Goal: Task Accomplishment & Management: Use online tool/utility

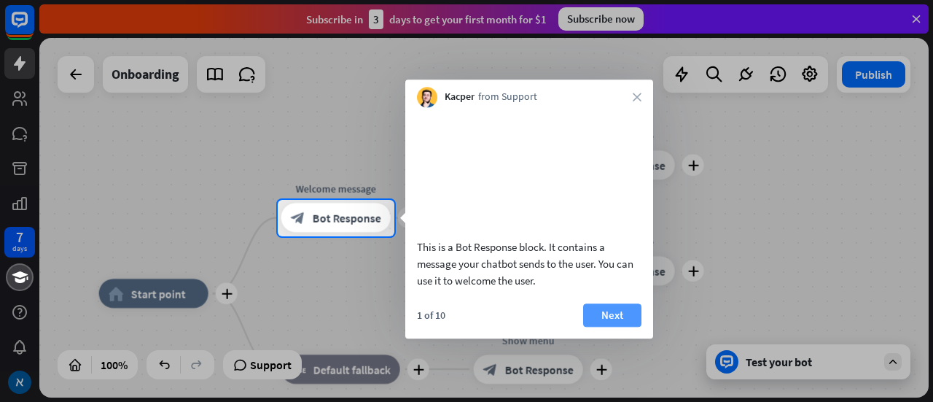
click at [606, 327] on button "Next" at bounding box center [612, 314] width 58 height 23
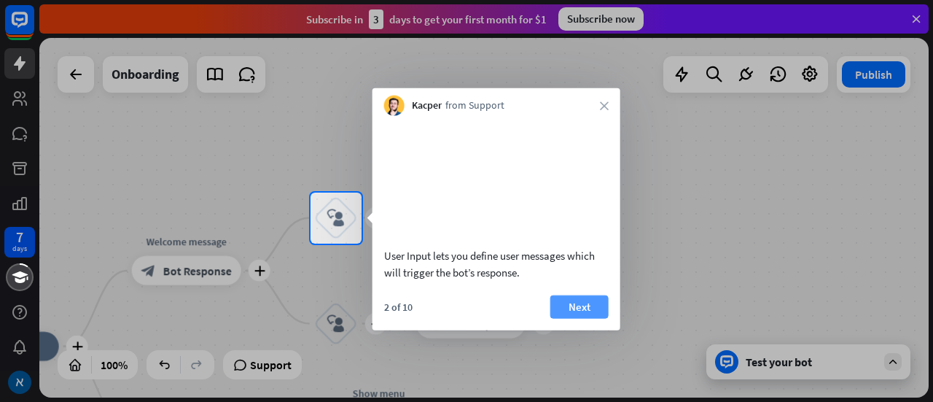
click at [576, 318] on button "Next" at bounding box center [579, 305] width 58 height 23
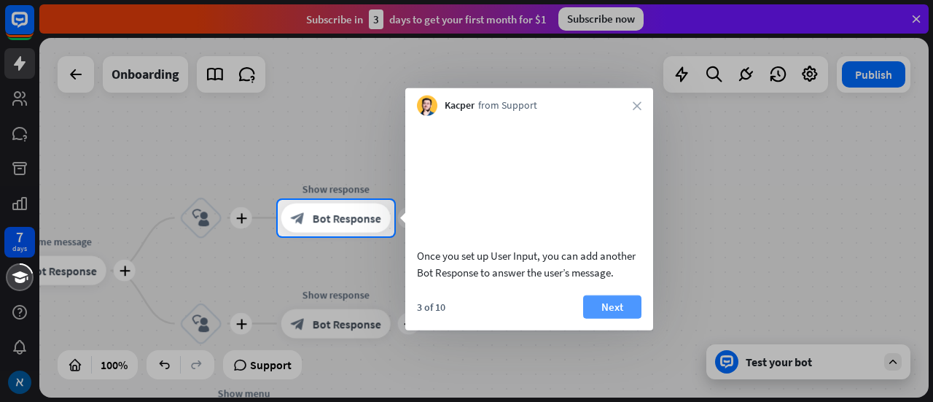
click at [604, 318] on button "Next" at bounding box center [612, 305] width 58 height 23
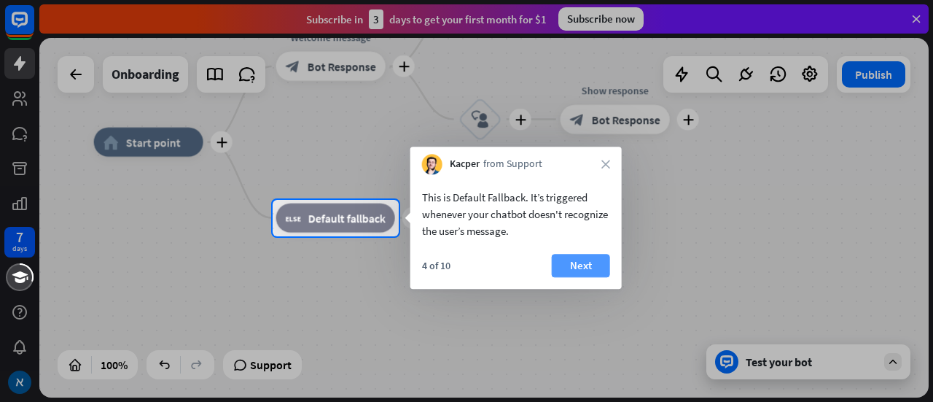
click at [566, 261] on button "Next" at bounding box center [581, 265] width 58 height 23
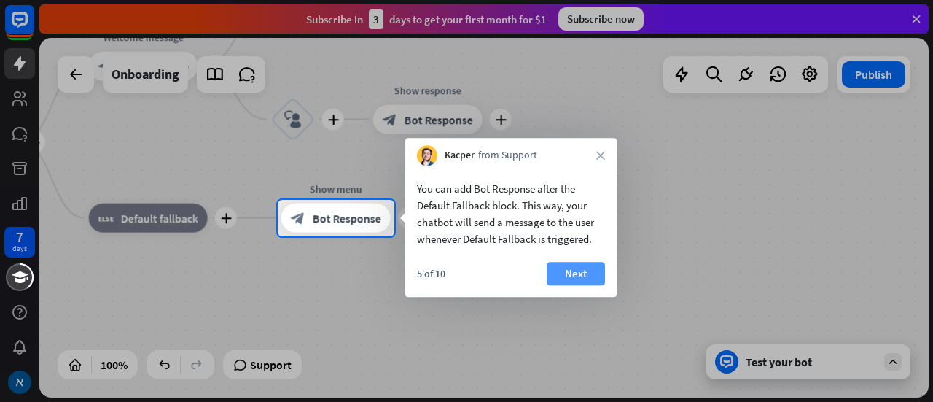
click at [566, 267] on button "Next" at bounding box center [576, 273] width 58 height 23
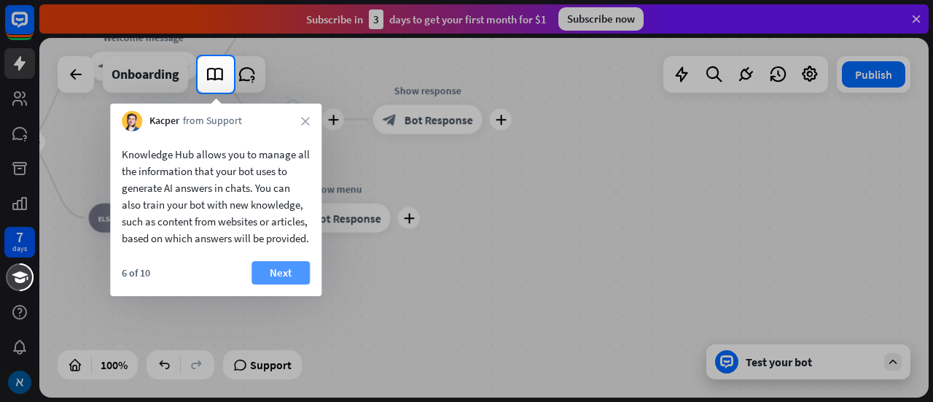
click at [271, 281] on button "Next" at bounding box center [280, 272] width 58 height 23
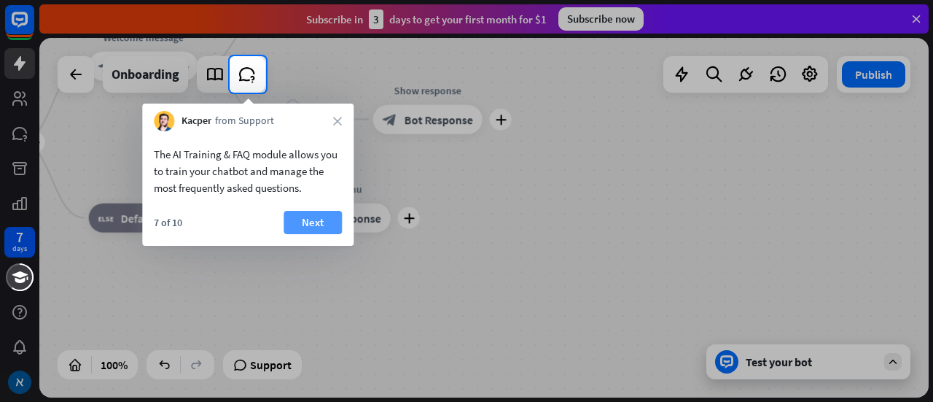
click at [325, 221] on button "Next" at bounding box center [313, 222] width 58 height 23
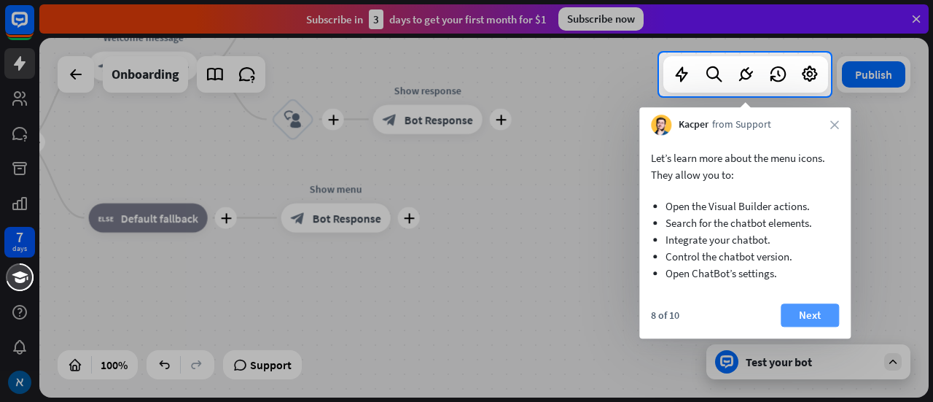
click at [800, 305] on button "Next" at bounding box center [810, 314] width 58 height 23
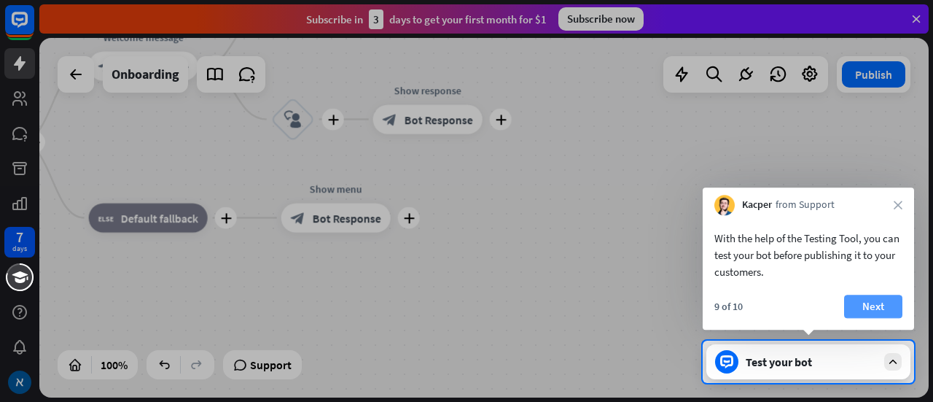
click at [879, 306] on button "Next" at bounding box center [873, 305] width 58 height 23
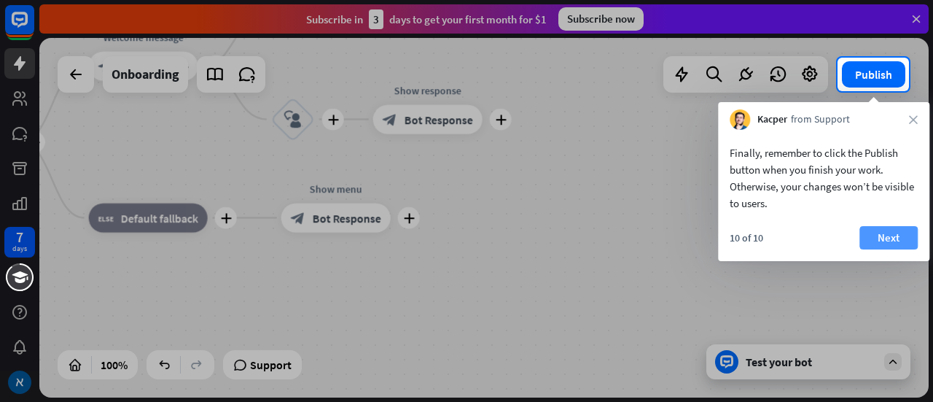
click at [897, 229] on button "Next" at bounding box center [888, 237] width 58 height 23
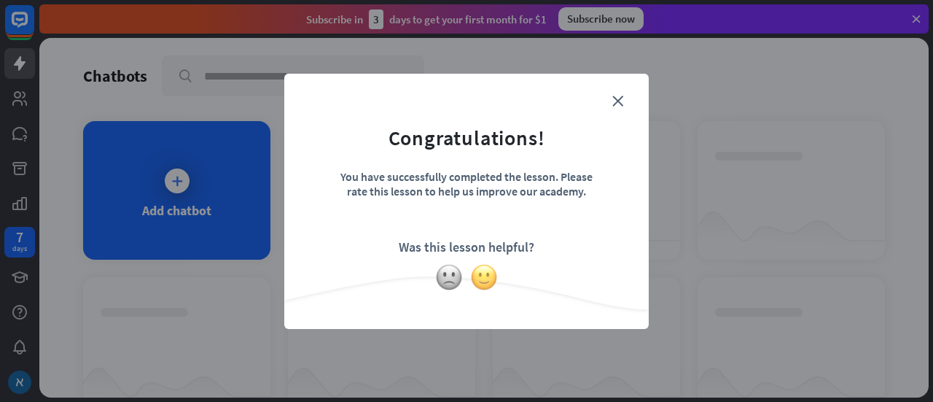
click at [491, 280] on img at bounding box center [484, 277] width 28 height 28
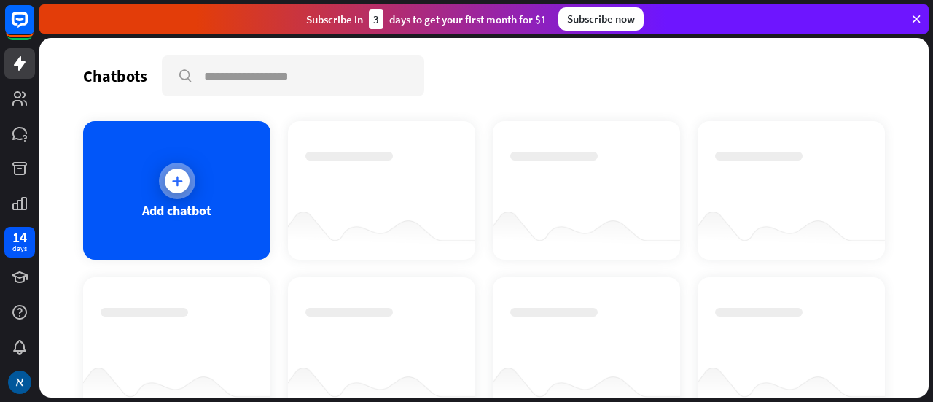
click at [171, 176] on icon at bounding box center [177, 180] width 15 height 15
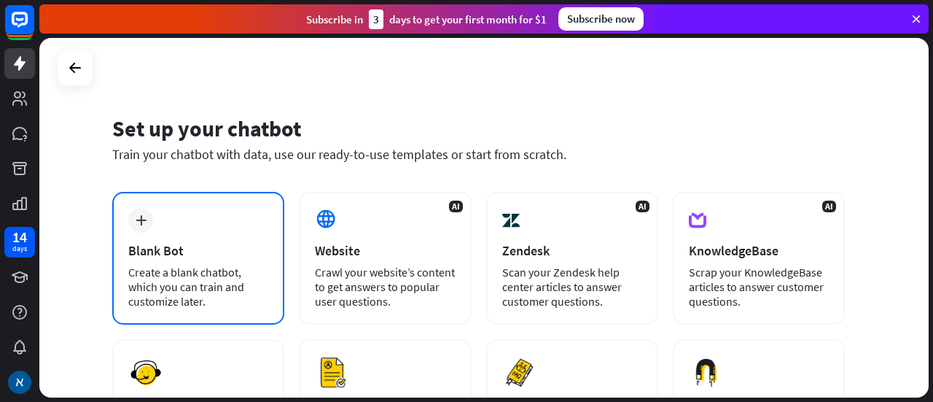
click at [201, 269] on div "Create a blank chatbot, which you can train and customize later." at bounding box center [198, 287] width 140 height 44
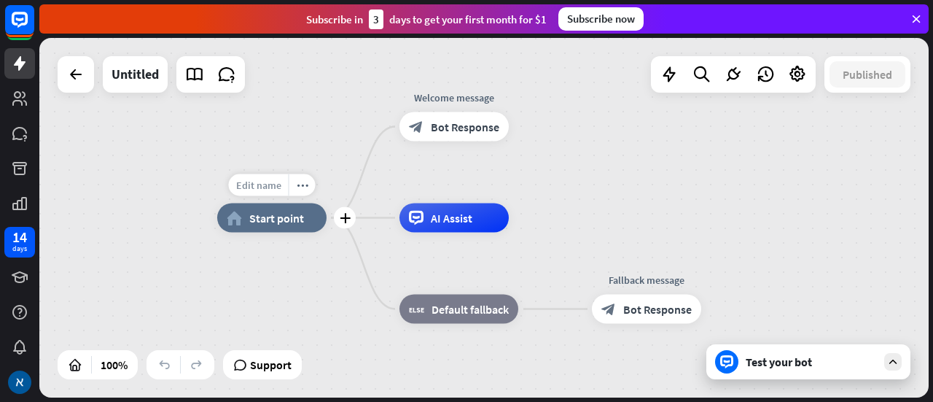
click at [270, 183] on span "Edit name" at bounding box center [258, 185] width 45 height 13
type input "*"
type input "**********"
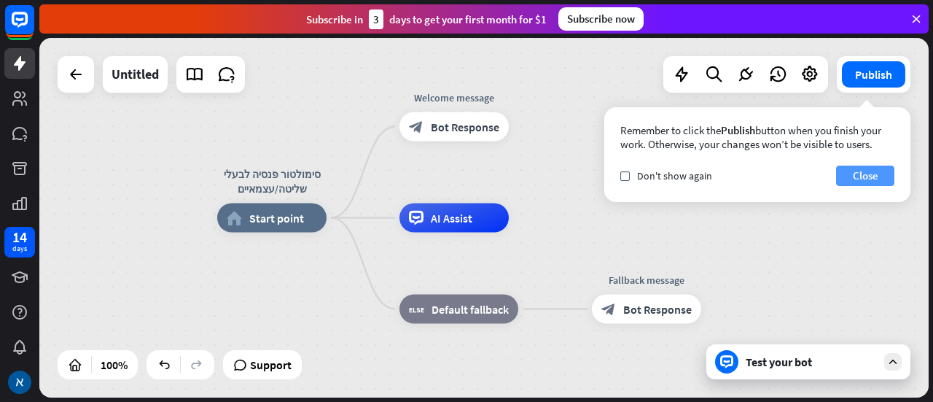
click at [860, 173] on button "Close" at bounding box center [865, 175] width 58 height 20
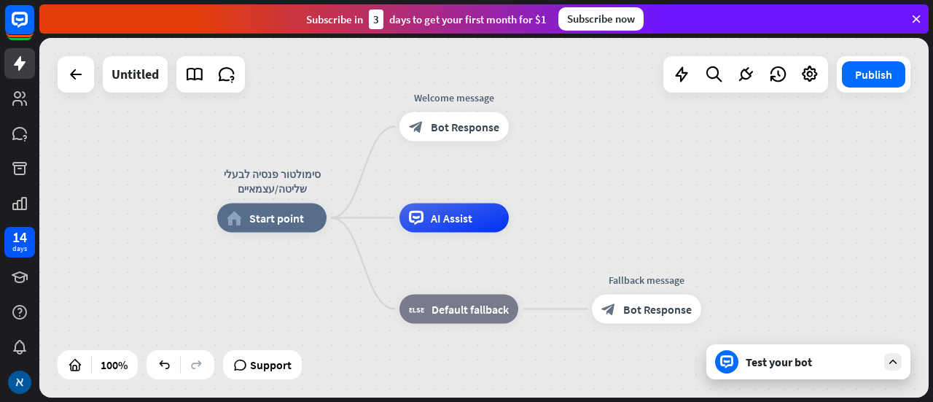
click at [793, 362] on div "Test your bot" at bounding box center [811, 361] width 131 height 15
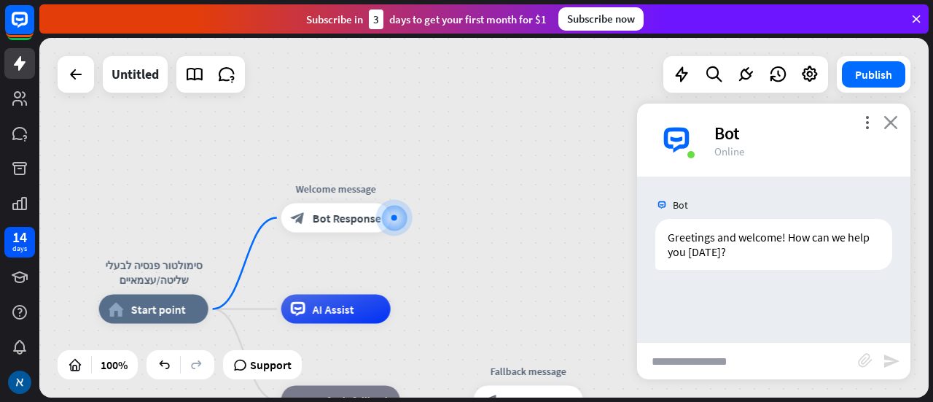
click at [893, 120] on icon "close" at bounding box center [890, 122] width 15 height 14
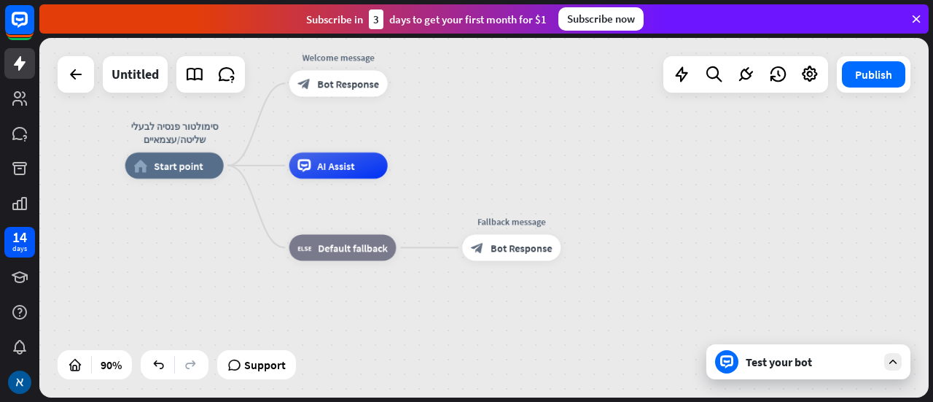
drag, startPoint x: 507, startPoint y: 289, endPoint x: 520, endPoint y: 149, distance: 140.5
click at [520, 149] on div "סימולטור פנסיה לבעלי שליטה/עצמאיים home_2 Start point Welcome message block_bot…" at bounding box center [483, 217] width 889 height 359
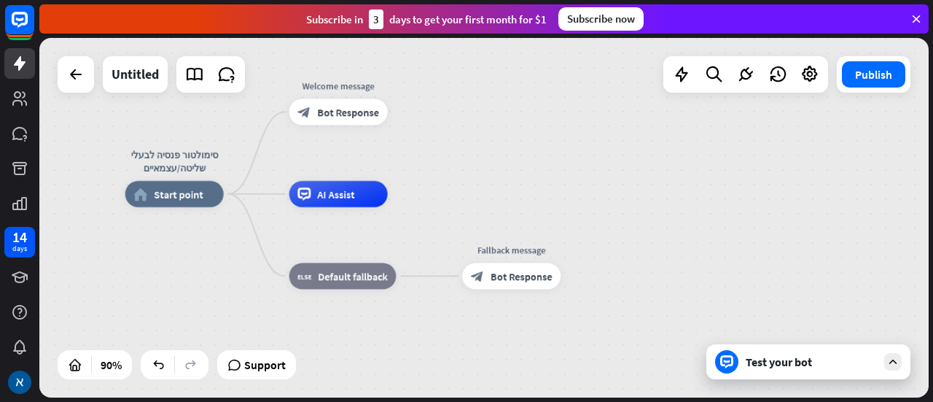
drag, startPoint x: 520, startPoint y: 149, endPoint x: 520, endPoint y: 182, distance: 32.1
click at [520, 182] on div "סימולטור פנסיה לבעלי שליטה/עצמאיים home_2 Start point Welcome message block_bot…" at bounding box center [483, 217] width 889 height 359
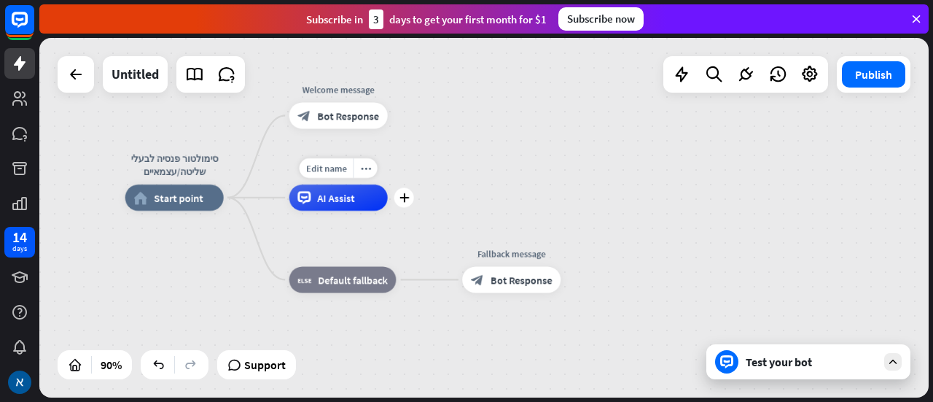
click at [332, 206] on div "AI Assist" at bounding box center [338, 197] width 98 height 26
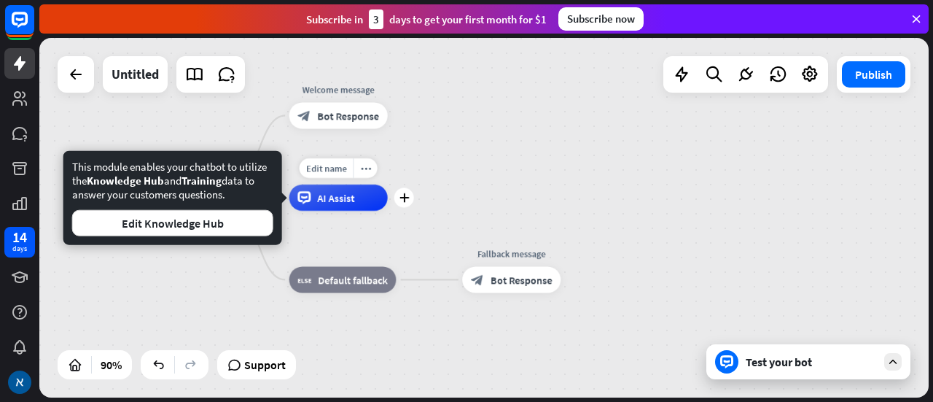
click at [332, 206] on div "AI Assist" at bounding box center [338, 197] width 98 height 26
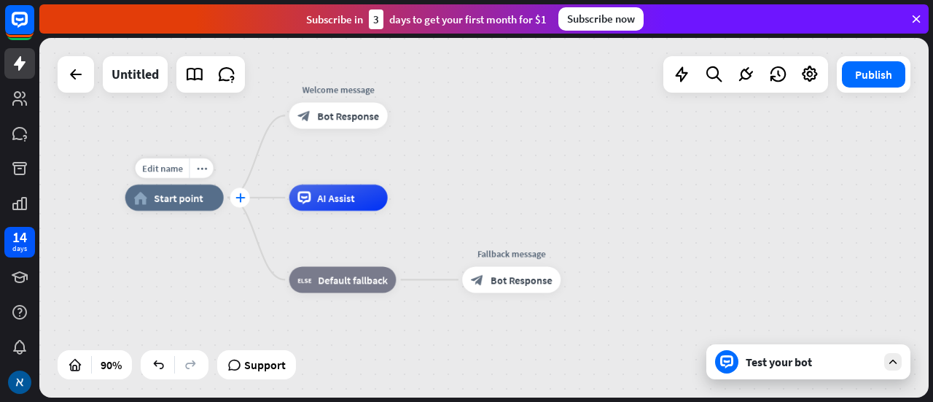
click at [239, 196] on icon "plus" at bounding box center [240, 197] width 10 height 9
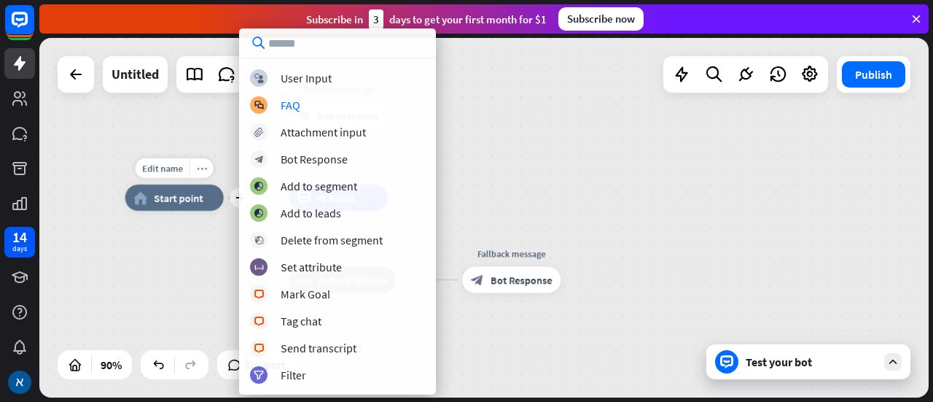
click at [204, 168] on icon "more_horiz" at bounding box center [201, 168] width 10 height 10
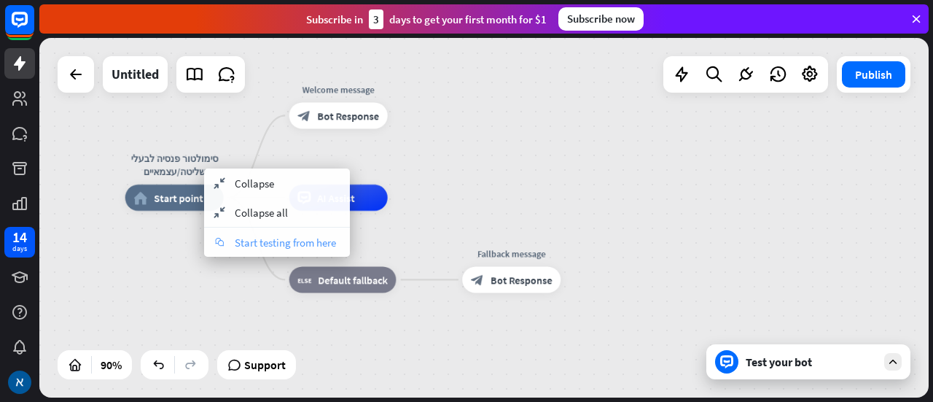
click at [277, 243] on span "Start testing from here" at bounding box center [285, 242] width 101 height 14
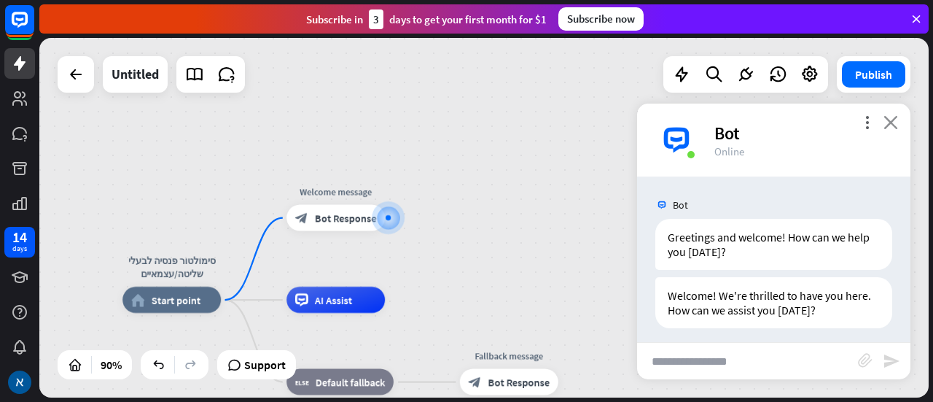
click at [894, 126] on icon "close" at bounding box center [890, 122] width 15 height 14
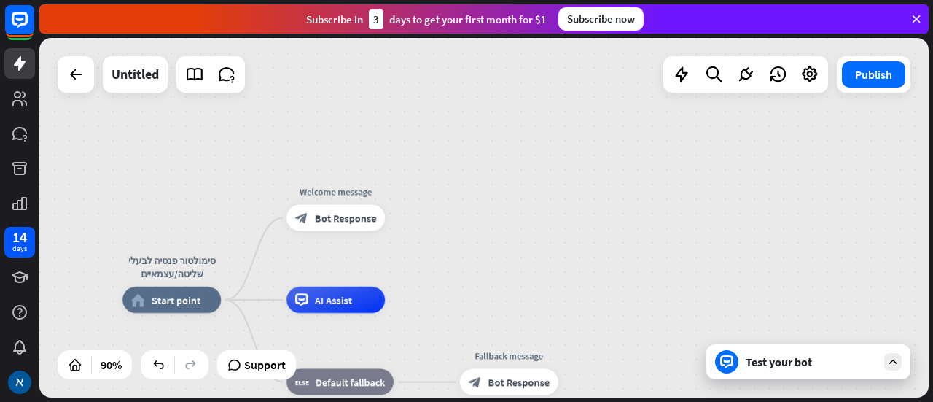
click at [891, 364] on icon at bounding box center [892, 361] width 13 height 13
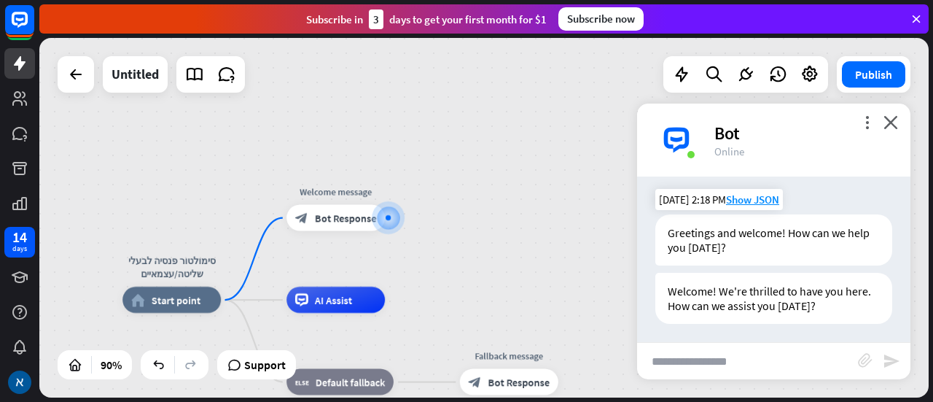
scroll to position [7, 0]
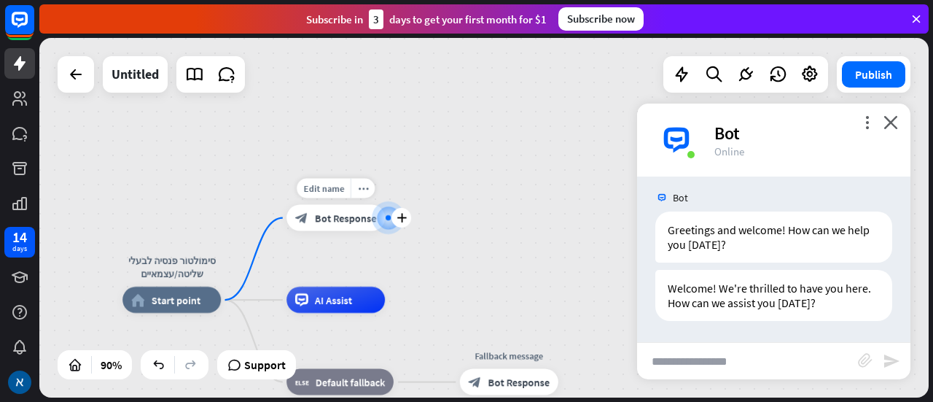
click at [348, 215] on span "Bot Response" at bounding box center [346, 217] width 62 height 13
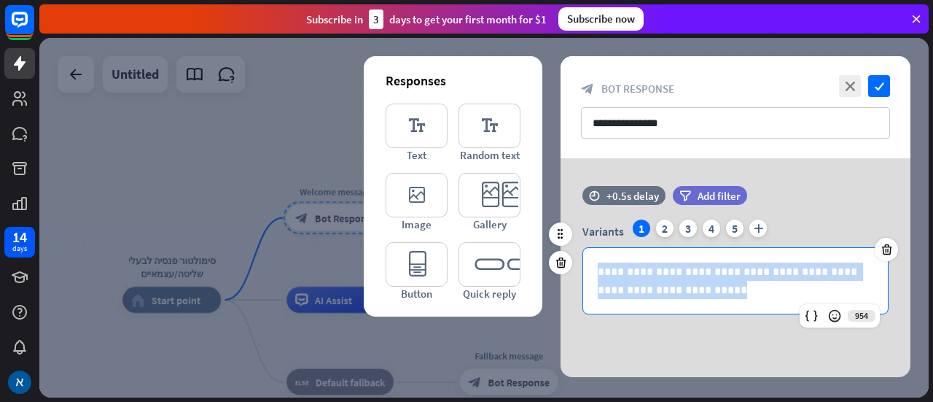
drag, startPoint x: 674, startPoint y: 291, endPoint x: 577, endPoint y: 268, distance: 99.0
click at [577, 268] on div "**********" at bounding box center [736, 266] width 350 height 95
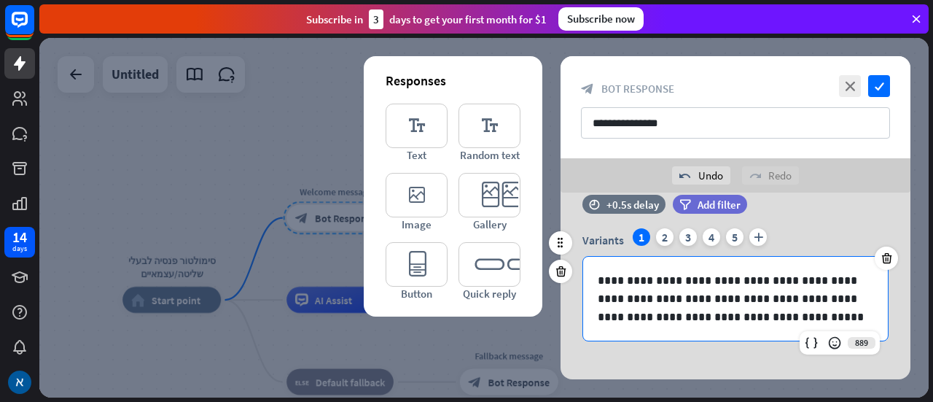
scroll to position [38, 0]
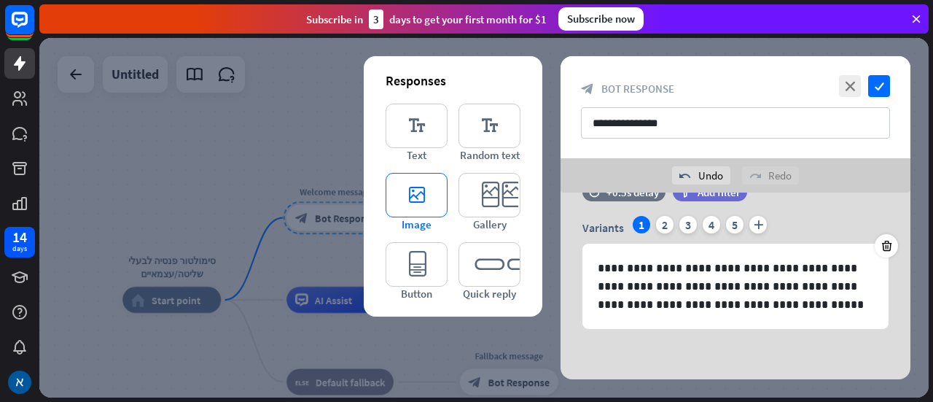
click at [419, 188] on icon "editor_image" at bounding box center [417, 195] width 62 height 44
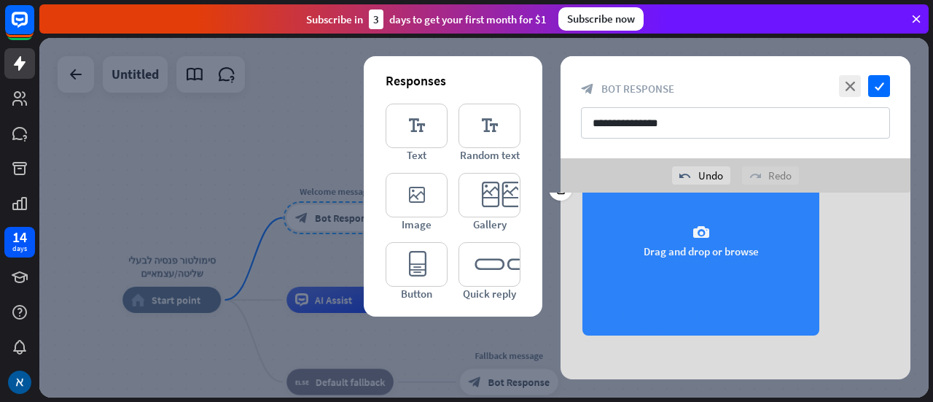
scroll to position [276, 0]
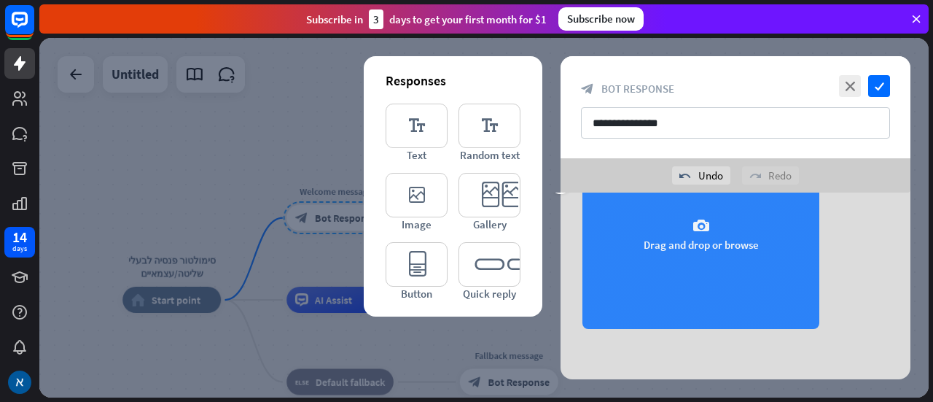
click at [709, 246] on div "camera Drag and drop or browse" at bounding box center [700, 234] width 237 height 190
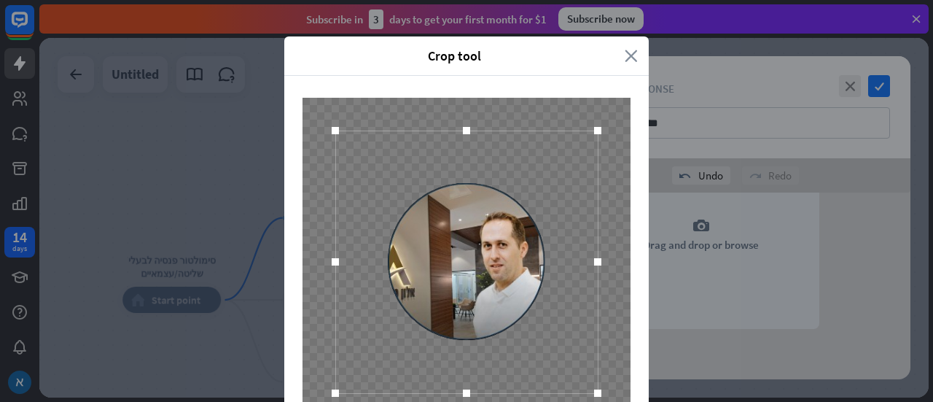
click at [625, 55] on icon "close" at bounding box center [631, 55] width 13 height 17
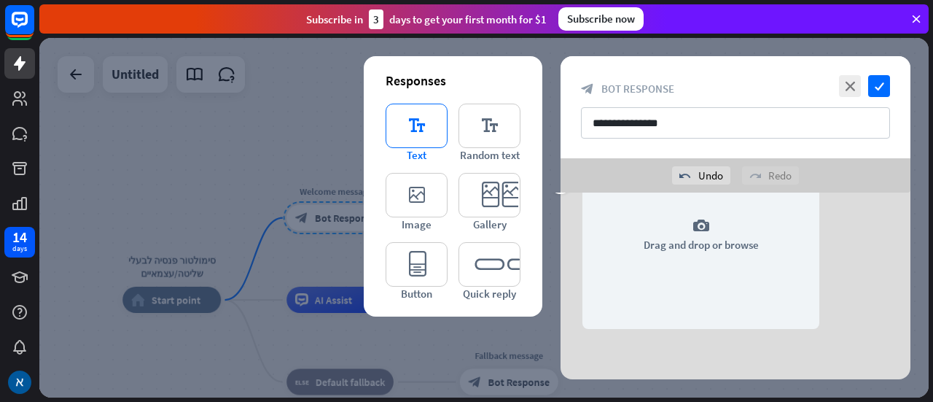
click at [426, 114] on icon "editor_text" at bounding box center [417, 126] width 62 height 44
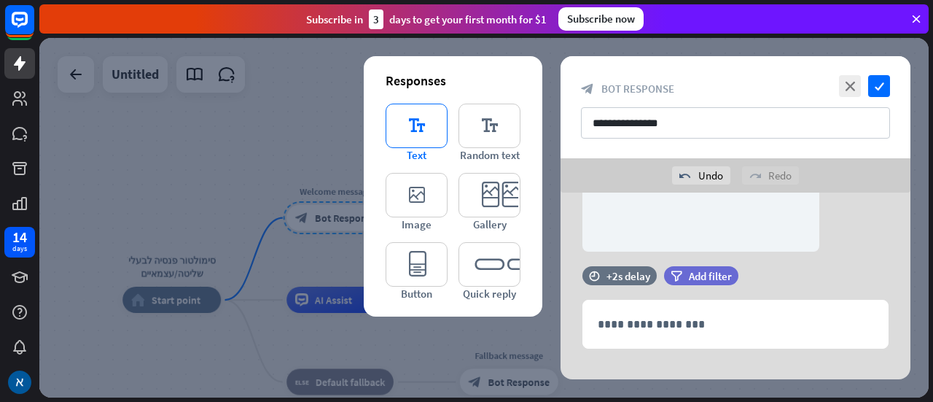
scroll to position [372, 0]
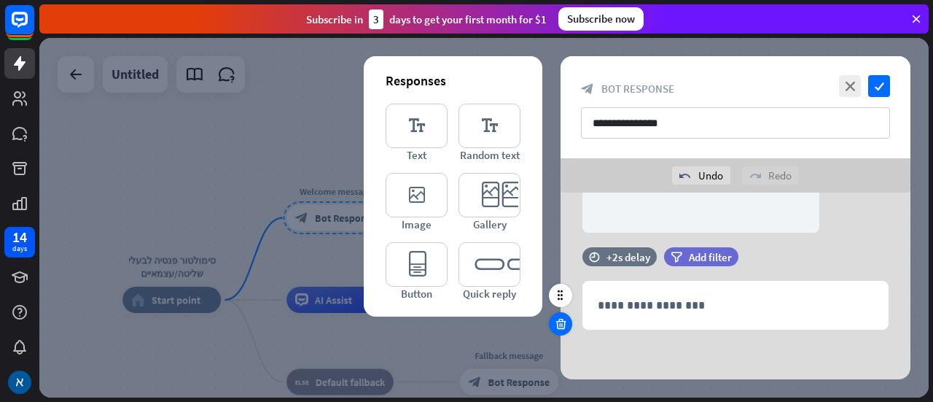
click at [560, 321] on icon at bounding box center [561, 323] width 14 height 13
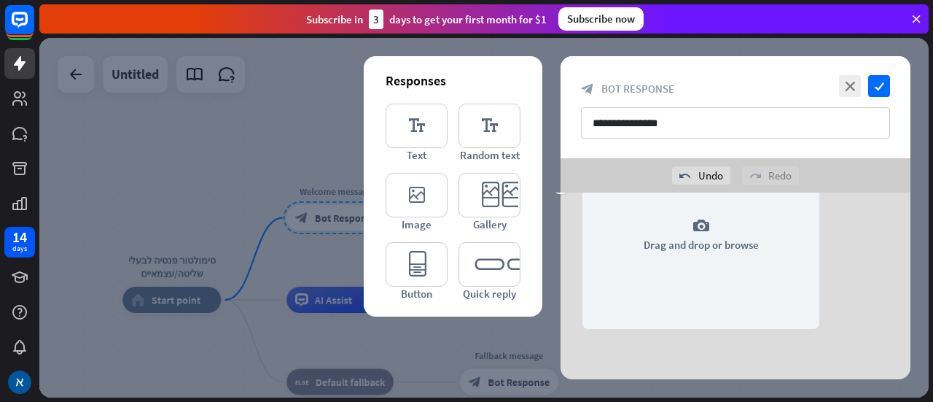
click at [410, 170] on div "editor_text Text editor_text Random text editor_image Image editor_card Gallery…" at bounding box center [453, 202] width 135 height 197
click at [415, 191] on icon "editor_image" at bounding box center [417, 195] width 62 height 44
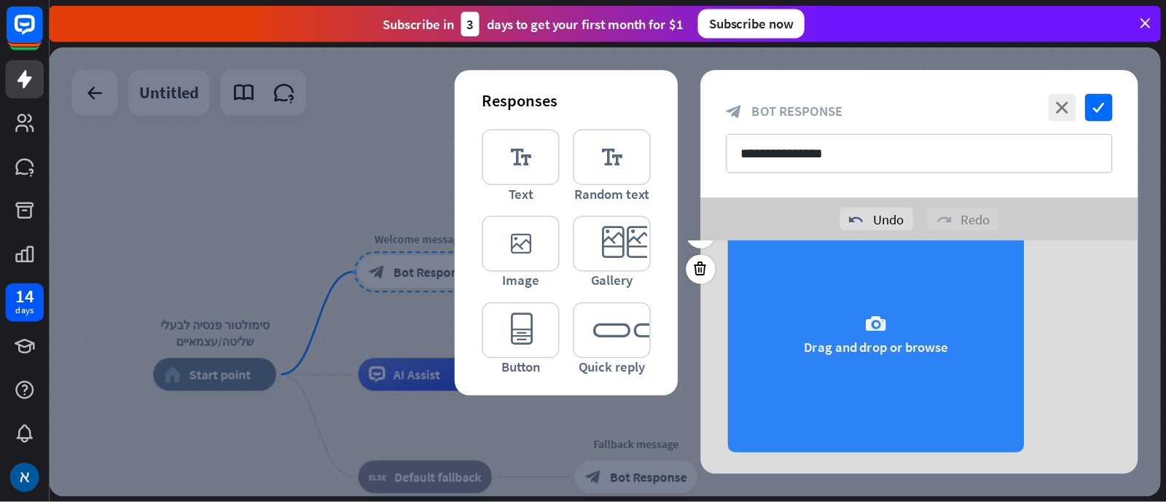
scroll to position [499, 0]
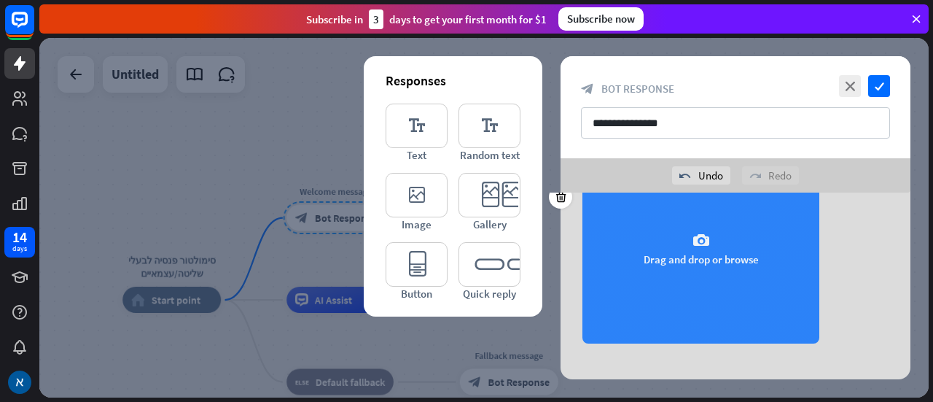
click at [722, 238] on div "camera Drag and drop or browse" at bounding box center [700, 249] width 237 height 190
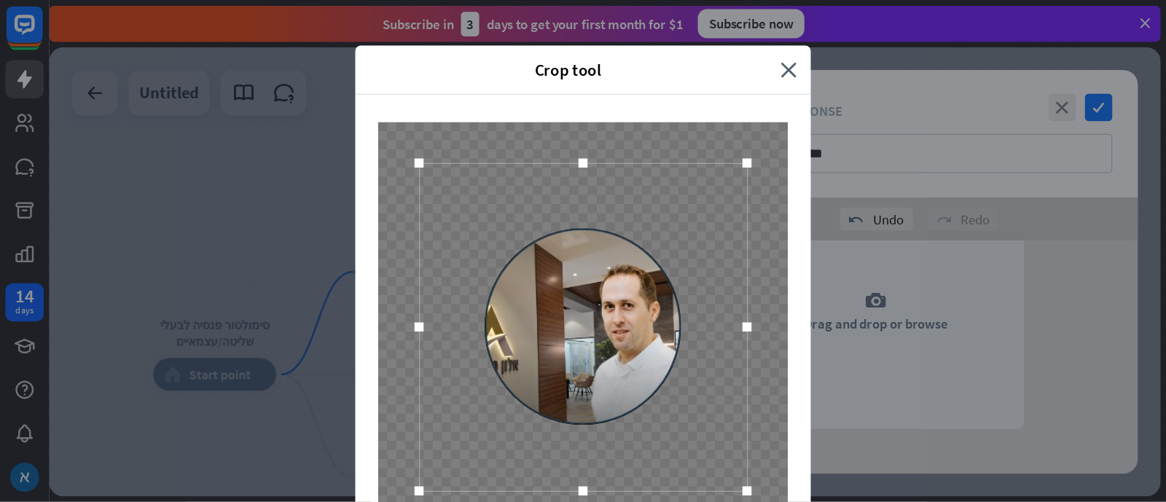
scroll to position [413, 0]
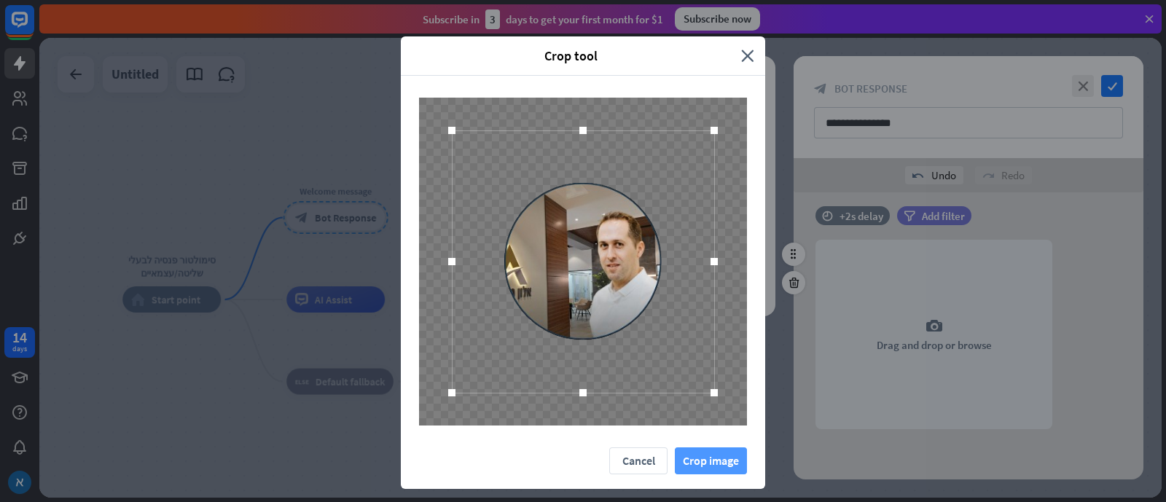
click at [706, 401] on button "Crop image" at bounding box center [711, 461] width 72 height 27
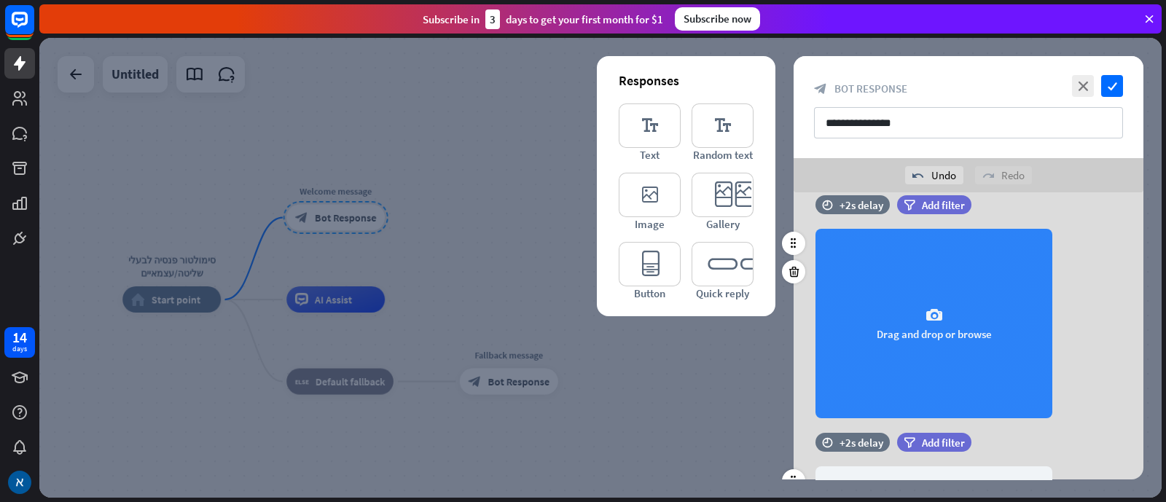
scroll to position [90, 0]
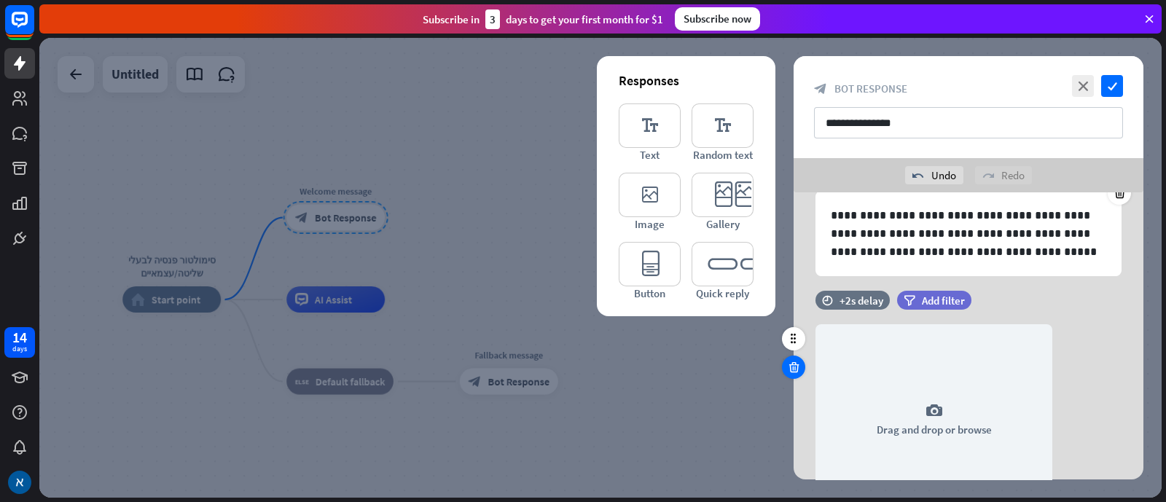
click at [798, 362] on icon at bounding box center [794, 367] width 14 height 13
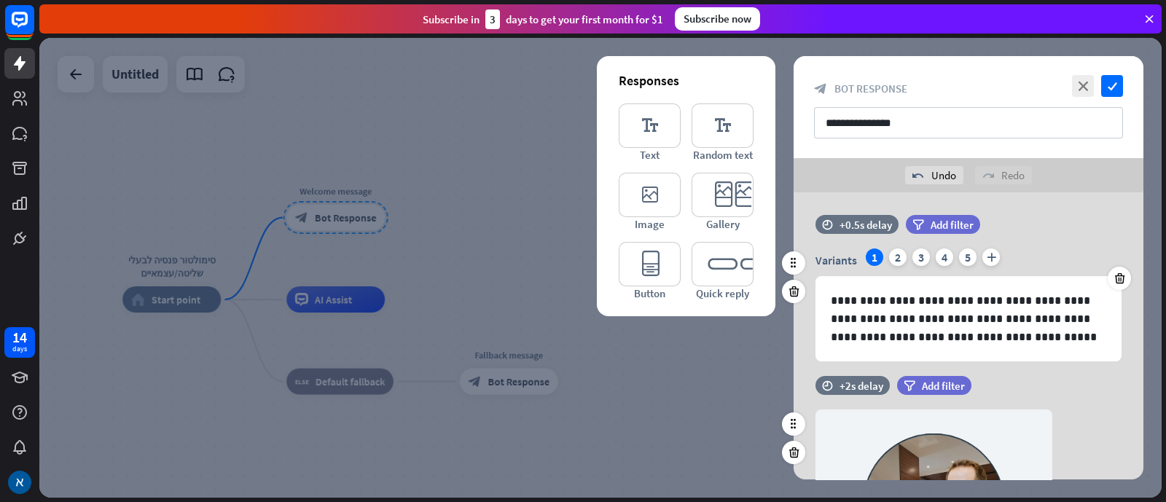
scroll to position [0, 0]
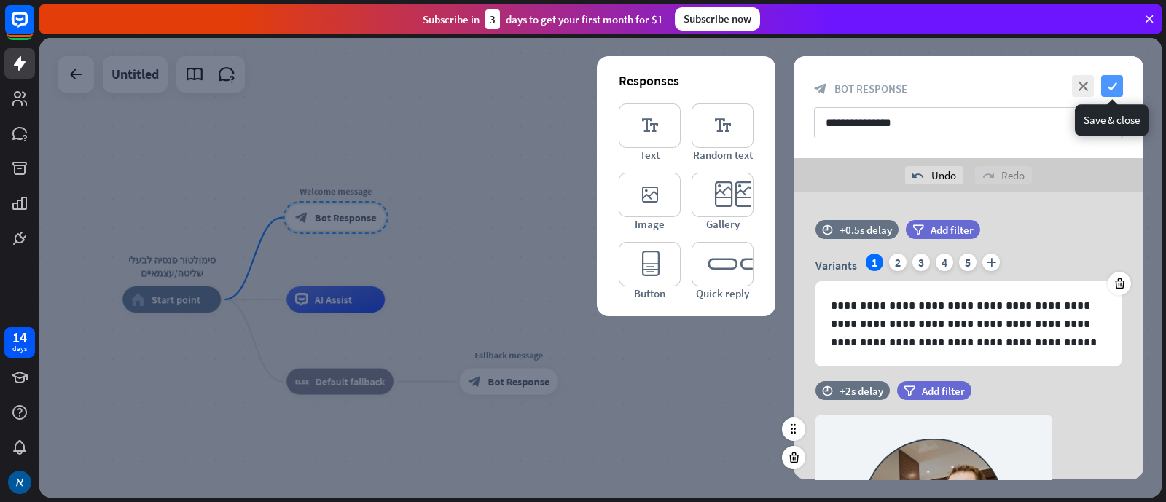
click at [932, 86] on icon "check" at bounding box center [1112, 86] width 22 height 22
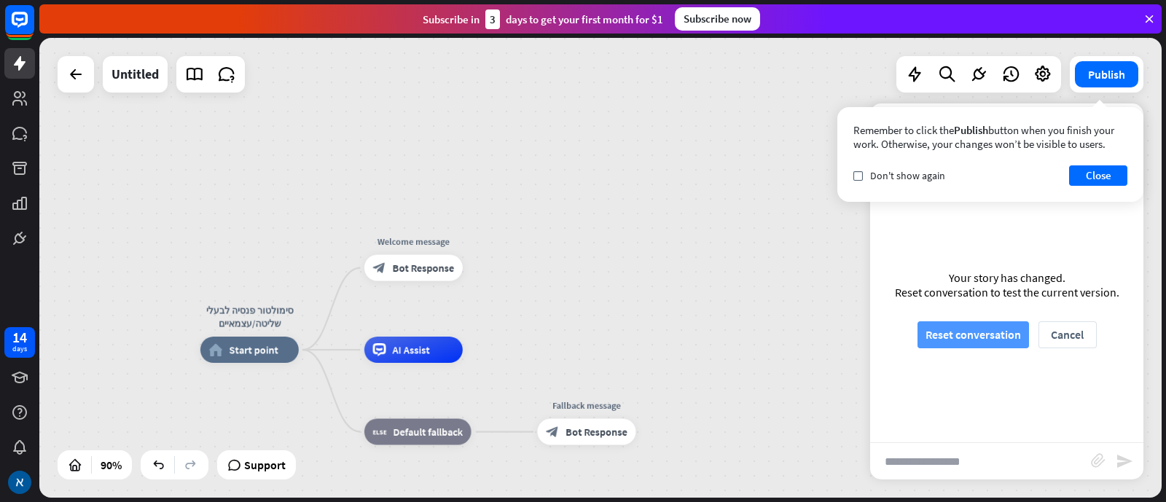
click at [932, 339] on button "Reset conversation" at bounding box center [974, 334] width 112 height 27
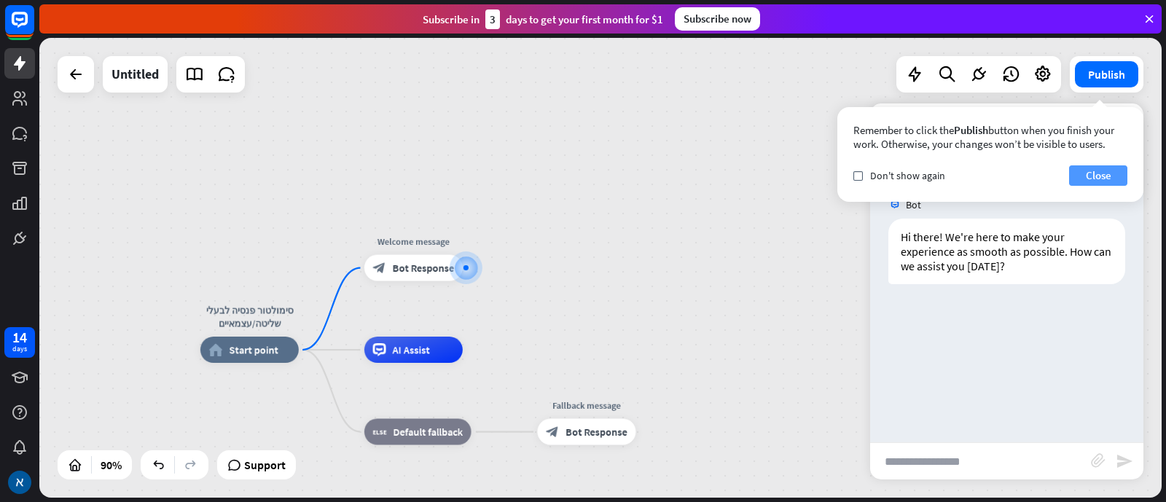
click at [932, 168] on button "Close" at bounding box center [1098, 175] width 58 height 20
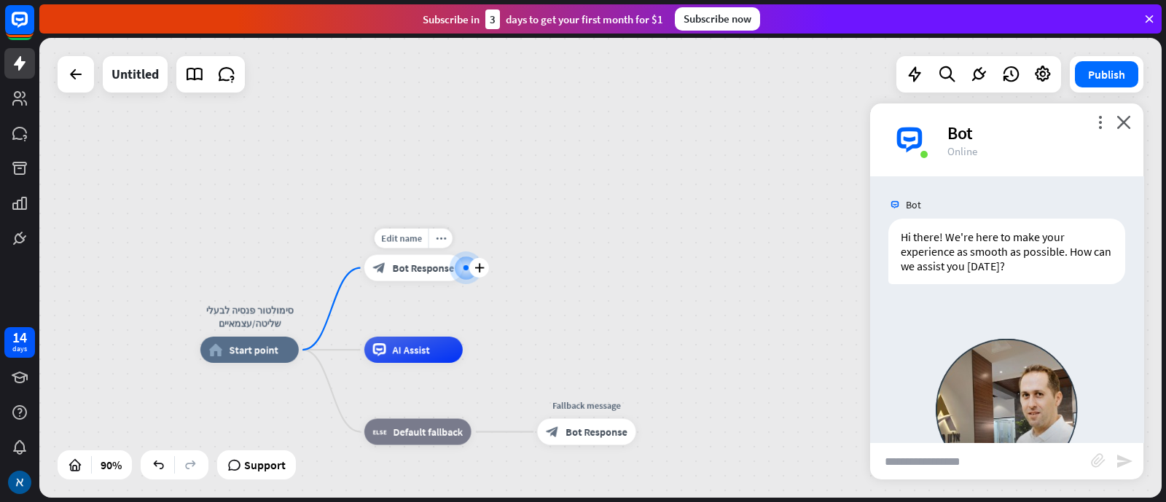
click at [380, 265] on icon "block_bot_response" at bounding box center [379, 268] width 13 height 13
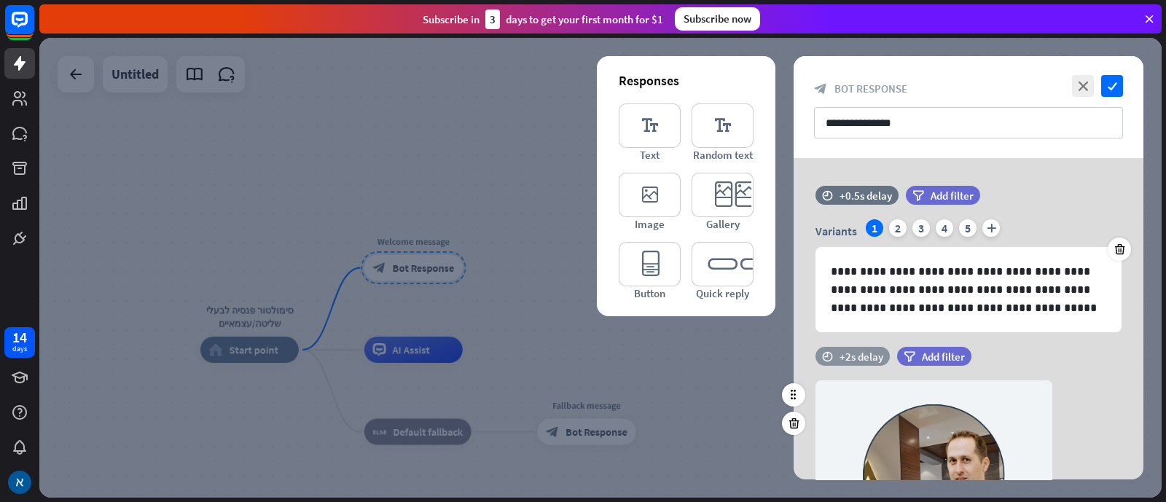
click at [840, 350] on div "+2s delay" at bounding box center [862, 357] width 44 height 14
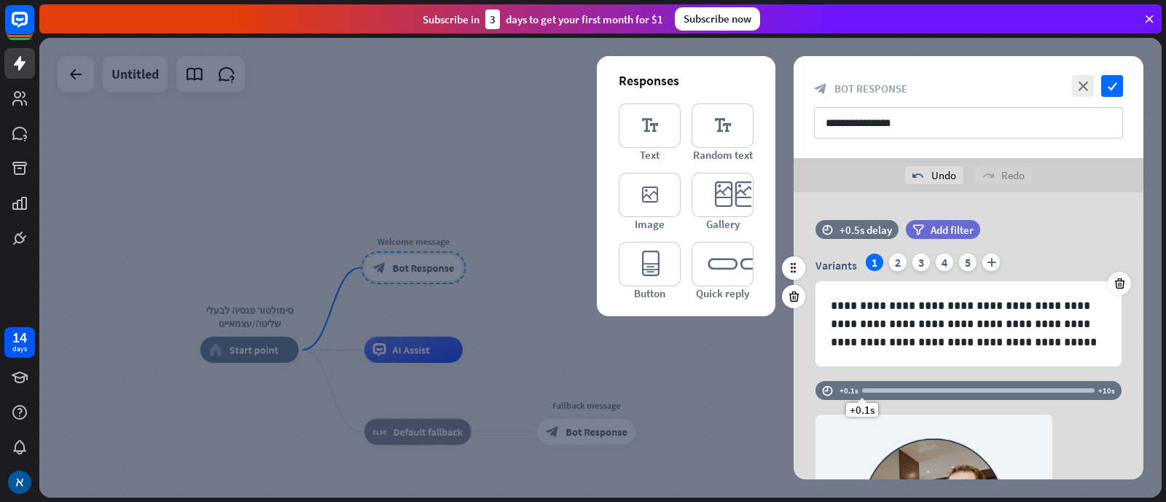
drag, startPoint x: 904, startPoint y: 356, endPoint x: 829, endPoint y: 366, distance: 75.7
click at [829, 366] on div "**********" at bounding box center [969, 423] width 350 height 463
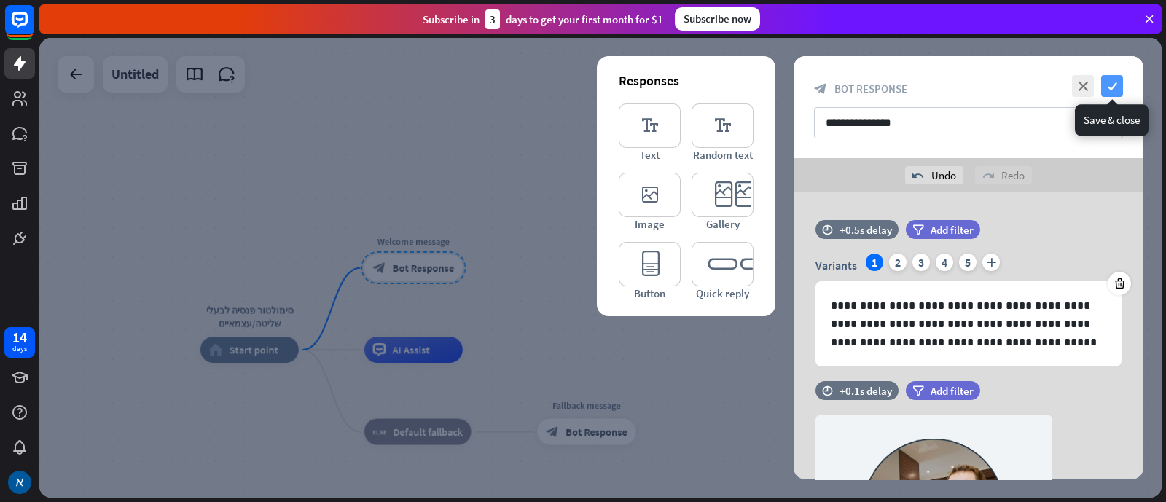
click at [932, 83] on icon "check" at bounding box center [1112, 86] width 22 height 22
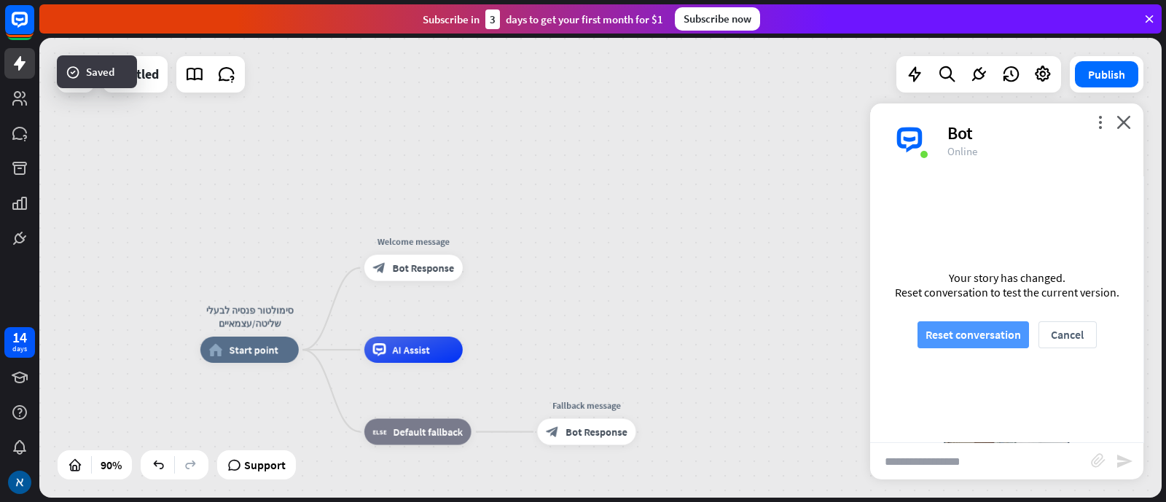
click at [932, 328] on button "Reset conversation" at bounding box center [974, 334] width 112 height 27
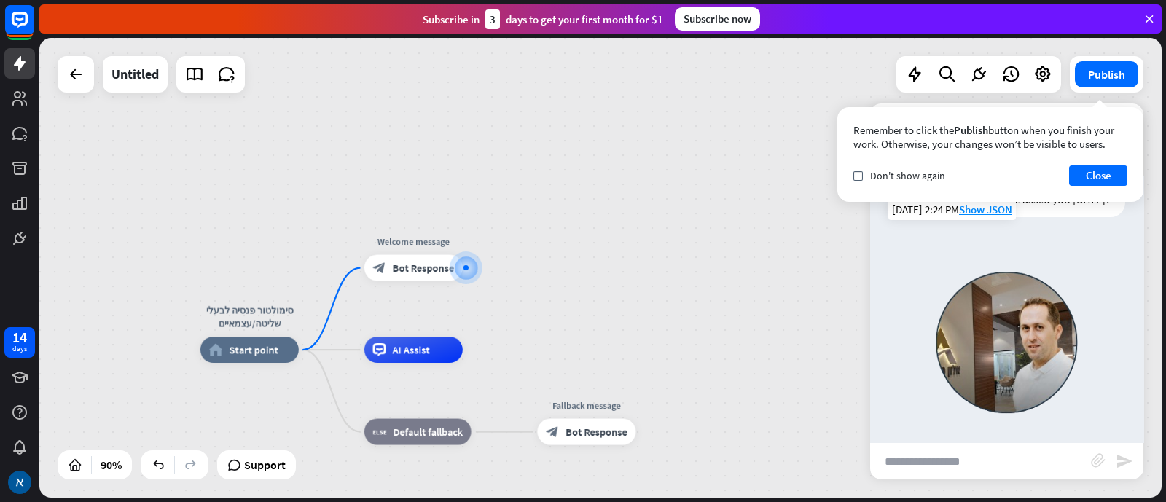
scroll to position [108, 0]
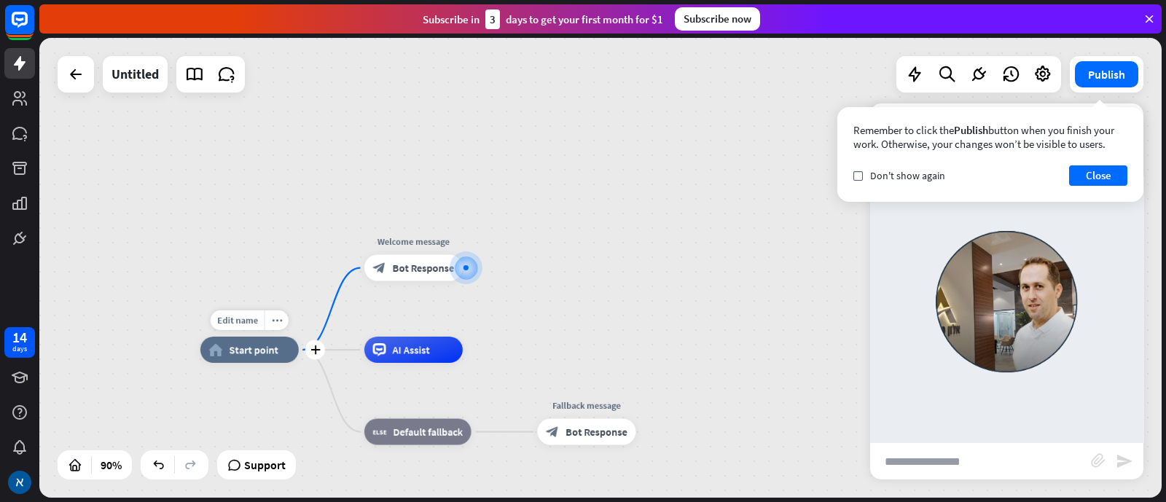
click at [270, 362] on div "home_2 Start point" at bounding box center [249, 350] width 98 height 26
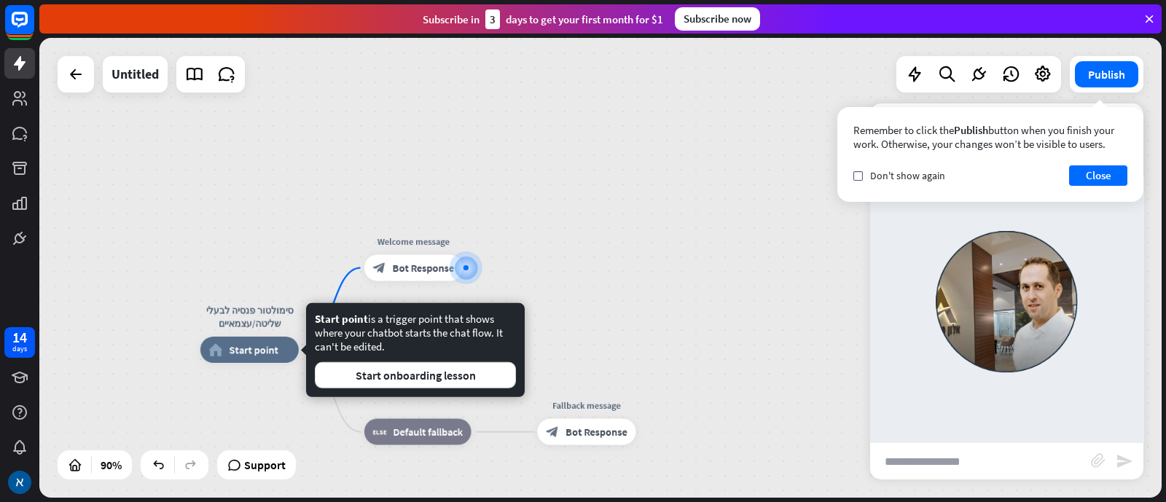
click at [255, 248] on div "סימולטור פנסיה לבעלי שליטה/עצמאיים home_2 Start point Welcome message block_bot…" at bounding box center [600, 268] width 1123 height 460
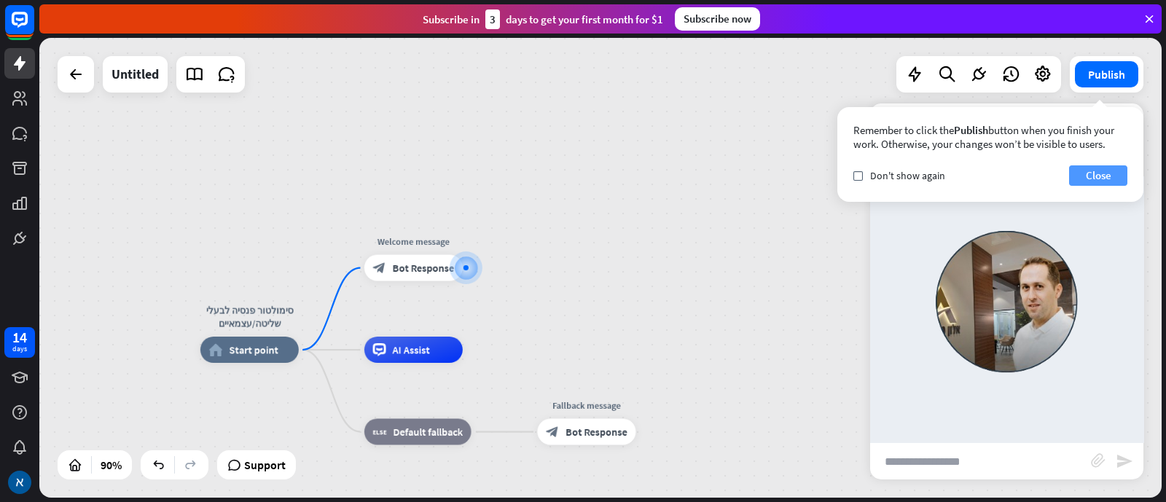
click at [932, 171] on button "Close" at bounding box center [1098, 175] width 58 height 20
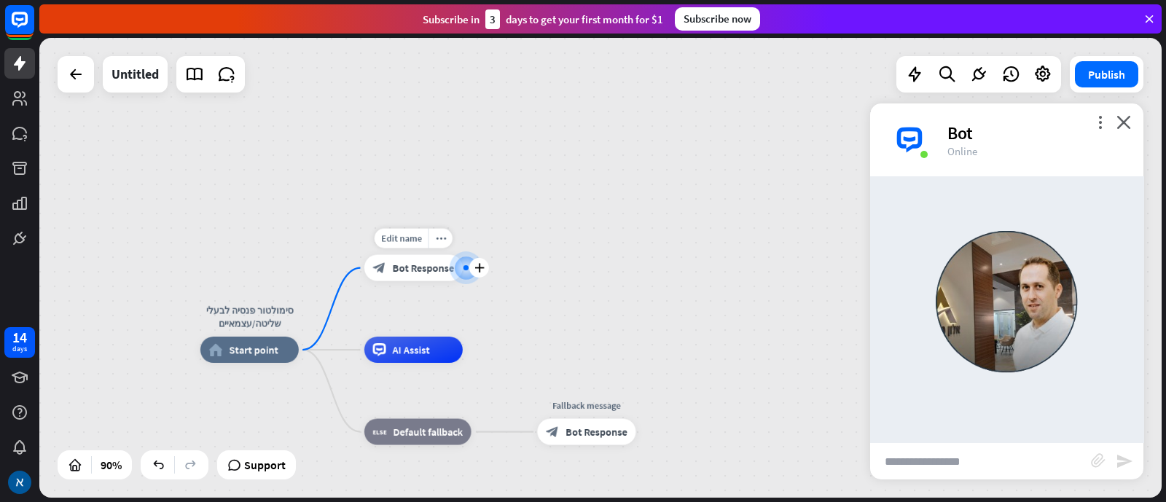
click at [414, 265] on span "Bot Response" at bounding box center [424, 268] width 62 height 13
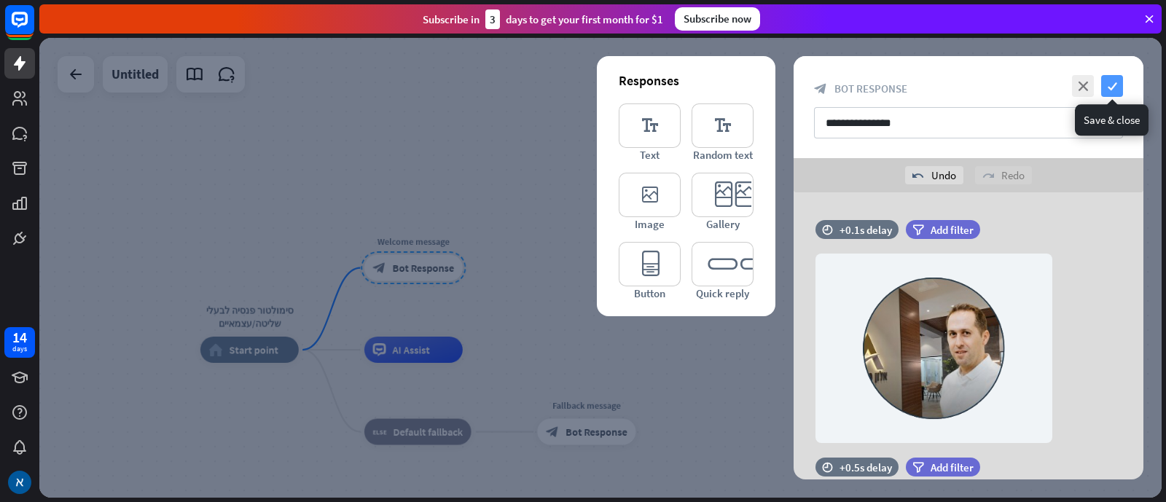
click at [932, 85] on icon "check" at bounding box center [1112, 86] width 22 height 22
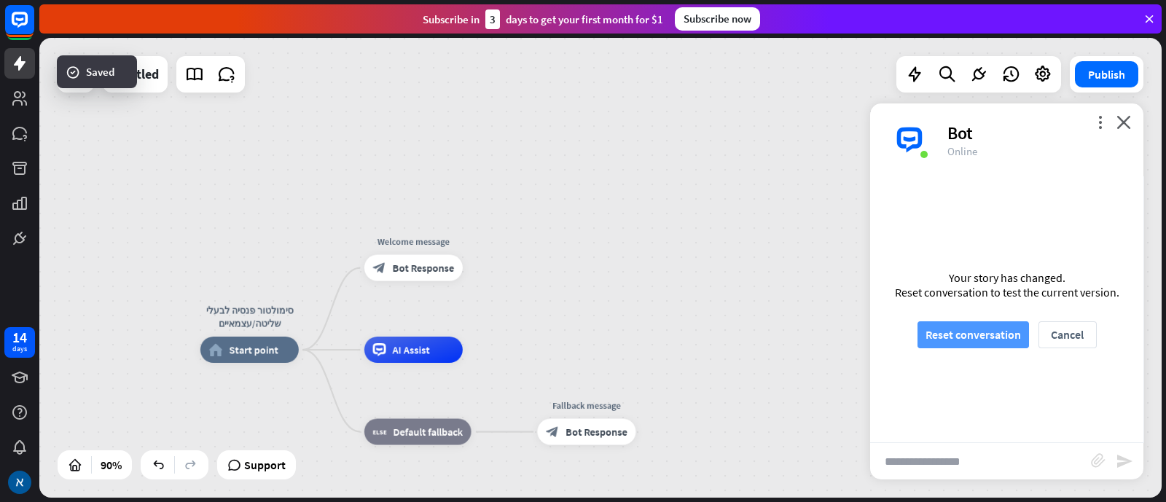
click at [932, 331] on button "Reset conversation" at bounding box center [974, 334] width 112 height 27
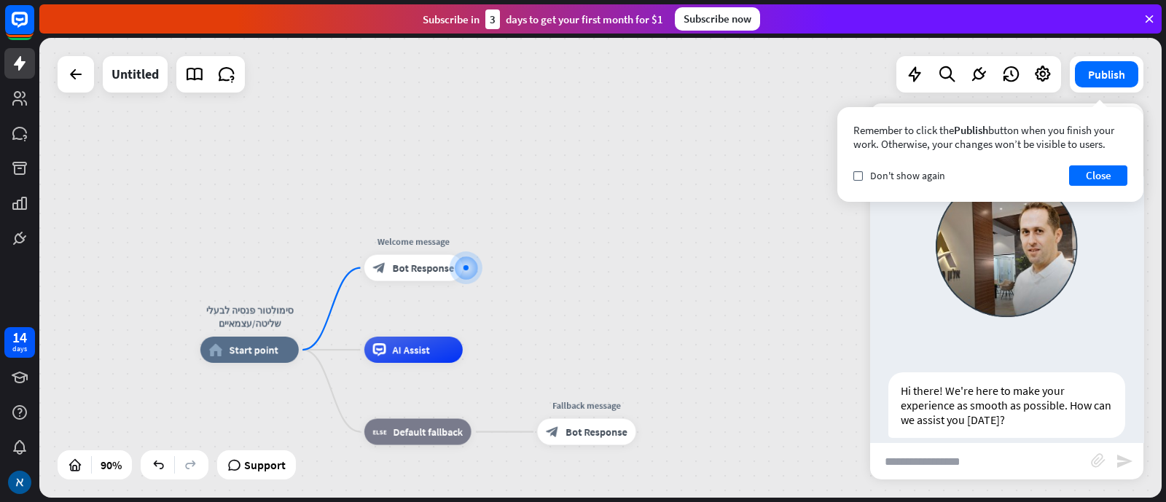
scroll to position [94, 0]
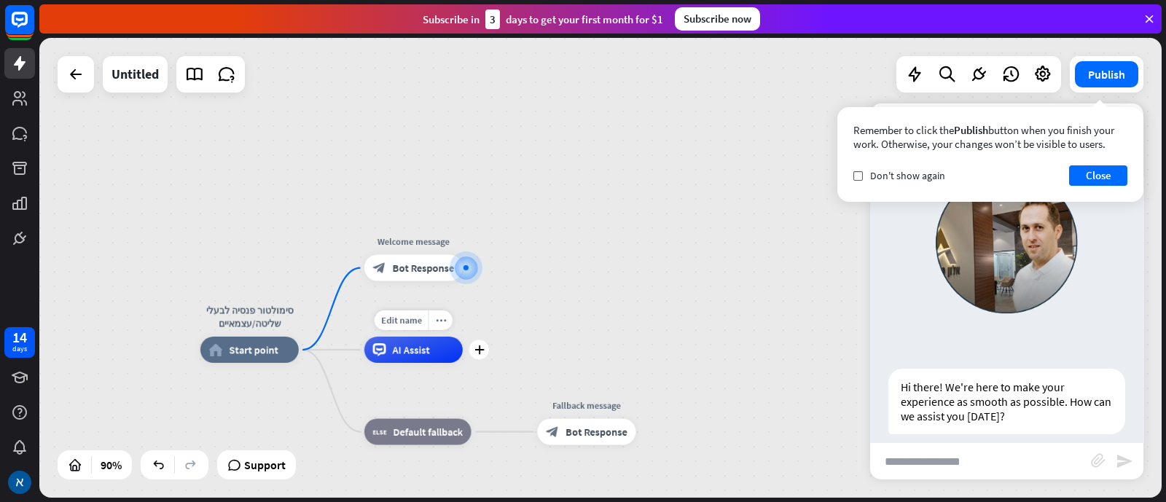
click at [420, 362] on div "Edit name more_horiz plus AI Assist" at bounding box center [413, 350] width 98 height 26
click at [408, 323] on span "Edit name" at bounding box center [401, 320] width 41 height 12
click at [625, 305] on div "סימולטור פנסיה לבעלי שליטה/עצמאיים home_2 Start point Welcome message block_bot…" at bounding box center [600, 268] width 1123 height 460
click at [277, 352] on div "home_2 Start point" at bounding box center [249, 350] width 98 height 26
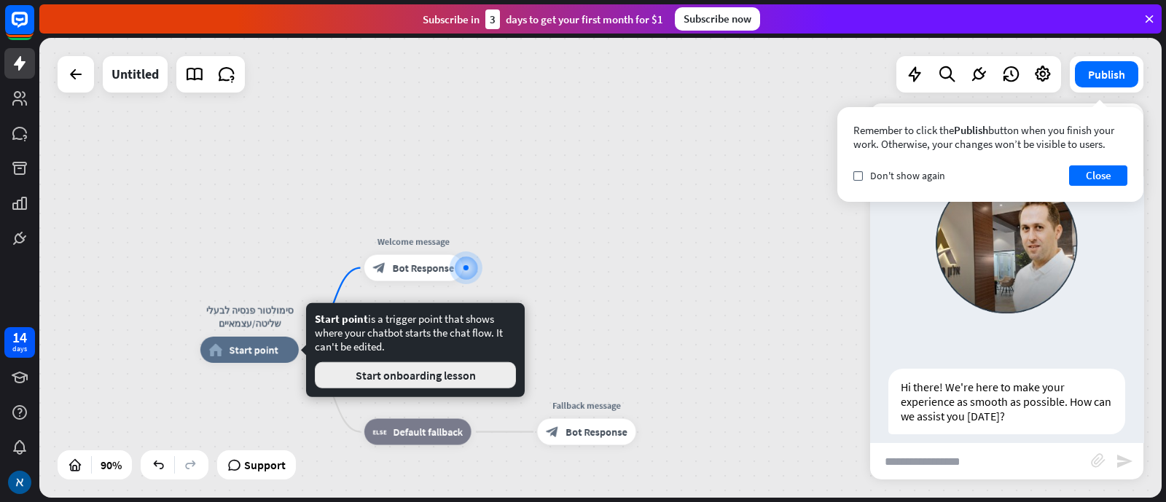
click at [413, 380] on button "Start onboarding lesson" at bounding box center [415, 375] width 201 height 26
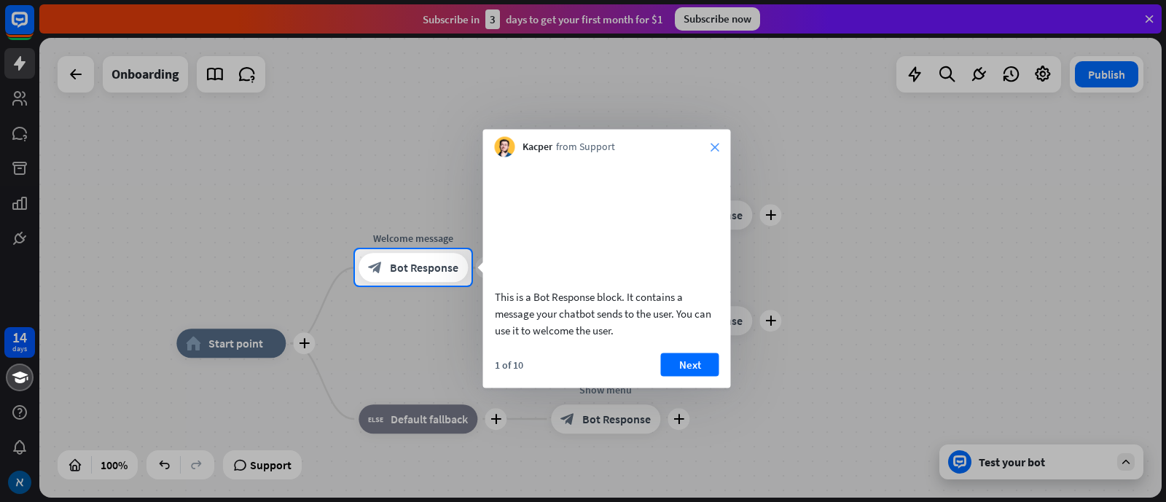
click at [711, 146] on icon "close" at bounding box center [715, 147] width 9 height 9
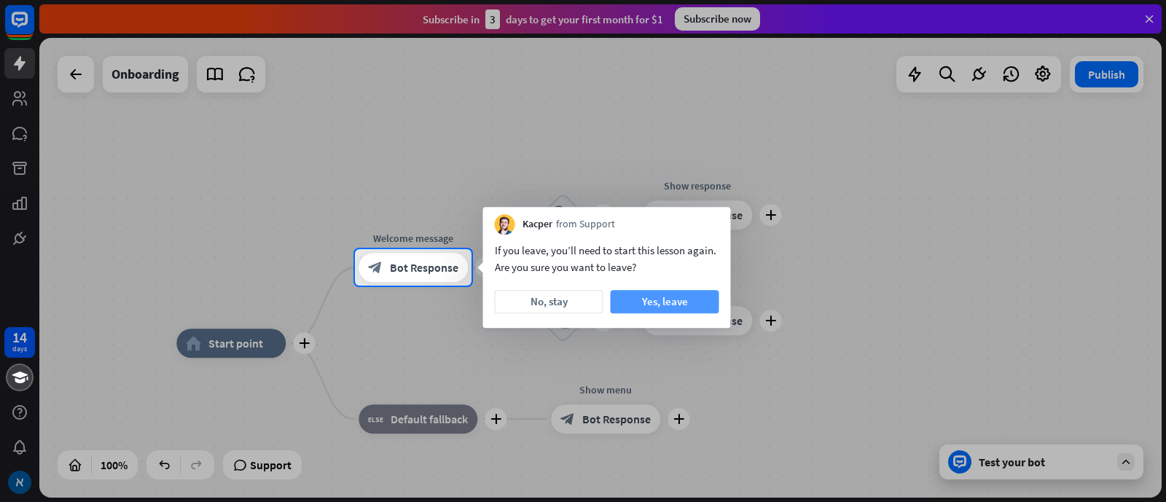
click at [649, 300] on button "Yes, leave" at bounding box center [665, 301] width 109 height 23
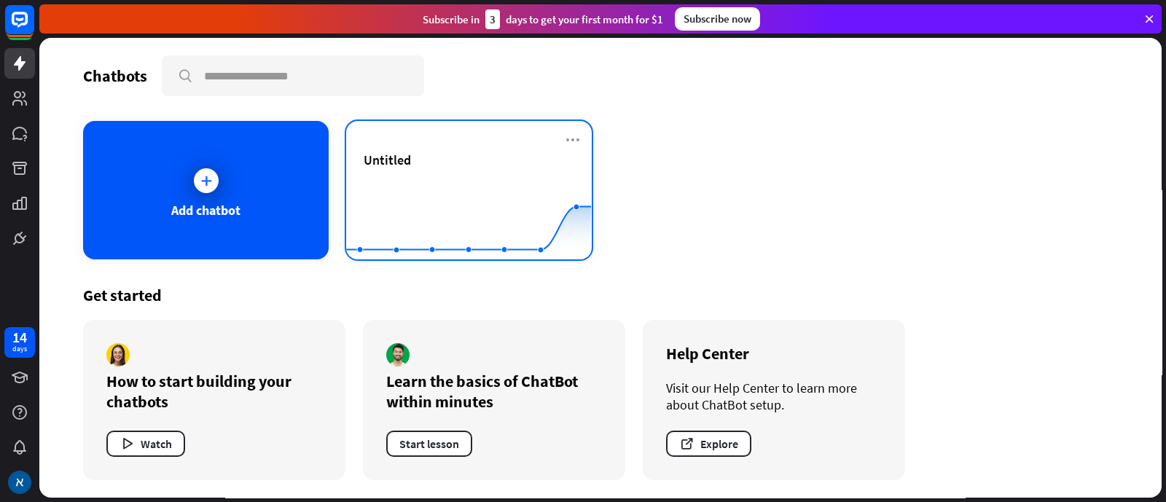
click at [534, 185] on icon at bounding box center [468, 185] width 289 height 0
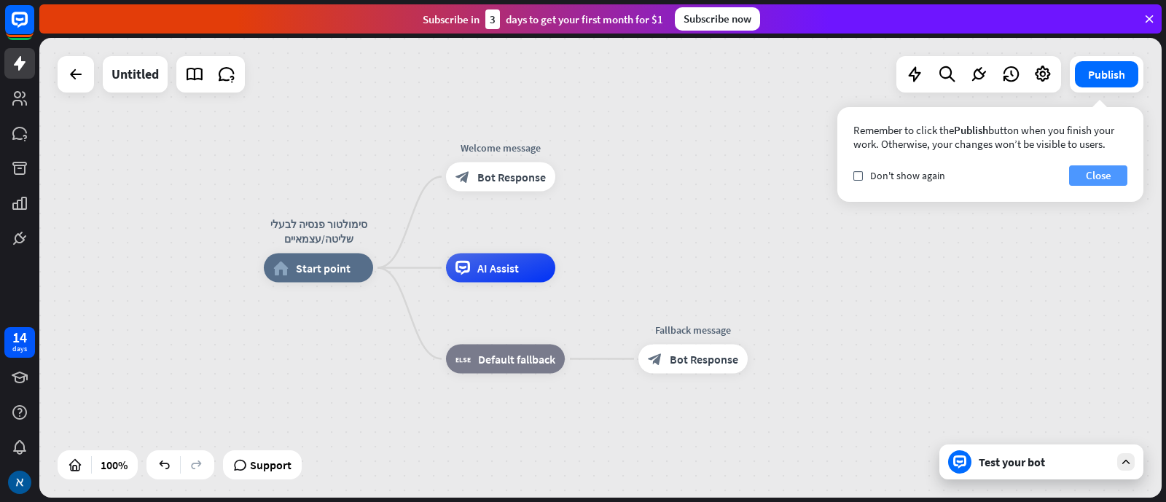
click at [932, 174] on button "Close" at bounding box center [1098, 175] width 58 height 20
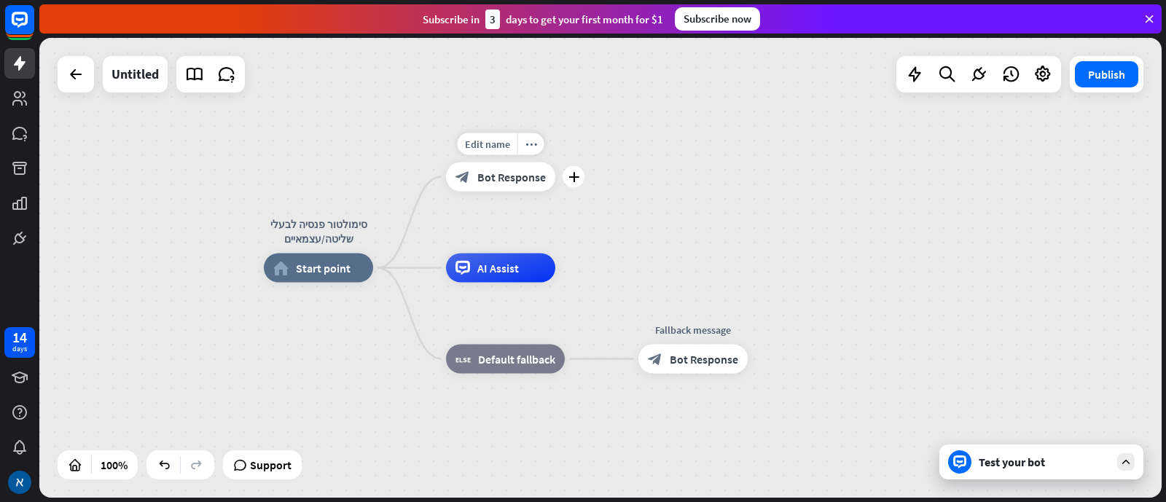
click at [537, 186] on div "block_bot_response Bot Response" at bounding box center [500, 177] width 109 height 29
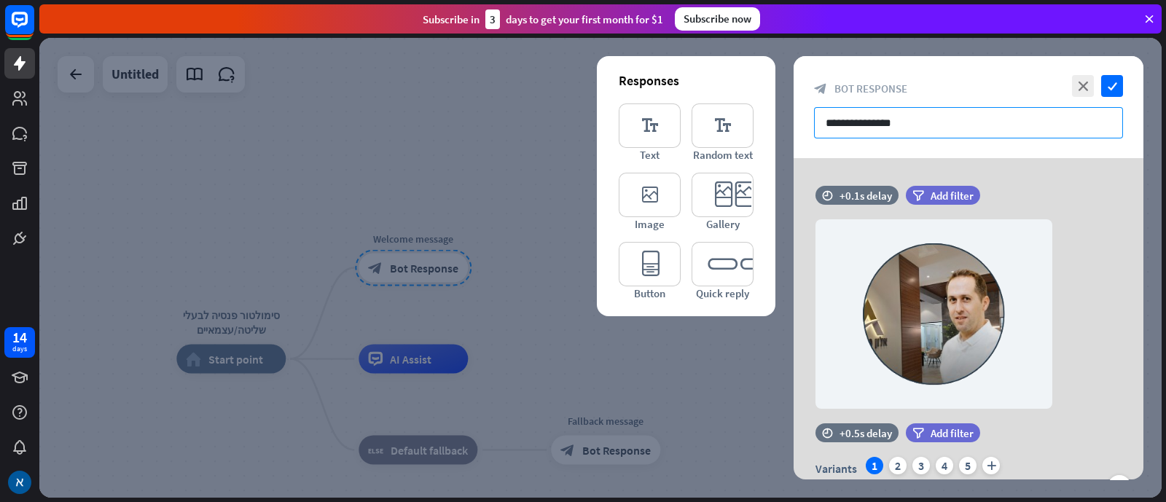
click at [932, 126] on input "**********" at bounding box center [968, 122] width 309 height 31
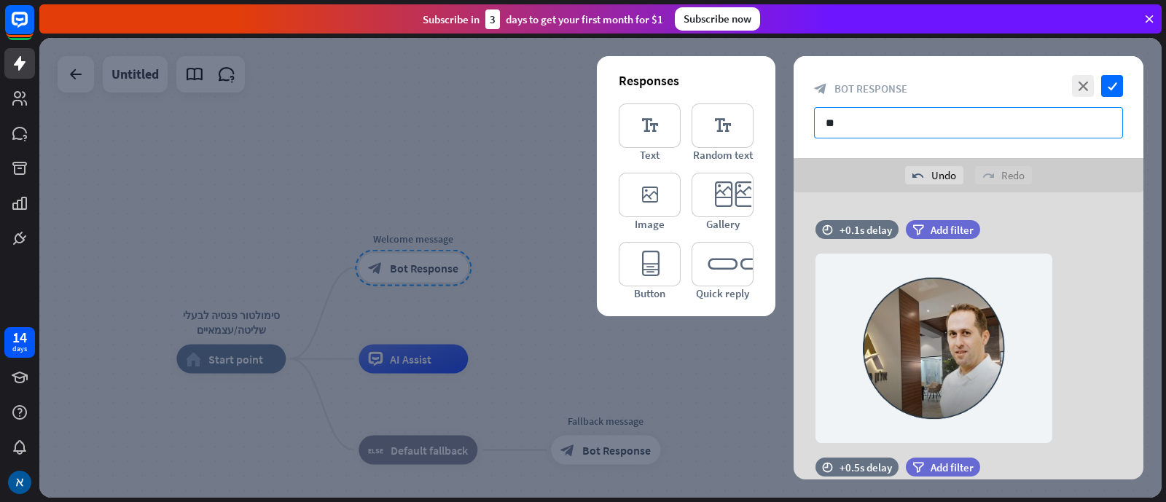
type input "*"
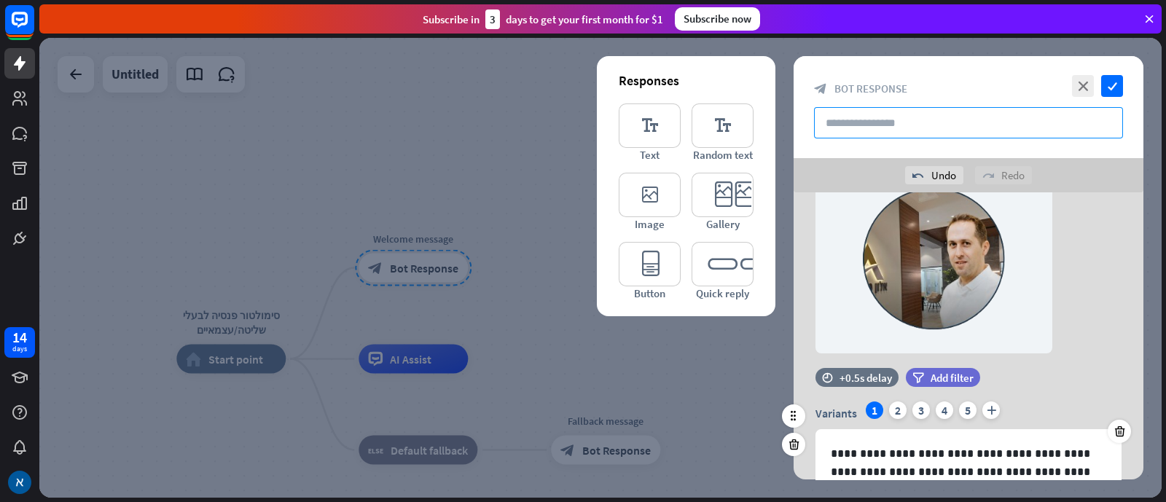
scroll to position [174, 0]
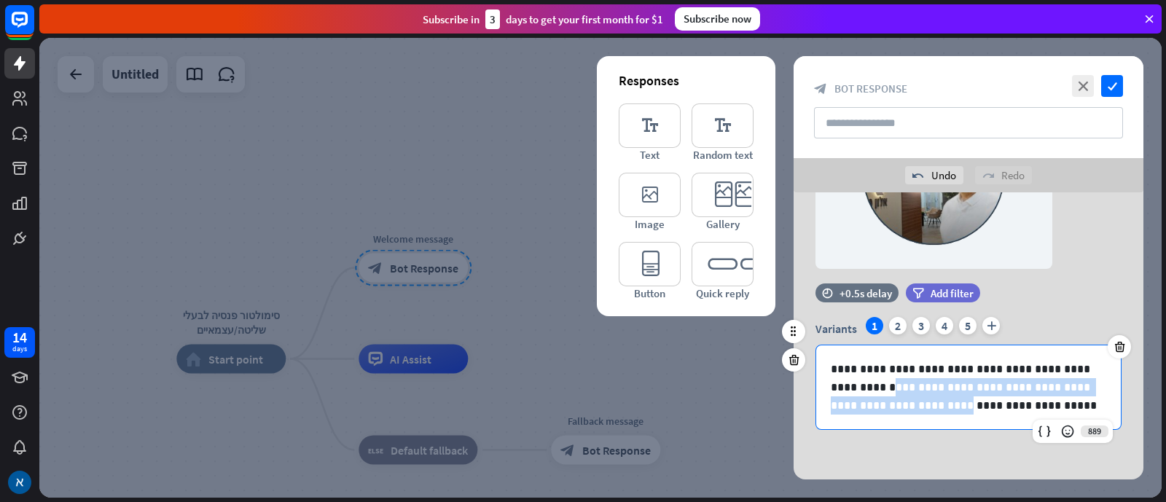
drag, startPoint x: 1079, startPoint y: 357, endPoint x: 937, endPoint y: 408, distance: 151.0
click at [932, 401] on div "**********" at bounding box center [968, 388] width 305 height 84
click at [932, 401] on p "**********" at bounding box center [969, 387] width 276 height 55
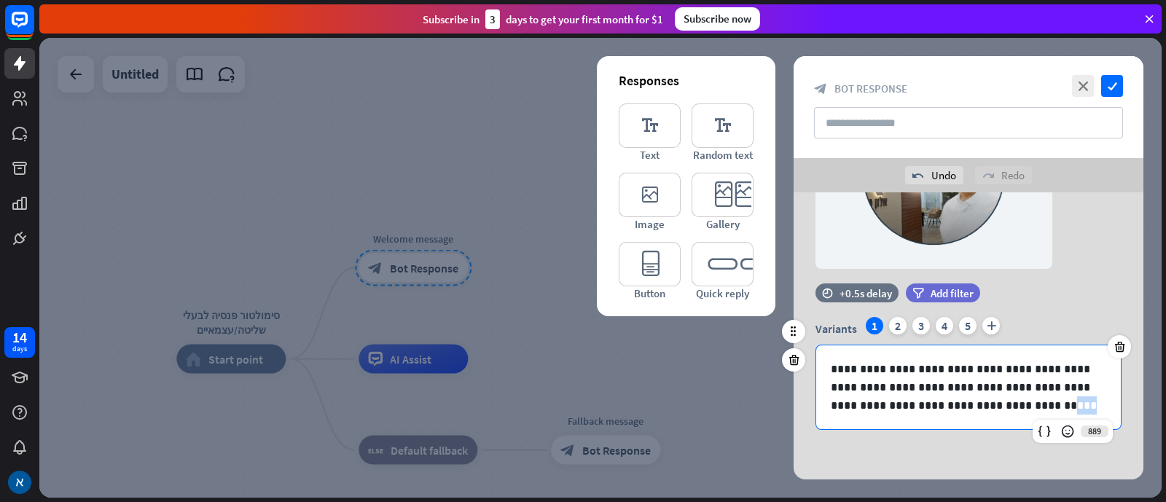
drag, startPoint x: 991, startPoint y: 406, endPoint x: 842, endPoint y: 407, distance: 149.4
click at [842, 401] on p "**********" at bounding box center [969, 387] width 276 height 55
click at [848, 401] on p "**********" at bounding box center [969, 387] width 276 height 55
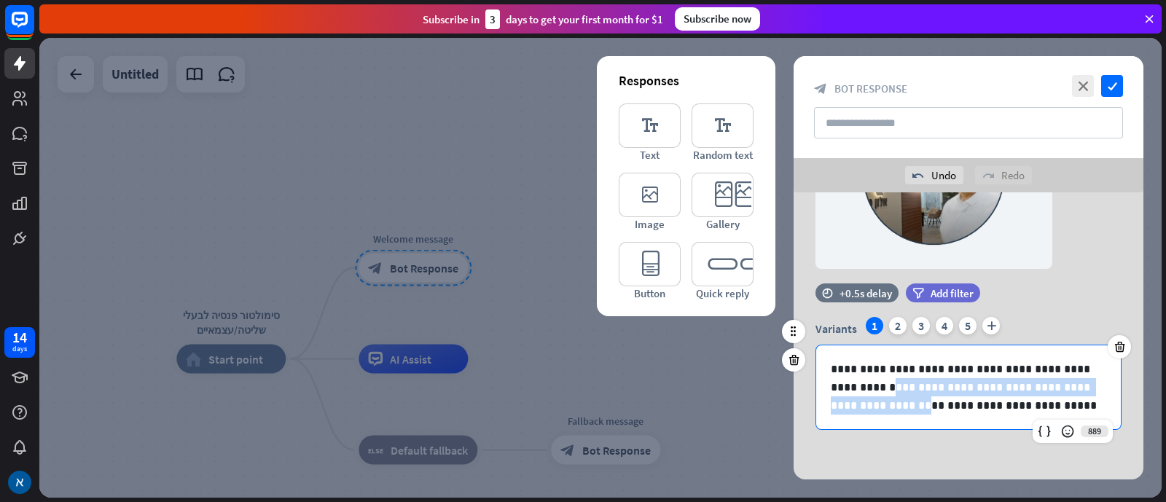
drag, startPoint x: 827, startPoint y: 405, endPoint x: 1089, endPoint y: 366, distance: 264.6
click at [932, 366] on div "**********" at bounding box center [968, 388] width 305 height 84
click at [932, 366] on p "**********" at bounding box center [969, 387] width 276 height 55
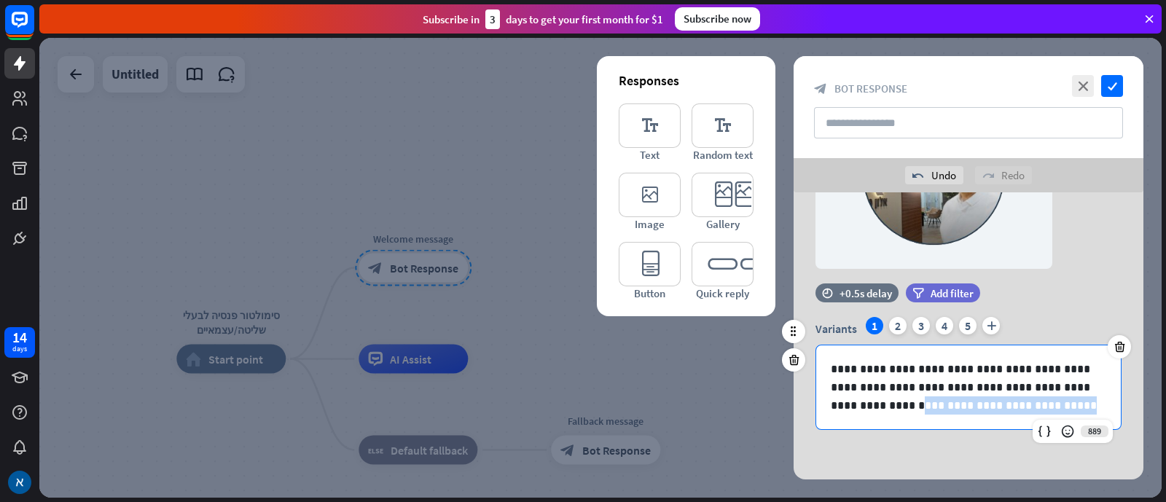
drag, startPoint x: 1088, startPoint y: 366, endPoint x: 999, endPoint y: 397, distance: 93.6
click at [932, 397] on p "**********" at bounding box center [969, 387] width 276 height 55
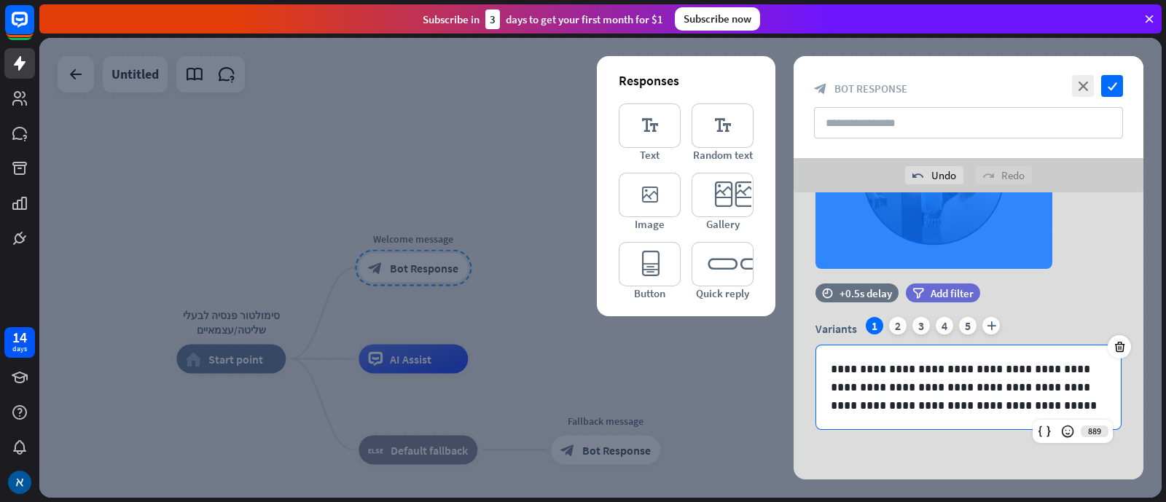
scroll to position [0, 0]
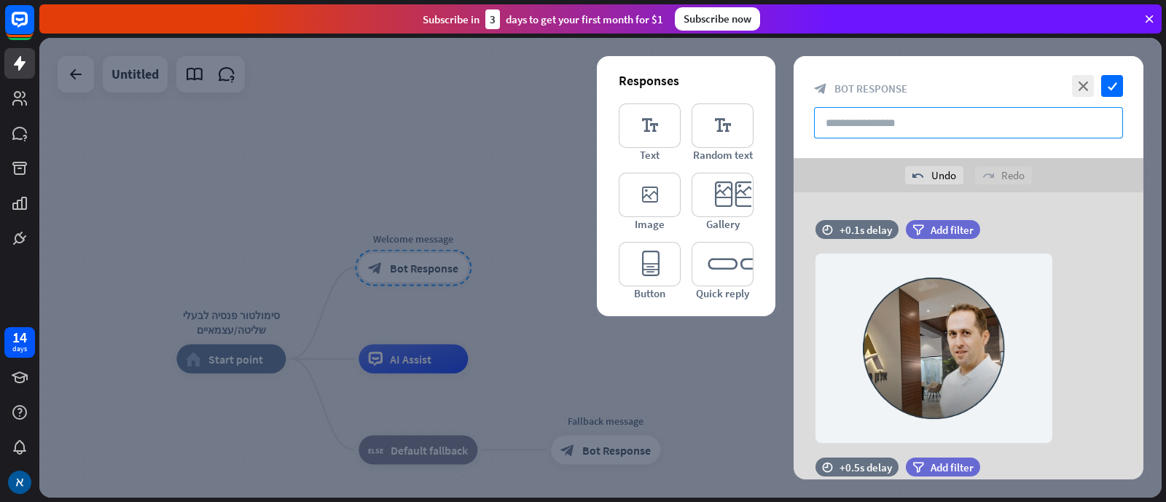
click at [932, 125] on input "text" at bounding box center [968, 122] width 309 height 31
paste input "**********"
type input "**********"
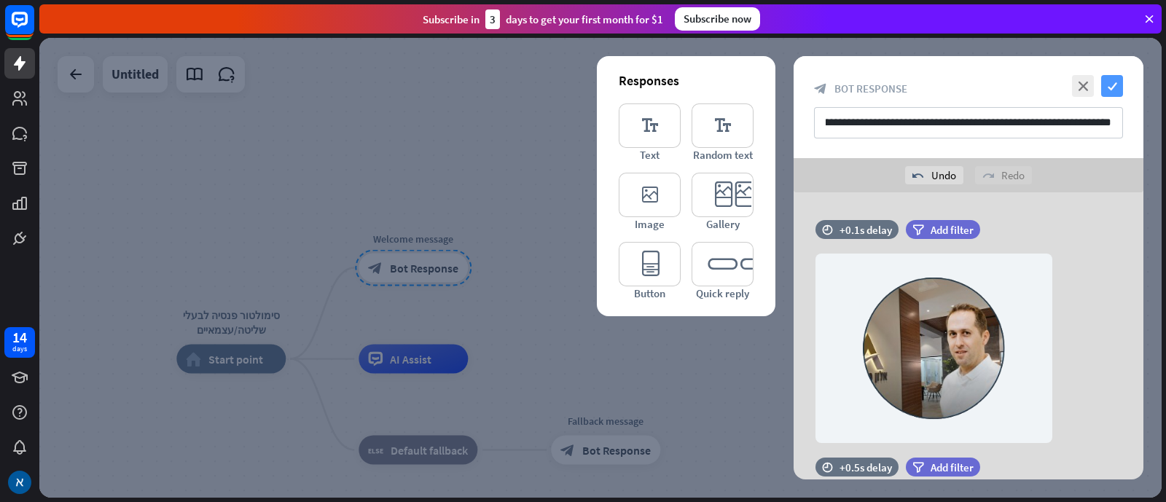
click at [932, 87] on icon "check" at bounding box center [1112, 86] width 22 height 22
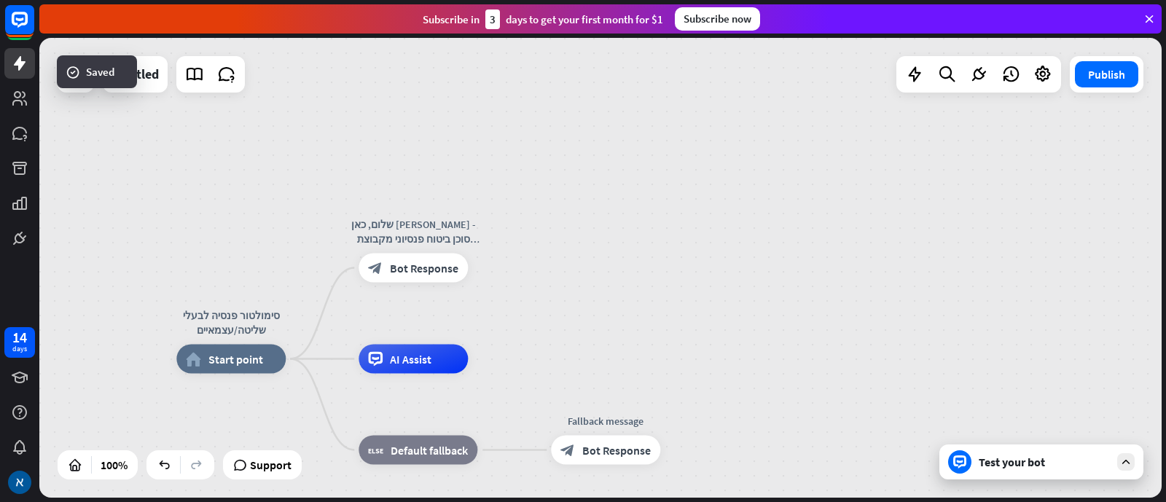
click at [932, 401] on div "Test your bot" at bounding box center [1044, 462] width 131 height 15
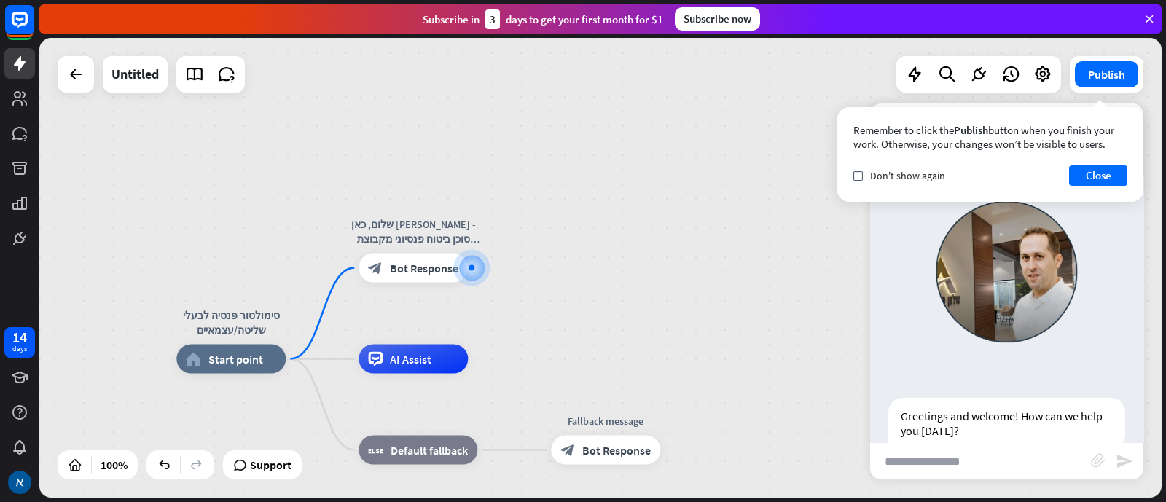
scroll to position [79, 0]
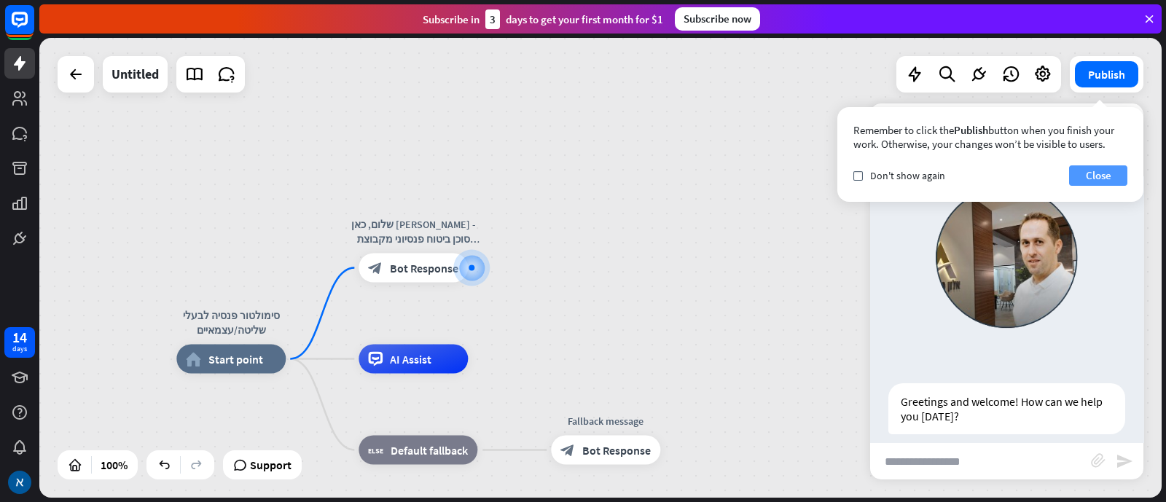
click at [932, 169] on button "Close" at bounding box center [1098, 175] width 58 height 20
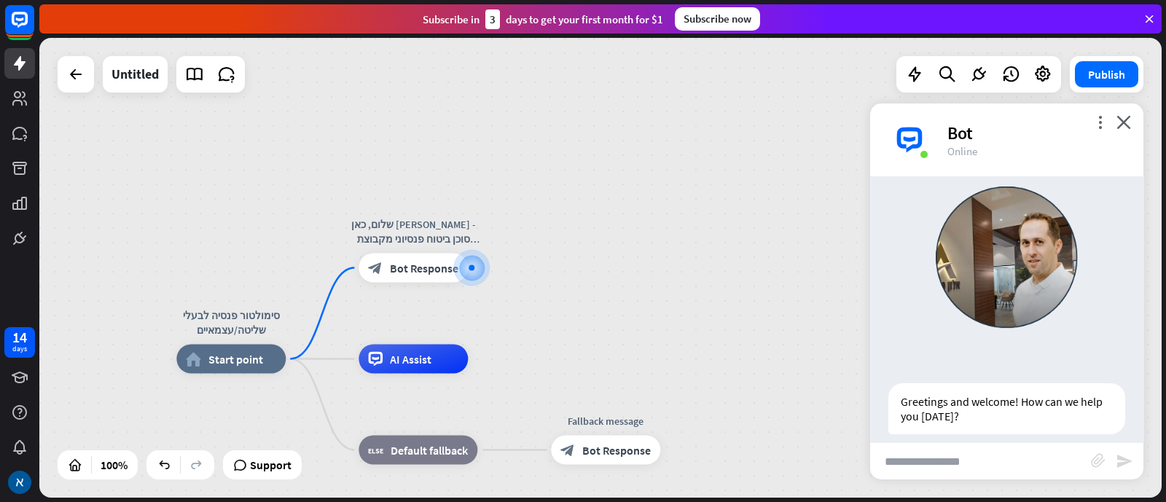
scroll to position [0, 0]
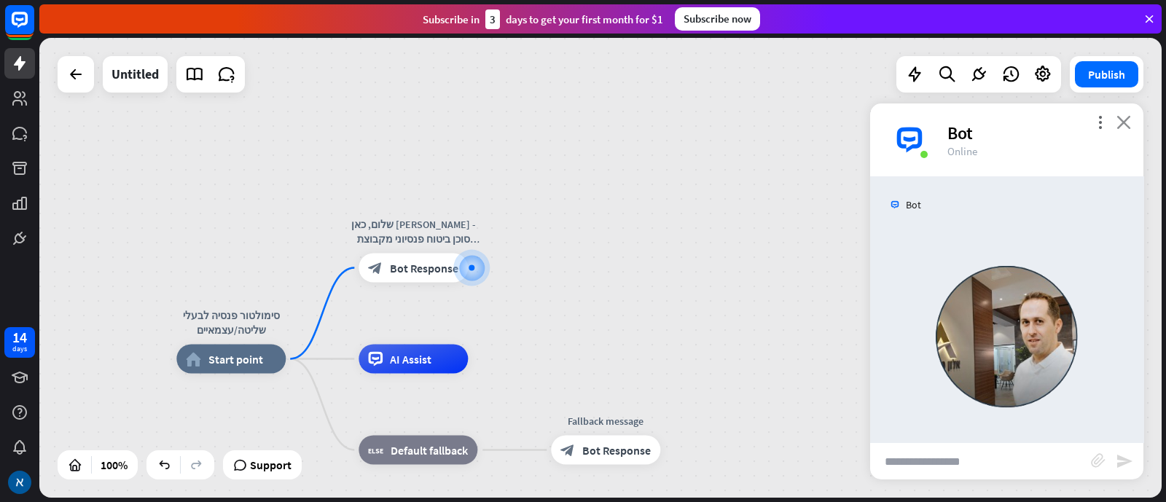
click at [932, 119] on icon "close" at bounding box center [1124, 122] width 15 height 14
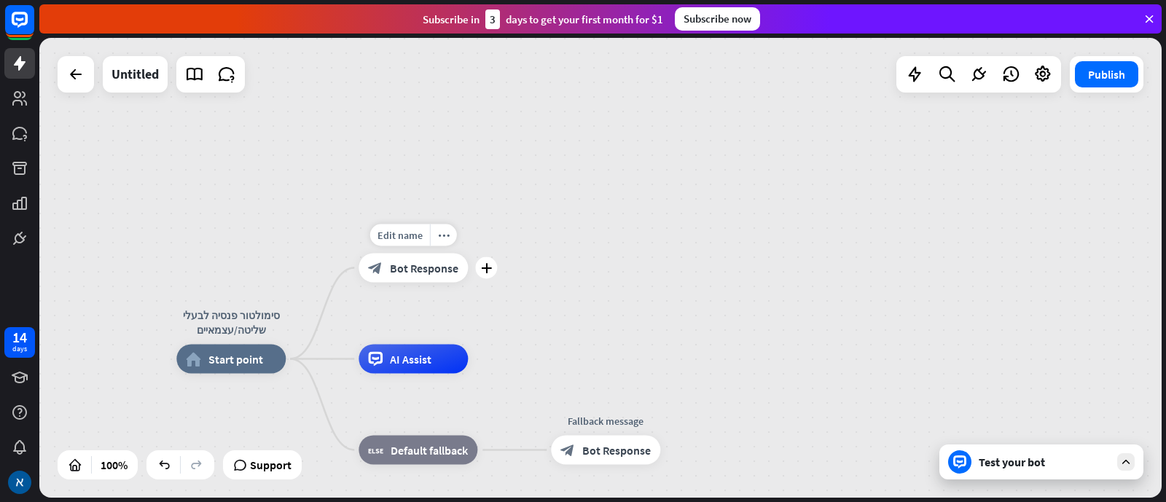
click at [408, 272] on span "Bot Response" at bounding box center [424, 268] width 69 height 15
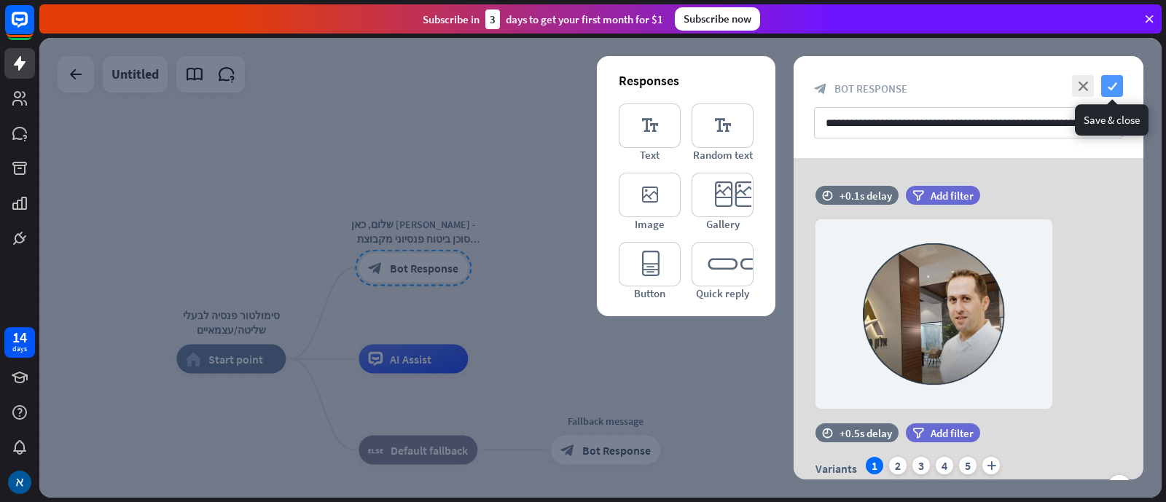
click at [932, 88] on icon "check" at bounding box center [1112, 86] width 22 height 22
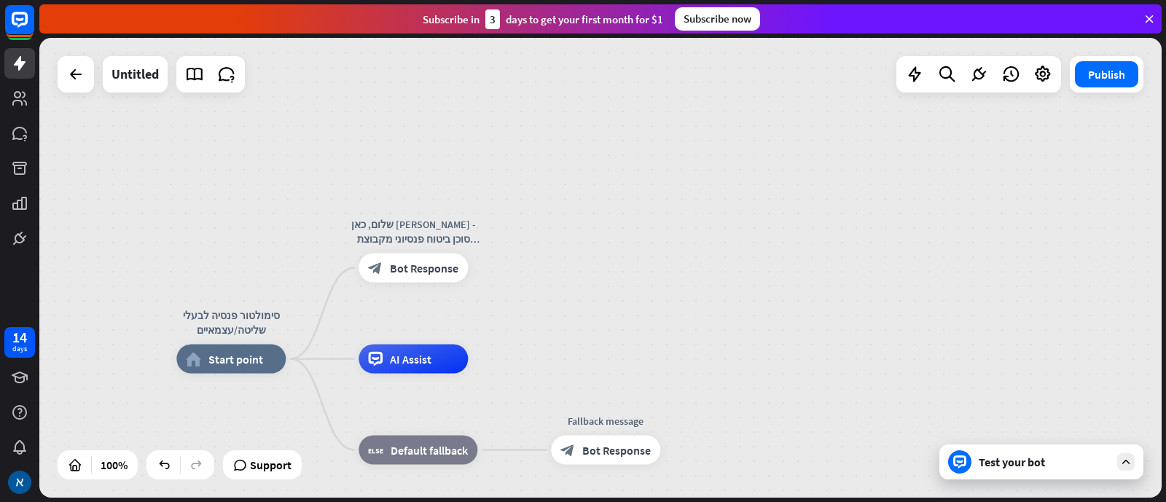
click at [932, 401] on div "Test your bot" at bounding box center [1044, 462] width 131 height 15
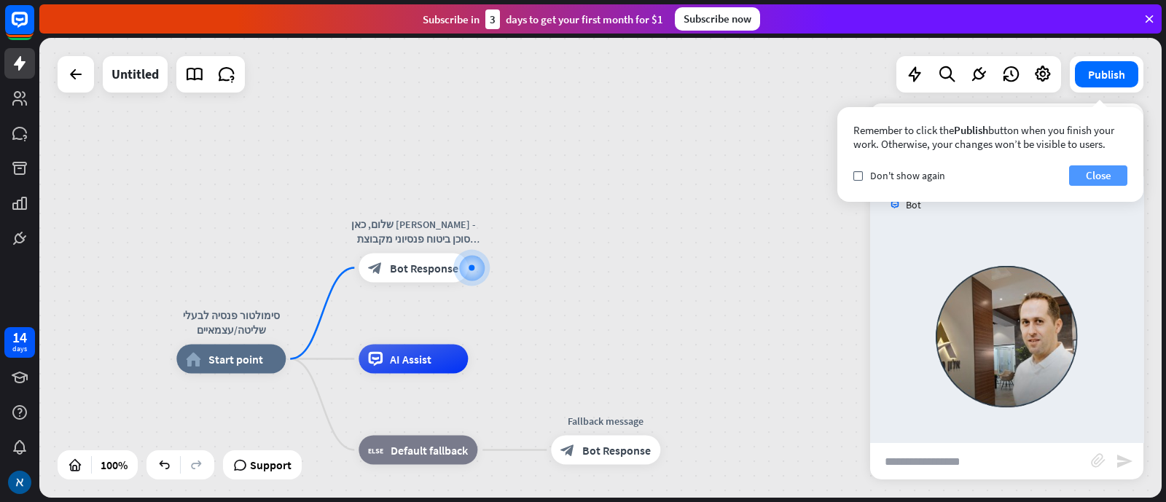
click at [932, 168] on button "Close" at bounding box center [1098, 175] width 58 height 20
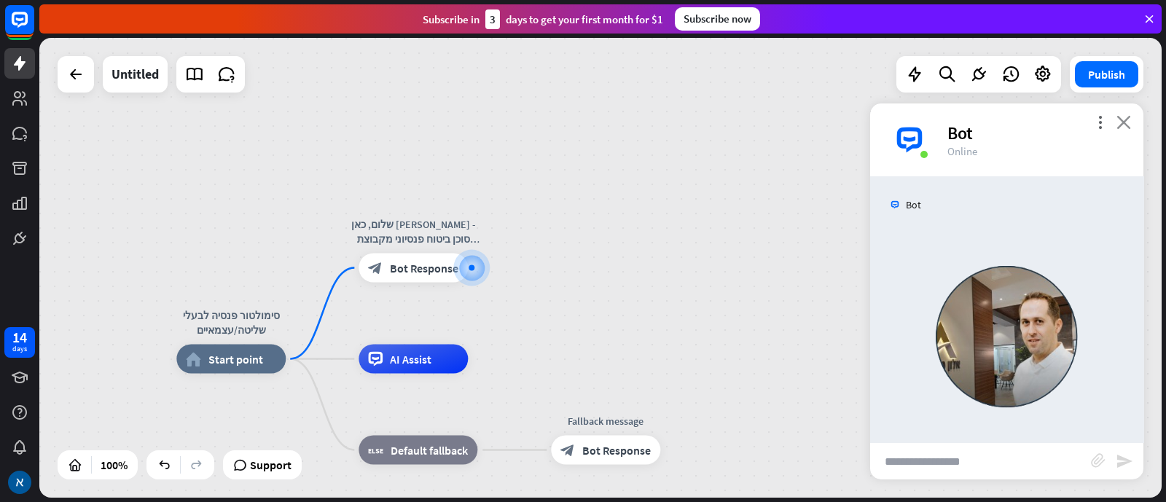
click at [932, 122] on icon "close" at bounding box center [1124, 122] width 15 height 14
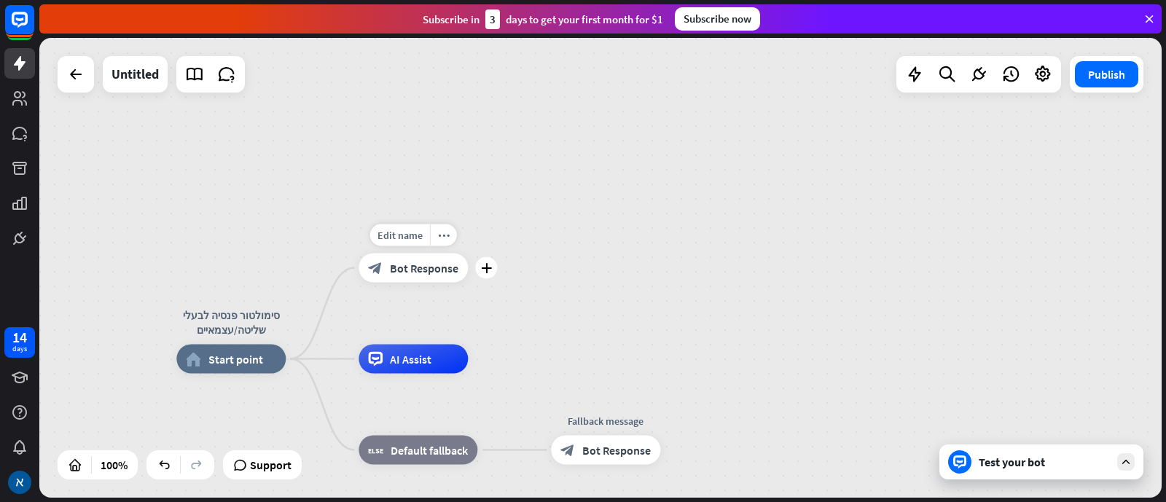
click at [435, 268] on span "Bot Response" at bounding box center [424, 268] width 69 height 15
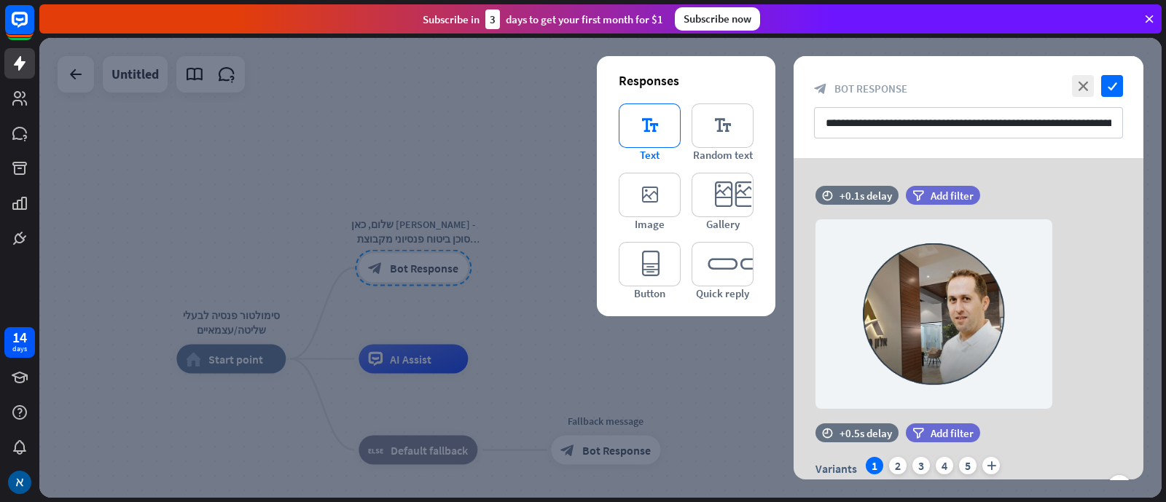
click at [641, 129] on icon "editor_text" at bounding box center [650, 126] width 62 height 44
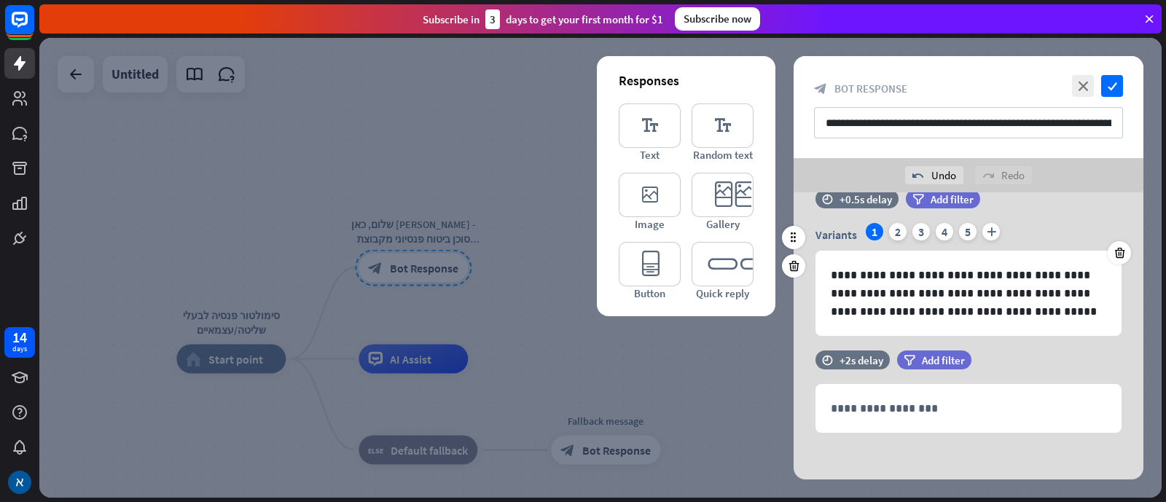
scroll to position [272, 0]
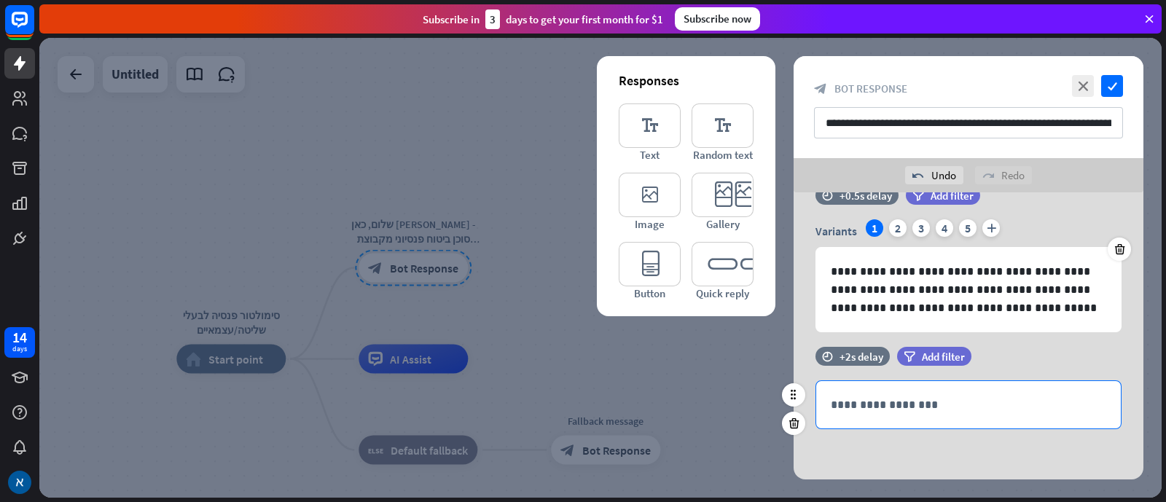
click at [898, 401] on p "**********" at bounding box center [969, 405] width 276 height 18
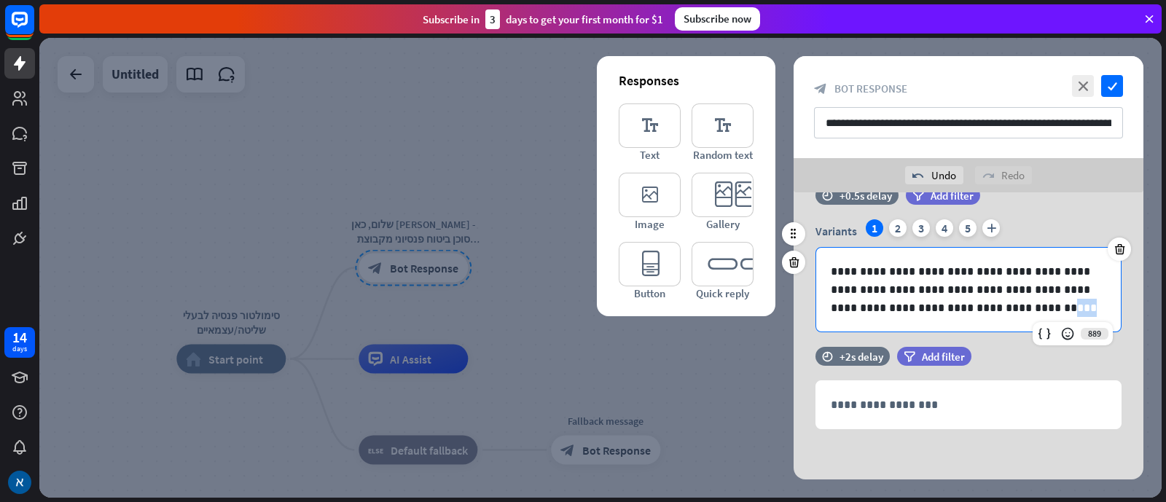
drag, startPoint x: 984, startPoint y: 306, endPoint x: 843, endPoint y: 304, distance: 141.4
click at [843, 304] on p "**********" at bounding box center [969, 289] width 276 height 55
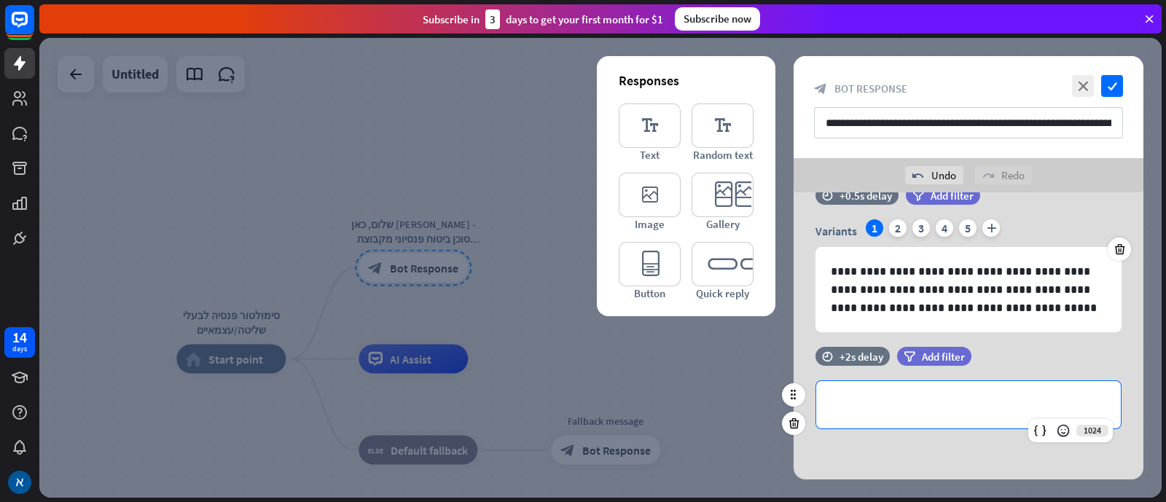
click at [910, 401] on div "**********" at bounding box center [968, 404] width 305 height 47
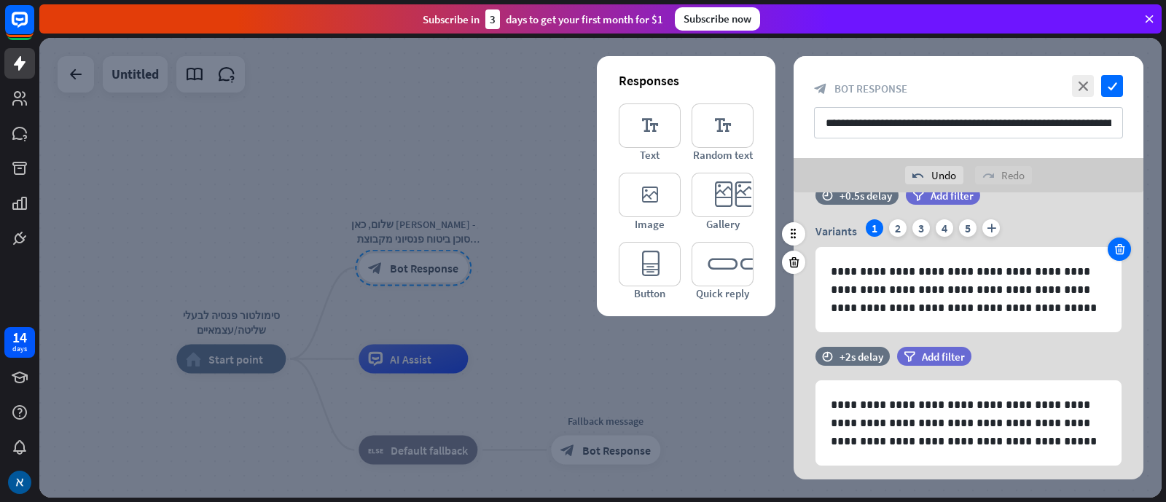
click at [932, 253] on icon at bounding box center [1120, 249] width 14 height 13
click at [932, 249] on icon at bounding box center [1120, 249] width 14 height 13
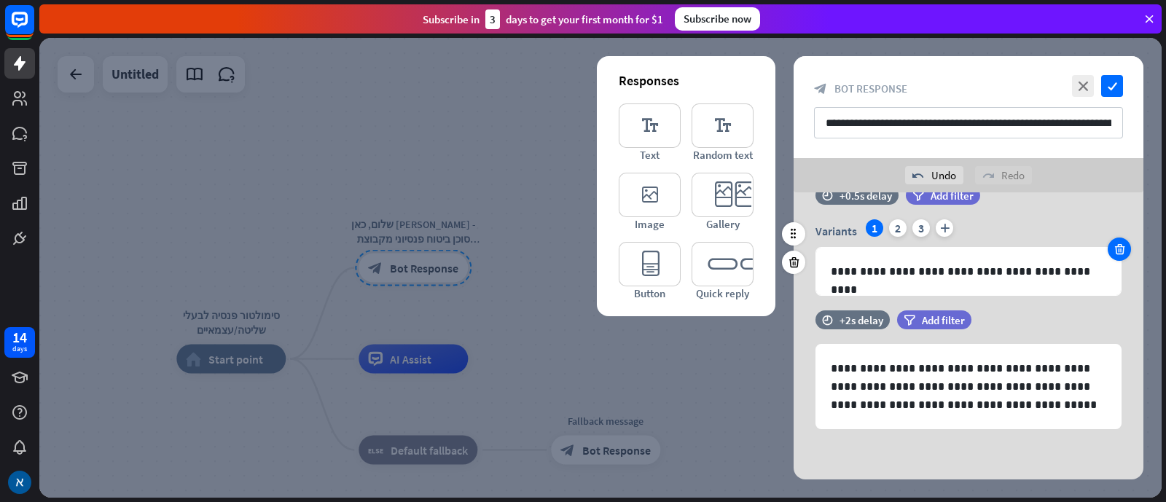
click at [932, 249] on icon at bounding box center [1120, 249] width 14 height 13
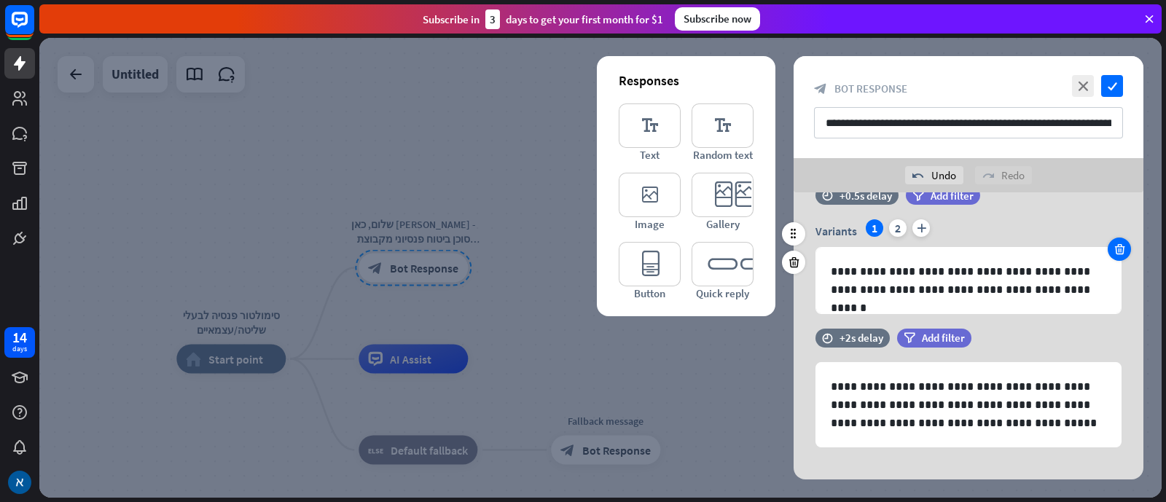
click at [932, 249] on icon at bounding box center [1120, 249] width 14 height 13
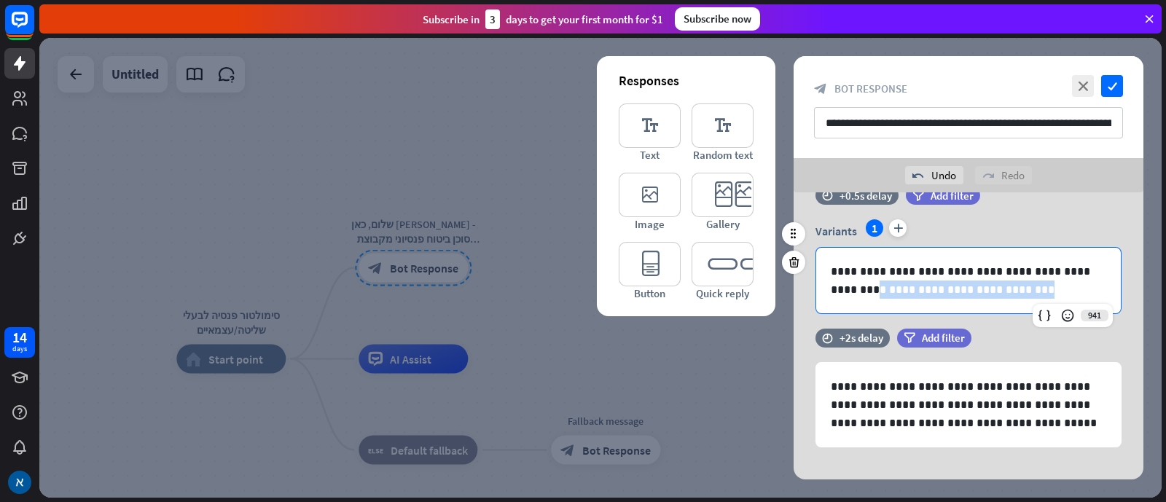
drag, startPoint x: 995, startPoint y: 292, endPoint x: 840, endPoint y: 289, distance: 155.3
click at [840, 289] on p "**********" at bounding box center [969, 280] width 276 height 36
click at [791, 257] on icon at bounding box center [794, 262] width 14 height 13
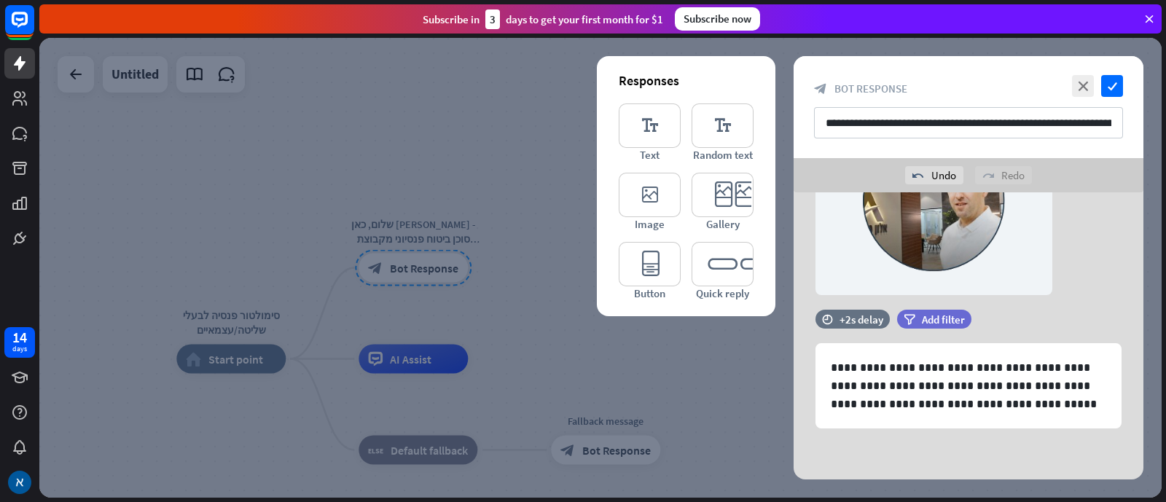
scroll to position [129, 0]
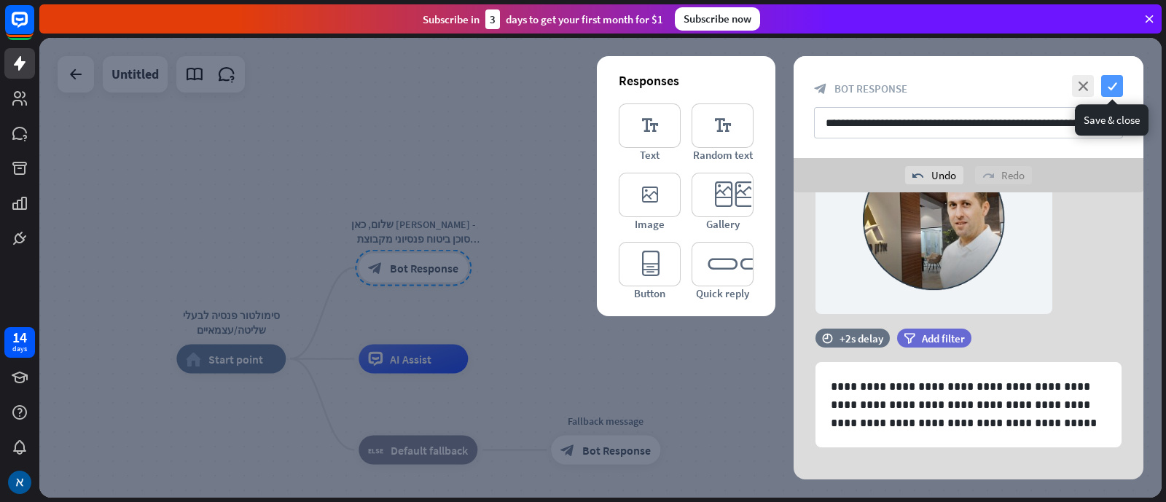
click at [932, 80] on icon "check" at bounding box center [1112, 86] width 22 height 22
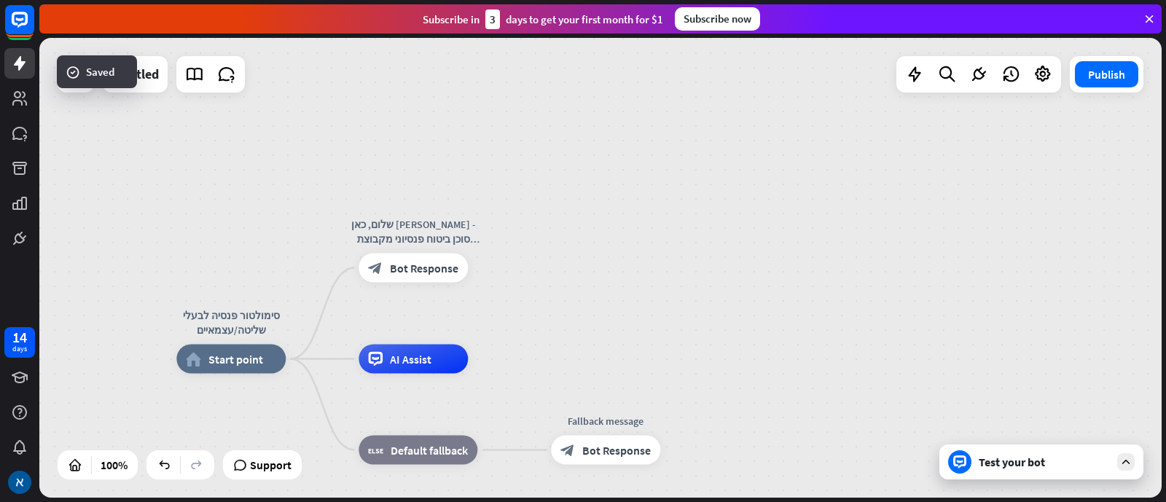
click at [932, 401] on div "Test your bot" at bounding box center [1044, 462] width 131 height 15
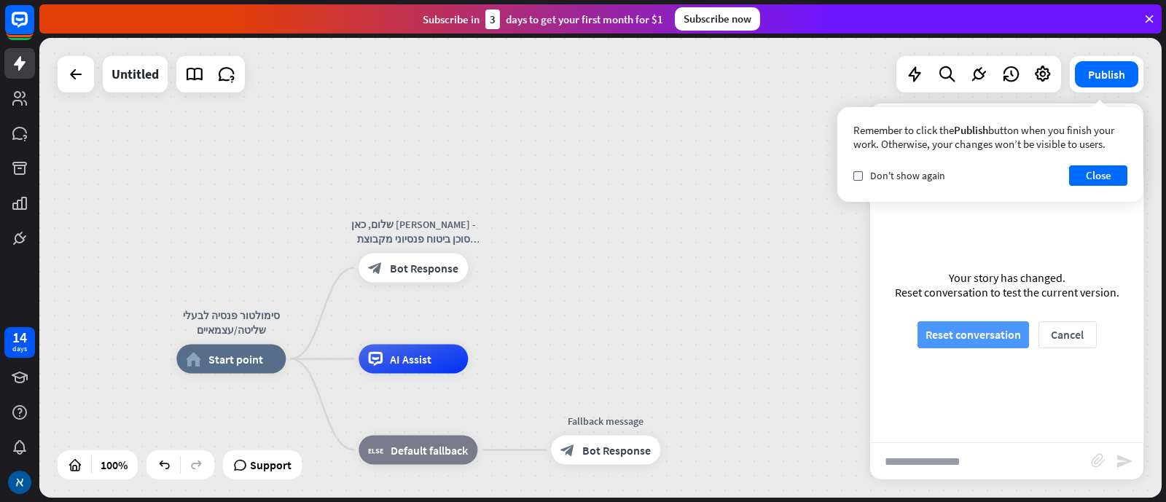
click at [932, 333] on button "Reset conversation" at bounding box center [974, 334] width 112 height 27
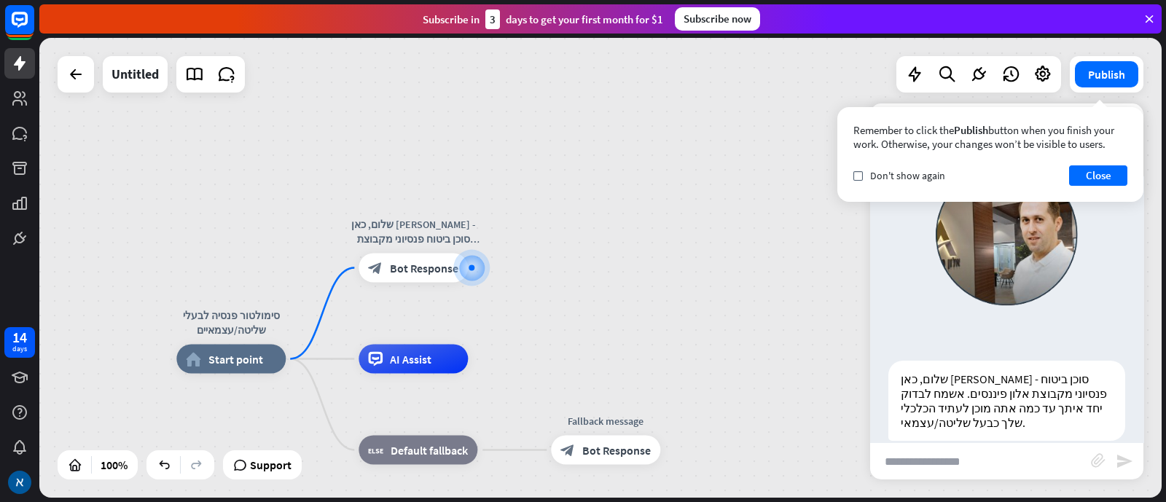
scroll to position [109, 0]
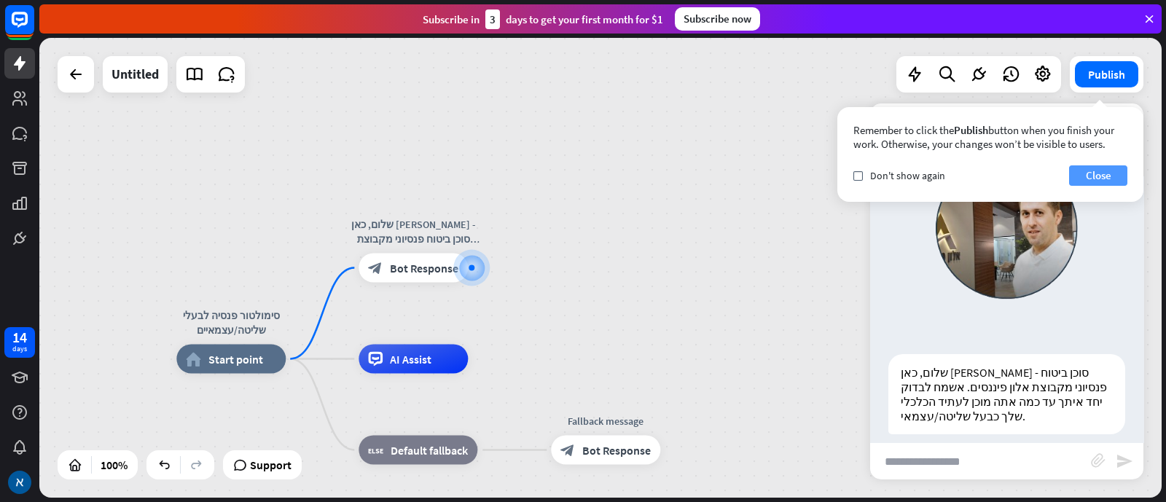
click at [932, 166] on button "Close" at bounding box center [1098, 175] width 58 height 20
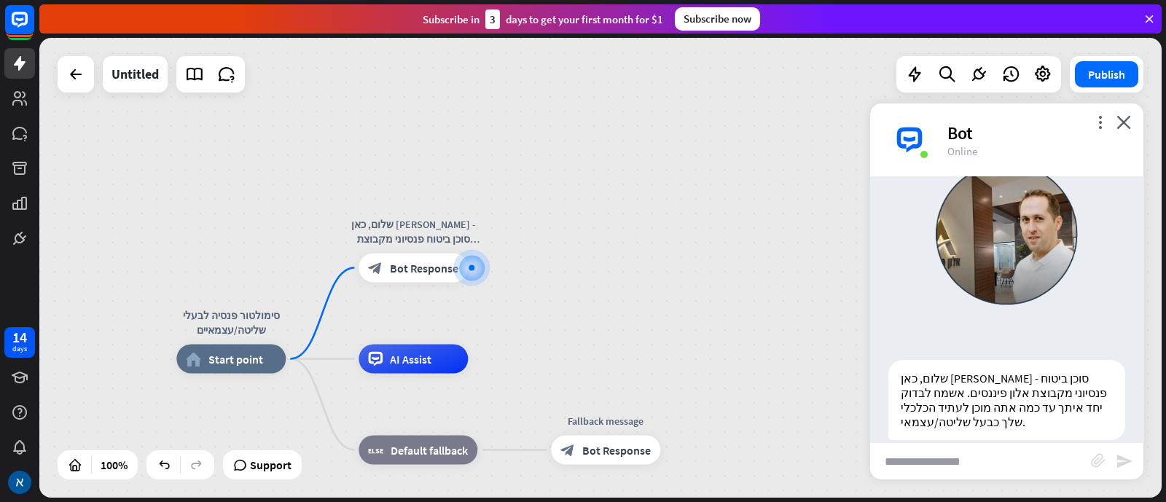
scroll to position [108, 0]
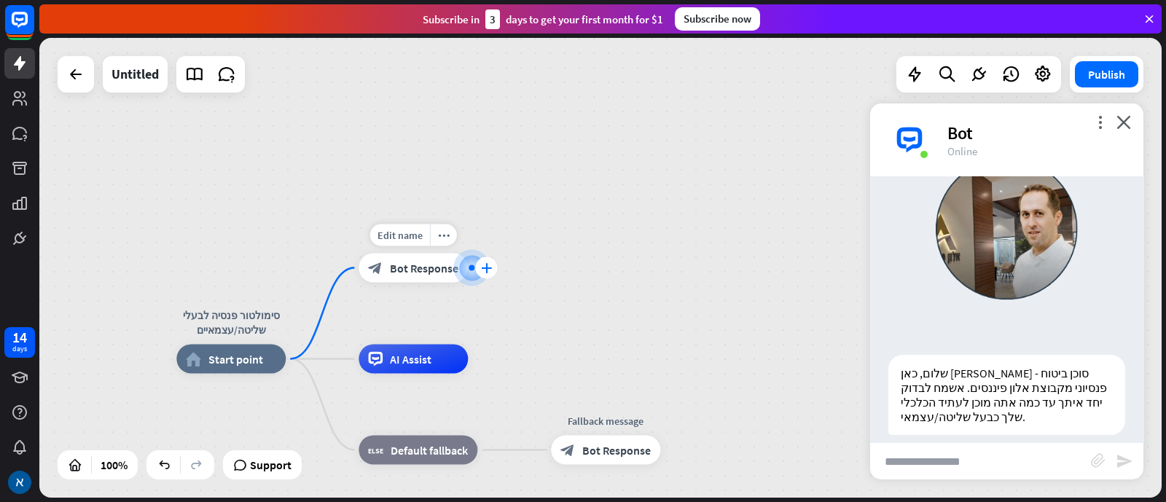
click at [489, 270] on icon "plus" at bounding box center [486, 268] width 11 height 10
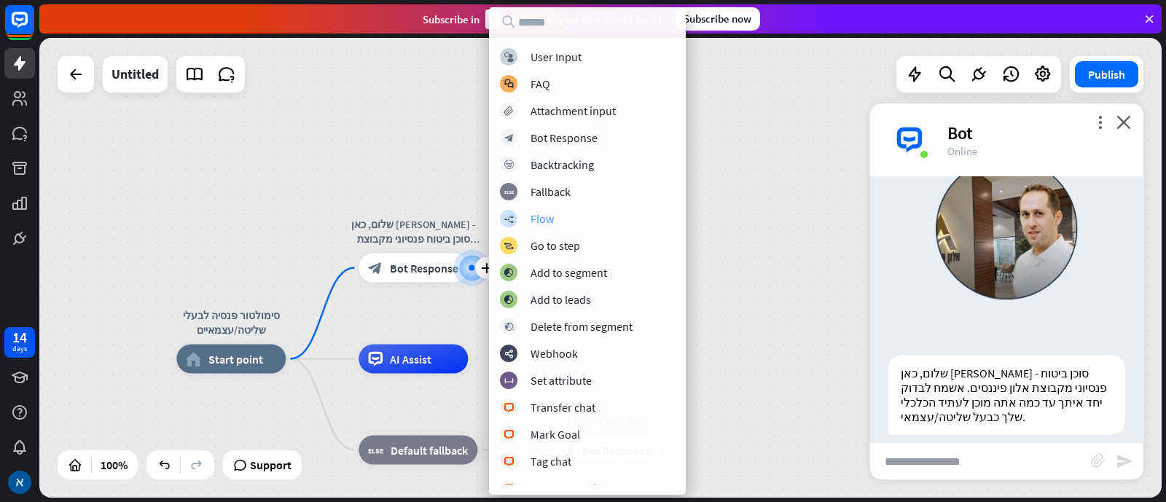
click at [557, 216] on div "builder_tree Flow" at bounding box center [587, 218] width 175 height 17
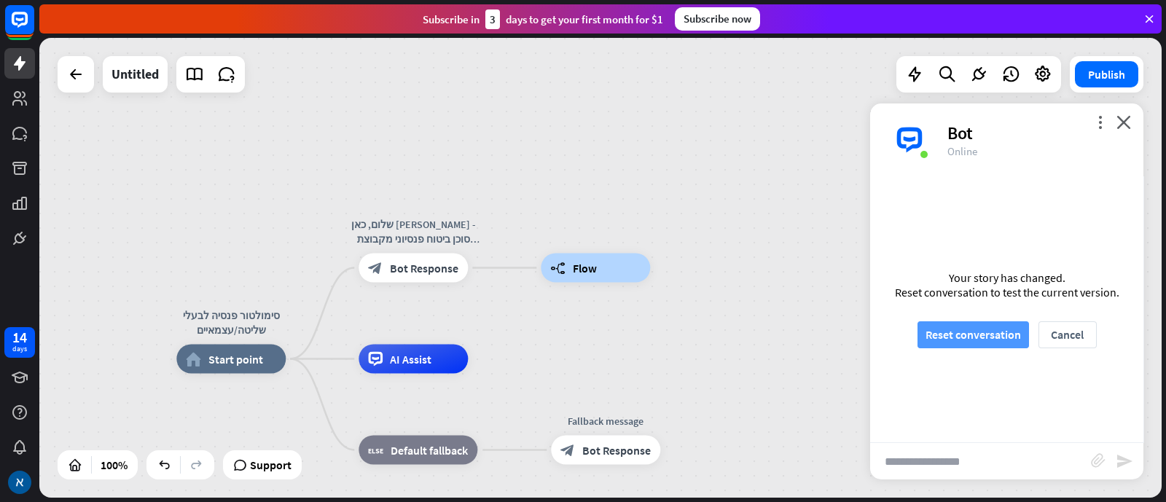
click at [932, 328] on button "Reset conversation" at bounding box center [974, 334] width 112 height 27
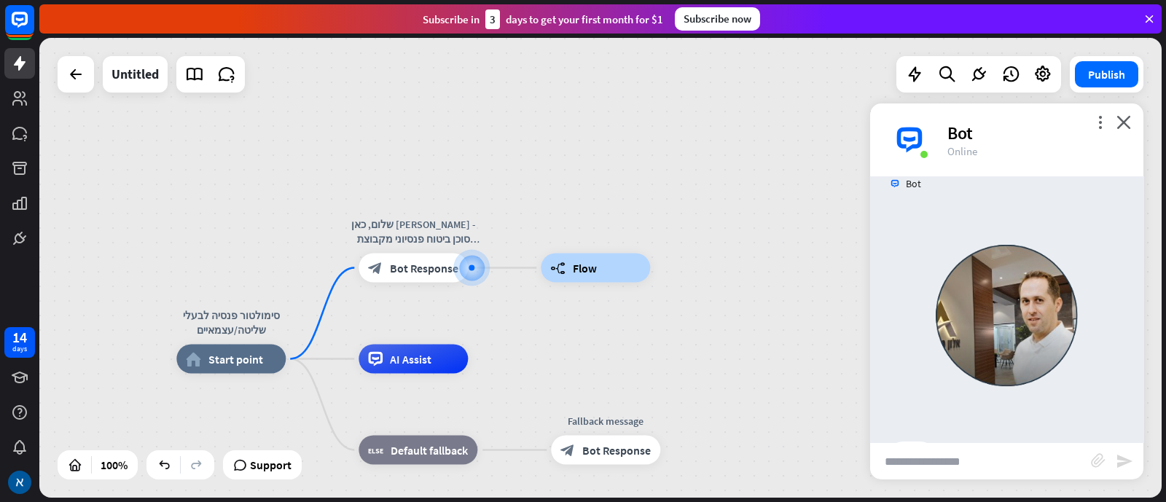
scroll to position [65, 0]
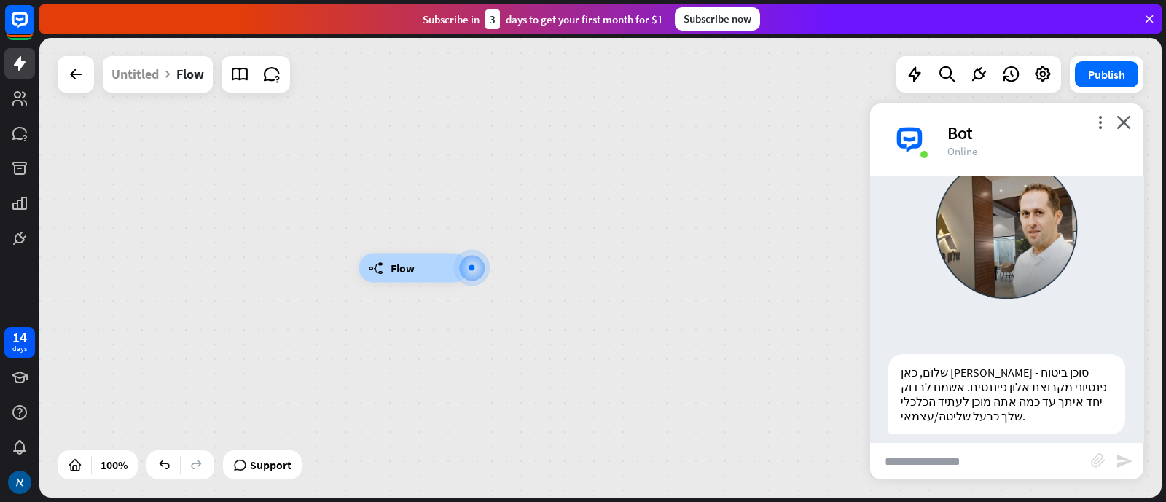
scroll to position [108, 0]
click at [174, 401] on div at bounding box center [163, 464] width 23 height 23
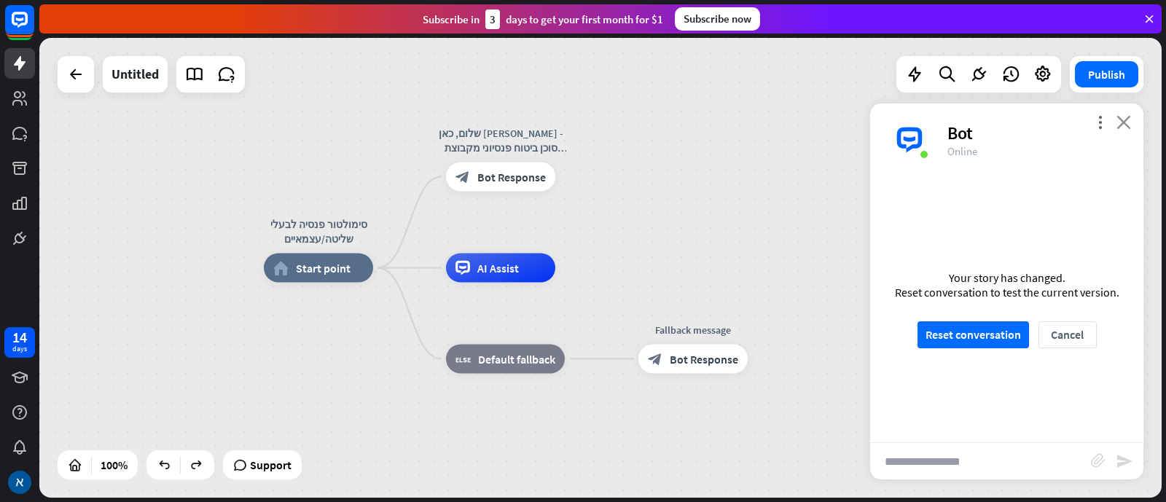
click at [932, 119] on icon "close" at bounding box center [1124, 122] width 15 height 14
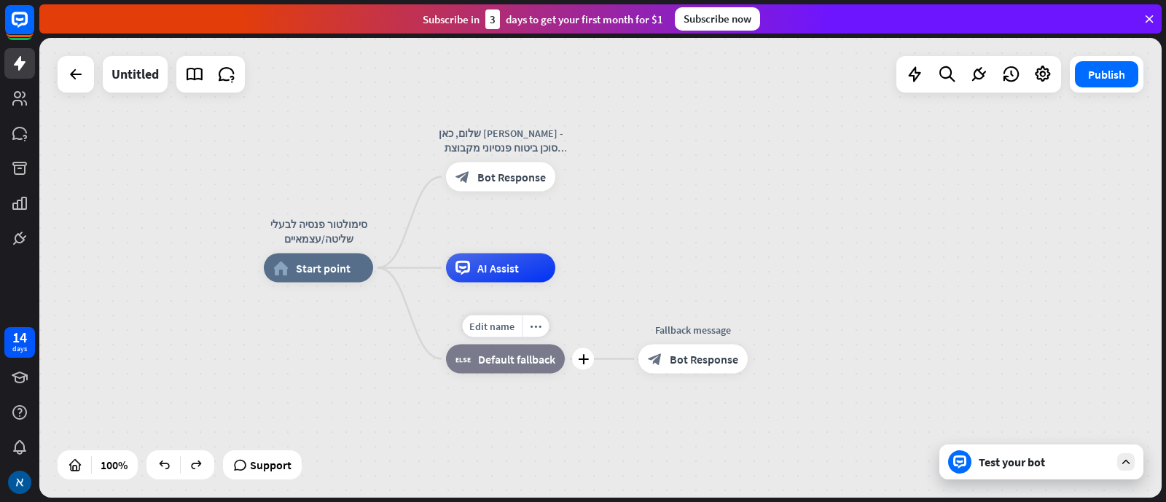
click at [539, 345] on div "Edit name more_horiz plus block_fallback Default fallback" at bounding box center [505, 359] width 119 height 29
click at [539, 330] on icon "more_horiz" at bounding box center [536, 326] width 12 height 11
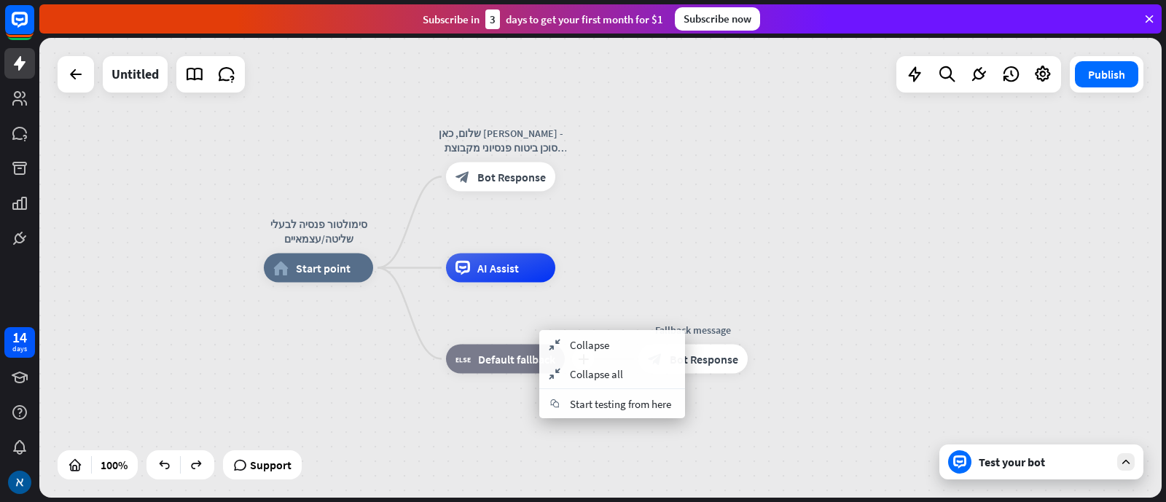
click at [539, 345] on div "plus block_fallback Default fallback" at bounding box center [505, 359] width 119 height 29
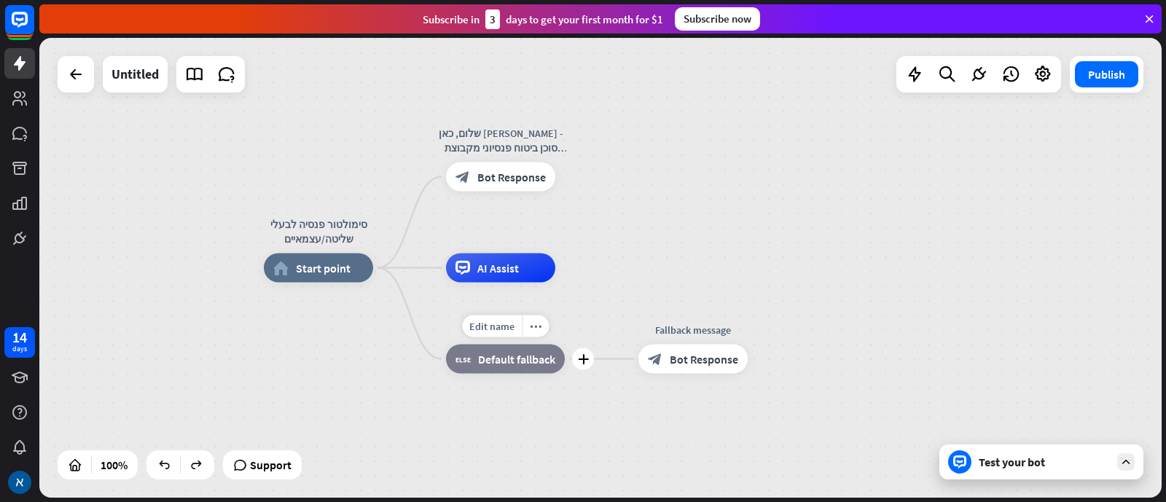
click at [537, 360] on span "Default fallback" at bounding box center [516, 359] width 77 height 15
click at [566, 264] on div "plus" at bounding box center [574, 268] width 22 height 22
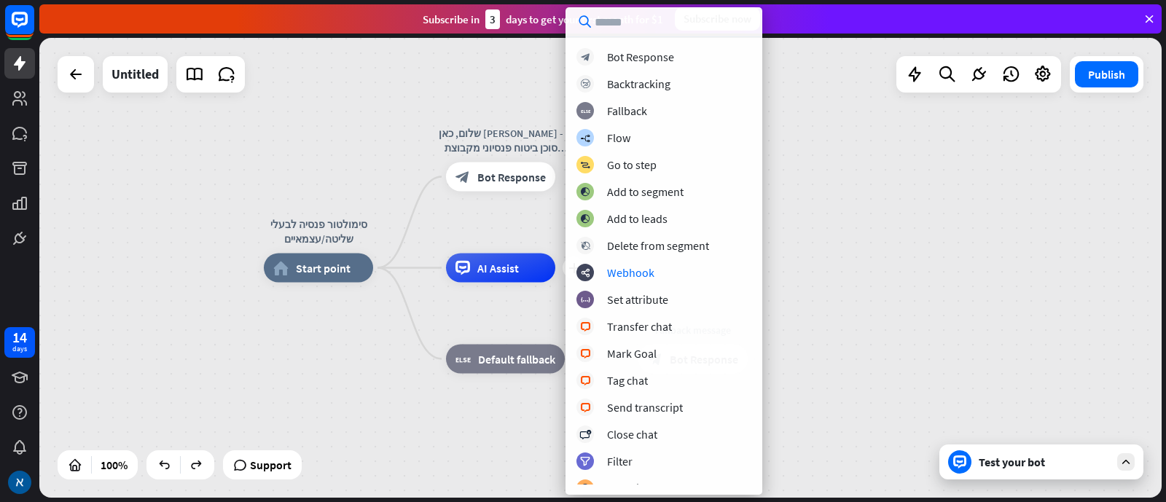
click at [932, 243] on div "סימולטור פנסיה לבעלי שליטה/עצמאיים home_2 Start point שלום, כאן [PERSON_NAME] -…" at bounding box center [600, 268] width 1123 height 460
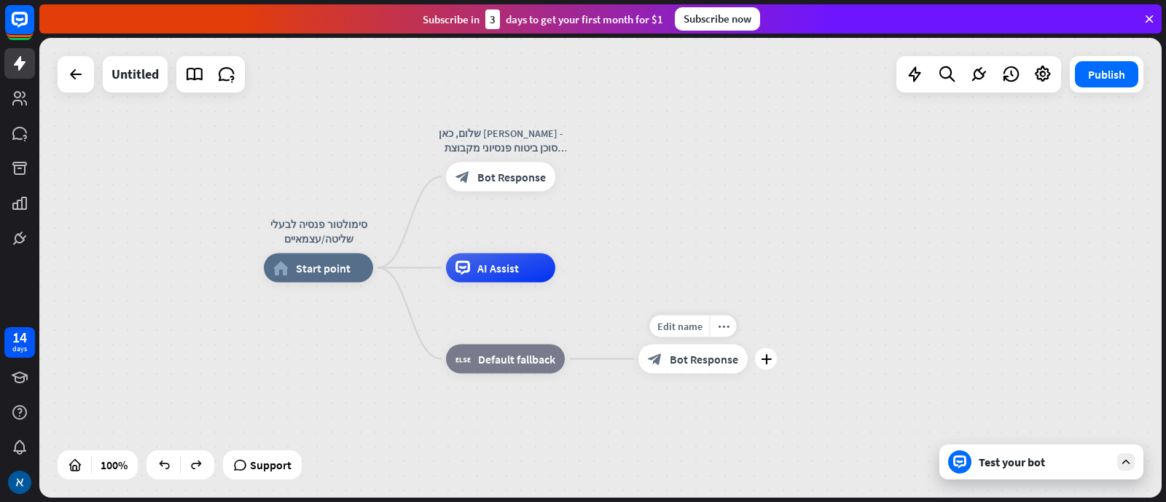
click at [710, 362] on span "Bot Response" at bounding box center [704, 359] width 69 height 15
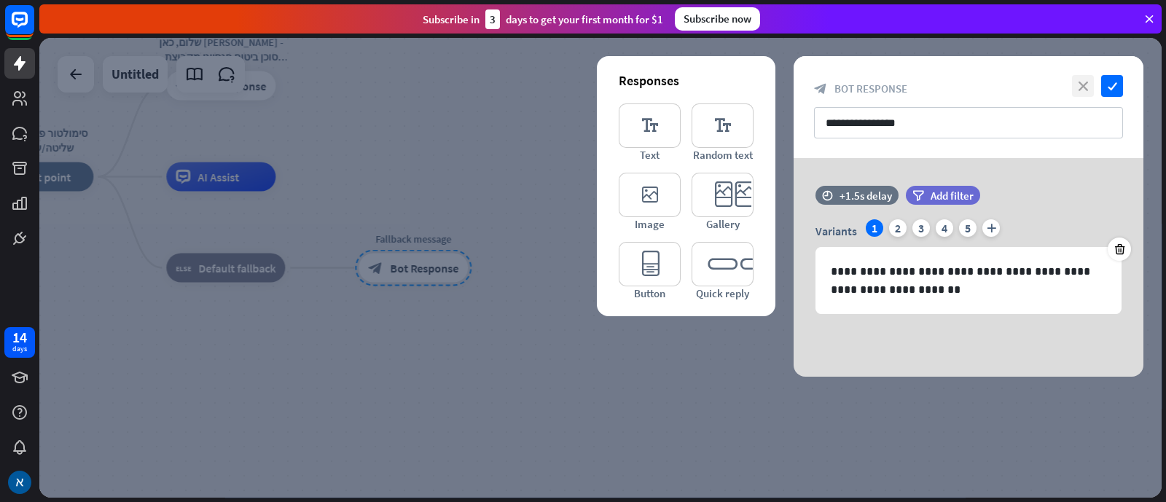
click at [932, 85] on icon "close" at bounding box center [1083, 86] width 22 height 22
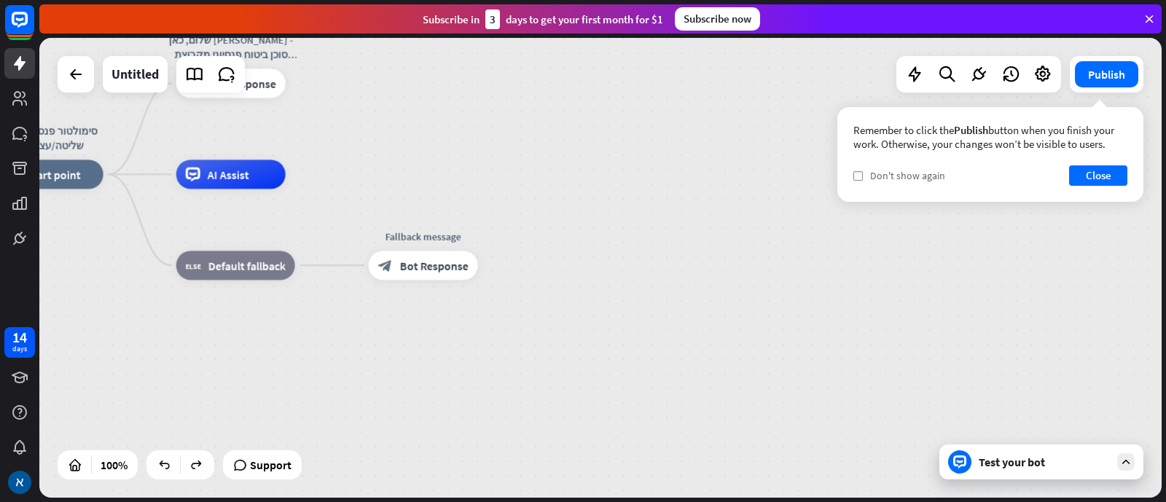
click at [882, 175] on span "Don't show again" at bounding box center [907, 175] width 75 height 13
click at [909, 170] on span "Don't show again" at bounding box center [907, 175] width 75 height 13
click at [932, 175] on button "Close" at bounding box center [1098, 175] width 58 height 20
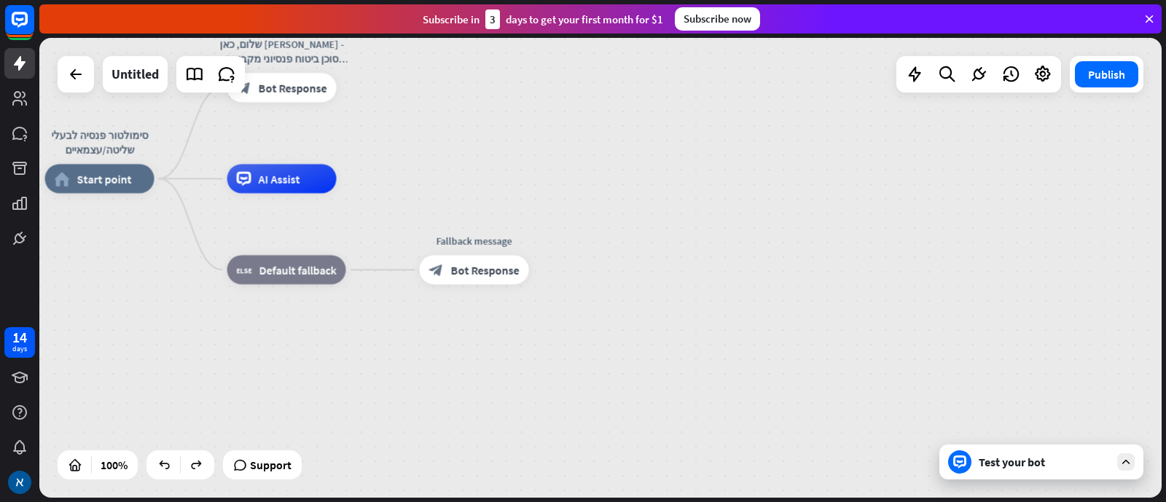
click at [932, 401] on div "Test your bot" at bounding box center [1044, 462] width 131 height 15
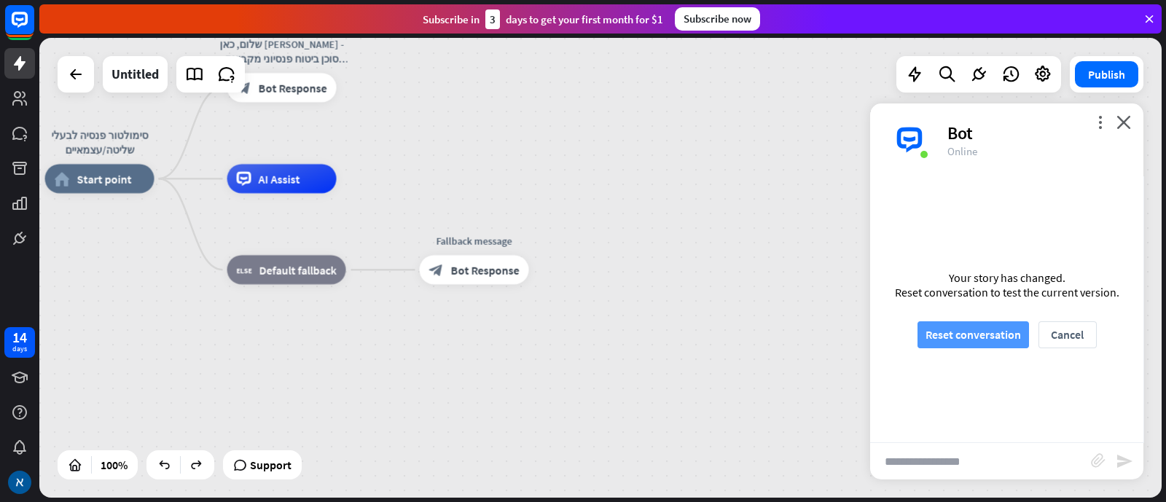
click at [932, 326] on button "Reset conversation" at bounding box center [974, 334] width 112 height 27
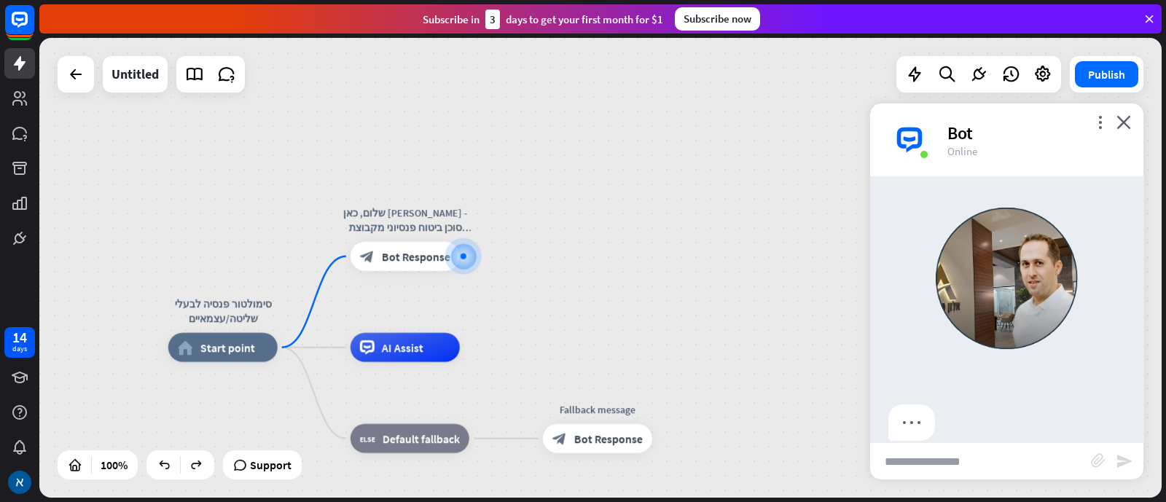
scroll to position [65, 0]
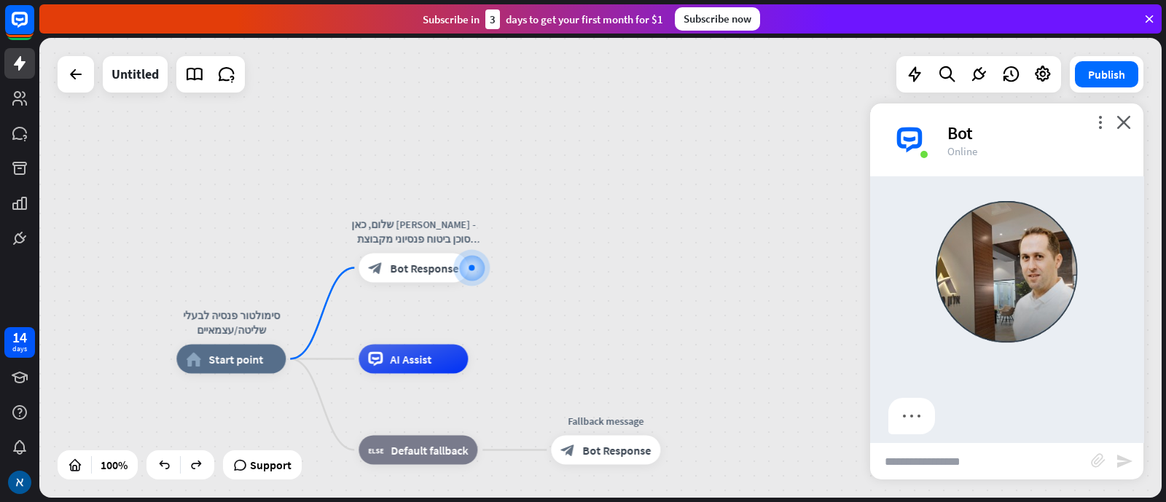
click at [932, 401] on input "text" at bounding box center [980, 461] width 221 height 36
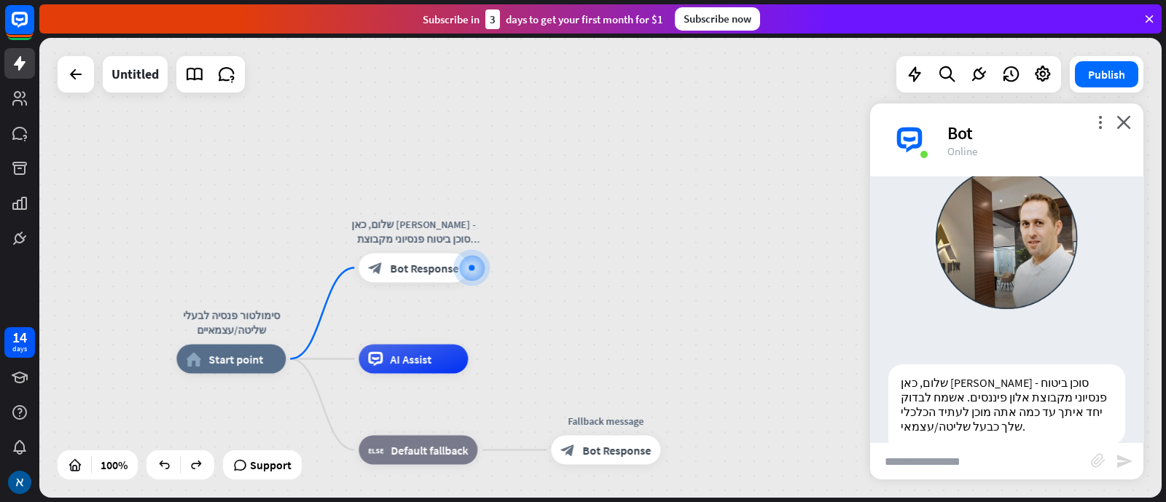
scroll to position [109, 0]
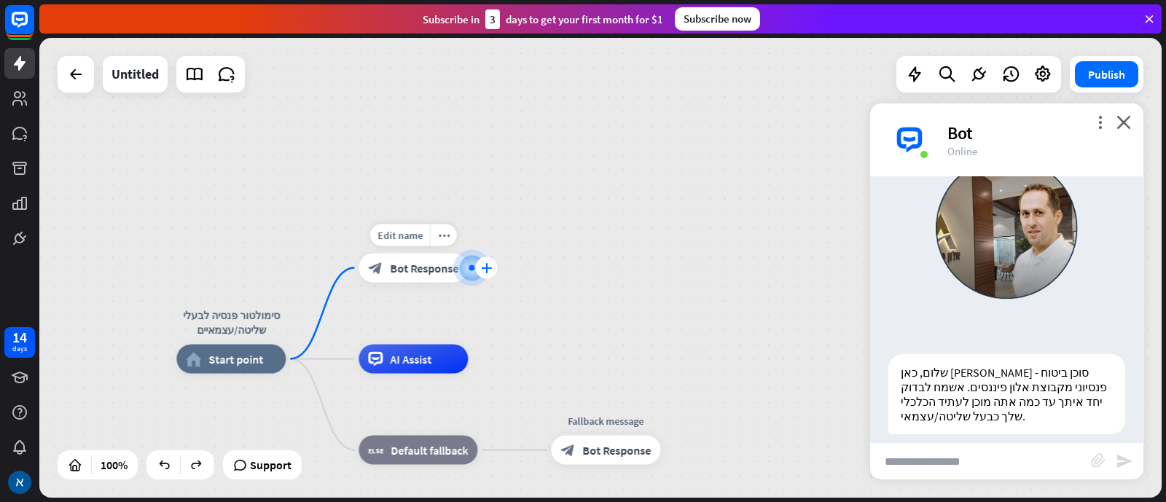
click at [491, 268] on icon "plus" at bounding box center [486, 268] width 11 height 10
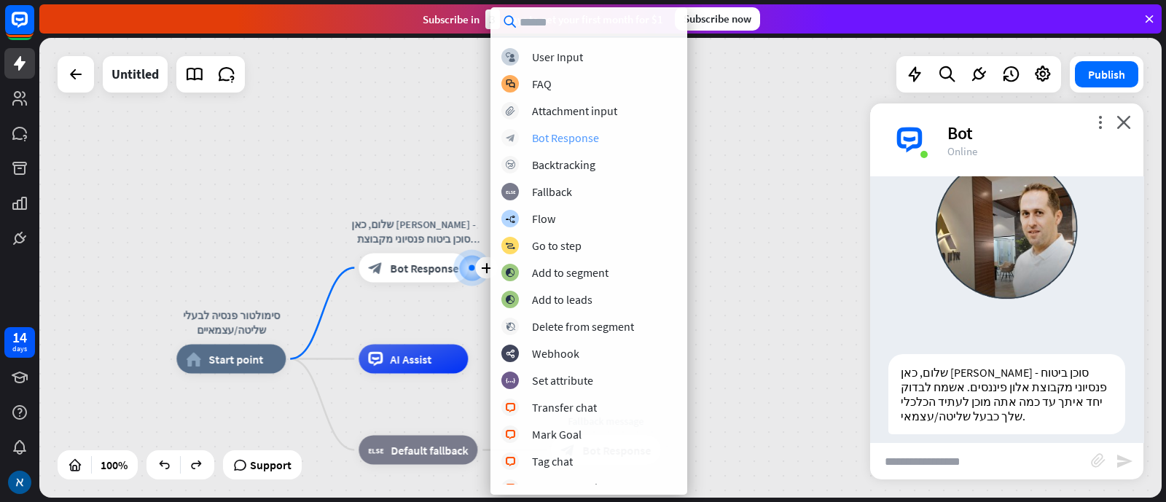
click at [588, 139] on div "Bot Response" at bounding box center [565, 137] width 67 height 15
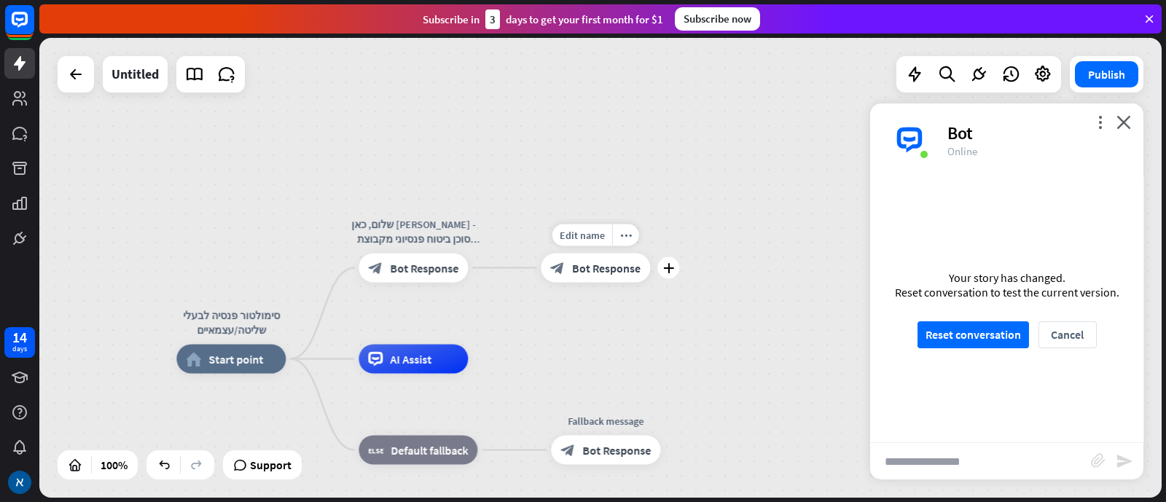
click at [583, 263] on span "Bot Response" at bounding box center [606, 268] width 69 height 15
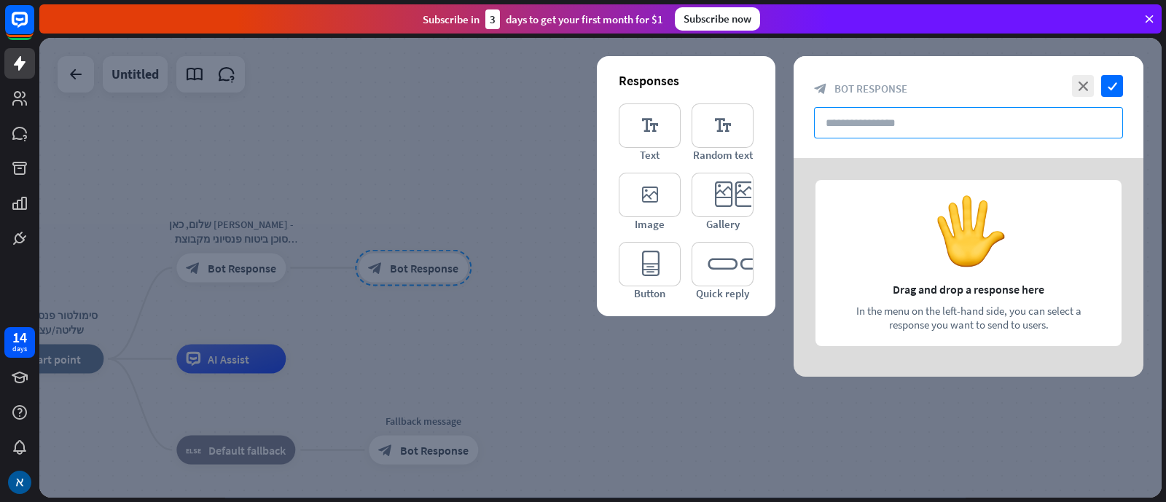
click at [924, 127] on input "text" at bounding box center [968, 122] width 309 height 31
click at [932, 265] on div at bounding box center [969, 267] width 350 height 219
click at [655, 133] on icon "editor_text" at bounding box center [650, 126] width 62 height 44
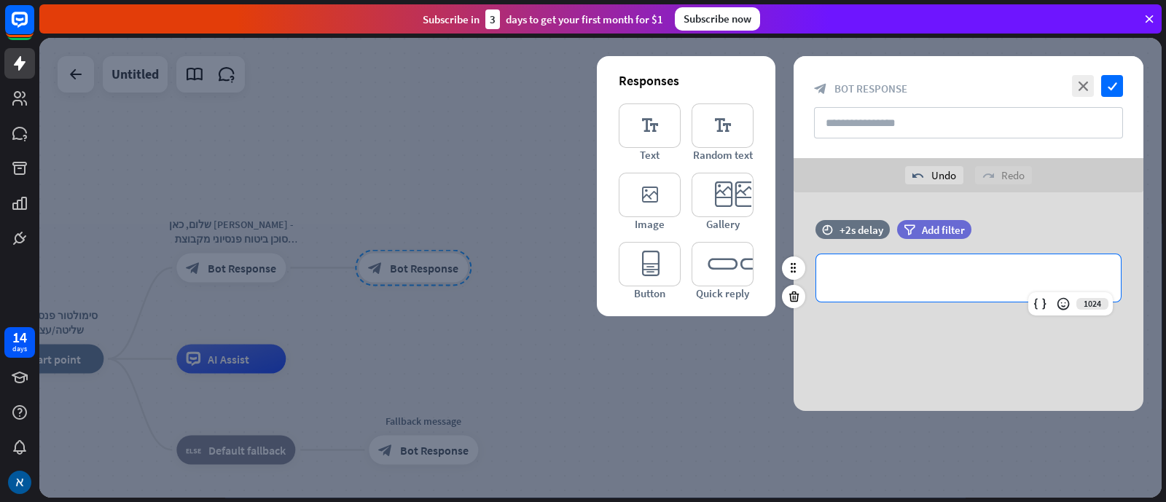
click at [927, 277] on p "**********" at bounding box center [969, 278] width 276 height 18
click at [866, 278] on p "**********" at bounding box center [969, 278] width 276 height 18
click at [918, 269] on p "**********" at bounding box center [969, 278] width 276 height 18
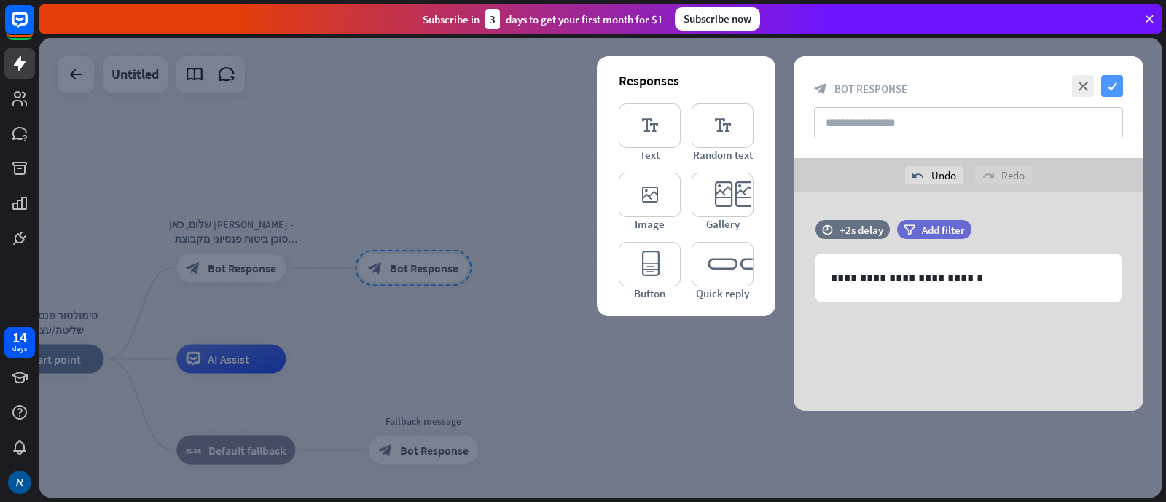
click at [932, 84] on icon "check" at bounding box center [1112, 86] width 22 height 22
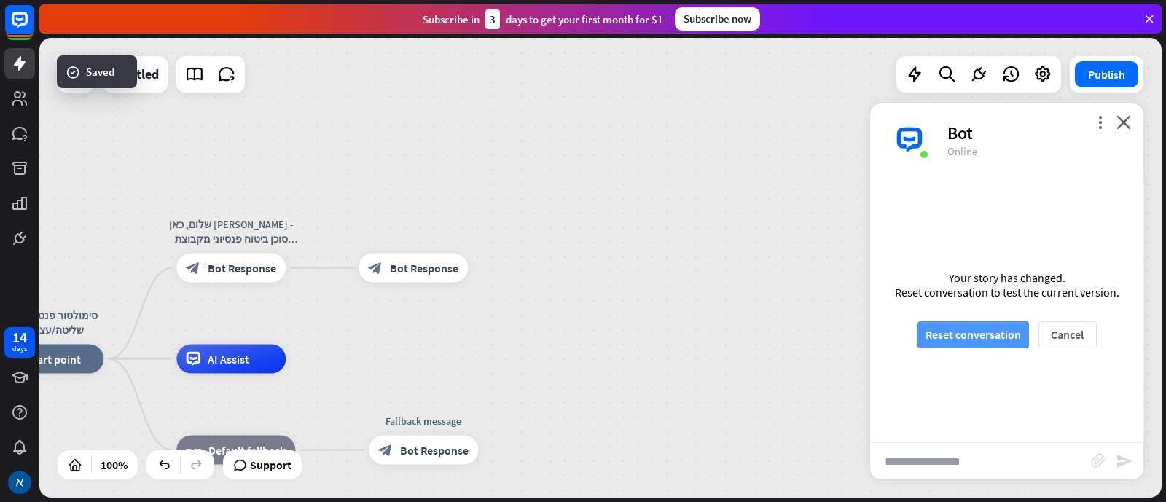
click at [932, 338] on button "Reset conversation" at bounding box center [974, 334] width 112 height 27
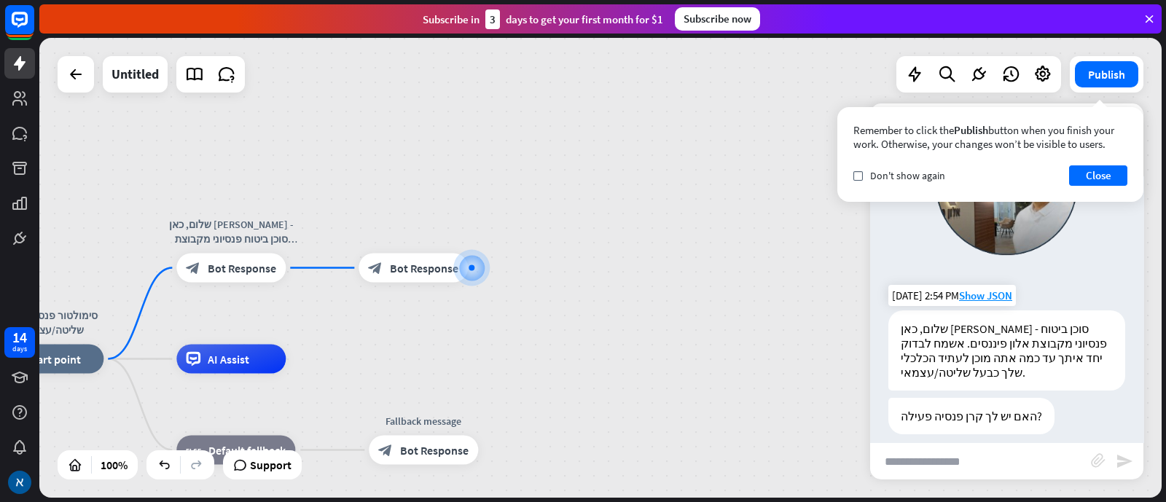
scroll to position [152, 0]
click at [932, 401] on input "text" at bounding box center [980, 461] width 221 height 36
type input "**"
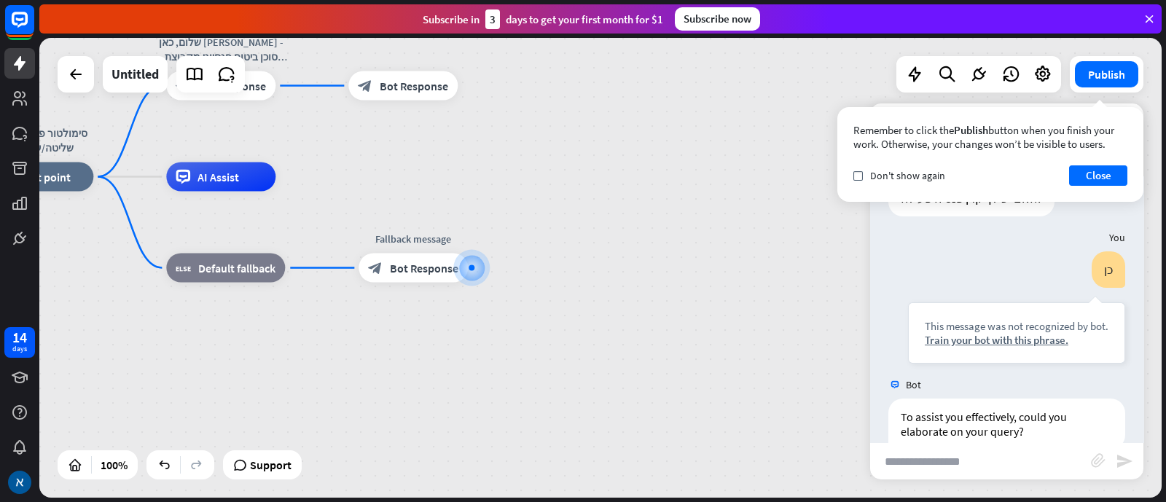
scroll to position [385, 0]
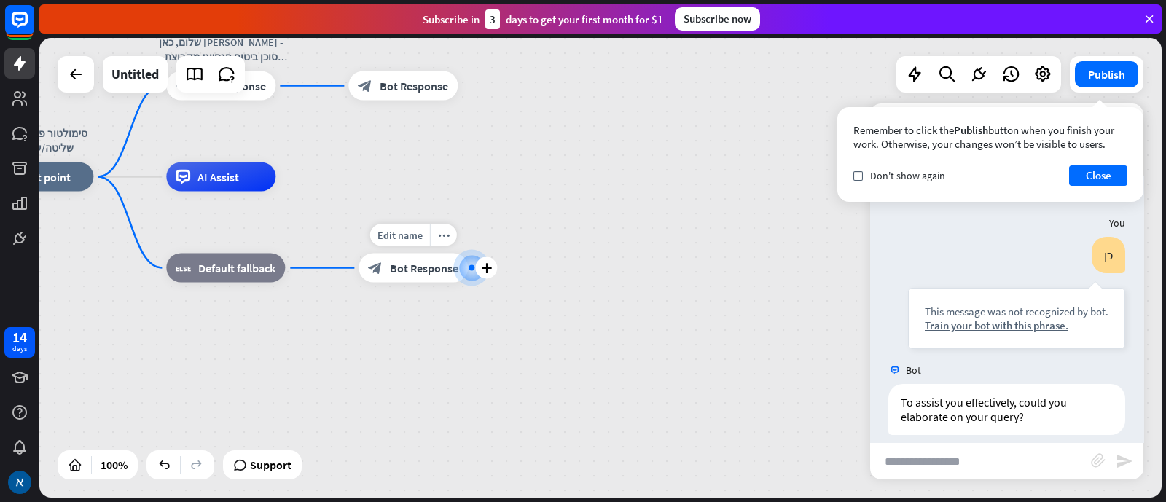
click at [404, 273] on span "Bot Response" at bounding box center [424, 268] width 69 height 15
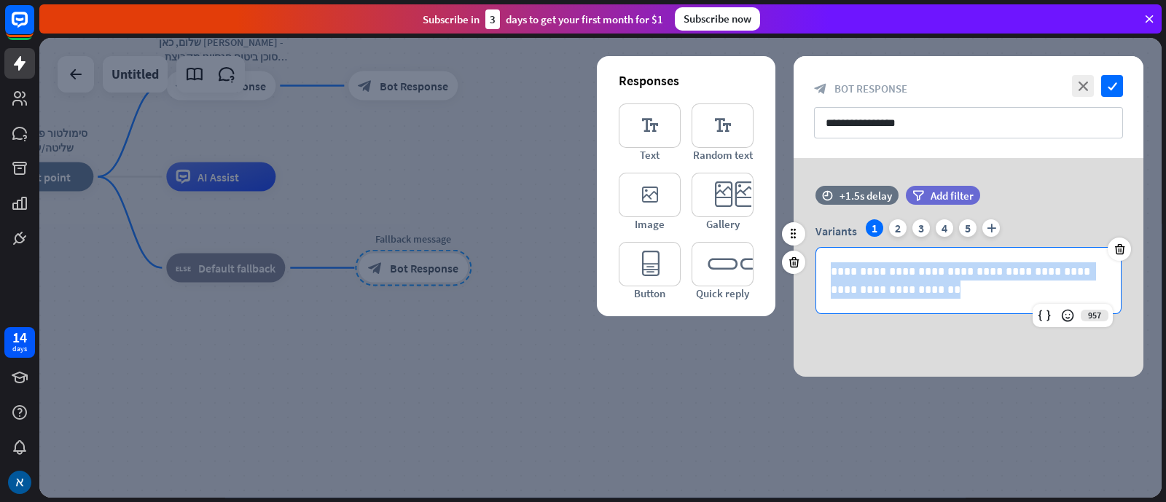
drag, startPoint x: 927, startPoint y: 286, endPoint x: 816, endPoint y: 265, distance: 112.8
click at [816, 265] on div "**********" at bounding box center [968, 281] width 305 height 66
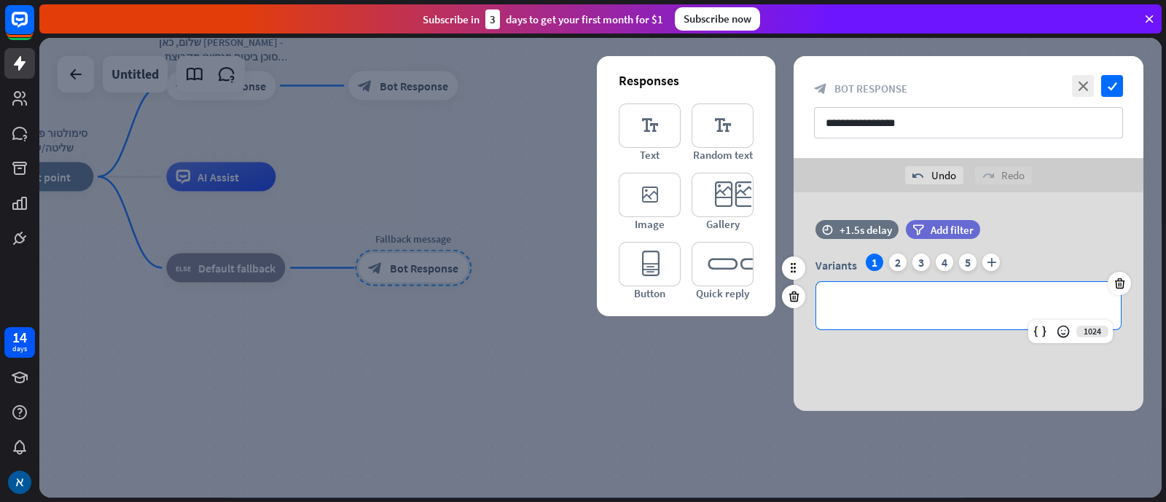
click at [898, 294] on div "**********" at bounding box center [968, 305] width 305 height 47
click at [897, 265] on div "2" at bounding box center [897, 262] width 17 height 17
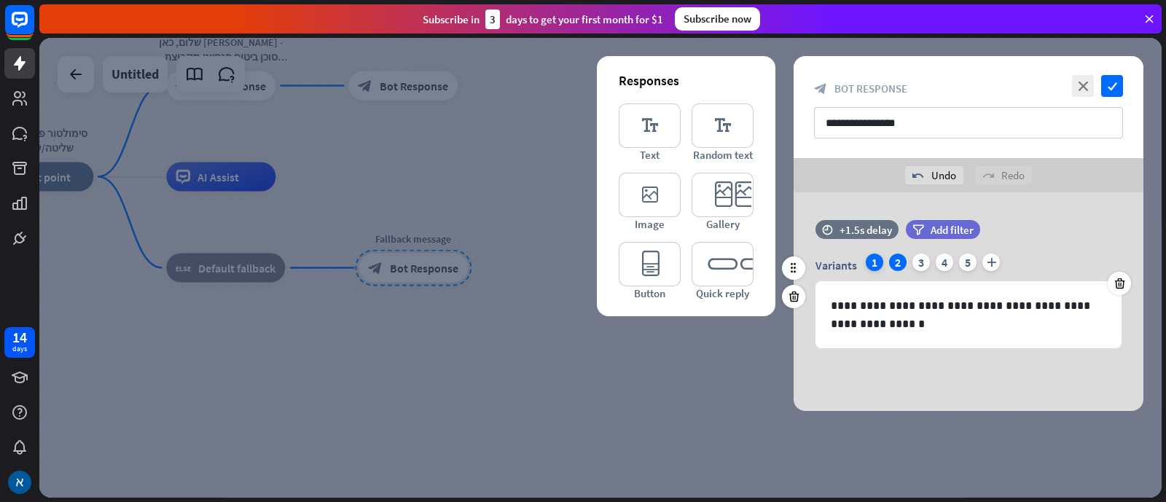
click at [881, 262] on div "1" at bounding box center [874, 262] width 17 height 17
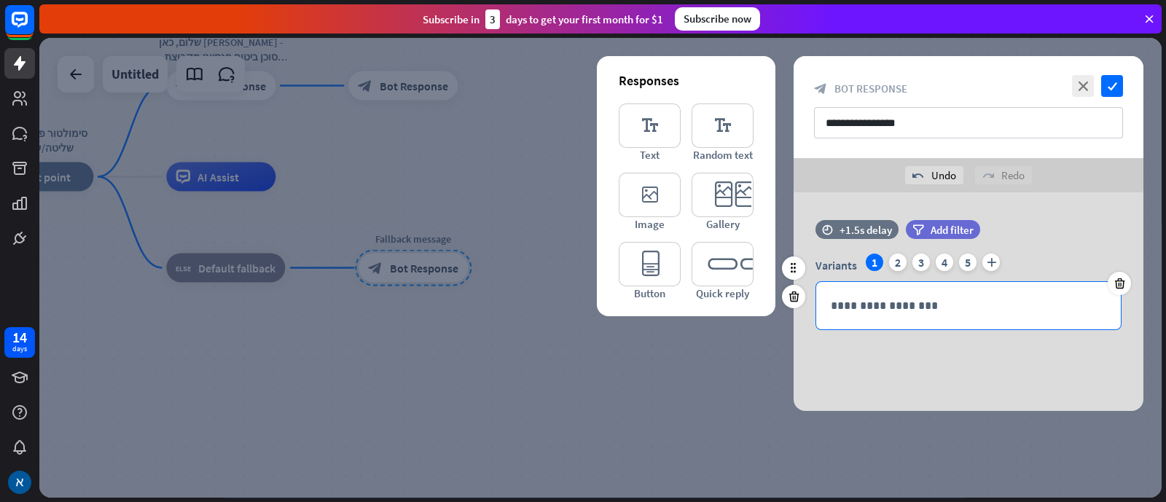
click at [929, 304] on p "**********" at bounding box center [969, 306] width 276 height 18
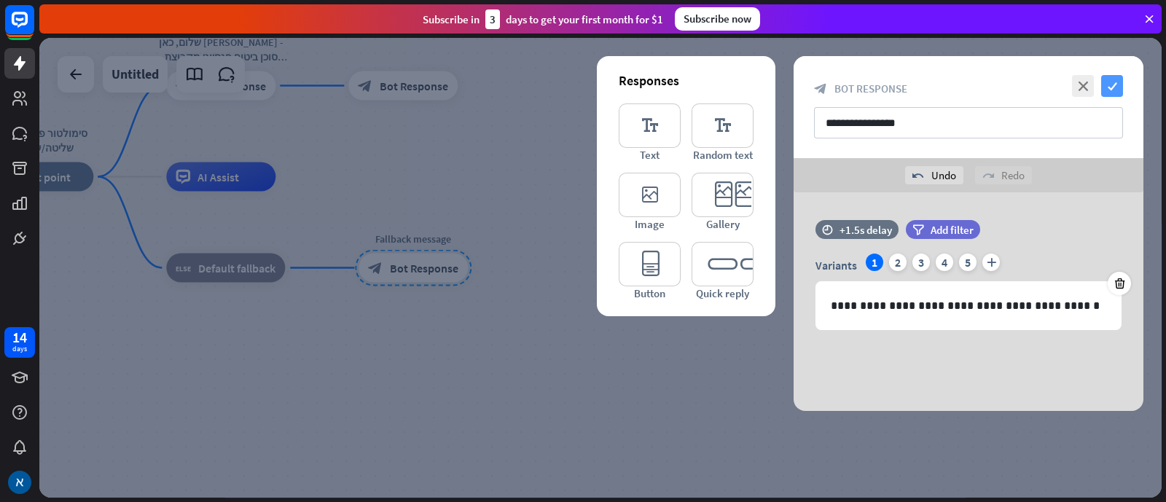
click at [932, 83] on icon "check" at bounding box center [1112, 86] width 22 height 22
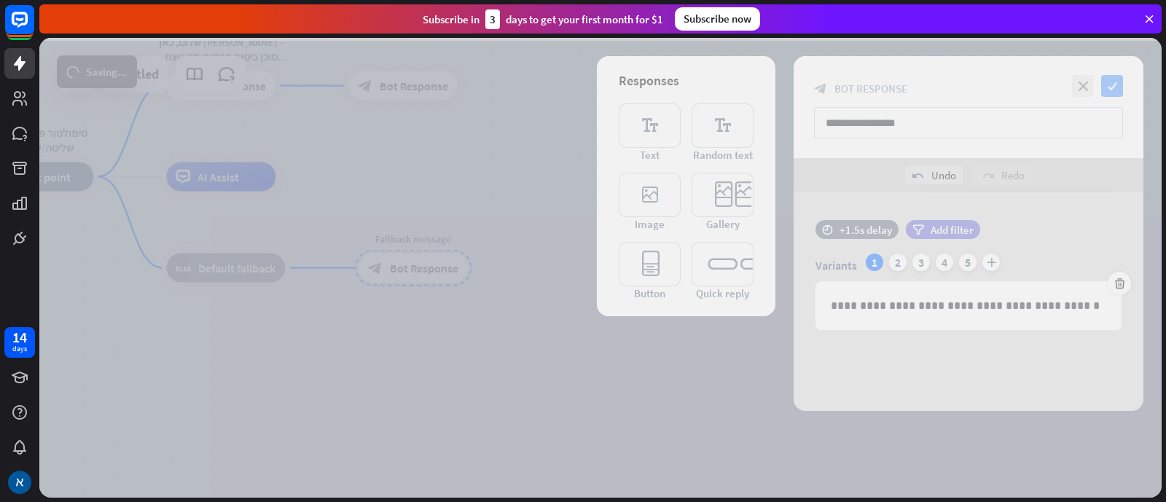
scroll to position [371, 0]
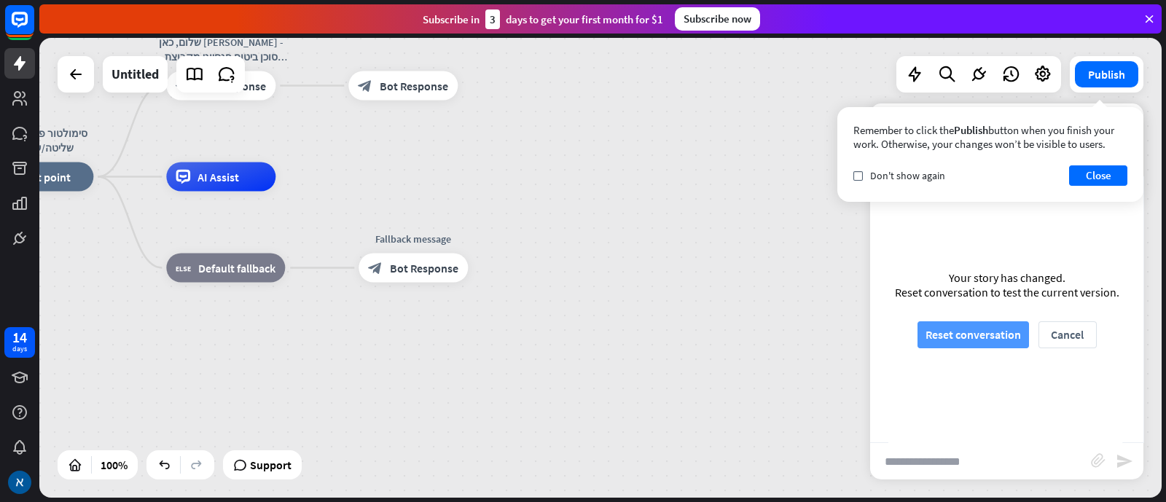
click at [932, 333] on button "Reset conversation" at bounding box center [974, 334] width 112 height 27
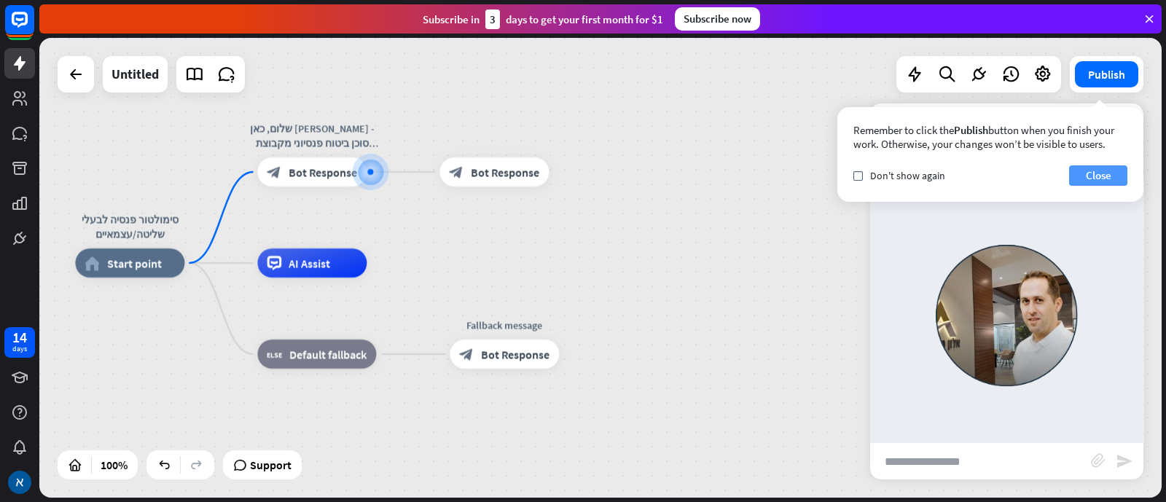
click at [932, 177] on button "Close" at bounding box center [1098, 175] width 58 height 20
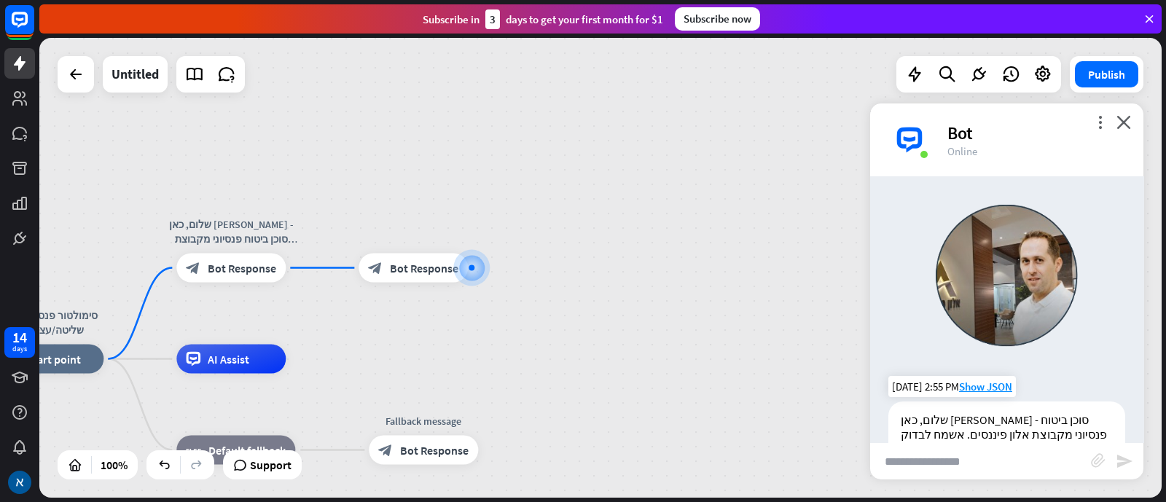
scroll to position [152, 0]
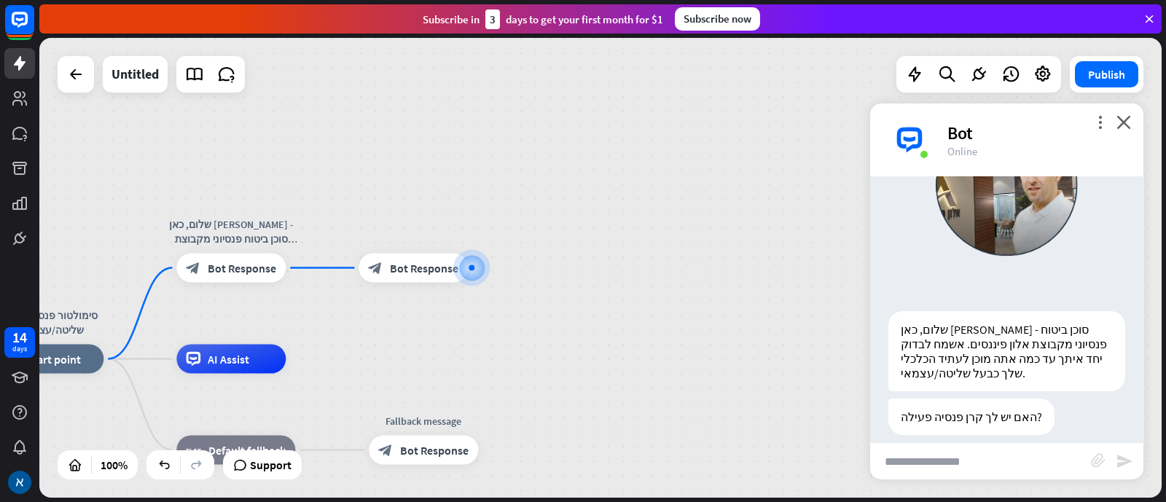
click at [932, 401] on input "text" at bounding box center [980, 461] width 221 height 36
type input "**"
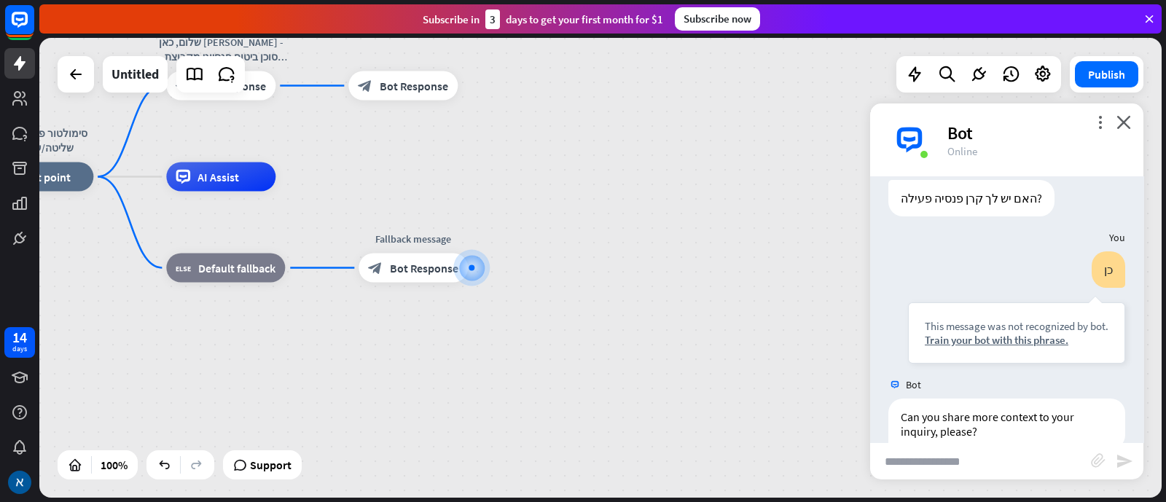
scroll to position [385, 0]
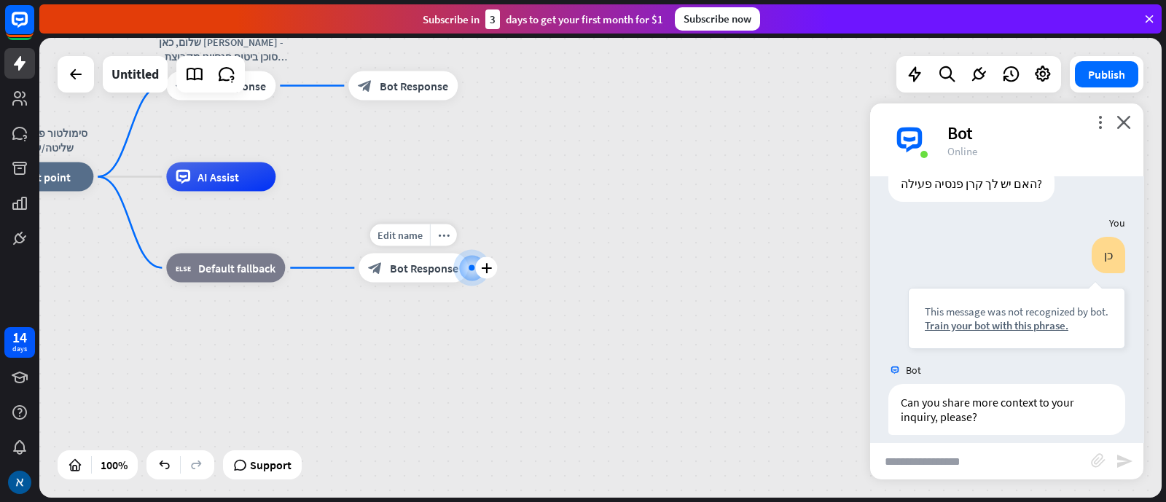
click at [431, 273] on span "Bot Response" at bounding box center [424, 268] width 69 height 15
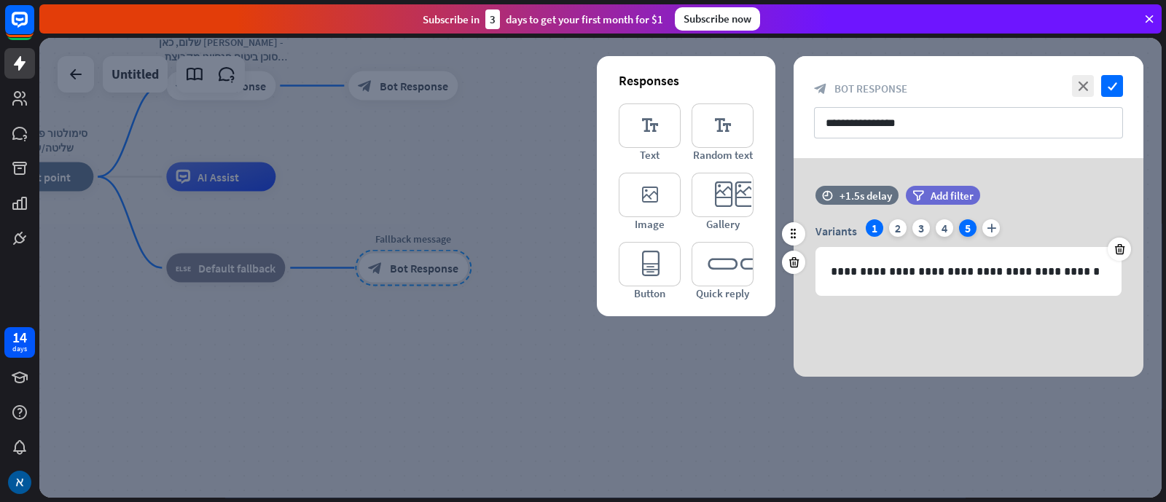
click at [932, 230] on div "5" at bounding box center [967, 227] width 17 height 17
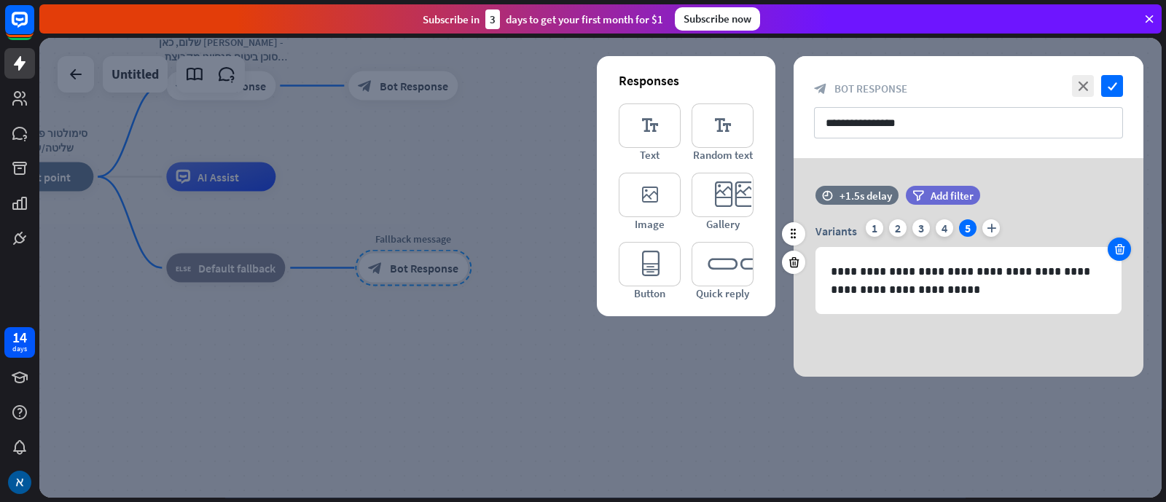
click at [932, 249] on icon at bounding box center [1120, 249] width 14 height 13
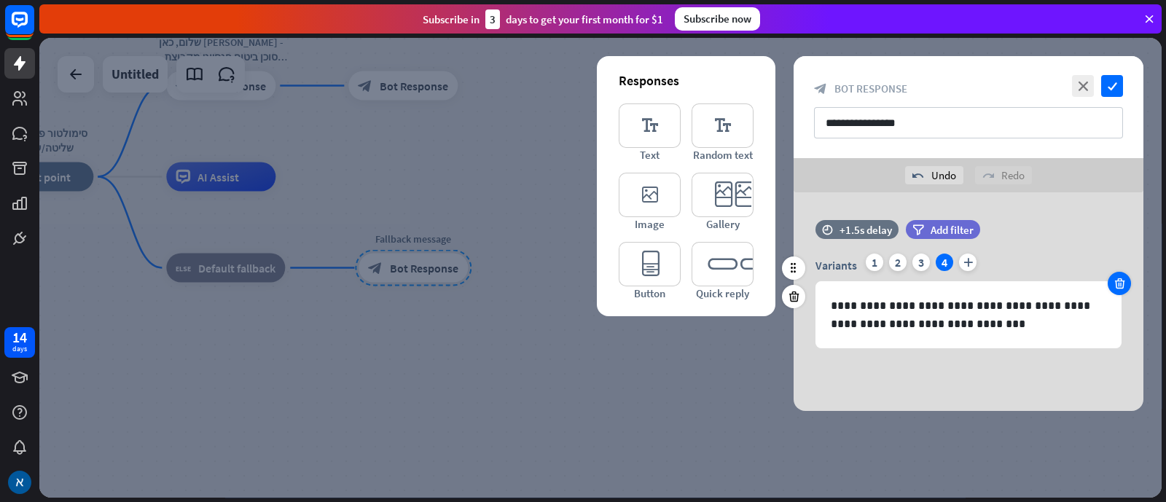
click at [932, 282] on icon at bounding box center [1120, 283] width 14 height 13
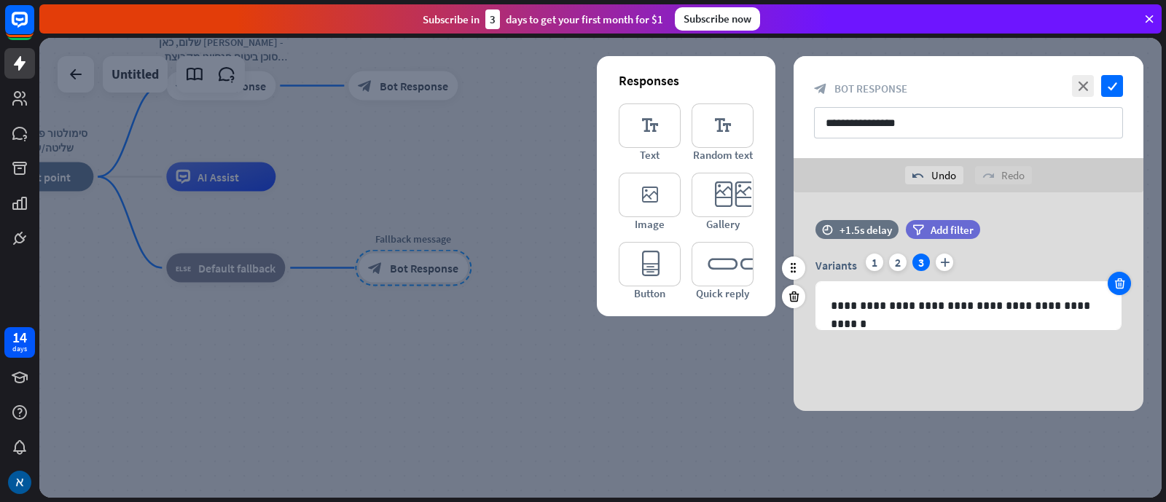
click at [932, 282] on icon at bounding box center [1120, 283] width 14 height 13
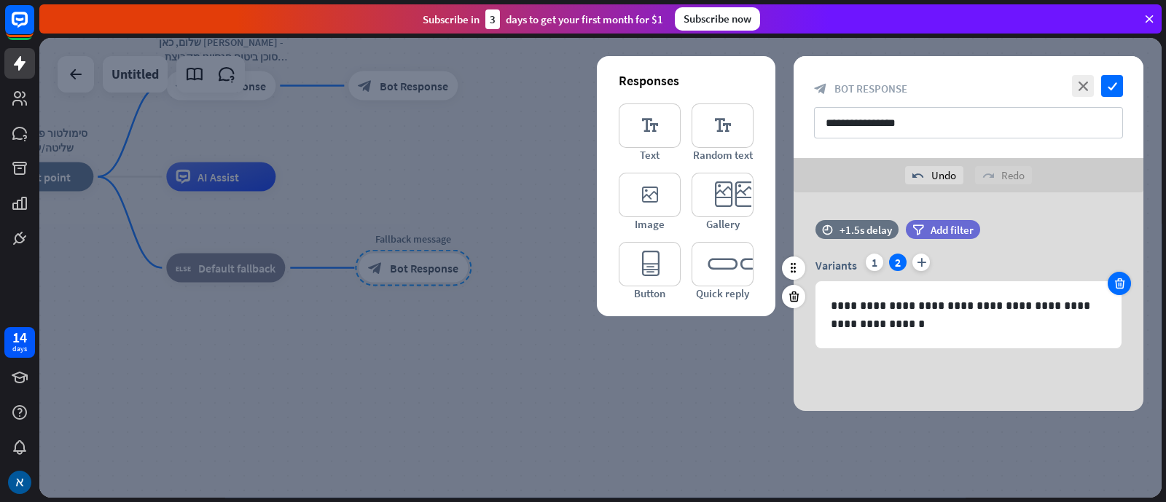
click at [932, 282] on icon at bounding box center [1120, 283] width 14 height 13
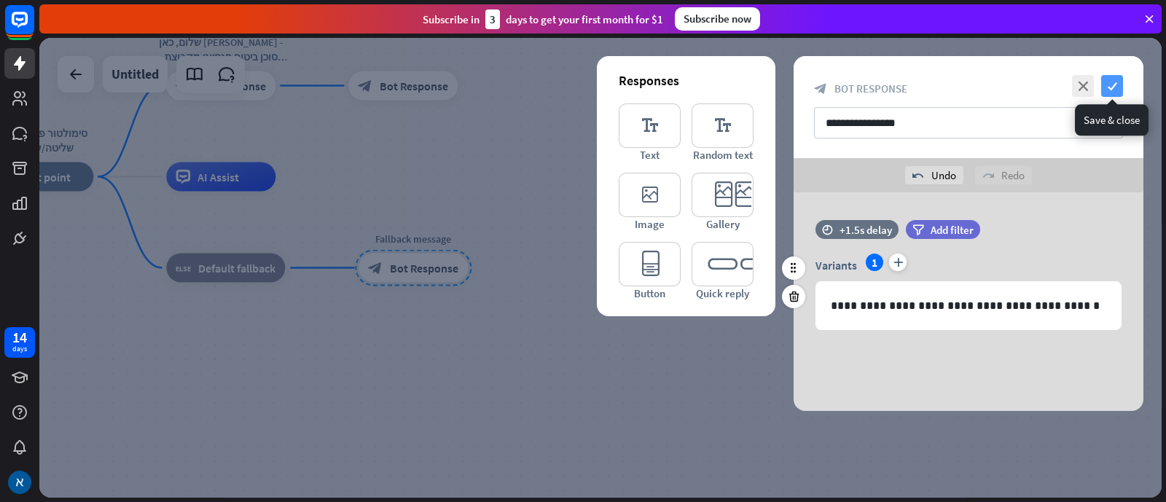
click at [932, 81] on icon "check" at bounding box center [1112, 86] width 22 height 22
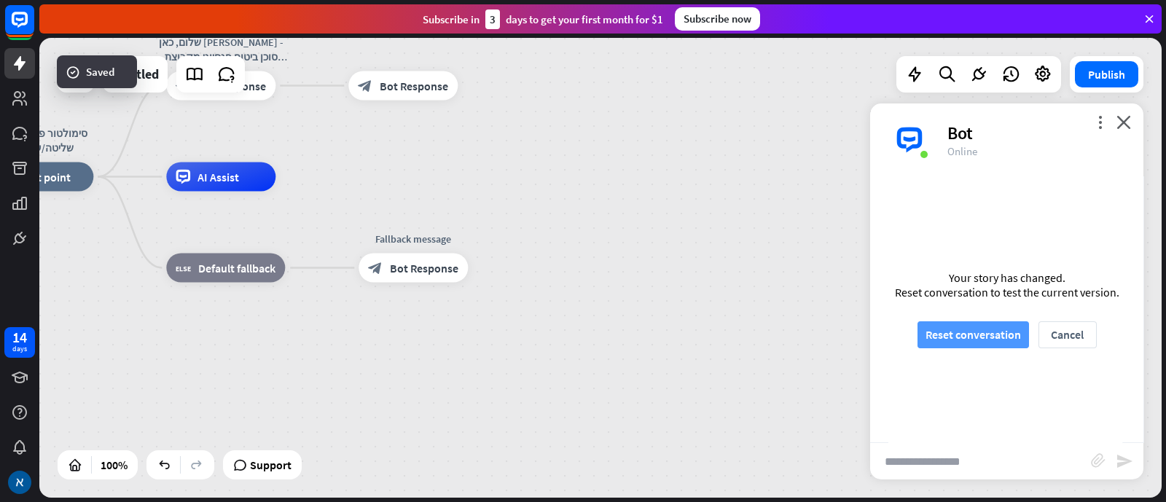
click at [932, 321] on button "Reset conversation" at bounding box center [974, 334] width 112 height 27
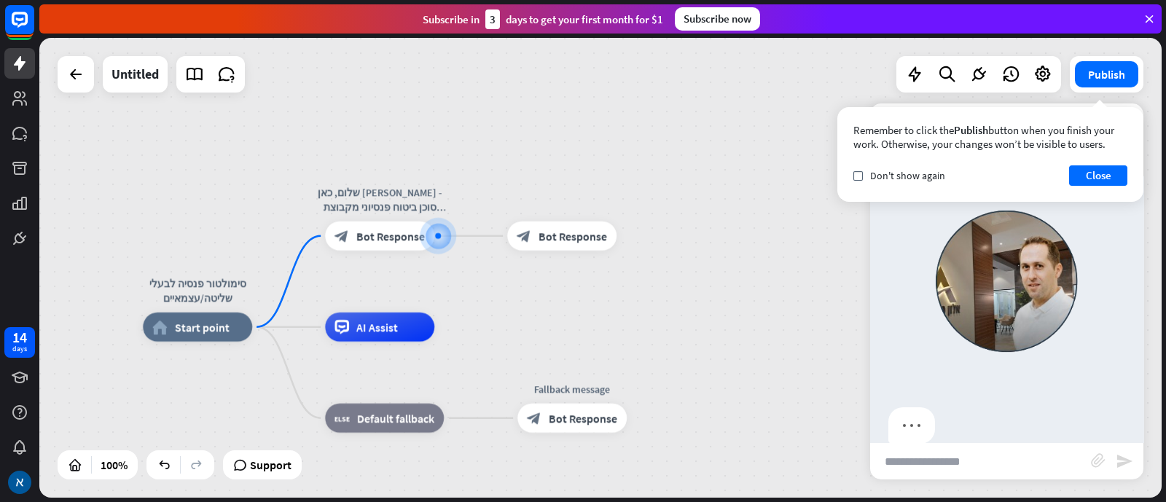
scroll to position [65, 0]
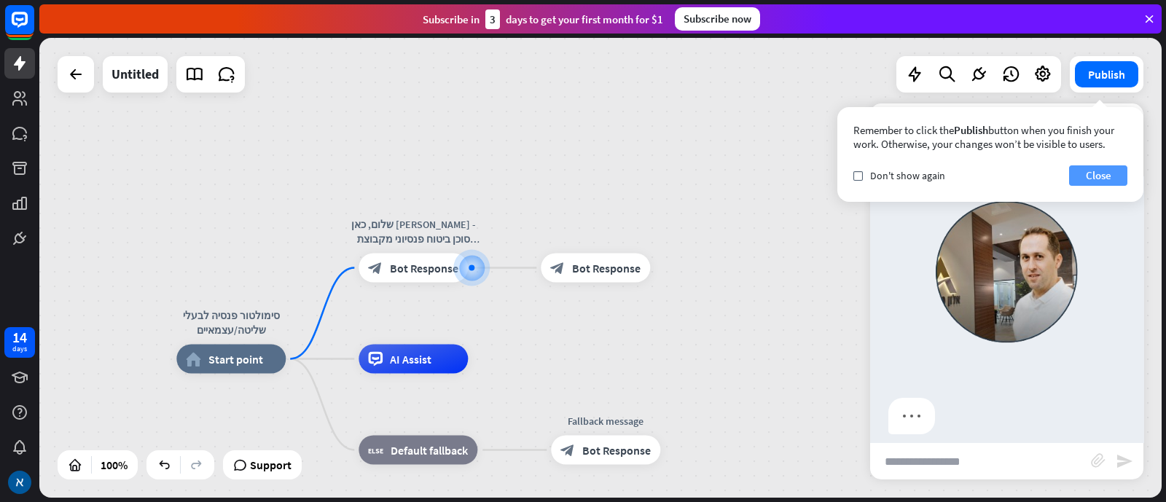
click at [932, 169] on button "Close" at bounding box center [1098, 175] width 58 height 20
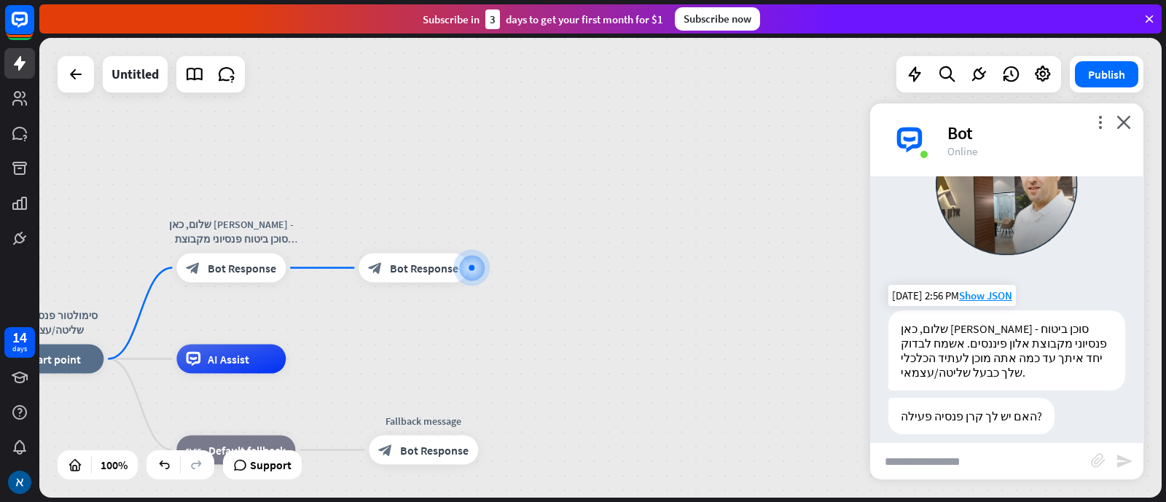
scroll to position [152, 0]
click at [932, 401] on input "text" at bounding box center [980, 461] width 221 height 36
type input "**"
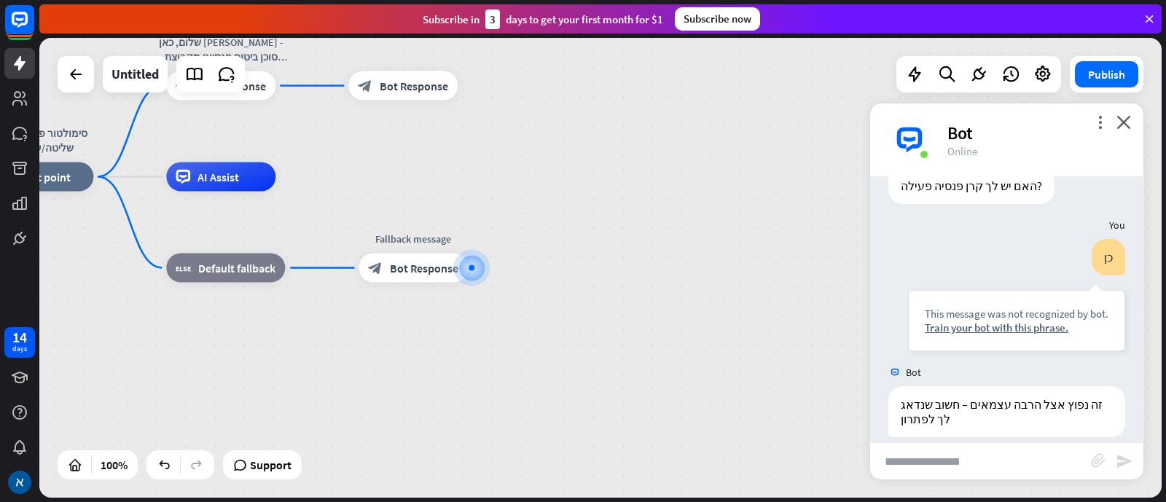
scroll to position [385, 0]
click at [263, 181] on div "AI Assist" at bounding box center [220, 177] width 109 height 29
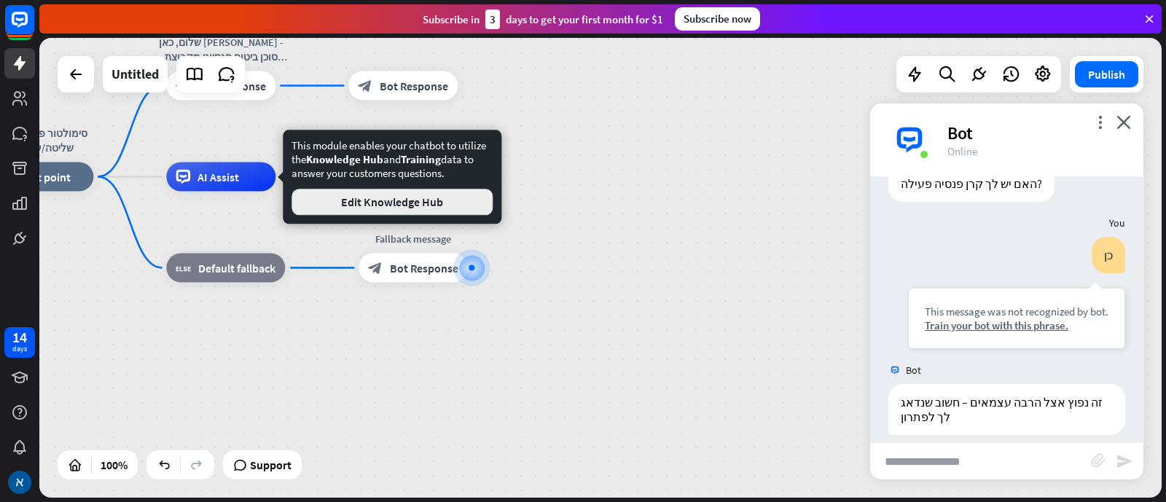
click at [354, 208] on button "Edit Knowledge Hub" at bounding box center [392, 202] width 201 height 26
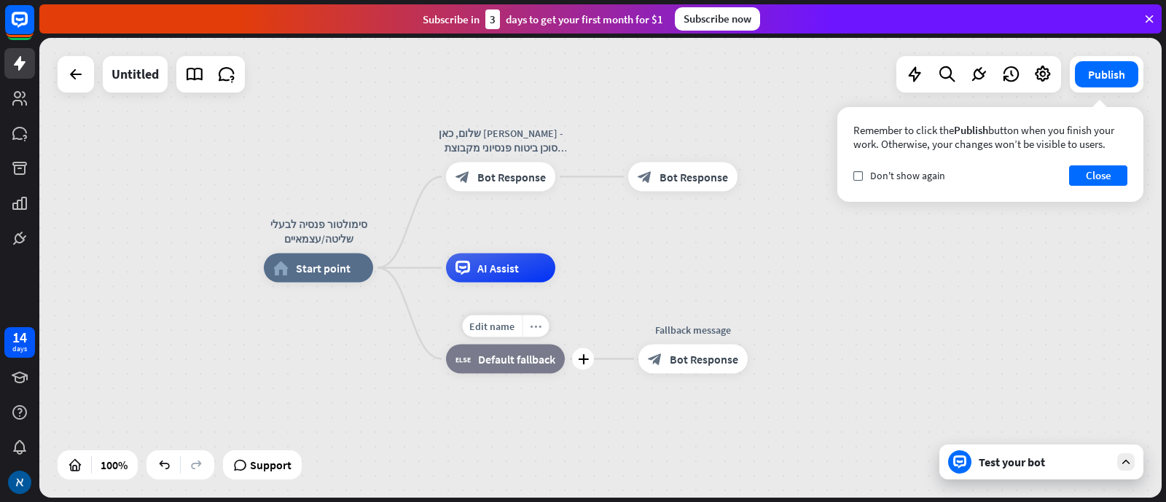
click at [532, 323] on icon "more_horiz" at bounding box center [536, 326] width 12 height 11
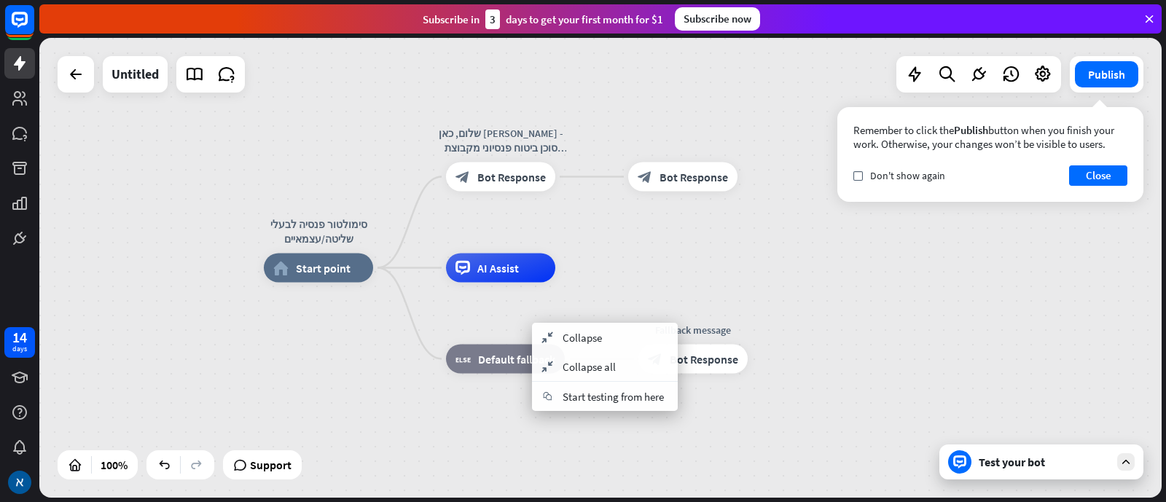
click at [491, 401] on div "סימולטור פנסיה לבעלי שליטה/עצמאיים home_2 Start point שלום, כאן [PERSON_NAME] -…" at bounding box center [825, 498] width 1123 height 460
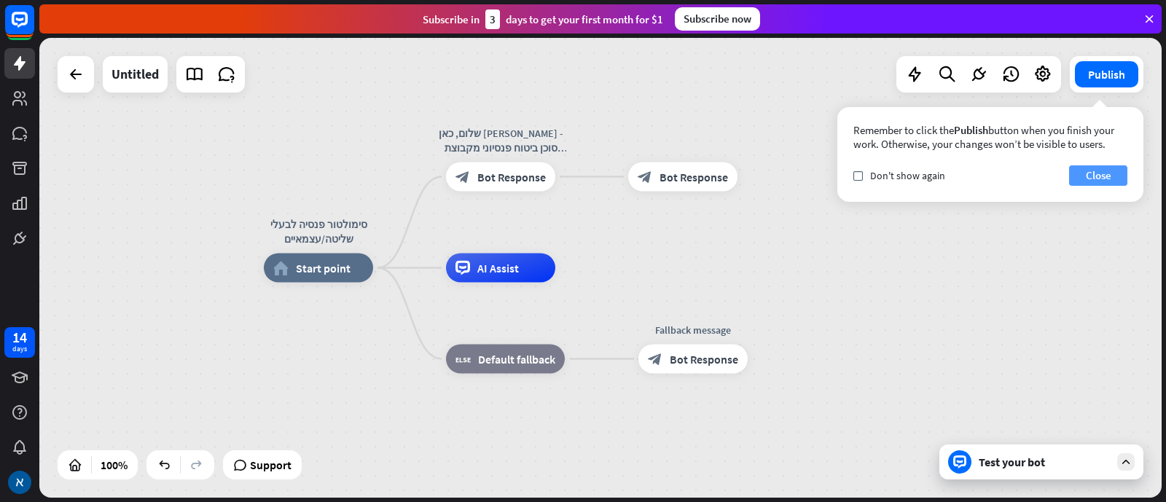
click at [932, 176] on button "Close" at bounding box center [1098, 175] width 58 height 20
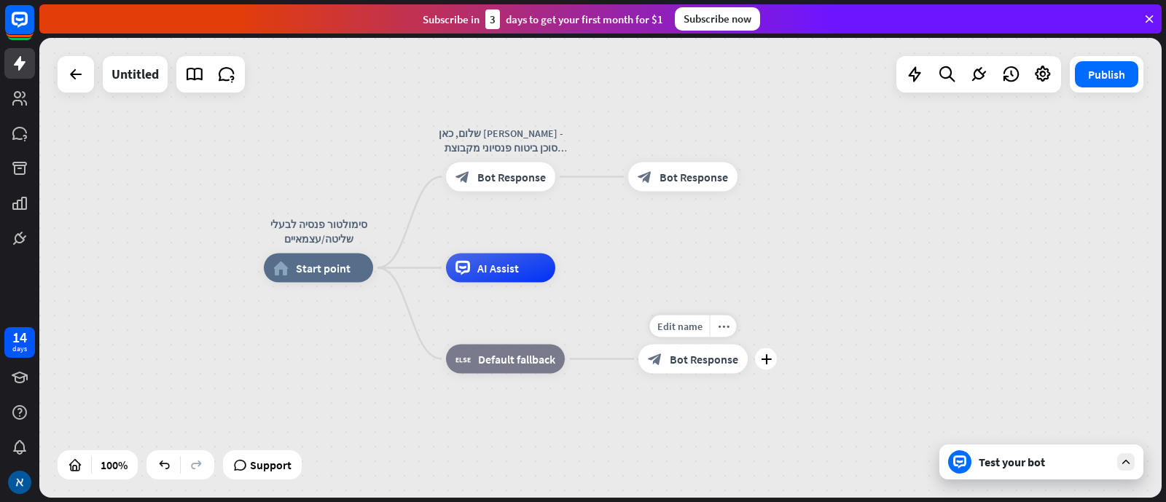
click at [708, 362] on span "Bot Response" at bounding box center [704, 359] width 69 height 15
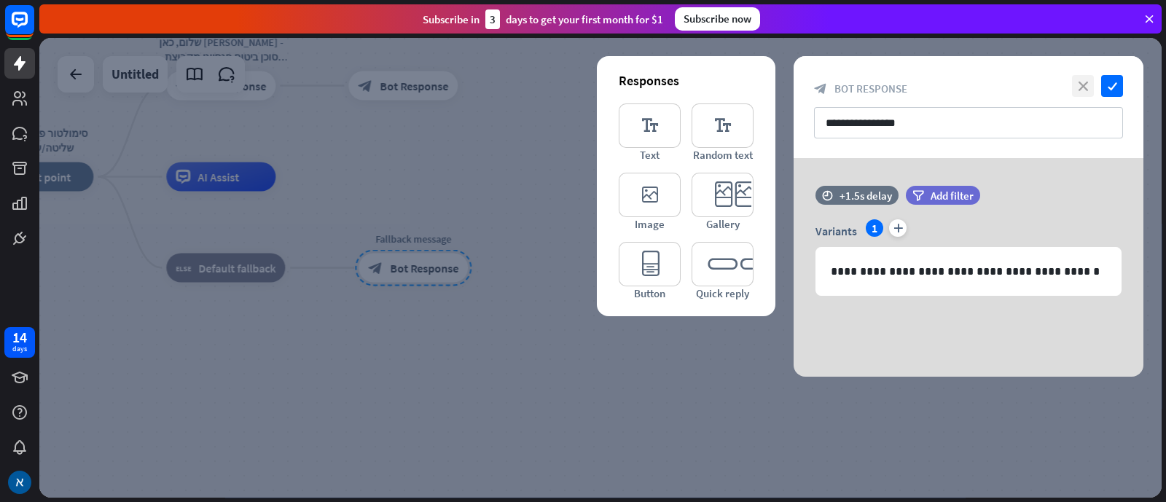
click at [932, 82] on icon "close" at bounding box center [1083, 86] width 22 height 22
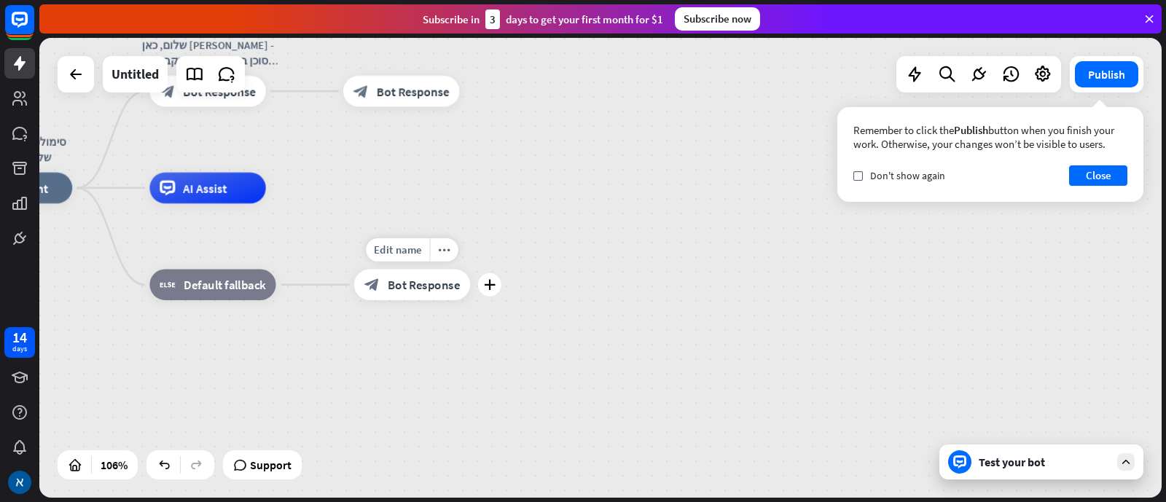
click at [393, 291] on span "Bot Response" at bounding box center [424, 284] width 73 height 15
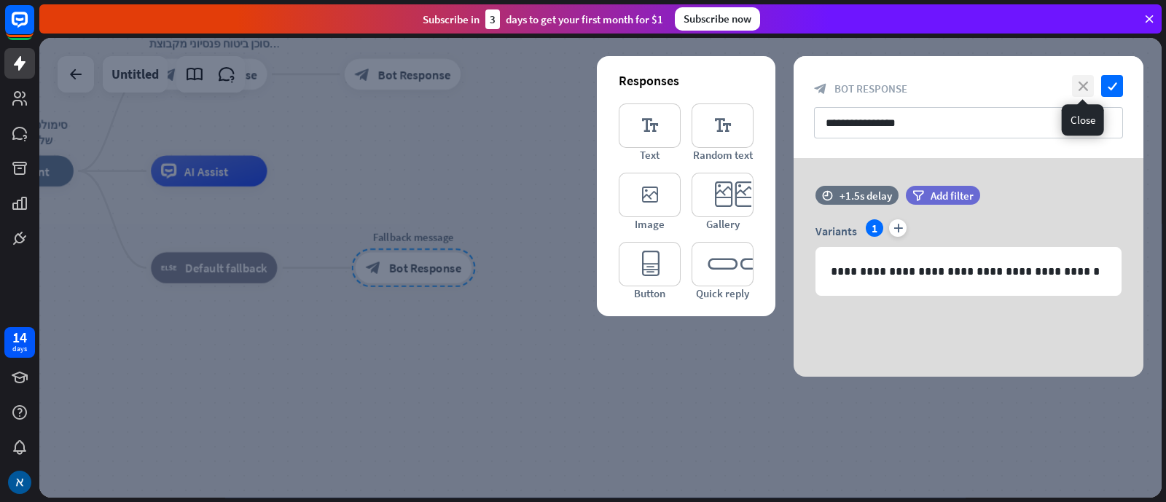
click at [932, 85] on icon "close" at bounding box center [1083, 86] width 22 height 22
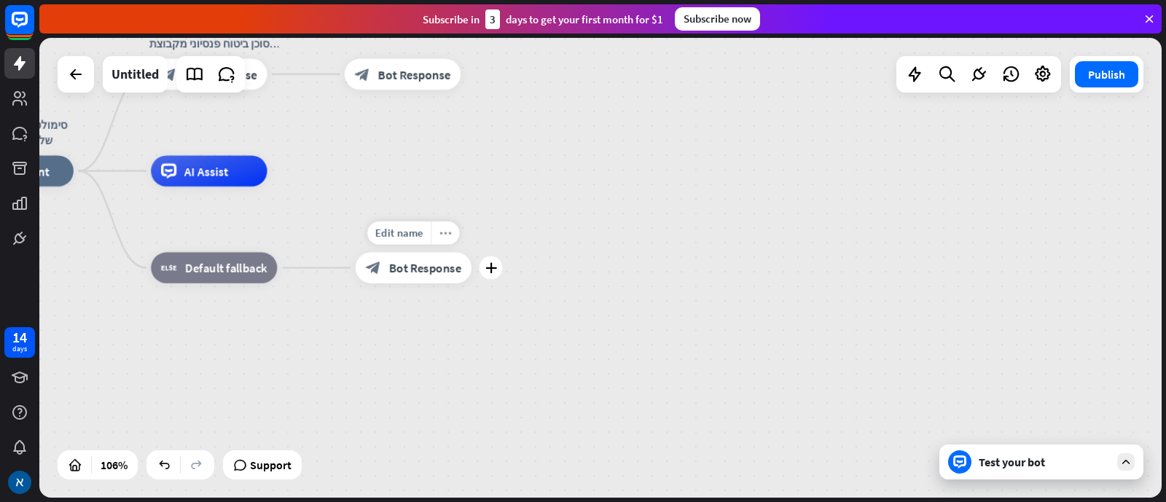
click at [443, 241] on div "more_horiz" at bounding box center [445, 233] width 28 height 23
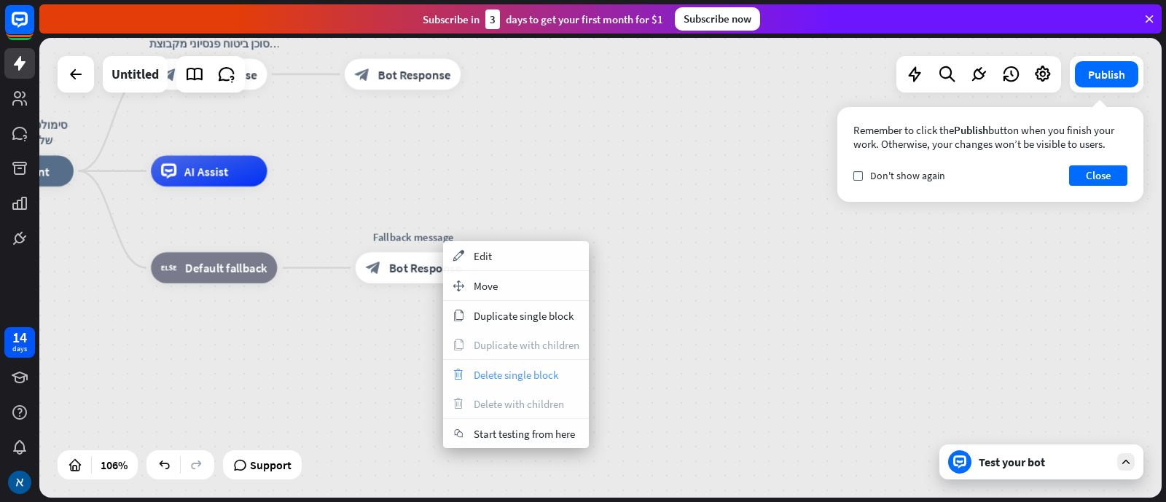
click at [515, 379] on span "Delete single block" at bounding box center [516, 375] width 85 height 14
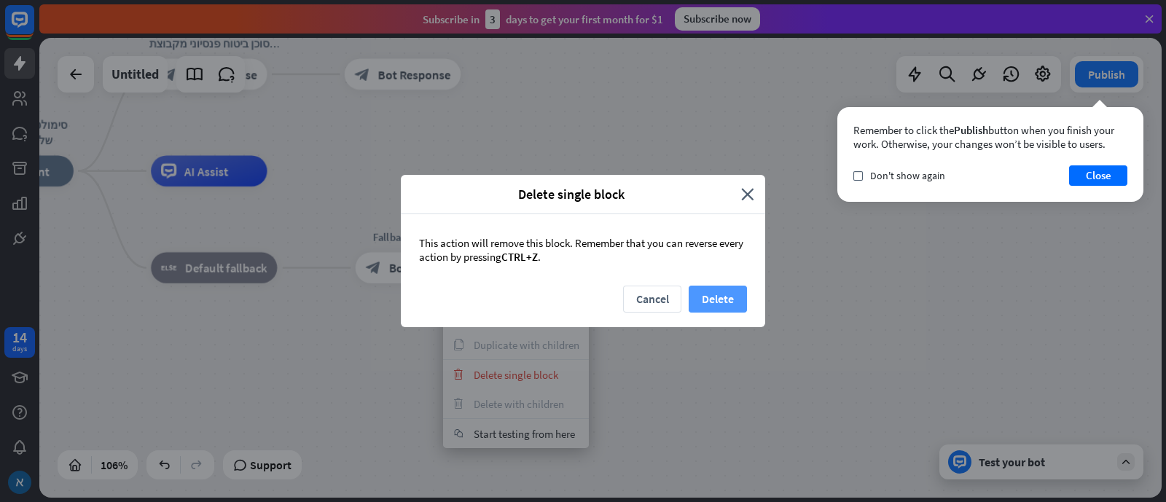
click at [722, 301] on button "Delete" at bounding box center [718, 299] width 58 height 27
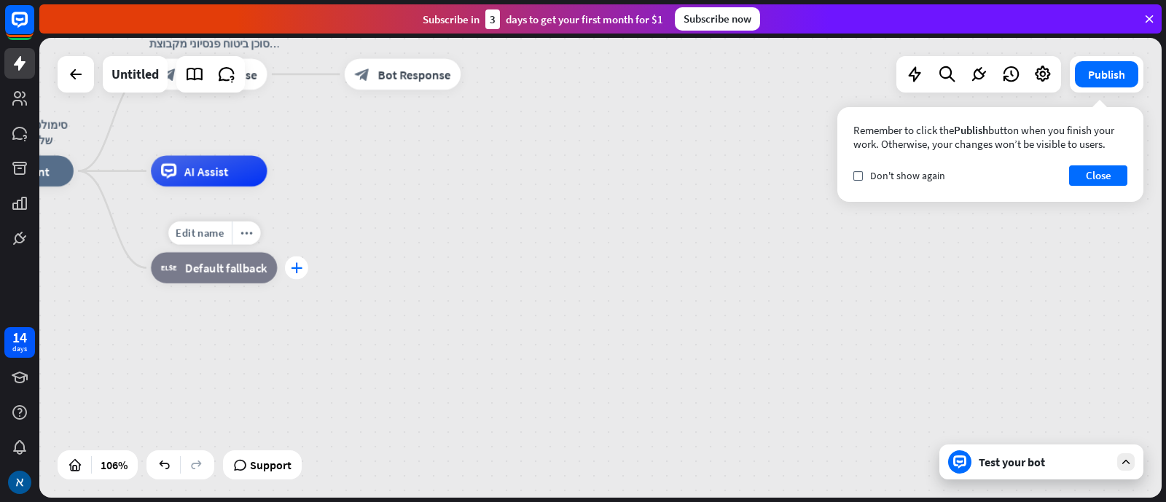
click at [299, 274] on div "plus" at bounding box center [296, 268] width 23 height 23
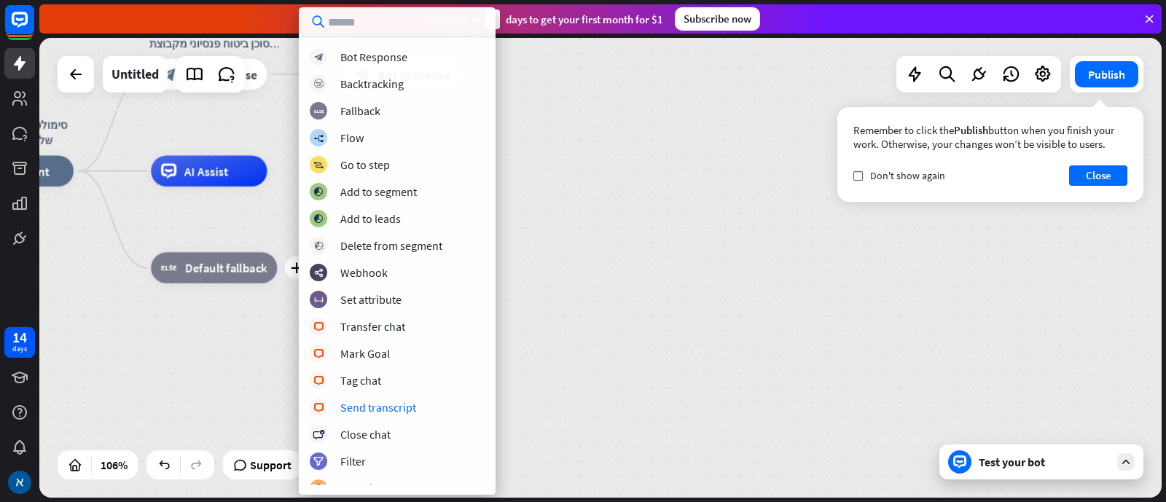
scroll to position [182, 0]
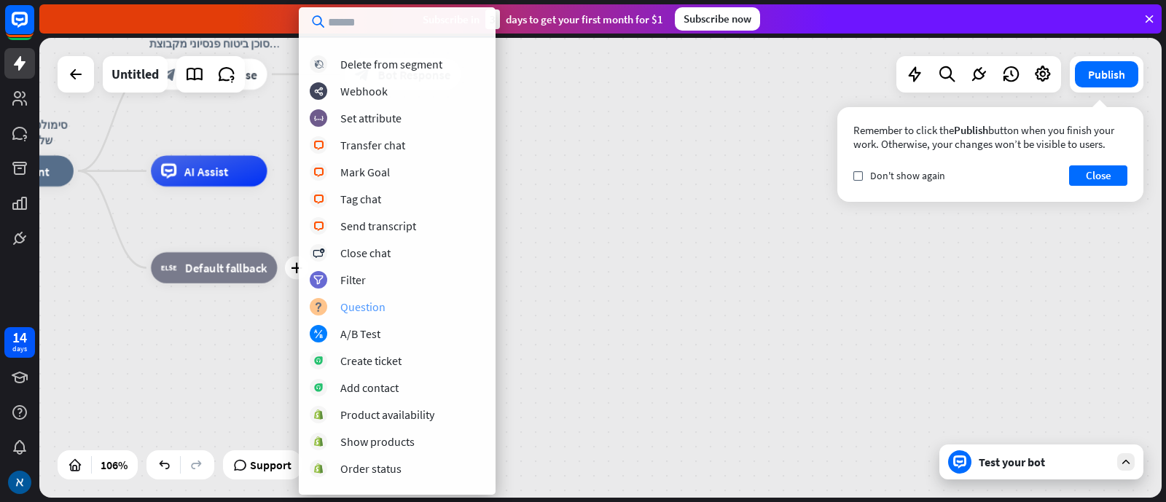
click at [379, 305] on div "Question" at bounding box center [362, 307] width 45 height 15
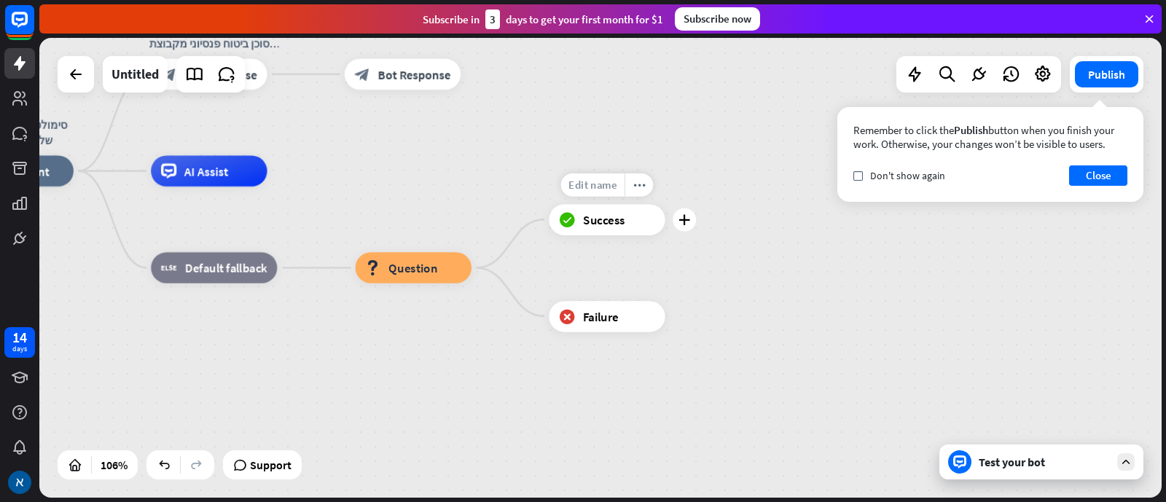
click at [611, 187] on span "Edit name" at bounding box center [593, 185] width 48 height 14
click at [620, 220] on span "Success" at bounding box center [604, 218] width 42 height 15
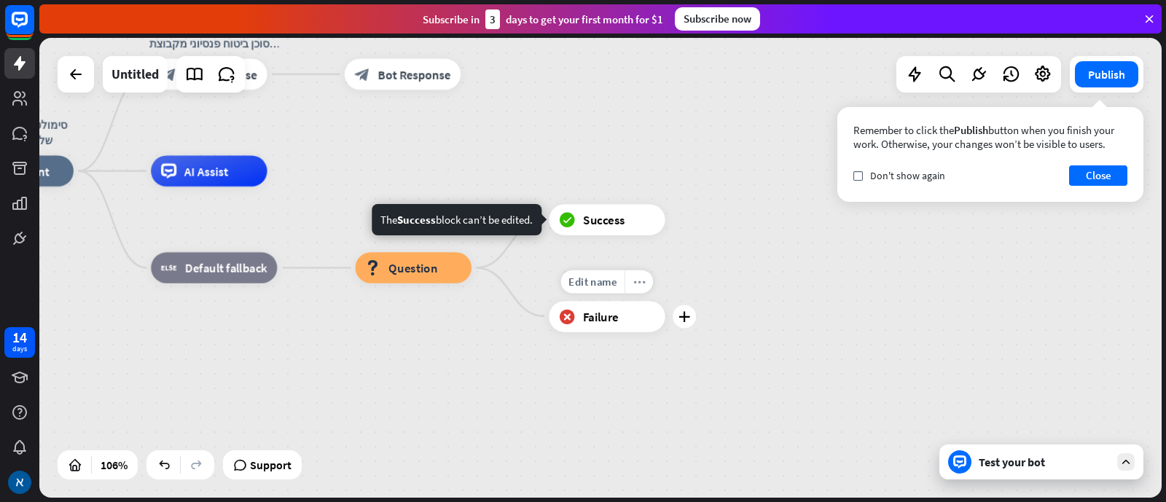
click at [636, 278] on icon "more_horiz" at bounding box center [639, 282] width 12 height 12
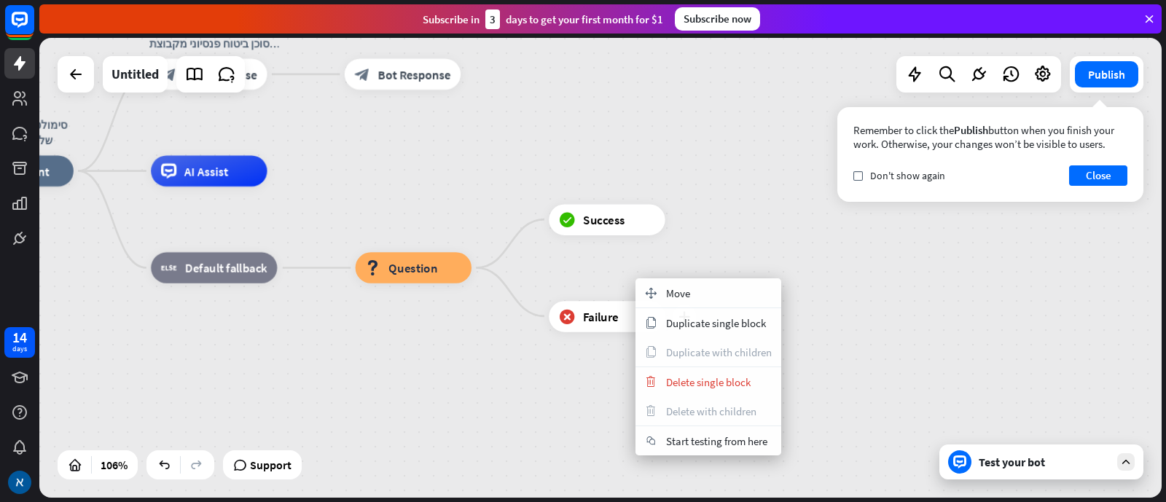
click at [607, 332] on div "plus block_failure Failure" at bounding box center [607, 316] width 116 height 31
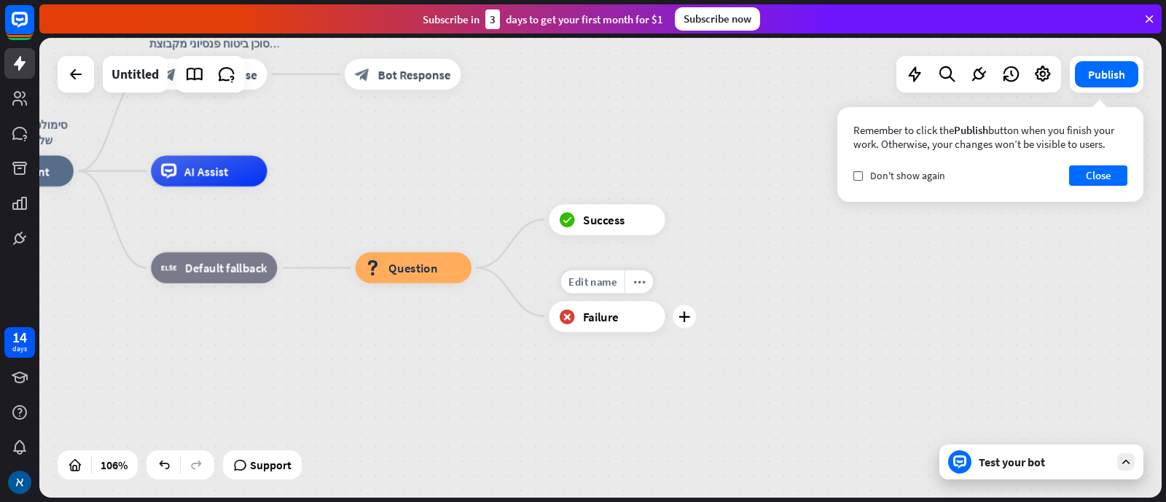
click at [607, 332] on div "Edit name more_horiz plus block_failure Failure" at bounding box center [607, 316] width 116 height 31
click at [426, 269] on span "Question" at bounding box center [413, 267] width 49 height 15
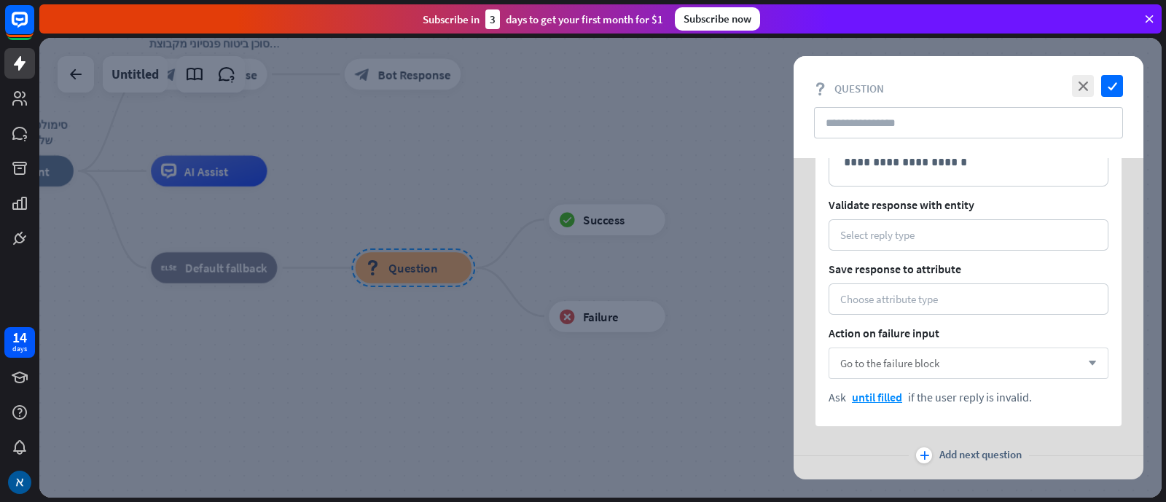
scroll to position [150, 0]
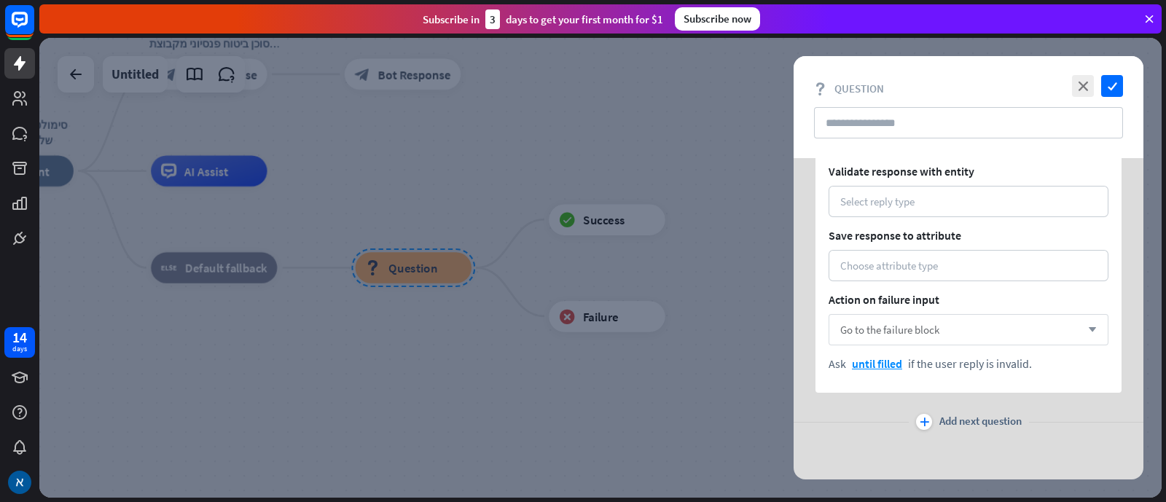
click at [932, 322] on div "Go to the failure block arrow_down" at bounding box center [969, 329] width 280 height 31
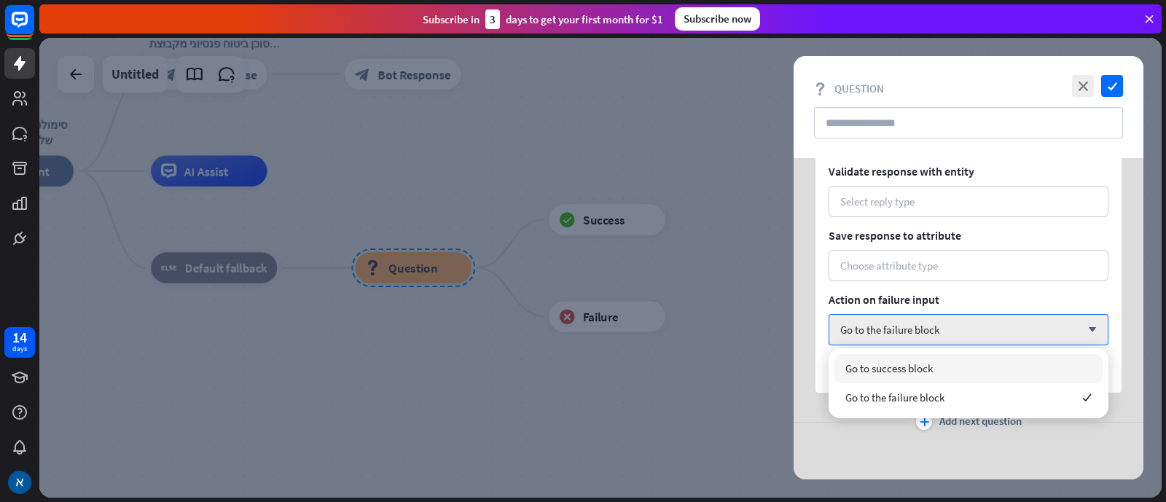
click at [932, 362] on div "Go to success block" at bounding box center [969, 368] width 268 height 29
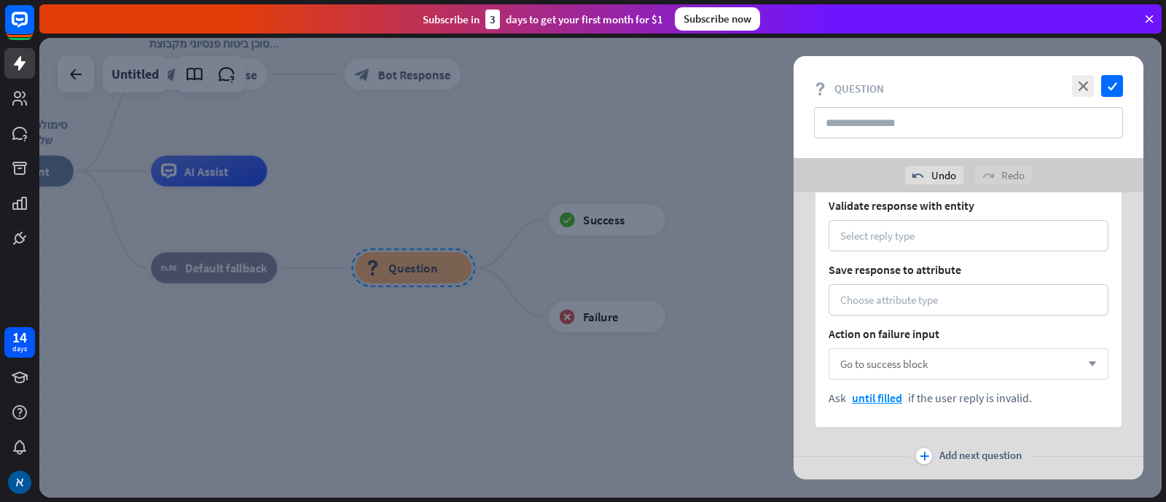
click at [932, 356] on div "Go to success block arrow_down" at bounding box center [969, 363] width 280 height 31
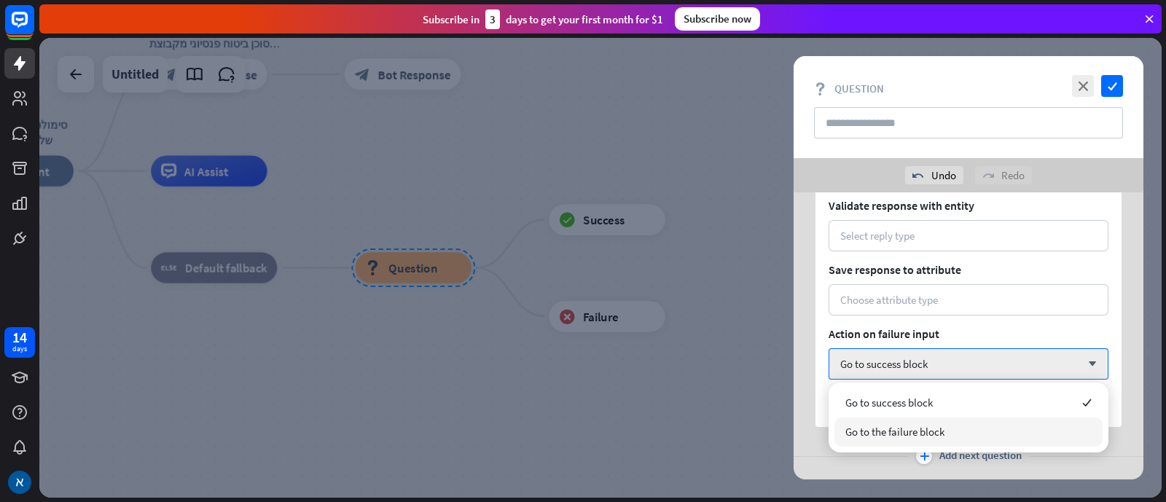
click at [932, 401] on span "Go to the failure block" at bounding box center [895, 432] width 99 height 14
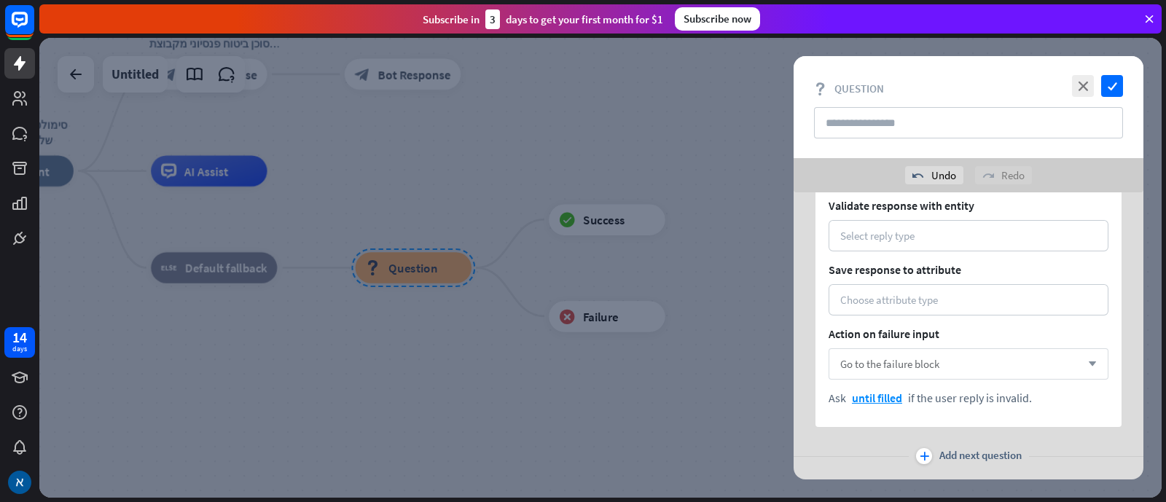
click at [932, 363] on div "Go to the failure block arrow_down" at bounding box center [969, 363] width 280 height 31
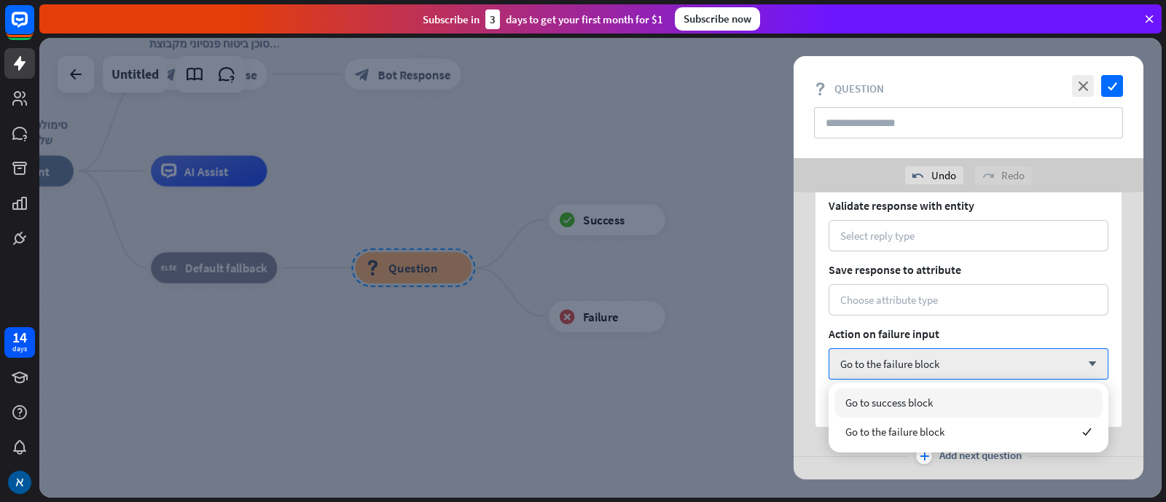
click at [932, 401] on div "Go to success block" at bounding box center [969, 403] width 268 height 29
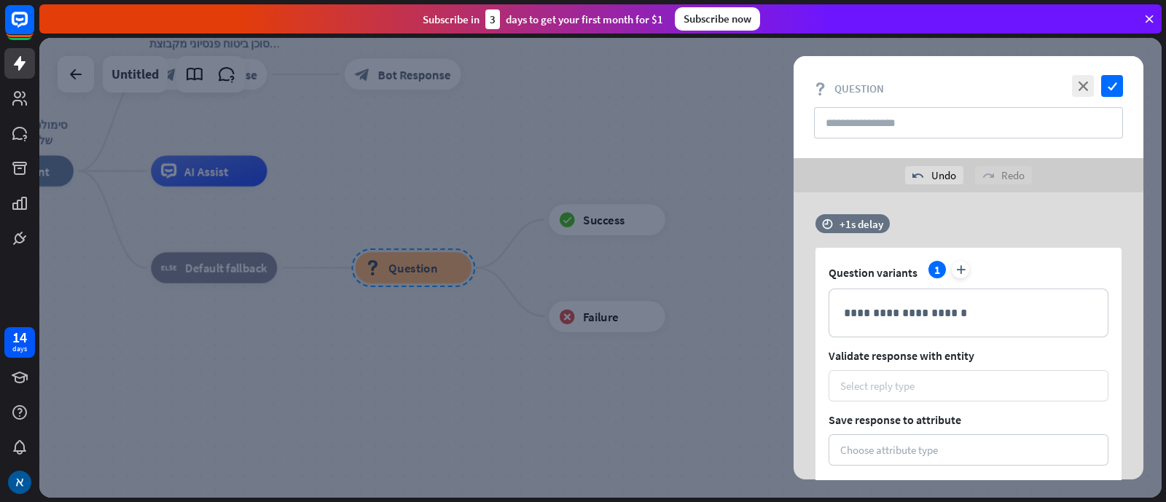
scroll to position [90, 0]
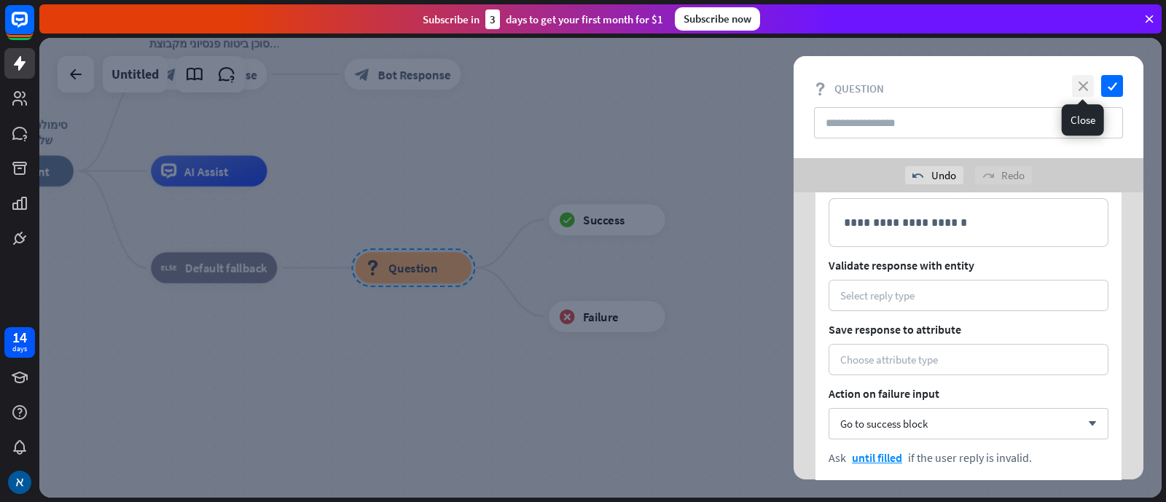
click at [932, 85] on icon "close" at bounding box center [1083, 86] width 22 height 22
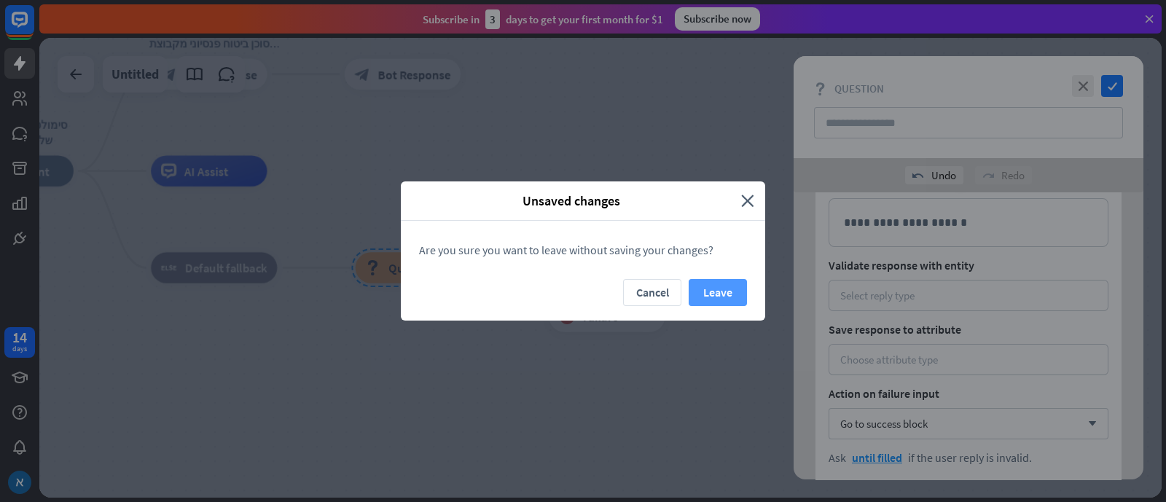
click at [722, 289] on button "Leave" at bounding box center [718, 292] width 58 height 27
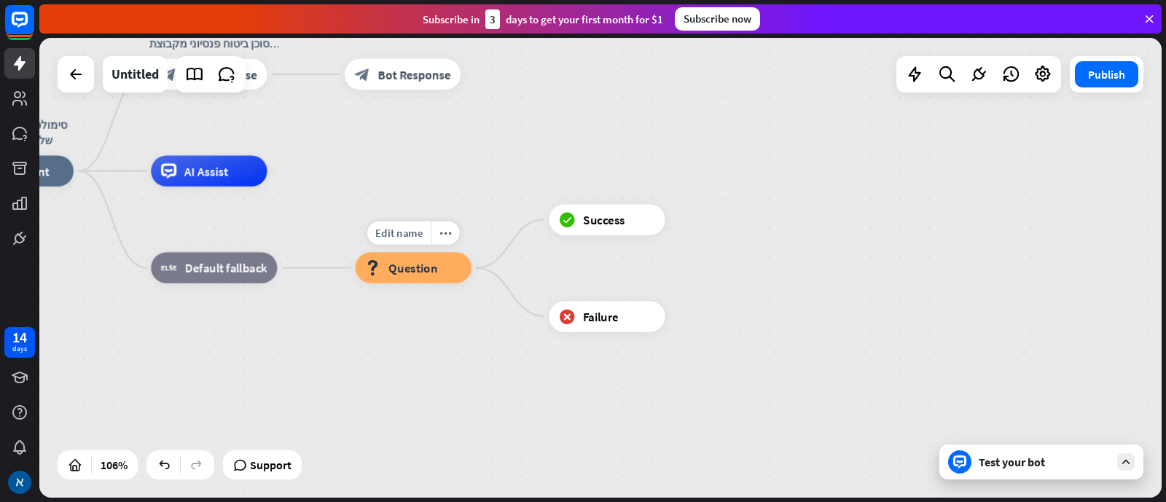
click at [444, 271] on div "block_question Question" at bounding box center [414, 267] width 116 height 31
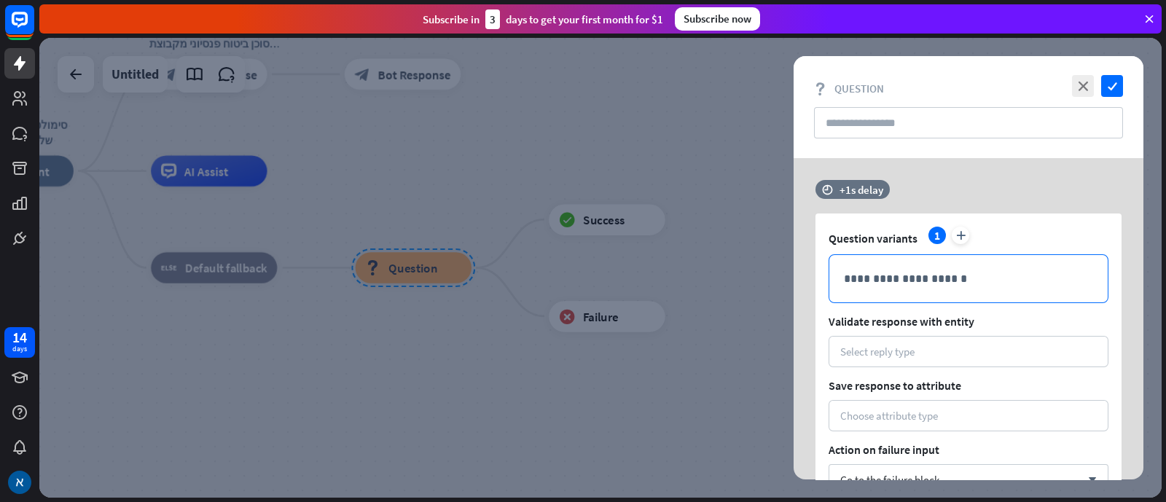
click at [930, 274] on p "**********" at bounding box center [968, 279] width 249 height 18
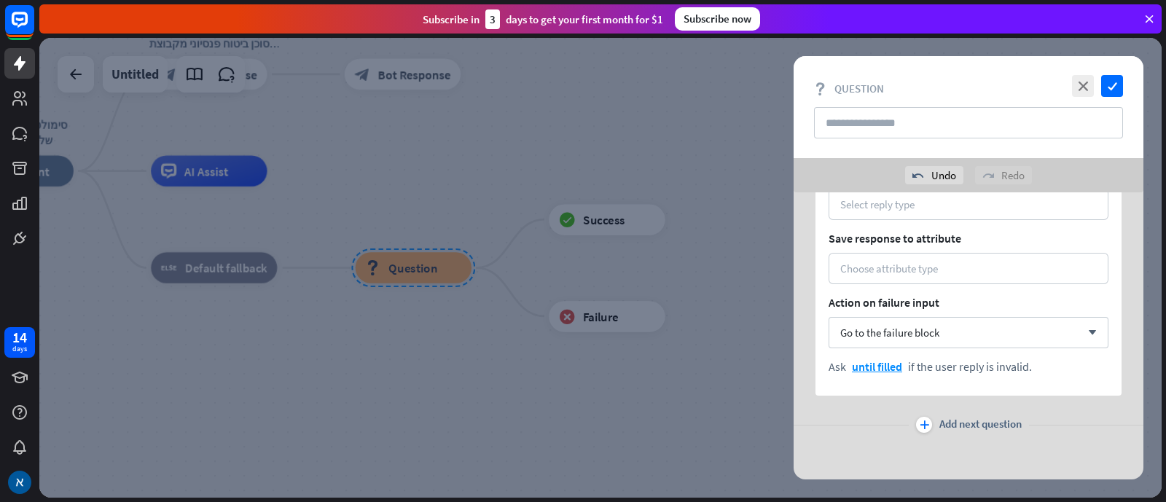
scroll to position [90, 0]
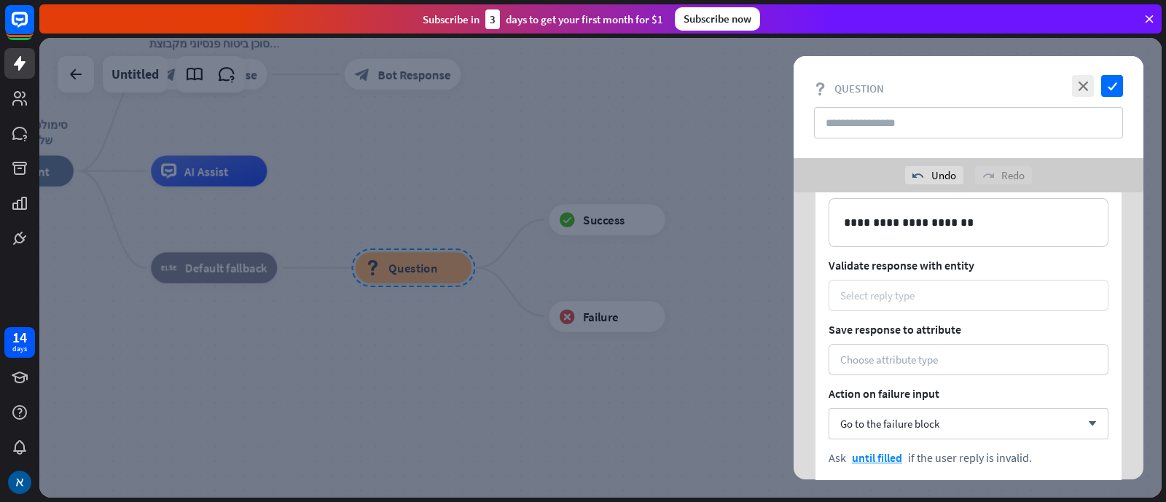
click at [926, 289] on div "Select reply type" at bounding box center [968, 296] width 257 height 14
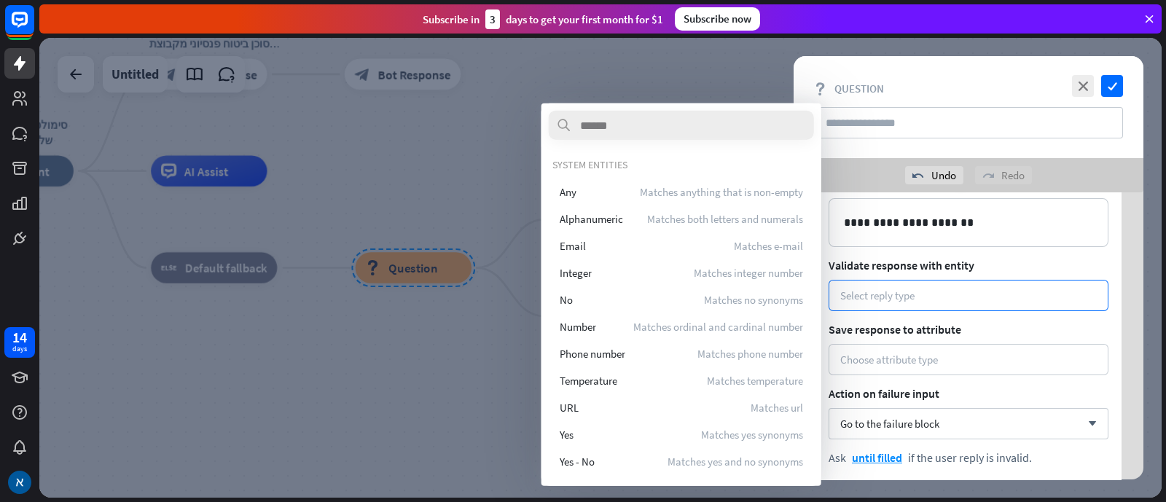
click at [266, 373] on div at bounding box center [600, 268] width 1123 height 460
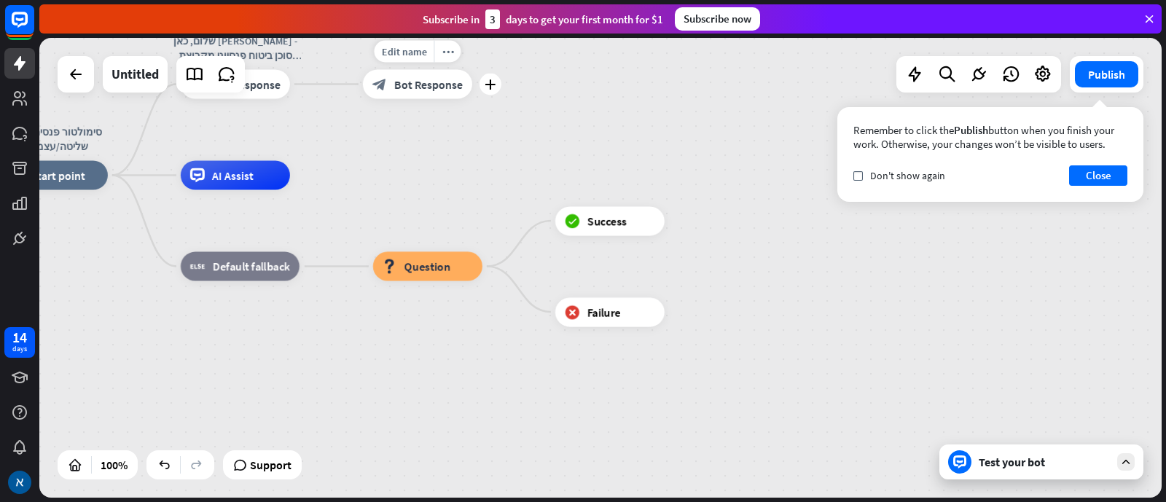
click at [434, 84] on span "Bot Response" at bounding box center [428, 84] width 69 height 15
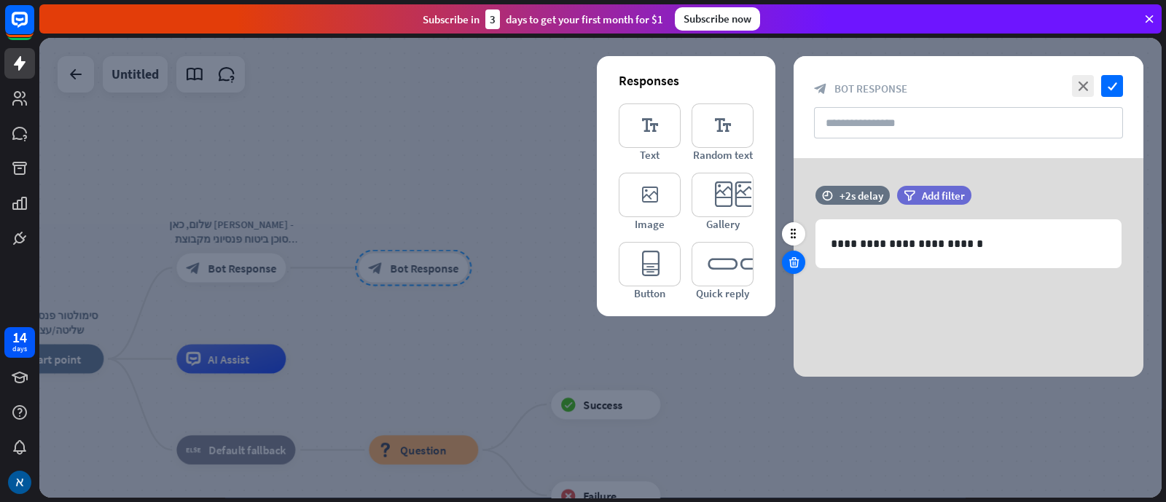
click at [795, 260] on icon at bounding box center [794, 262] width 14 height 13
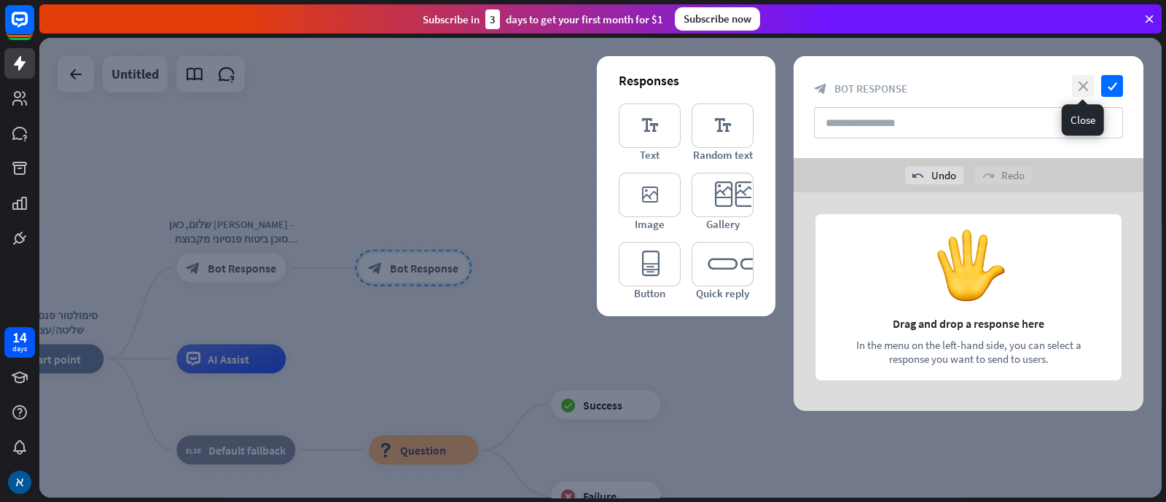
click at [932, 85] on icon "close" at bounding box center [1083, 86] width 22 height 22
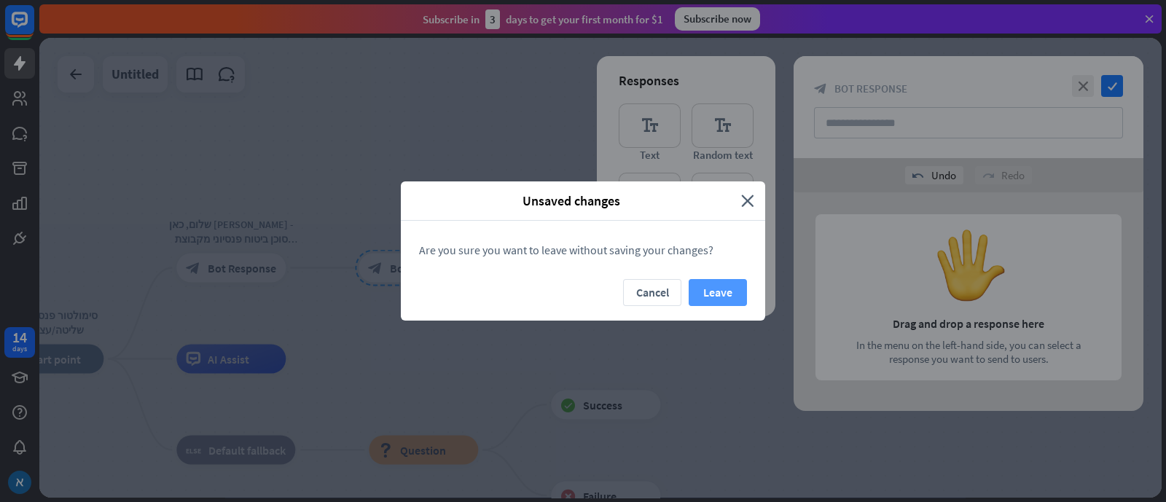
click at [723, 294] on button "Leave" at bounding box center [718, 292] width 58 height 27
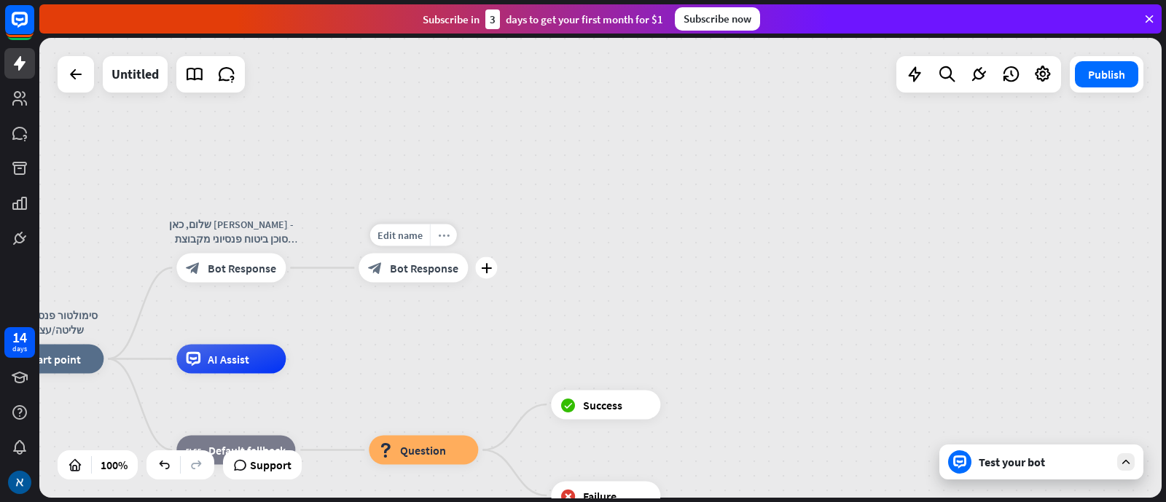
click at [441, 235] on icon "more_horiz" at bounding box center [444, 235] width 12 height 11
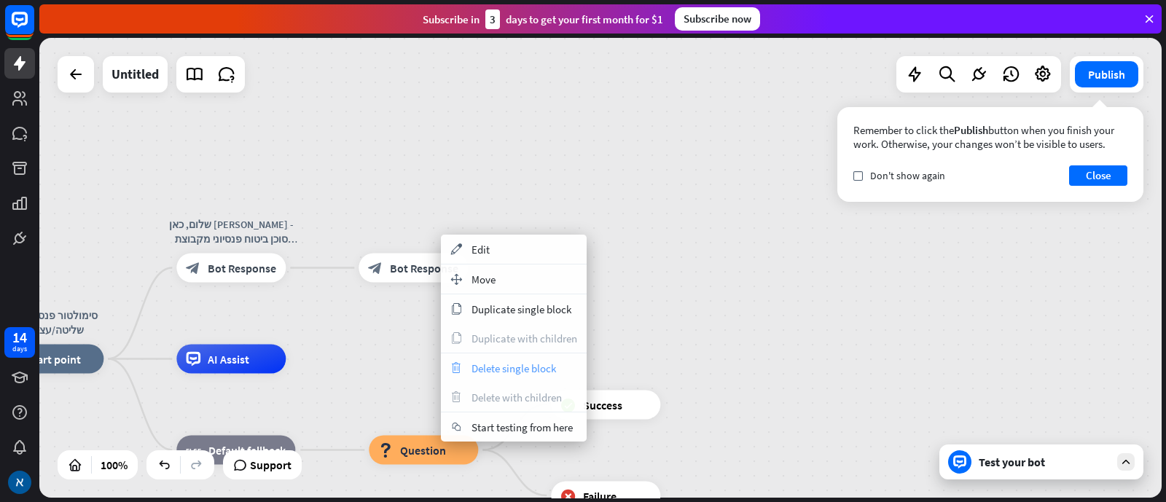
click at [502, 370] on span "Delete single block" at bounding box center [514, 369] width 85 height 14
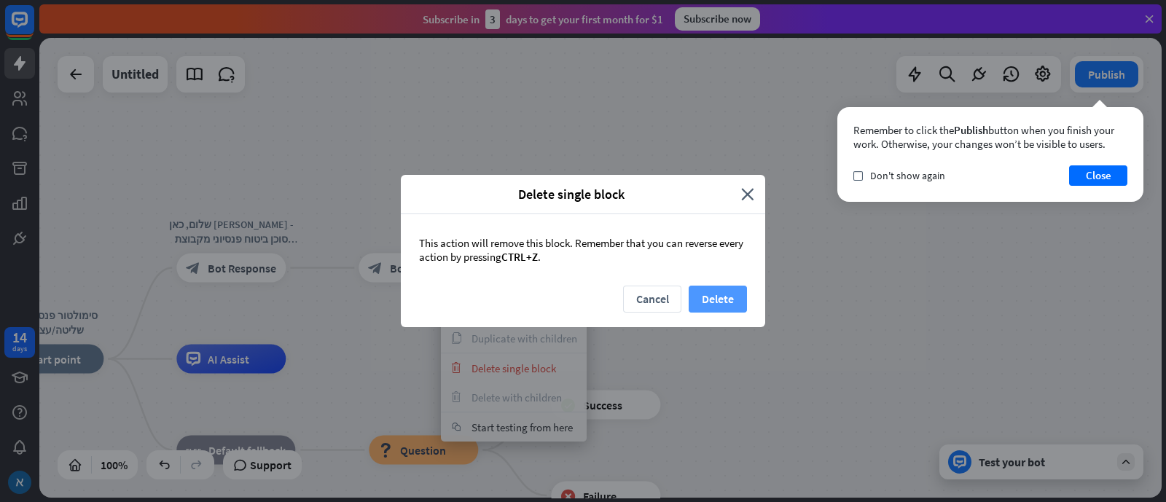
click at [734, 294] on button "Delete" at bounding box center [718, 299] width 58 height 27
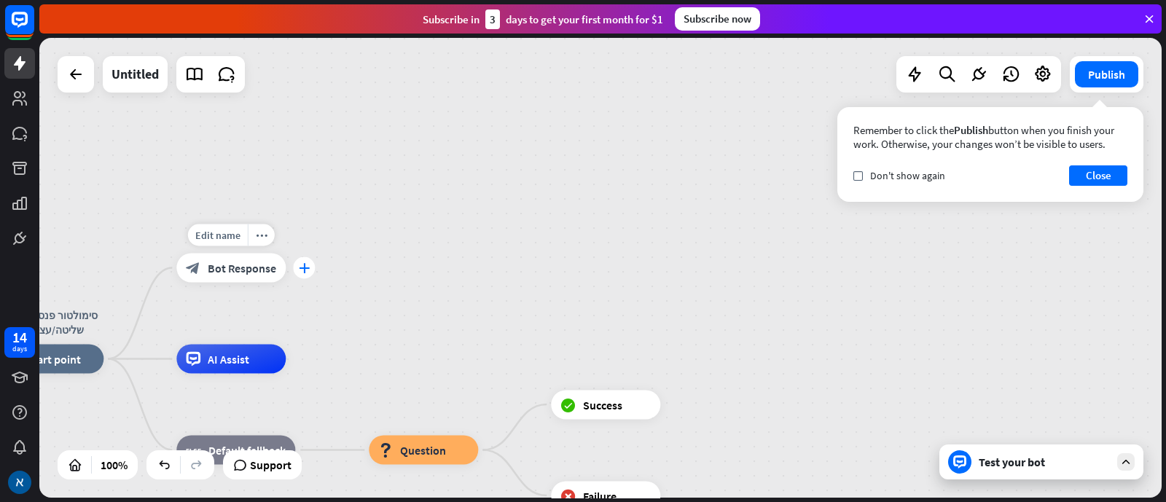
click at [304, 276] on div "plus" at bounding box center [304, 268] width 22 height 22
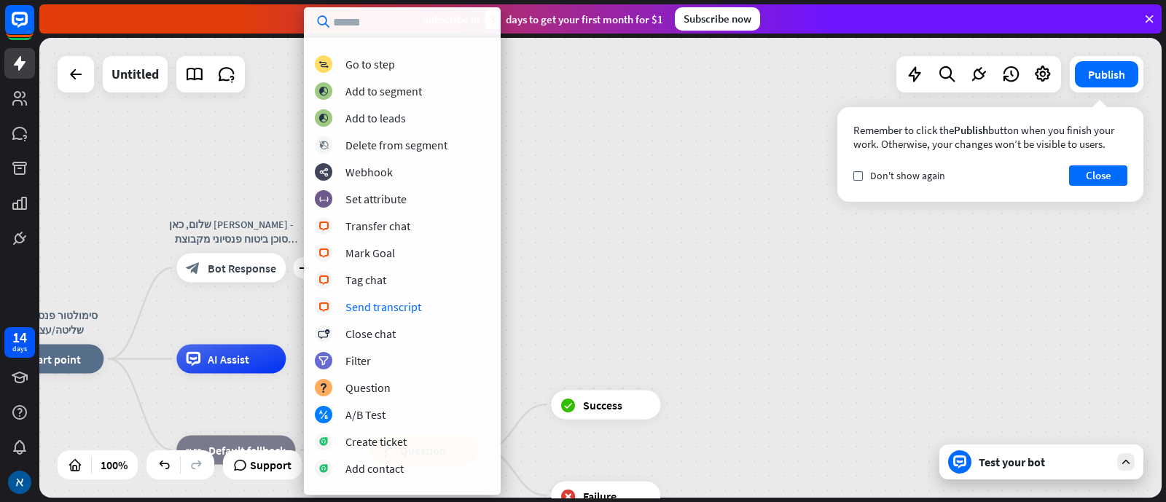
scroll to position [273, 0]
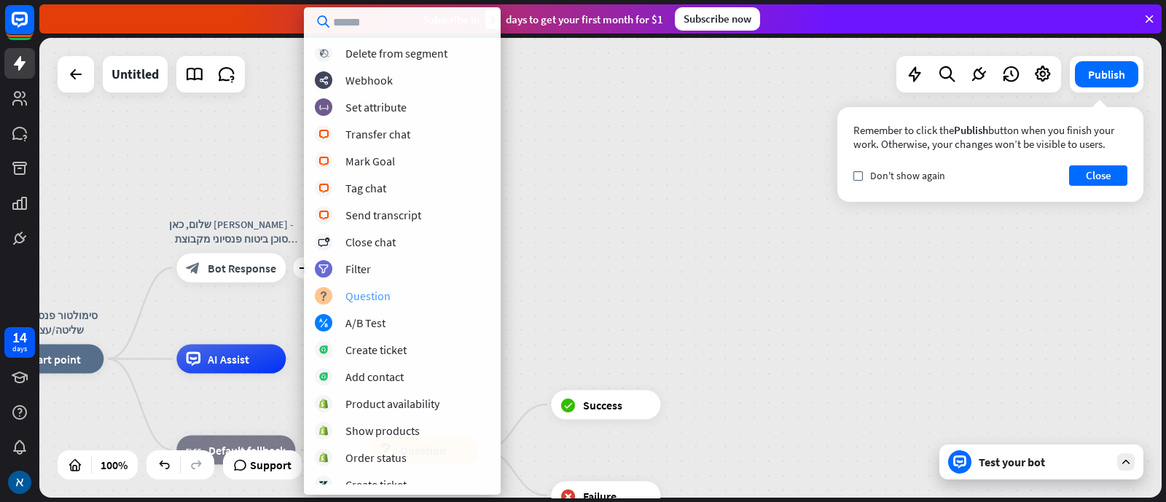
click at [376, 297] on div "Question" at bounding box center [368, 296] width 45 height 15
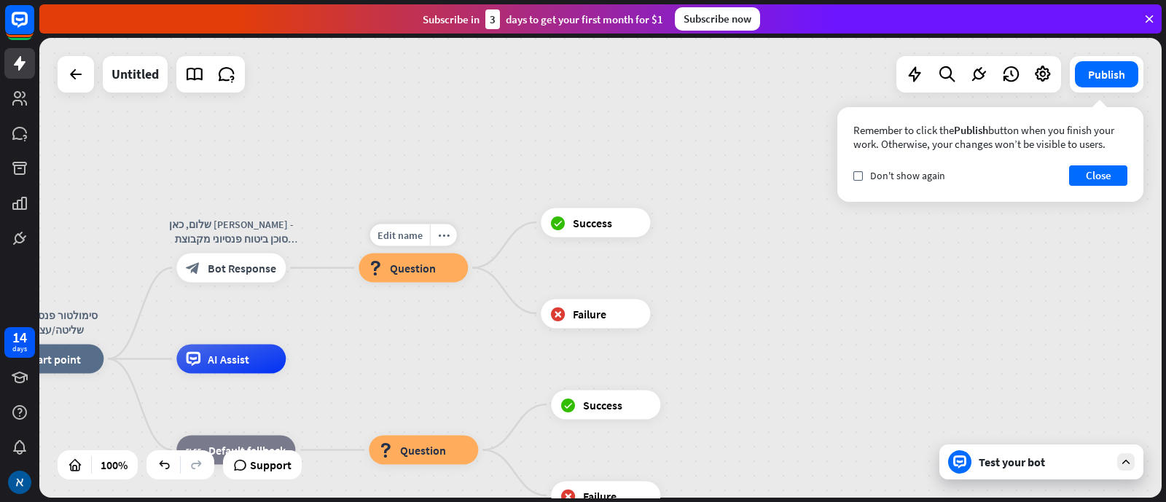
click at [442, 265] on div "block_question Question" at bounding box center [413, 268] width 109 height 29
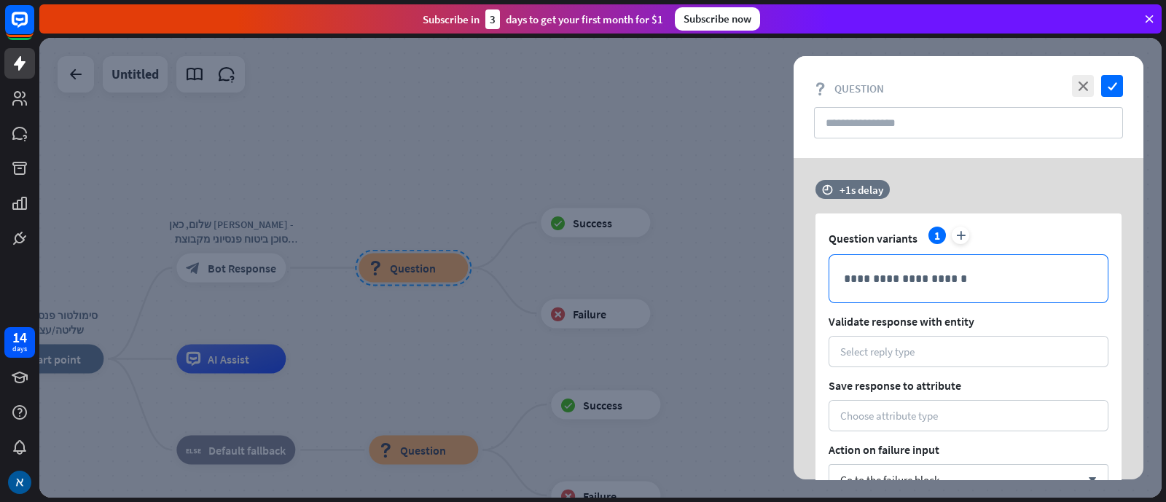
click at [926, 274] on p "**********" at bounding box center [968, 279] width 249 height 18
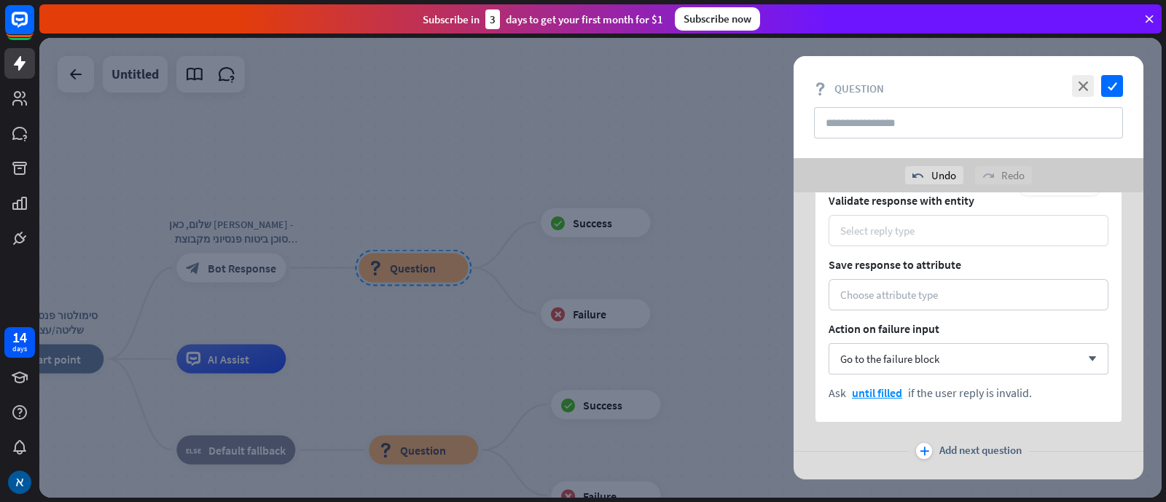
scroll to position [182, 0]
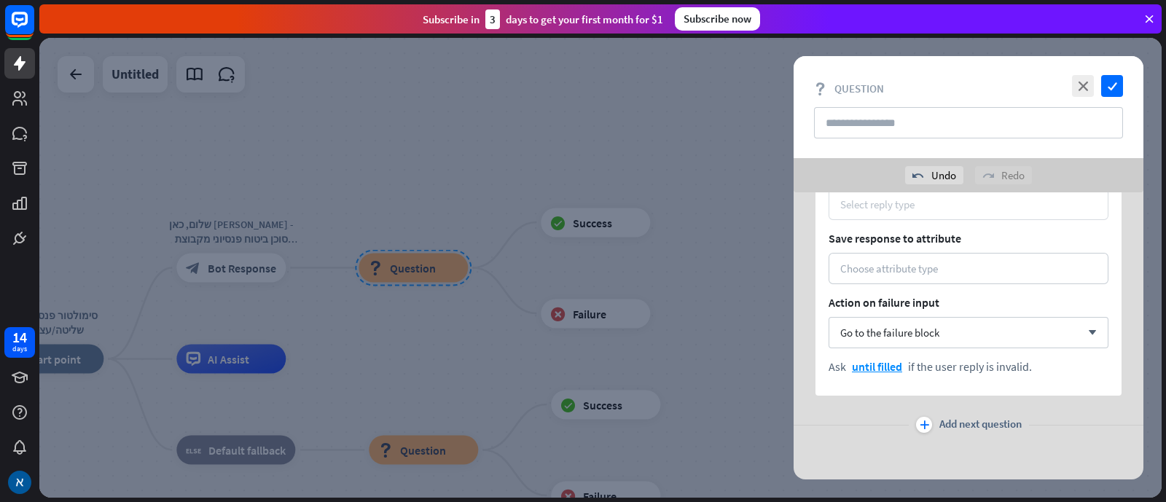
click at [916, 209] on div "Select reply type" at bounding box center [968, 205] width 257 height 14
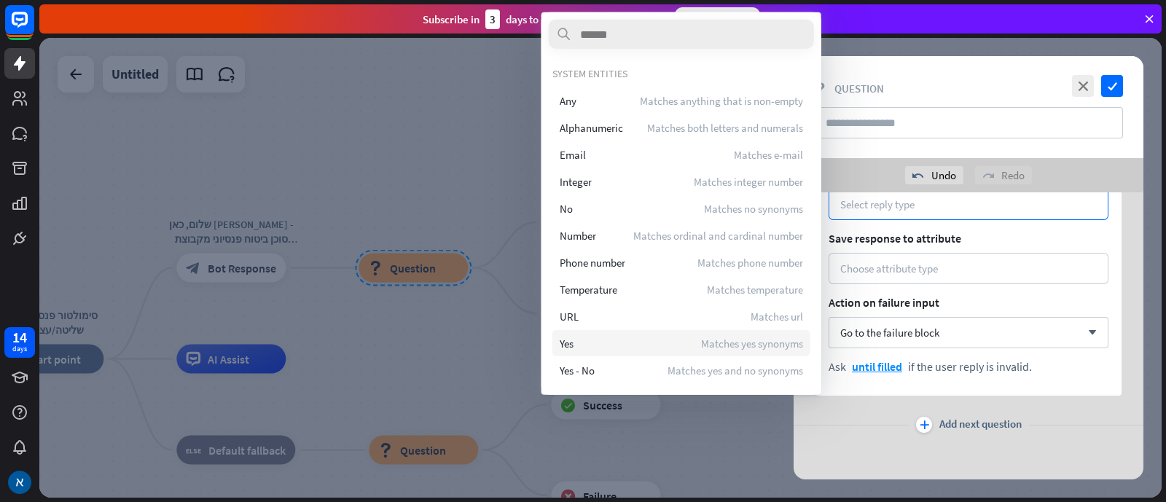
click at [616, 348] on div "Yes Matches yes synonyms" at bounding box center [682, 343] width 258 height 26
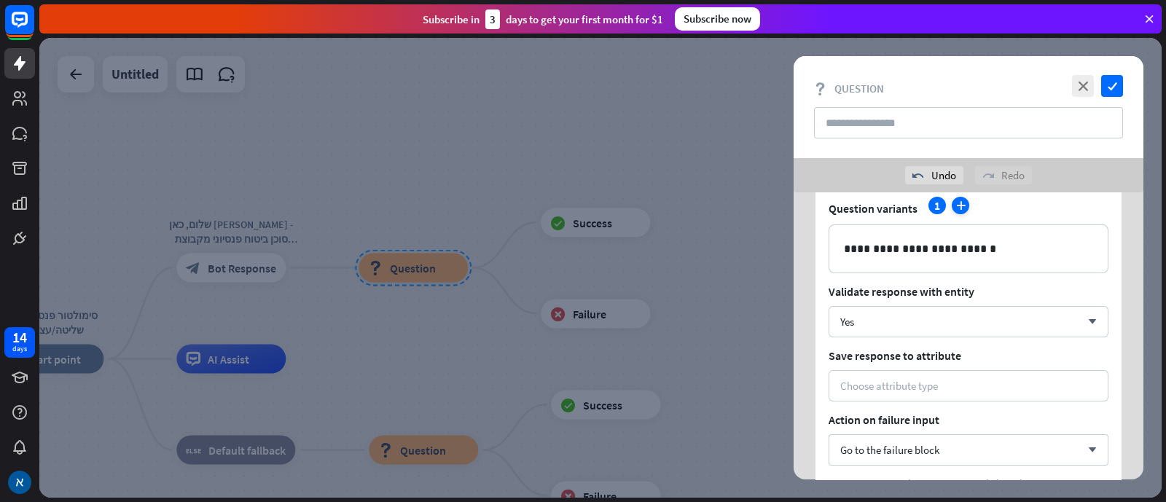
scroll to position [0, 0]
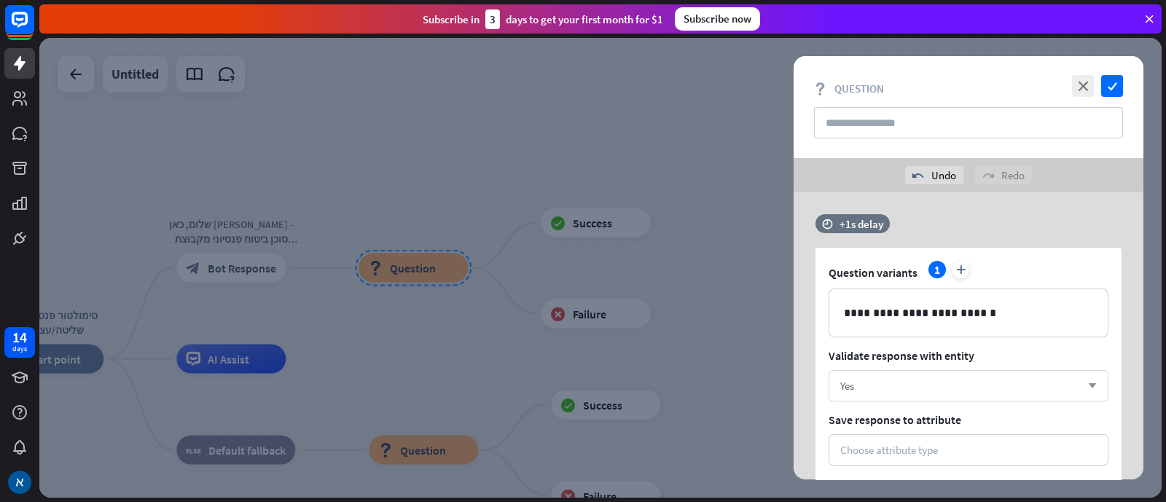
click at [932, 379] on div "Yes" at bounding box center [960, 386] width 241 height 14
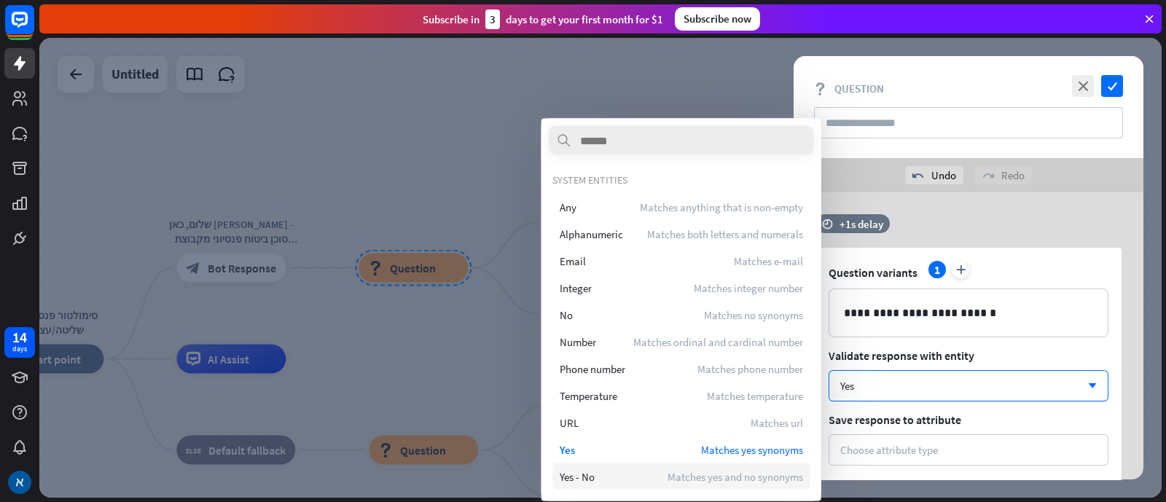
click at [636, 401] on div "Yes - No Matches yes and no synonyms" at bounding box center [682, 477] width 258 height 26
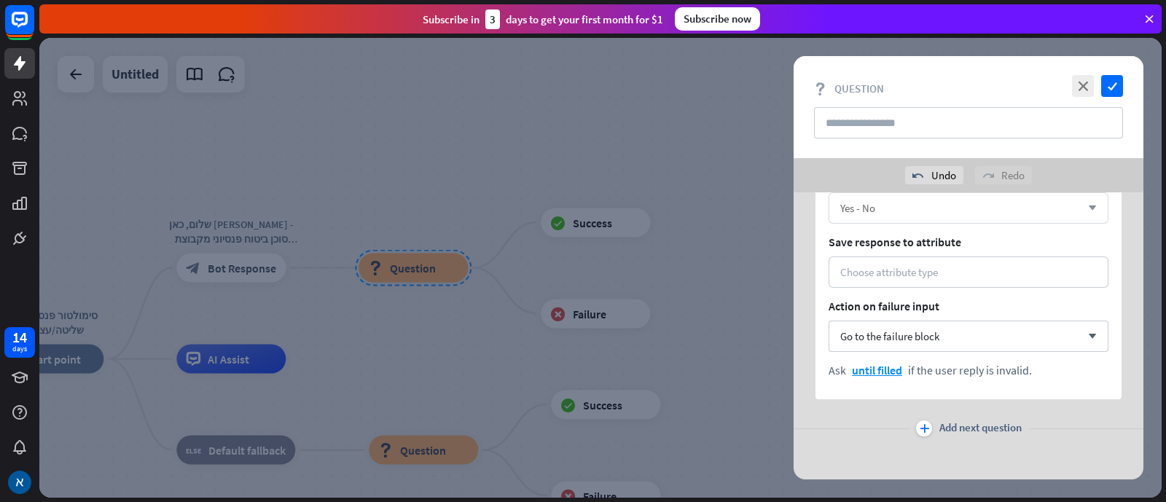
scroll to position [182, 0]
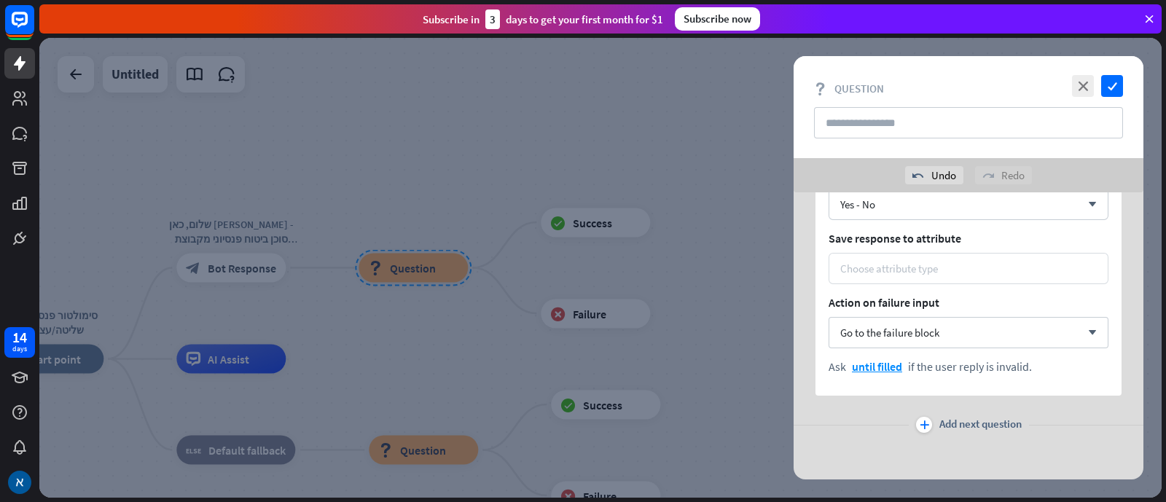
click at [900, 271] on div "Choose attribute type" at bounding box center [889, 269] width 98 height 14
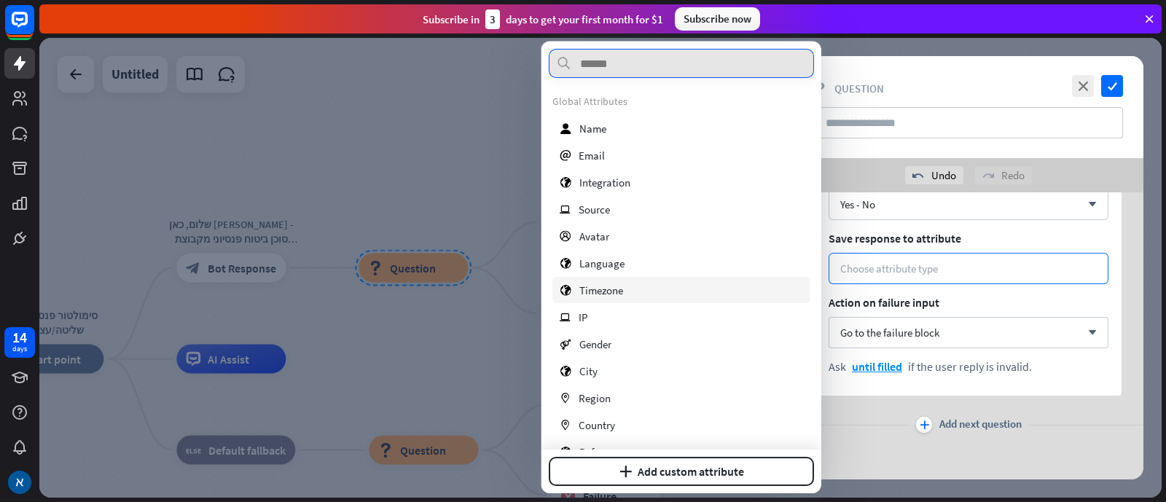
scroll to position [0, 0]
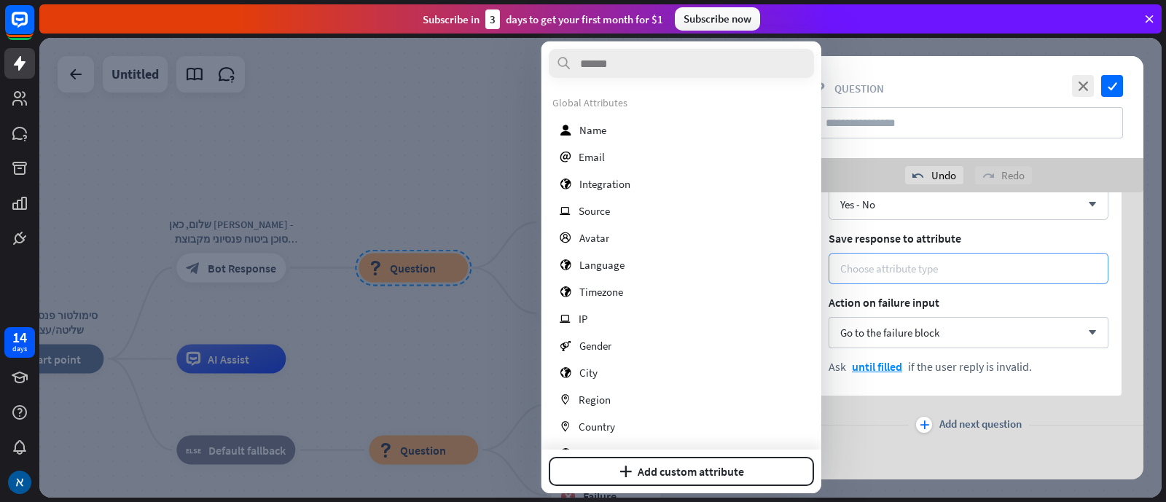
click at [932, 265] on div "Choose attribute type" at bounding box center [968, 269] width 257 height 14
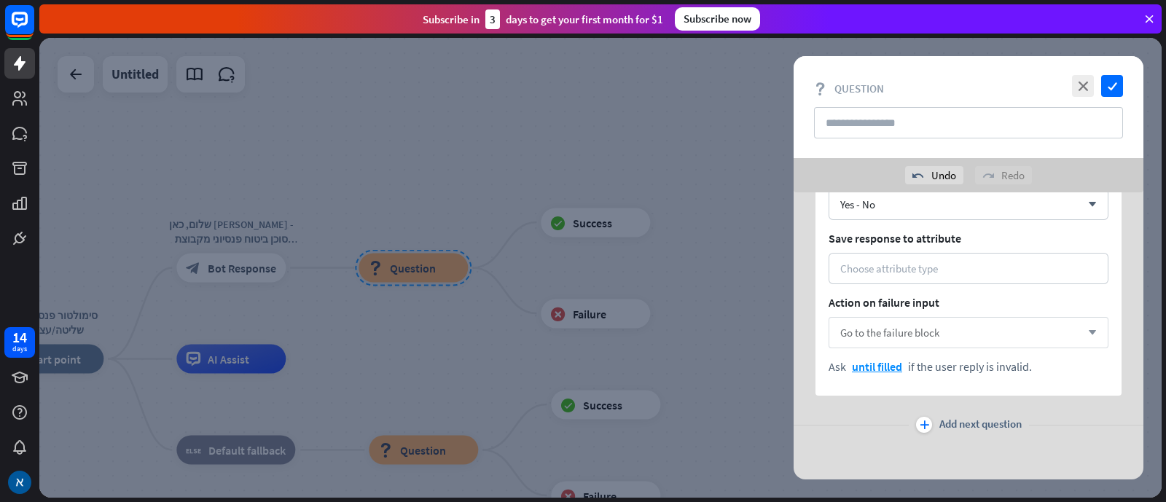
click at [932, 328] on div "Go to the failure block arrow_down" at bounding box center [969, 332] width 280 height 31
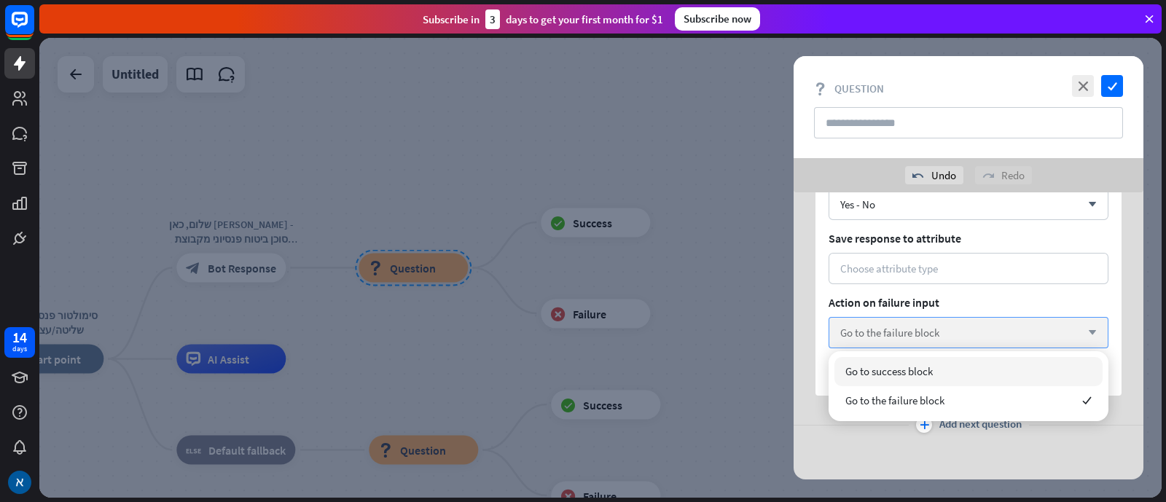
click at [932, 328] on div "Go to the failure block arrow_down" at bounding box center [969, 332] width 280 height 31
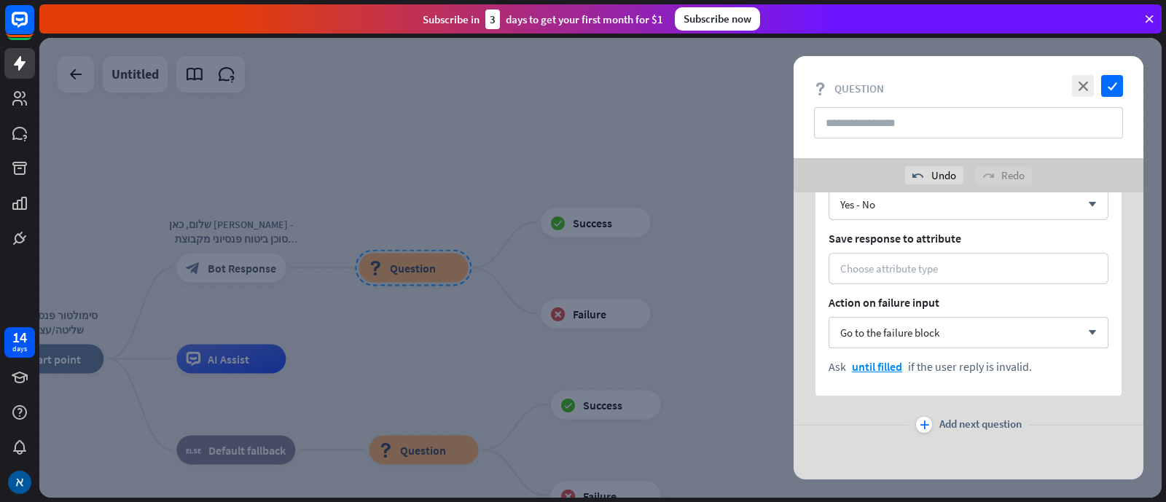
scroll to position [184, 0]
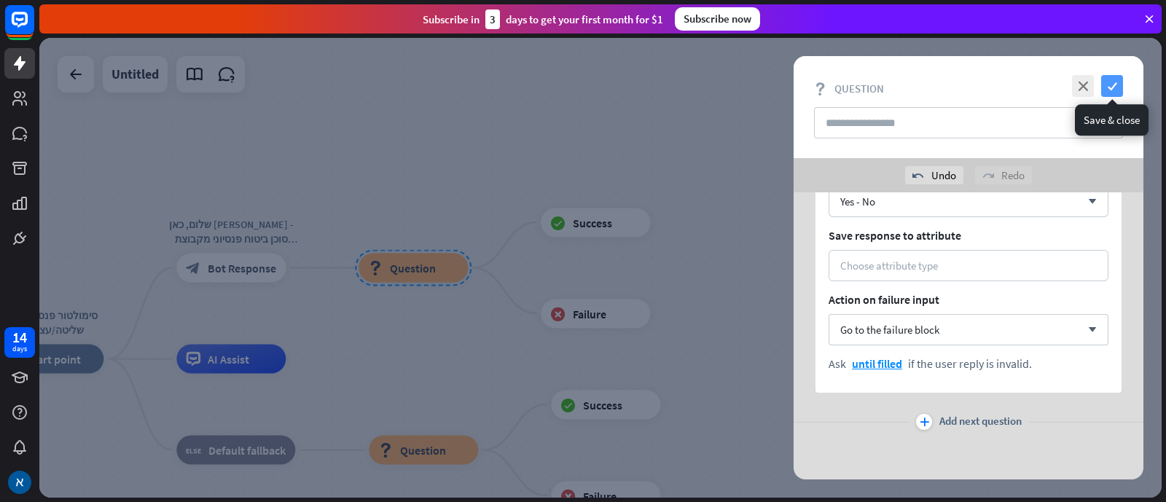
click at [932, 89] on icon "check" at bounding box center [1112, 86] width 22 height 22
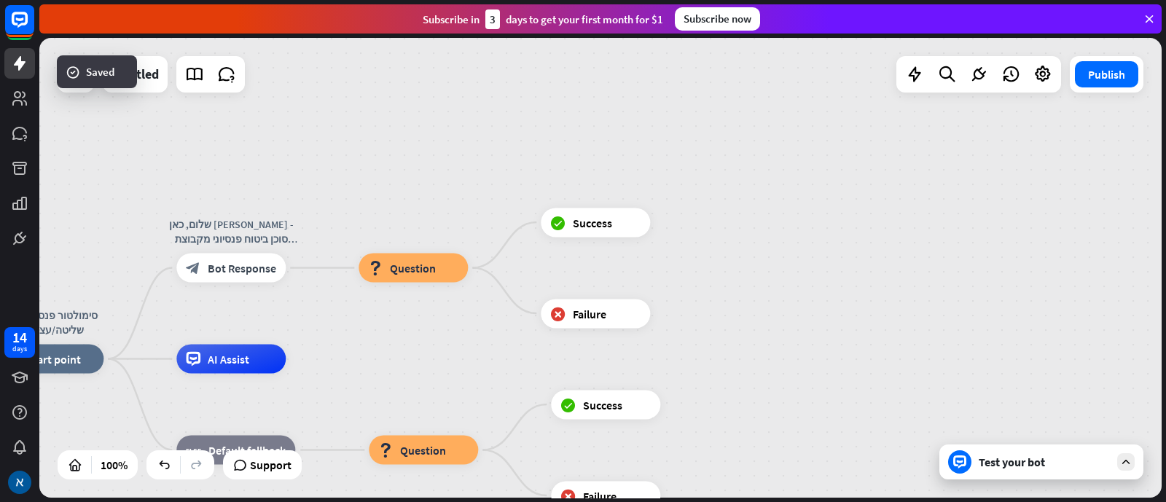
click at [932, 401] on div "Test your bot" at bounding box center [1044, 462] width 131 height 15
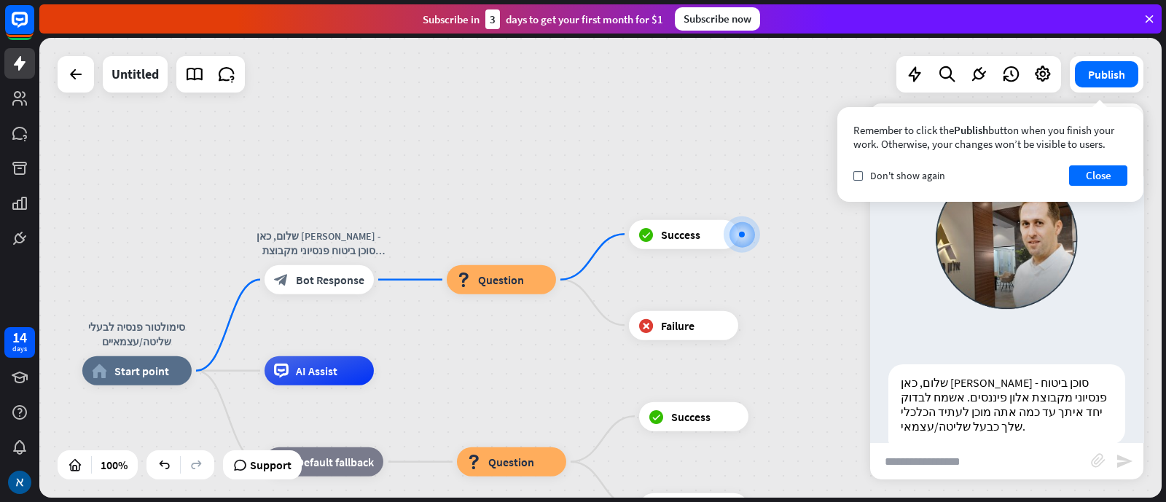
scroll to position [109, 0]
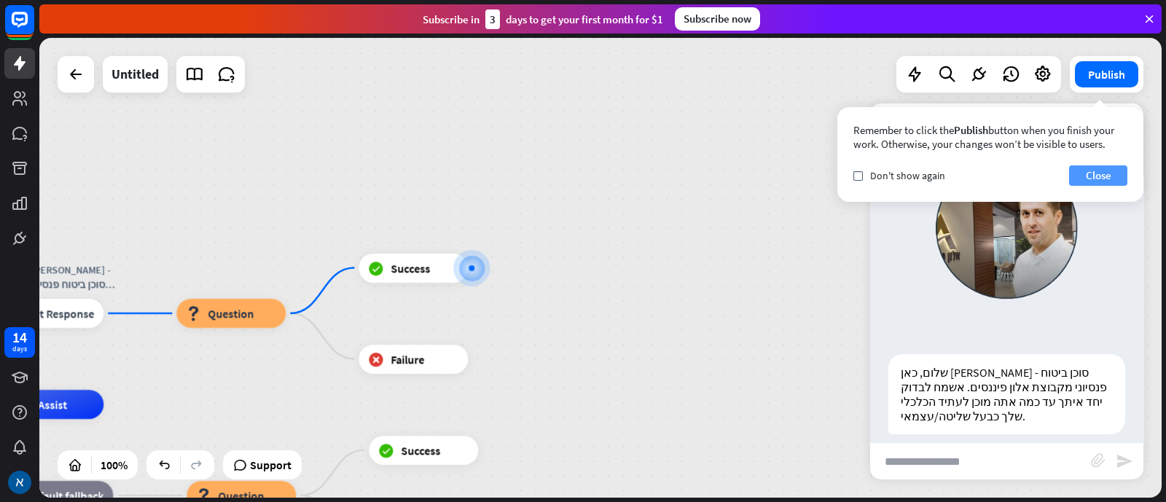
click at [932, 168] on button "Close" at bounding box center [1098, 175] width 58 height 20
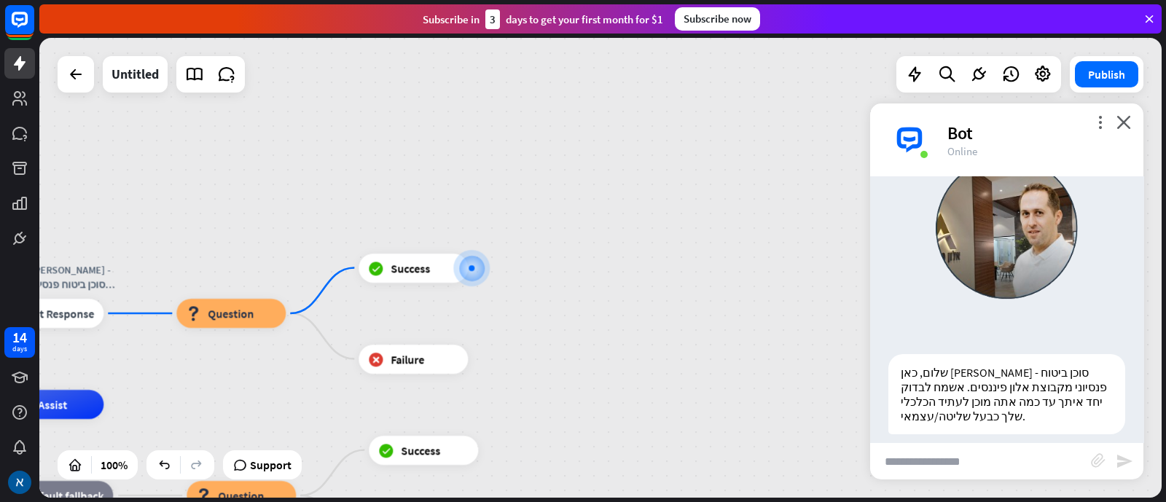
scroll to position [108, 0]
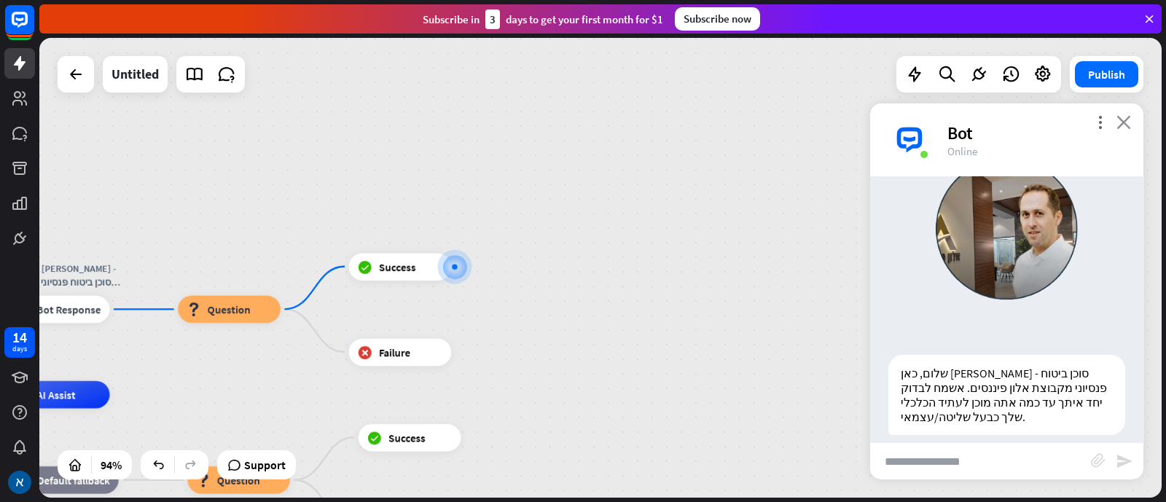
click at [932, 117] on icon "close" at bounding box center [1124, 122] width 15 height 14
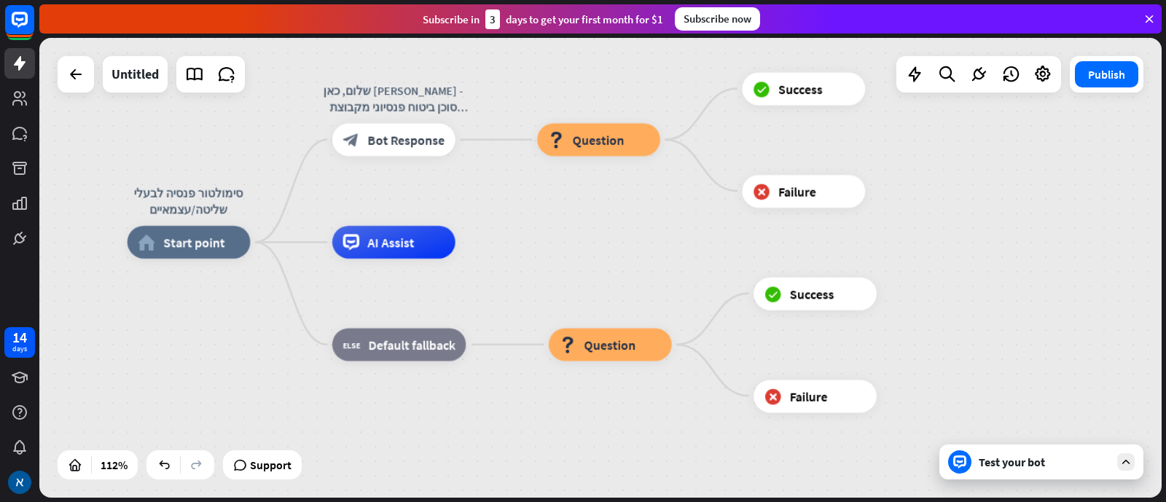
drag, startPoint x: 582, startPoint y: 346, endPoint x: 1047, endPoint y: 186, distance: 491.7
click at [932, 186] on div "סימולטור פנסיה לבעלי שליטה/עצמאיים home_2 Start point שלום, כאן [PERSON_NAME] -…" at bounding box center [600, 268] width 1123 height 460
click at [634, 308] on div "more_horiz" at bounding box center [644, 307] width 31 height 25
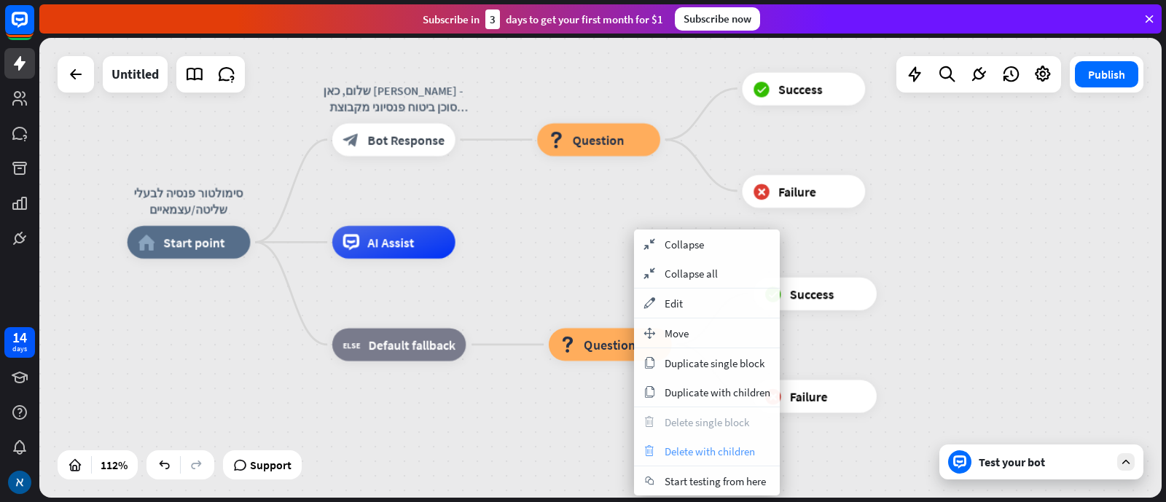
click at [694, 401] on span "Delete with children" at bounding box center [710, 452] width 90 height 14
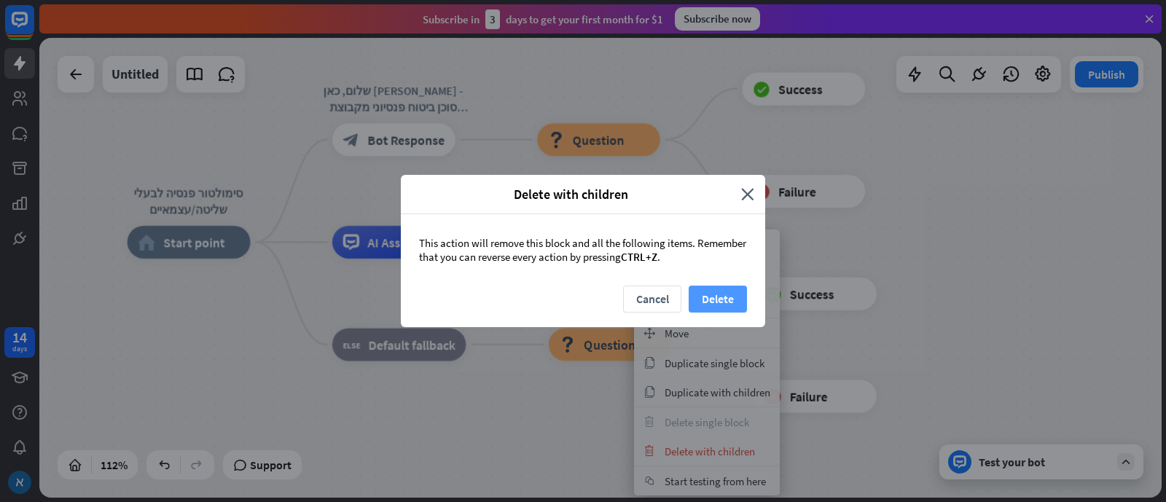
click at [714, 300] on button "Delete" at bounding box center [718, 299] width 58 height 27
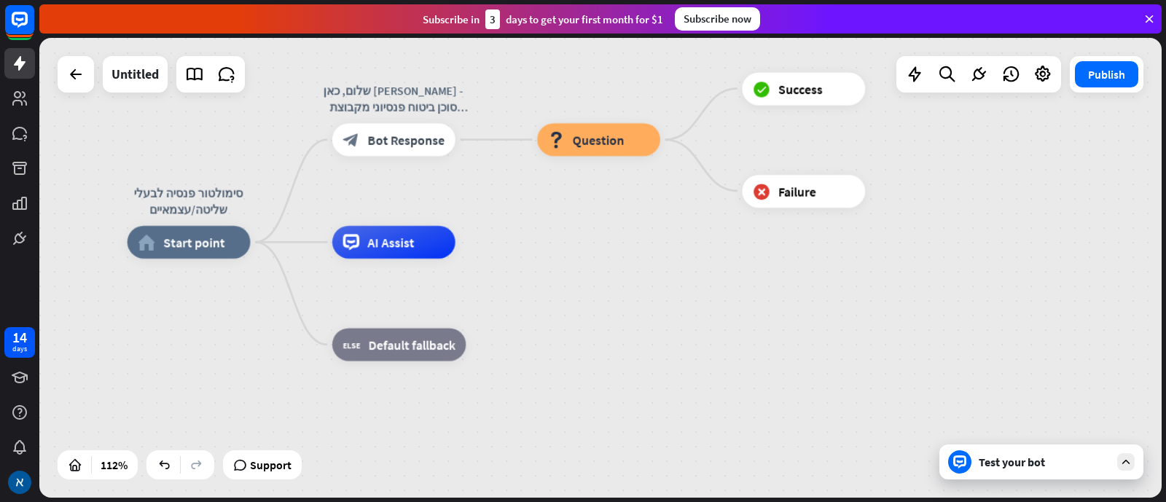
click at [932, 401] on div "Test your bot" at bounding box center [1044, 462] width 131 height 15
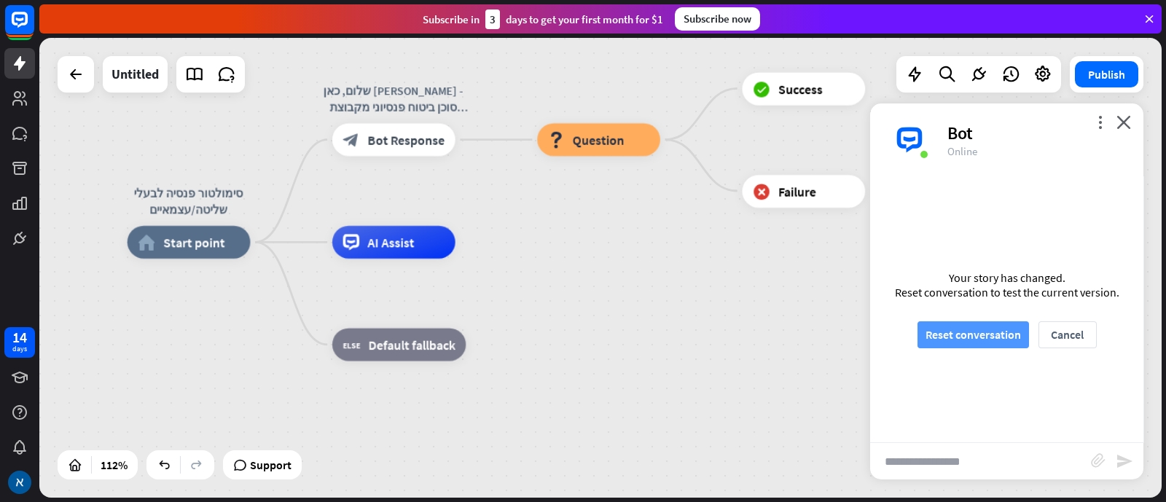
click at [932, 326] on button "Reset conversation" at bounding box center [974, 334] width 112 height 27
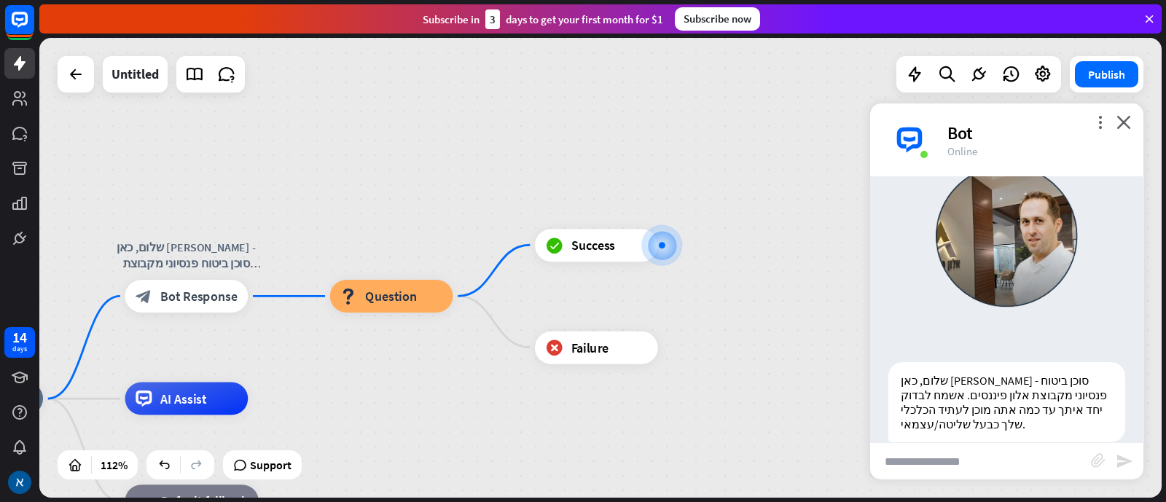
scroll to position [109, 0]
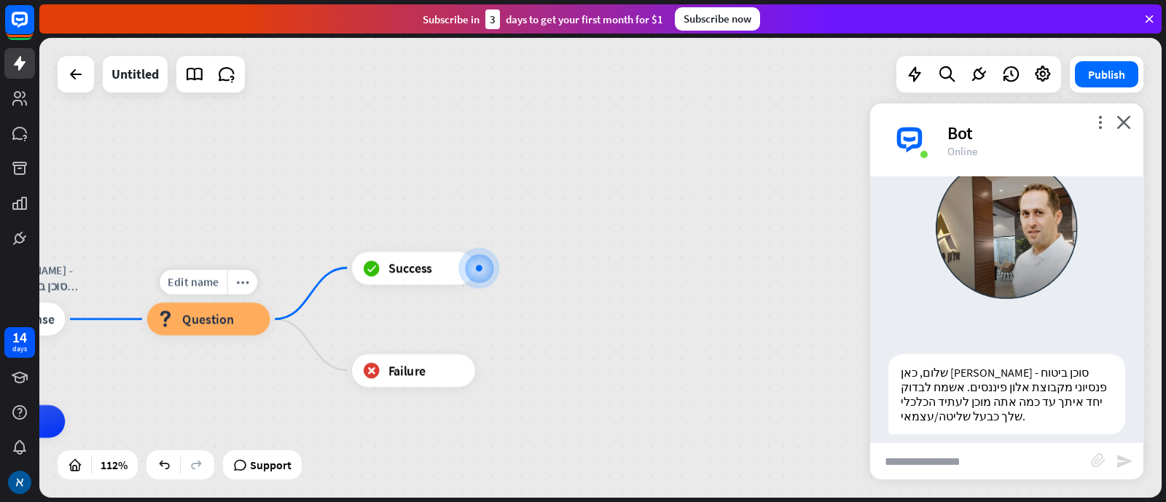
click at [236, 321] on div "block_question Question" at bounding box center [208, 319] width 123 height 33
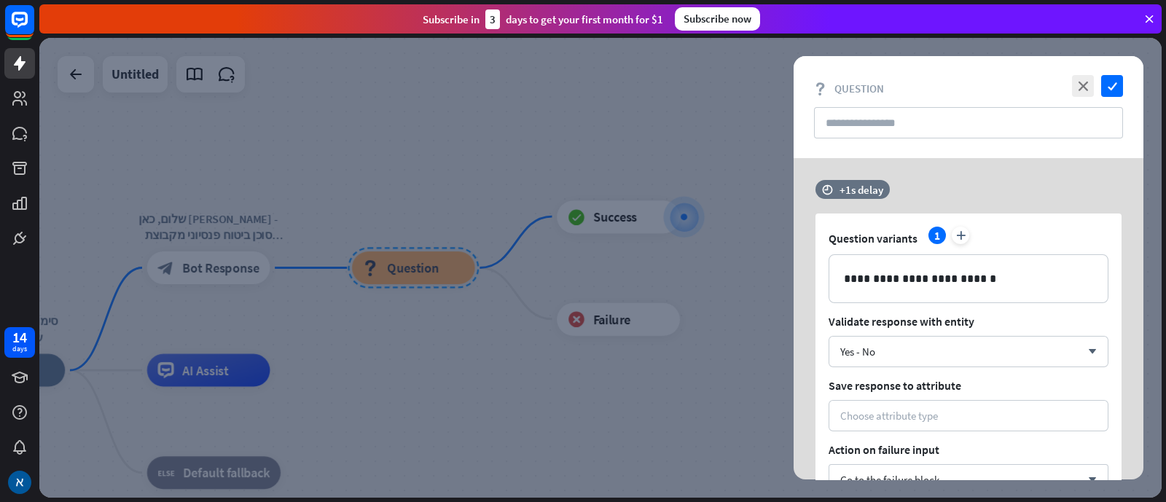
click at [932, 231] on div "1" at bounding box center [937, 235] width 17 height 17
click at [932, 125] on input "text" at bounding box center [968, 122] width 309 height 31
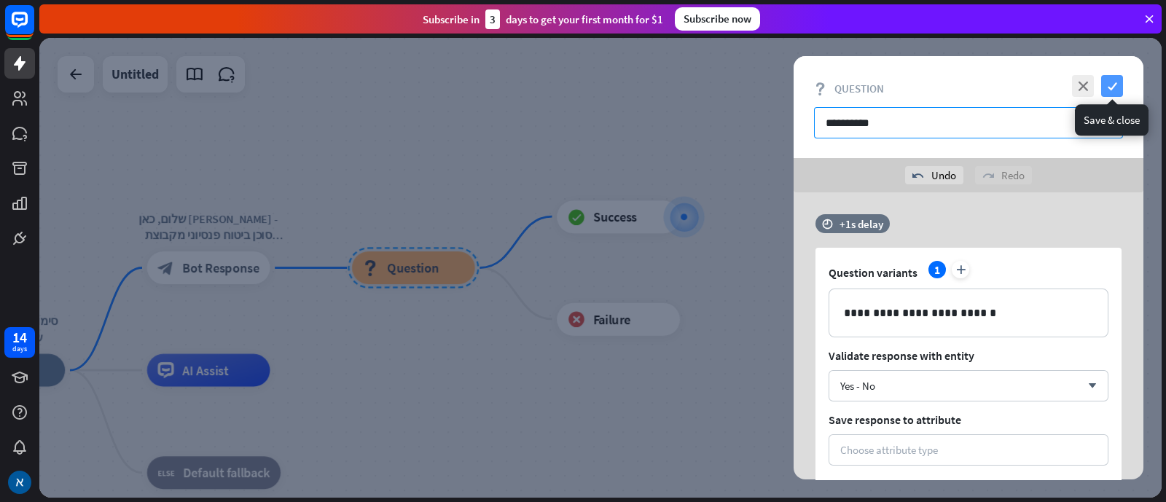
type input "**********"
click at [932, 87] on icon "check" at bounding box center [1112, 86] width 22 height 22
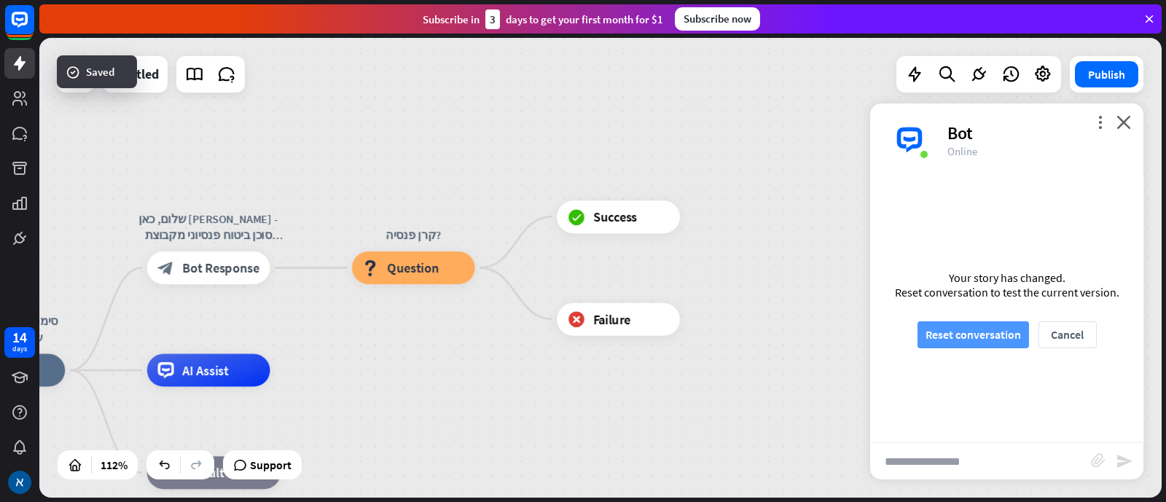
click at [932, 329] on button "Reset conversation" at bounding box center [974, 334] width 112 height 27
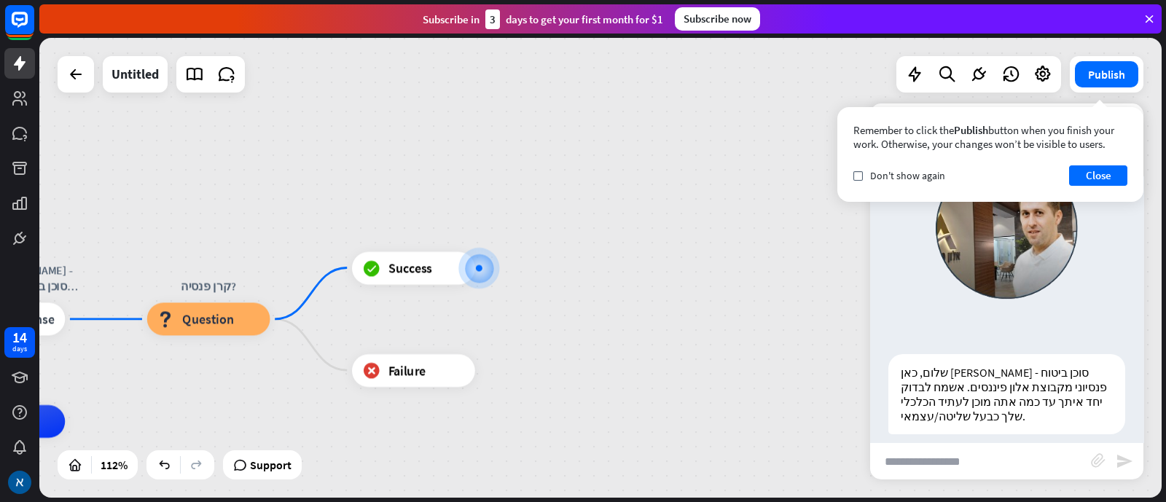
scroll to position [108, 0]
click at [475, 270] on div at bounding box center [479, 268] width 17 height 17
click at [932, 401] on input "text" at bounding box center [980, 461] width 221 height 36
click at [932, 178] on button "Close" at bounding box center [1098, 175] width 58 height 20
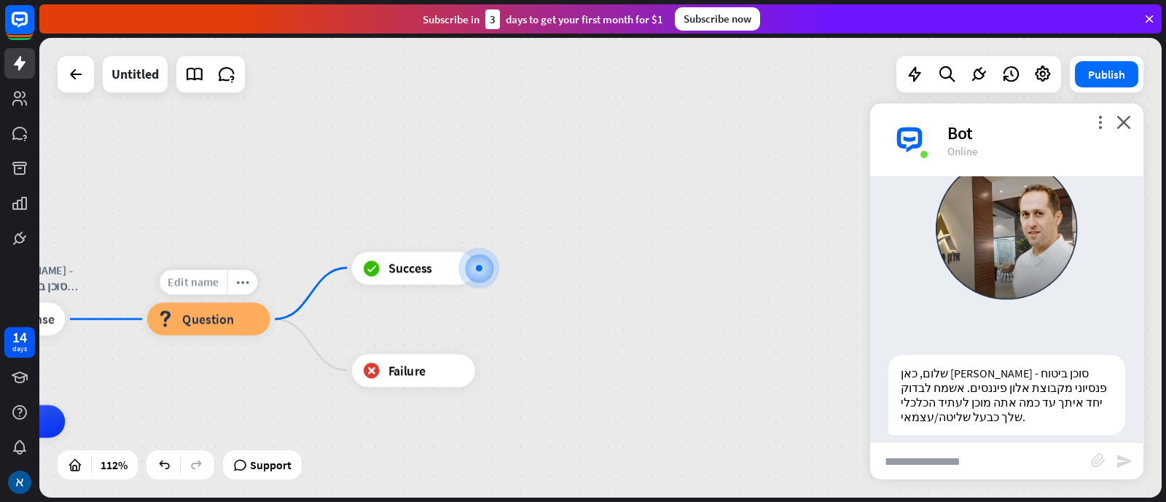
click at [195, 286] on span "Edit name" at bounding box center [193, 282] width 51 height 15
click at [198, 317] on span "Question" at bounding box center [208, 319] width 52 height 17
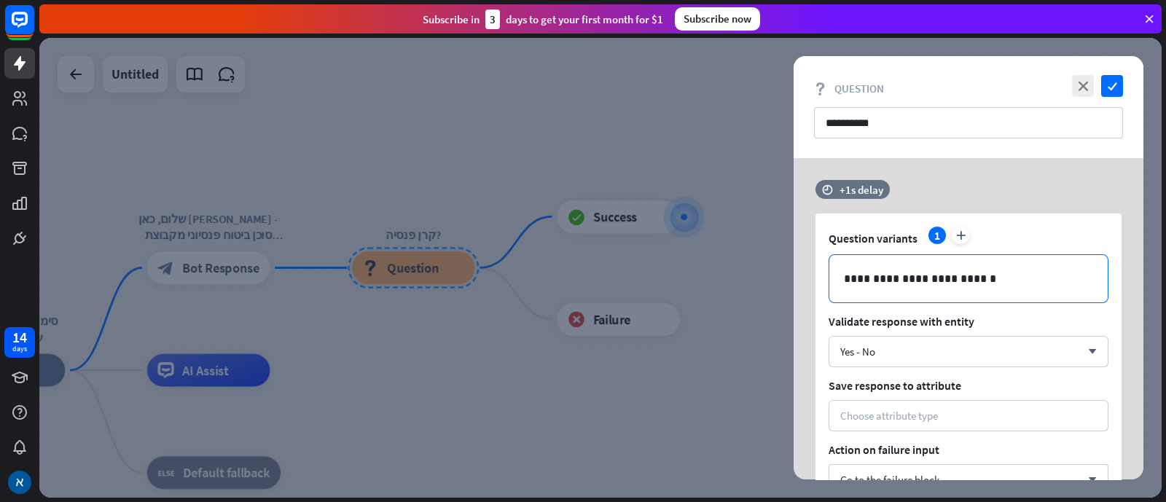
scroll to position [150, 0]
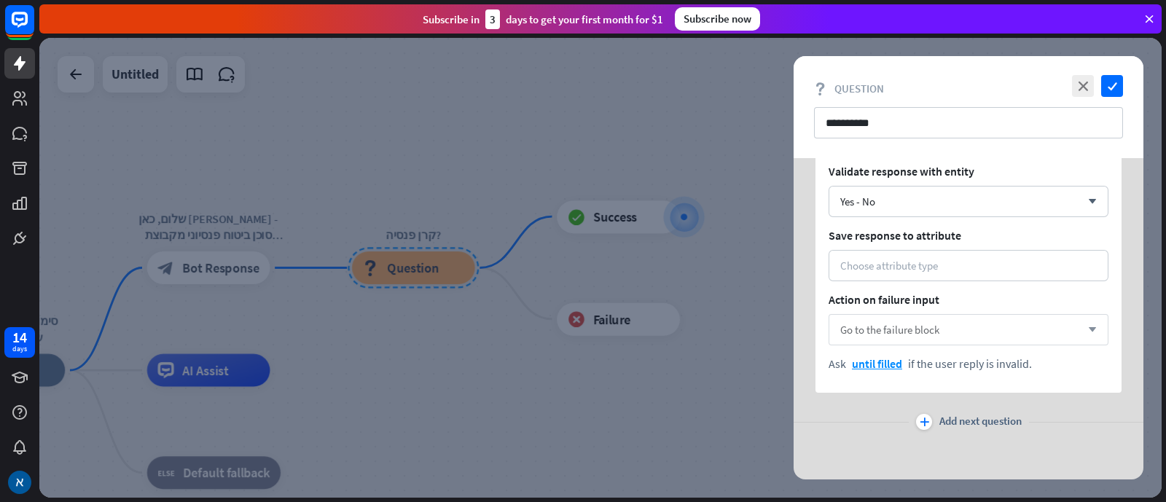
click at [932, 330] on div "Go to the failure block arrow_down" at bounding box center [969, 329] width 280 height 31
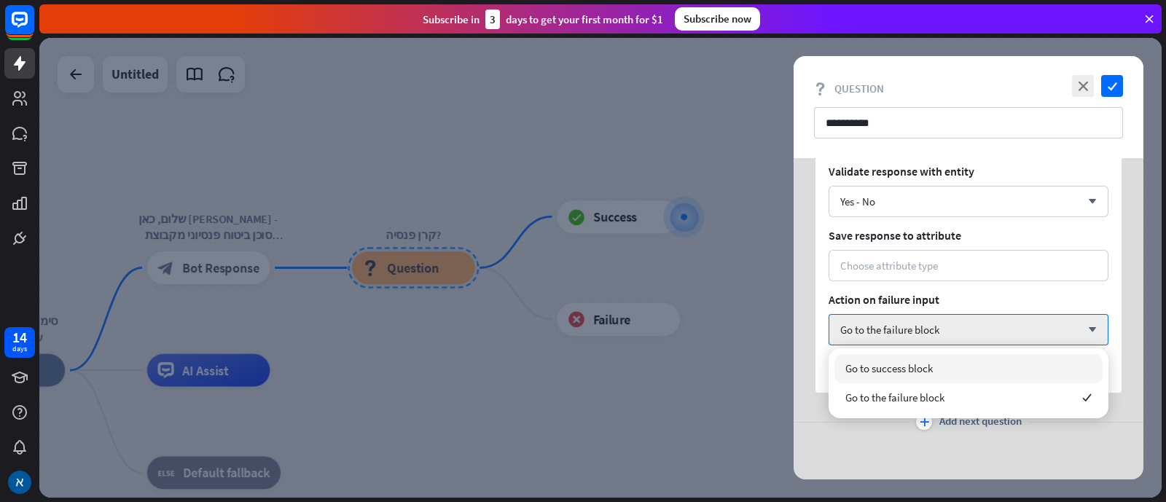
click at [932, 362] on div "Go to success block" at bounding box center [969, 368] width 268 height 29
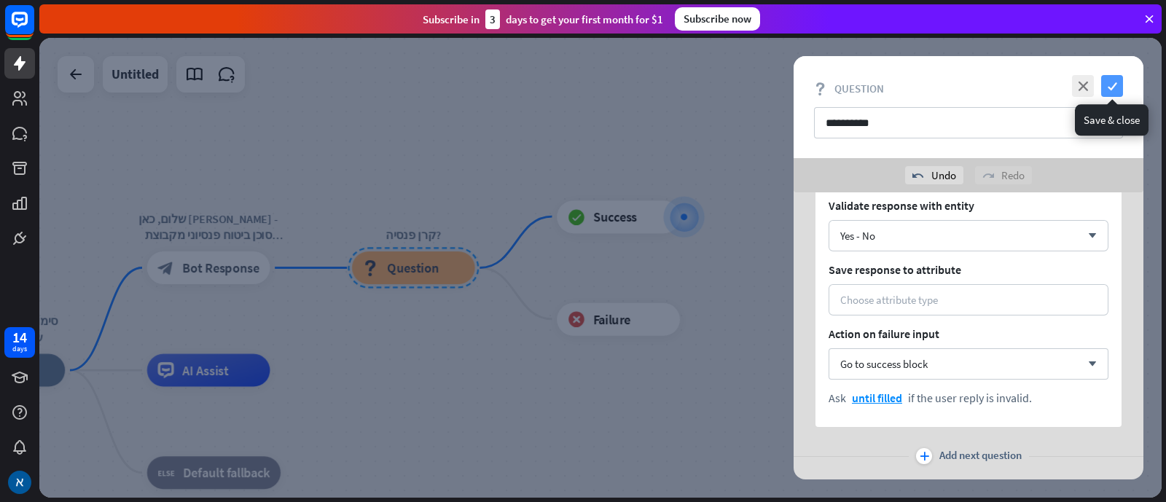
click at [932, 85] on icon "check" at bounding box center [1112, 86] width 22 height 22
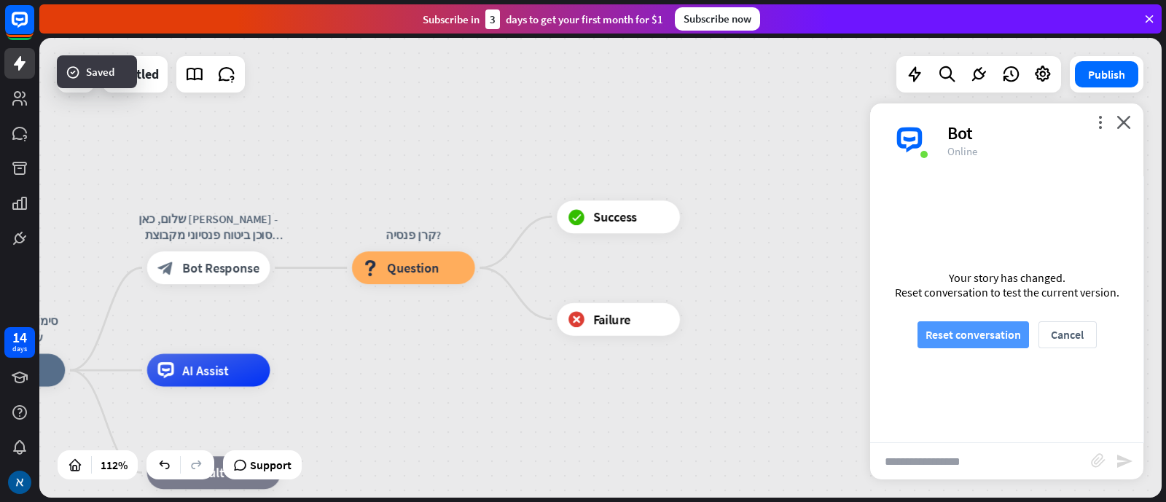
click at [932, 327] on button "Reset conversation" at bounding box center [974, 334] width 112 height 27
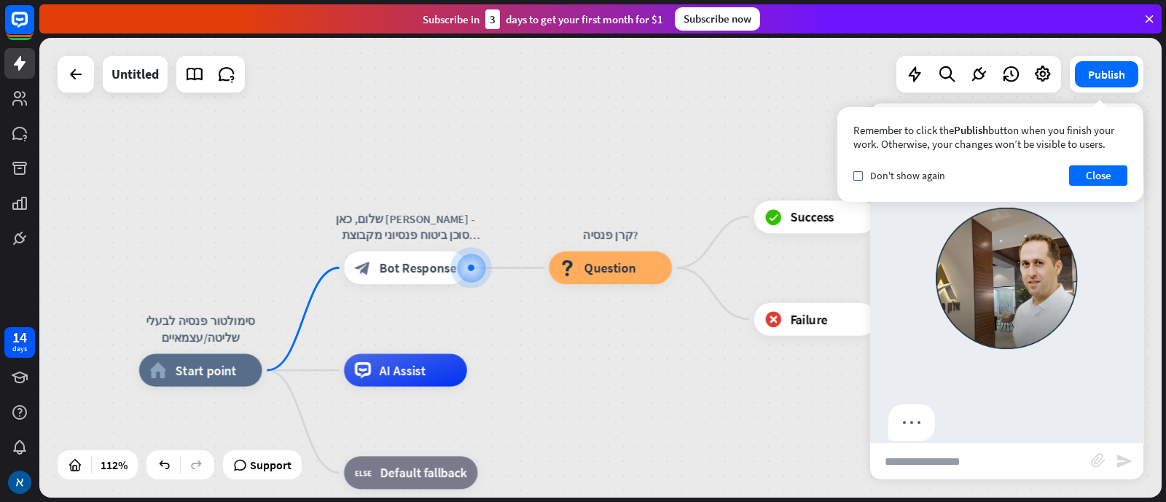
scroll to position [65, 0]
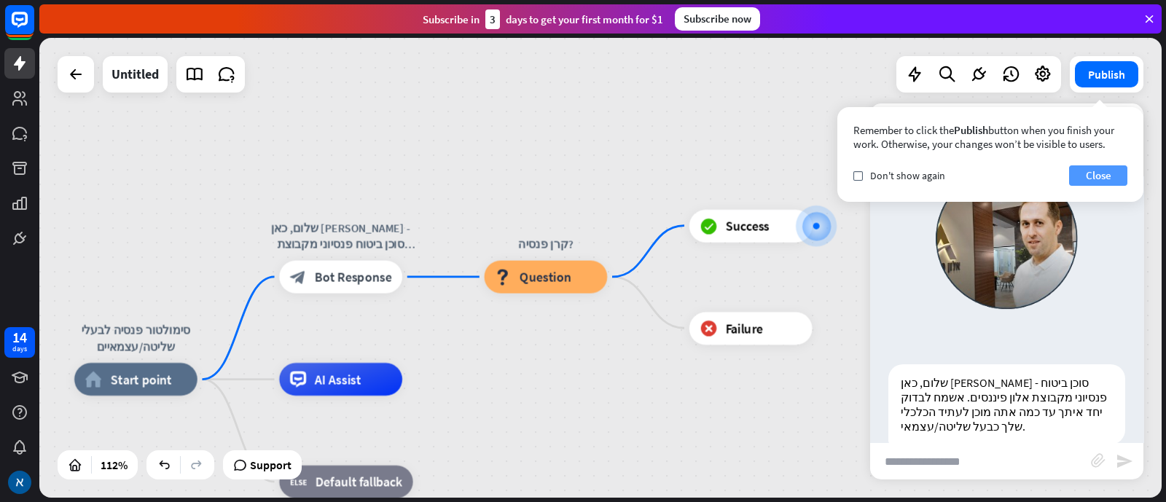
click at [932, 171] on button "Close" at bounding box center [1098, 175] width 58 height 20
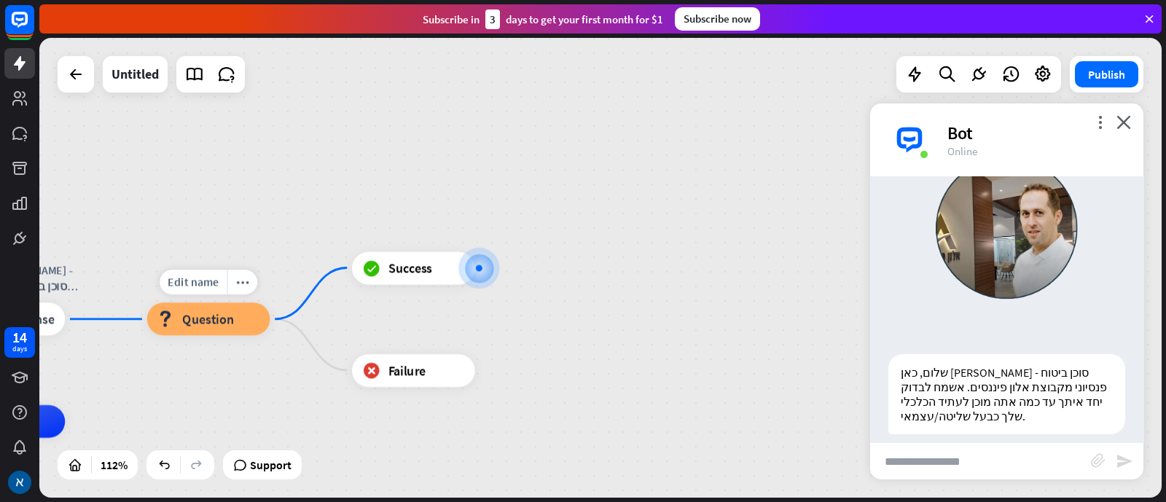
click at [203, 326] on span "Question" at bounding box center [208, 319] width 52 height 17
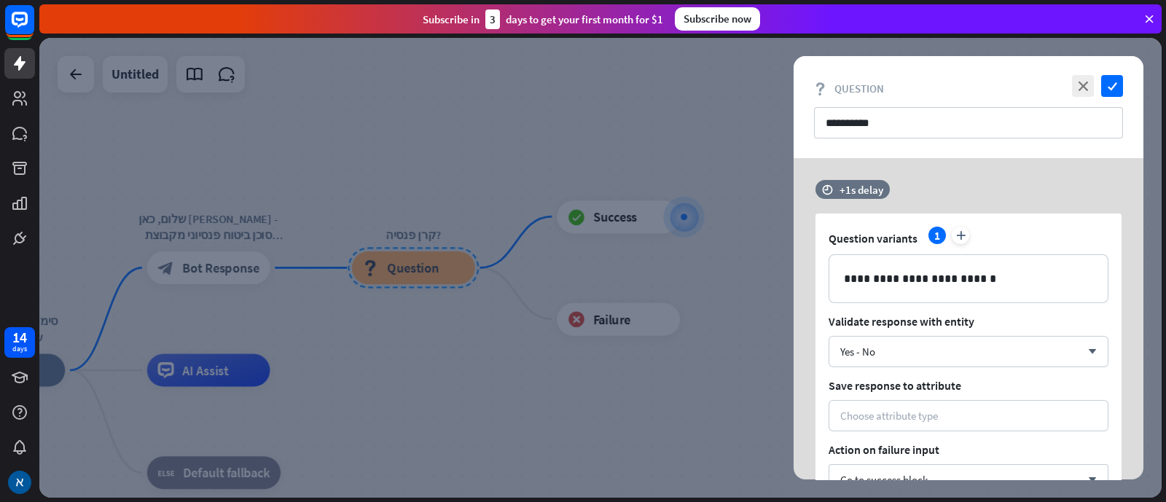
scroll to position [150, 0]
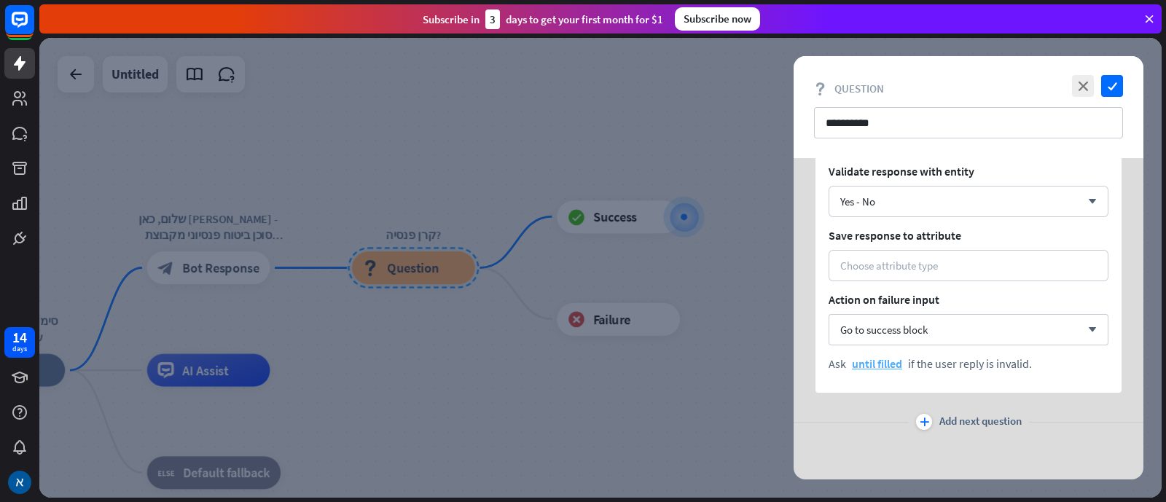
click at [883, 362] on span "until filled" at bounding box center [877, 363] width 50 height 15
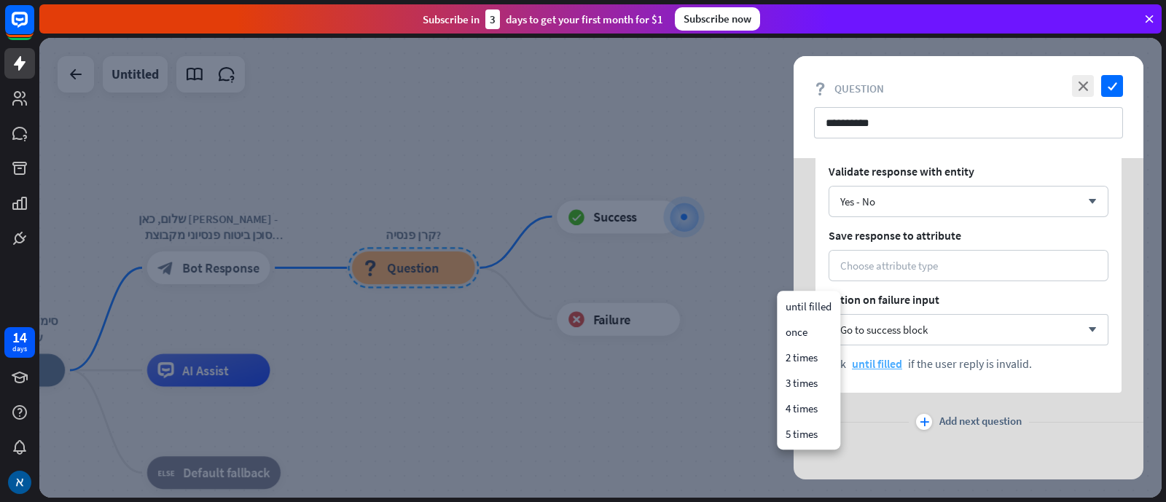
click at [878, 360] on span "until filled" at bounding box center [877, 363] width 50 height 15
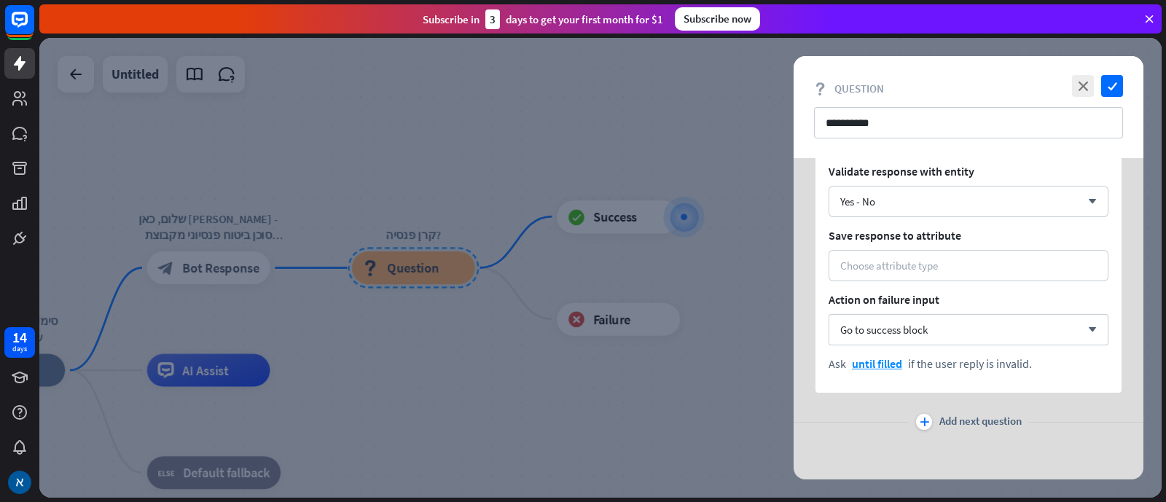
click at [813, 398] on div "**********" at bounding box center [969, 244] width 350 height 472
click at [932, 257] on div "Choose attribute type" at bounding box center [969, 265] width 280 height 31
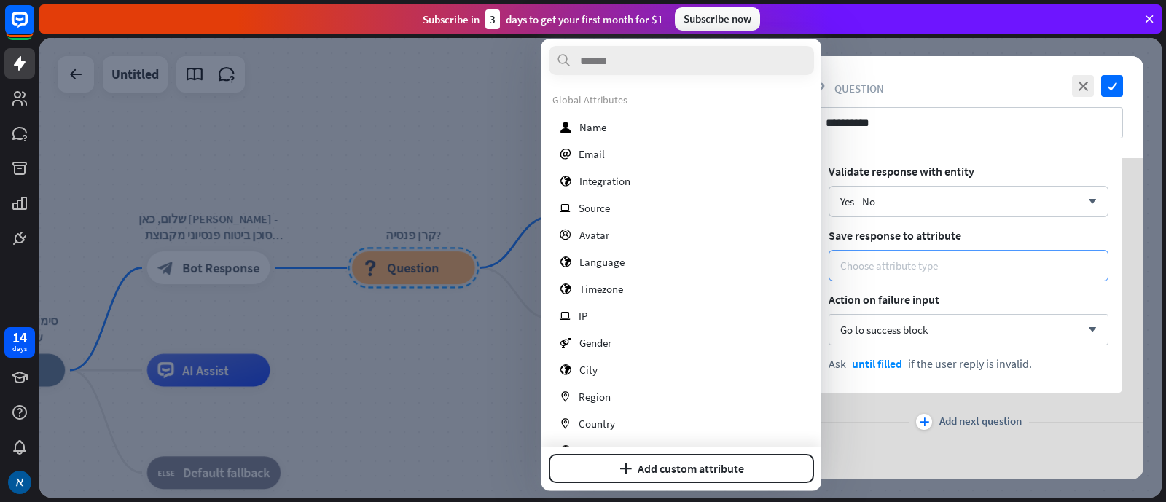
click at [932, 257] on div "Choose attribute type" at bounding box center [969, 265] width 280 height 31
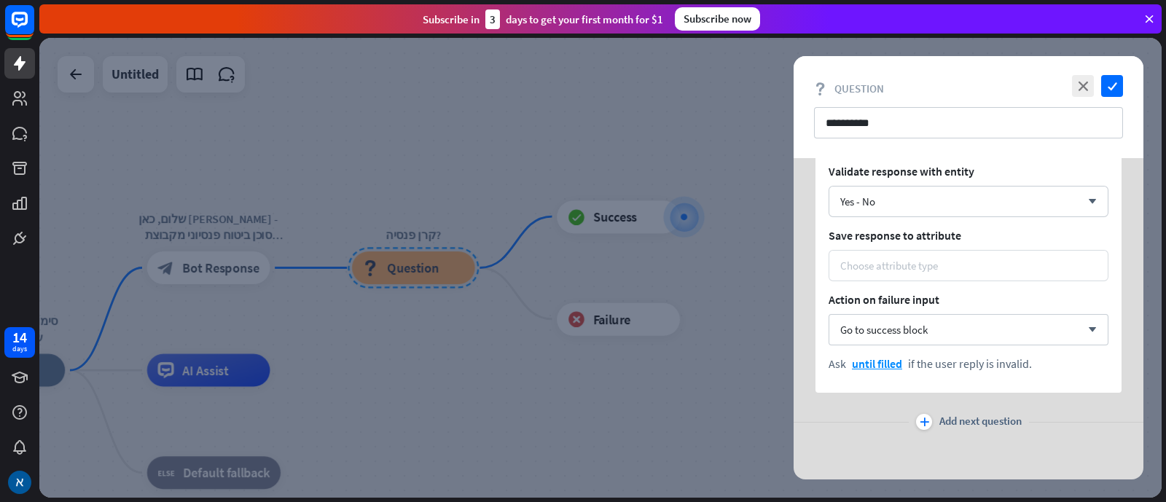
click at [932, 257] on div "Choose attribute type" at bounding box center [969, 265] width 280 height 31
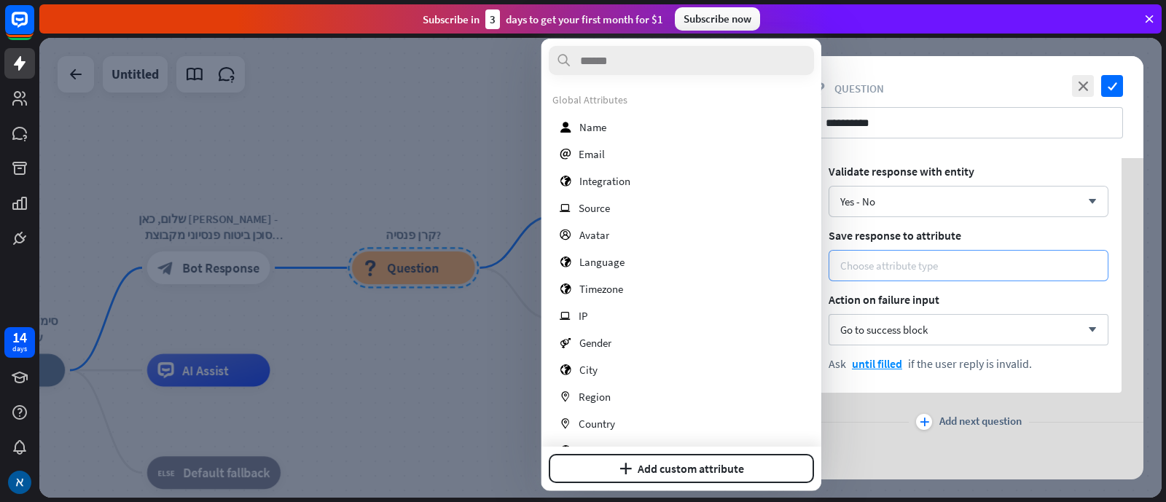
click at [932, 267] on div "Choose attribute type" at bounding box center [968, 266] width 257 height 14
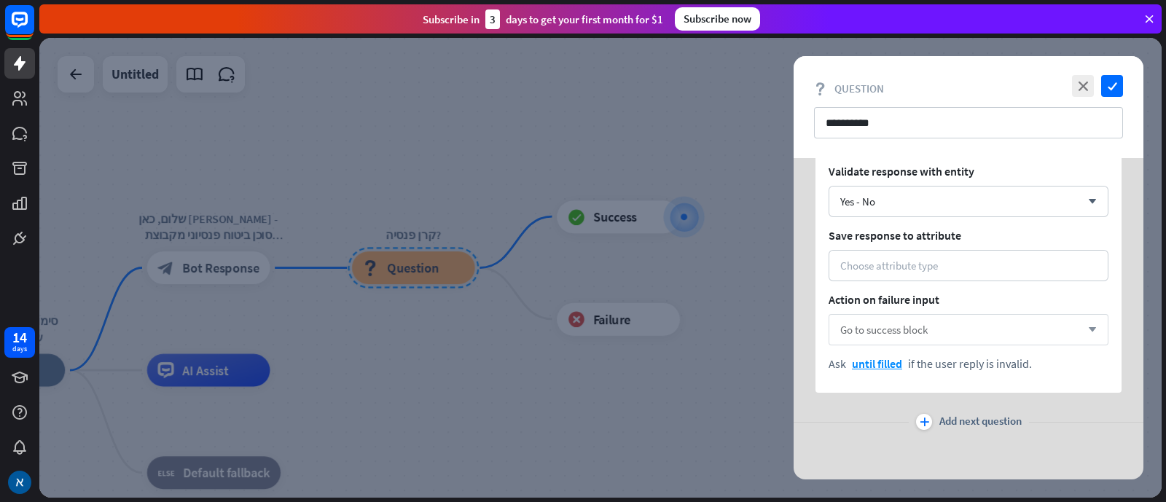
scroll to position [0, 0]
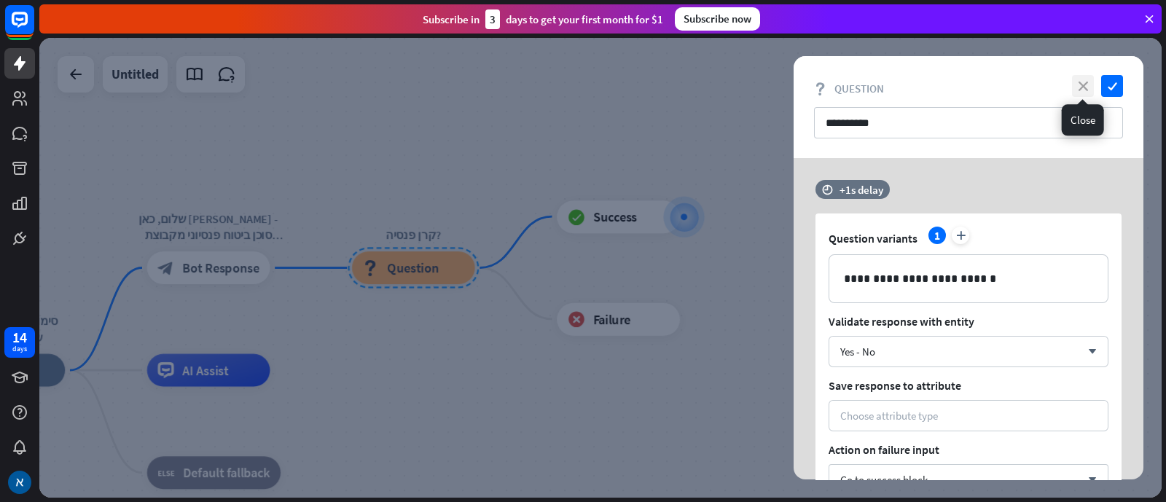
click at [932, 89] on icon "close" at bounding box center [1083, 86] width 22 height 22
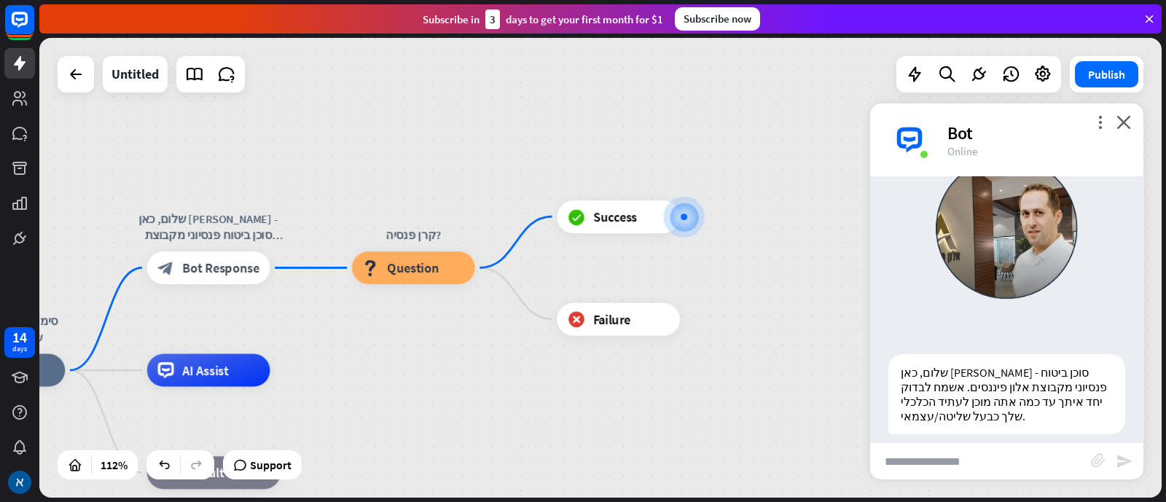
scroll to position [108, 0]
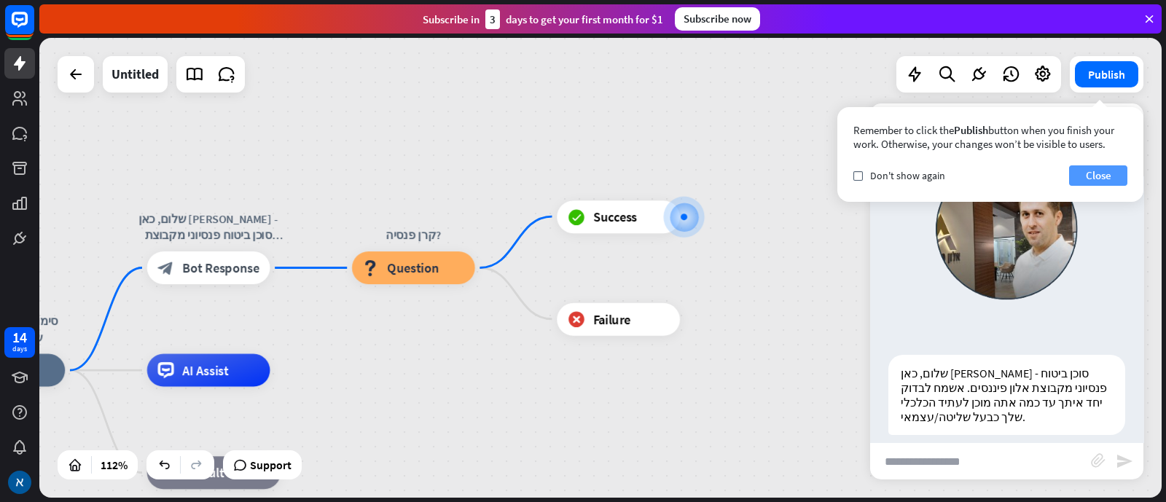
click at [932, 173] on button "Close" at bounding box center [1098, 175] width 58 height 20
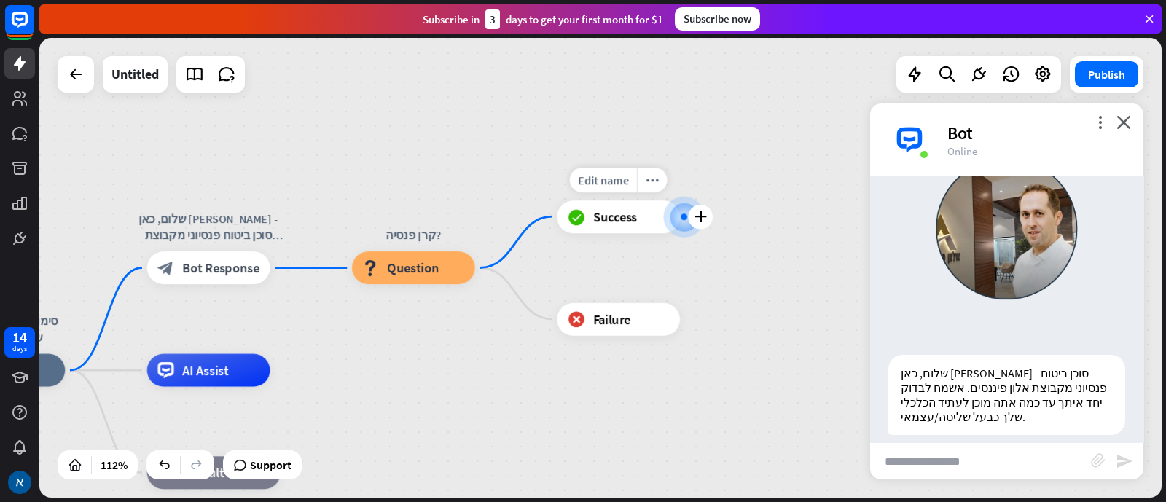
click at [632, 219] on span "Success" at bounding box center [615, 216] width 44 height 17
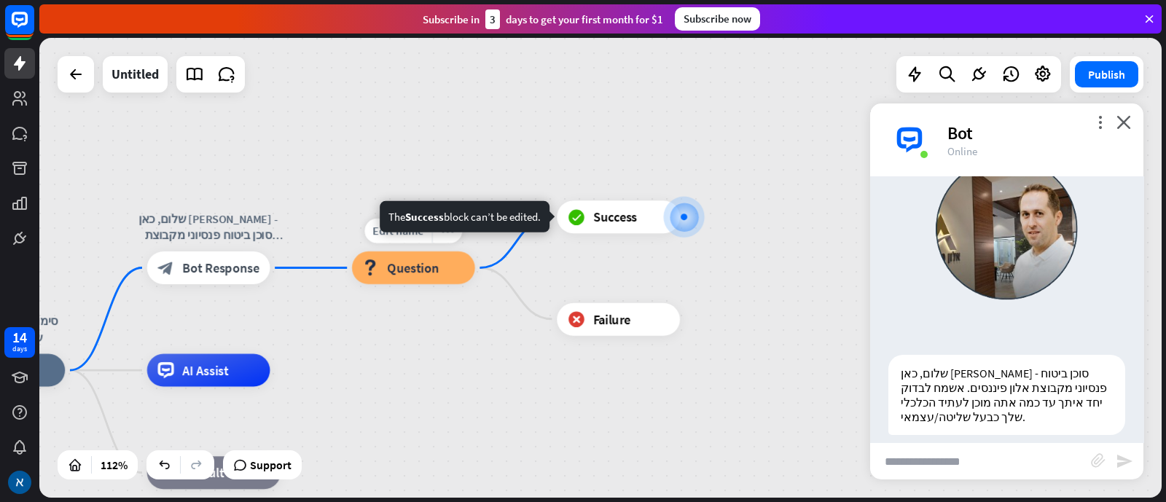
click at [444, 235] on icon "more_horiz" at bounding box center [447, 231] width 13 height 12
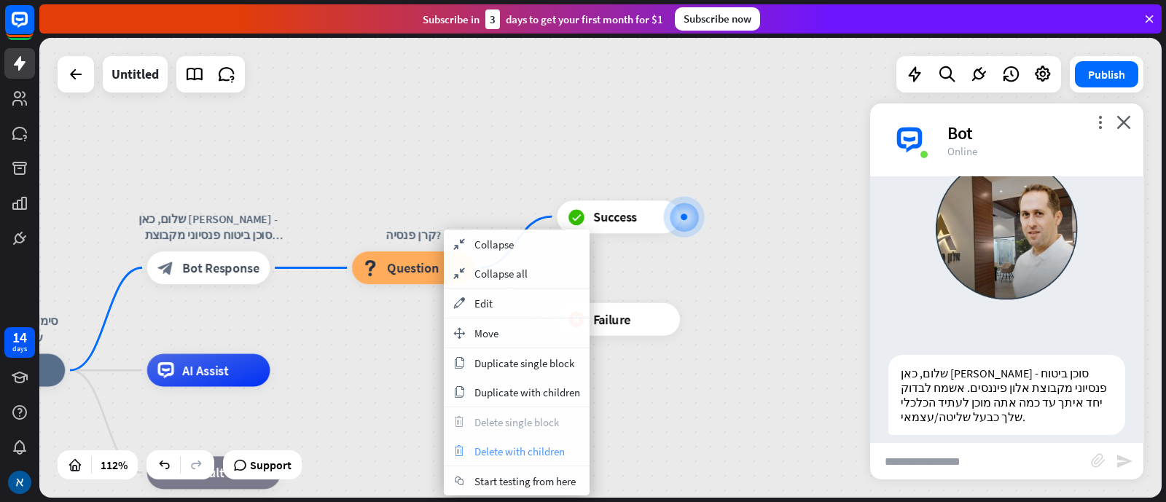
click at [519, 401] on div "trash Delete with children" at bounding box center [517, 451] width 146 height 29
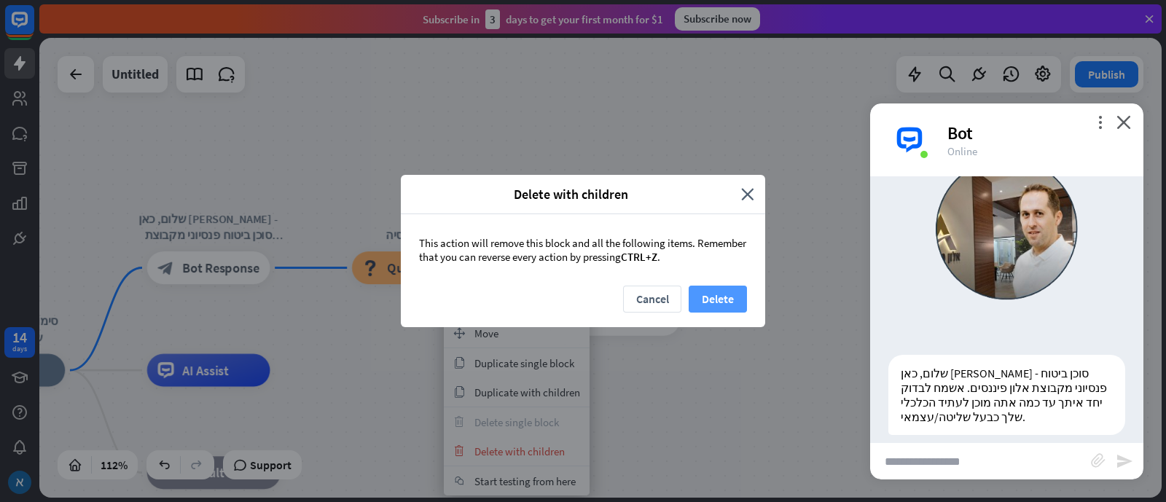
click at [727, 292] on button "Delete" at bounding box center [718, 299] width 58 height 27
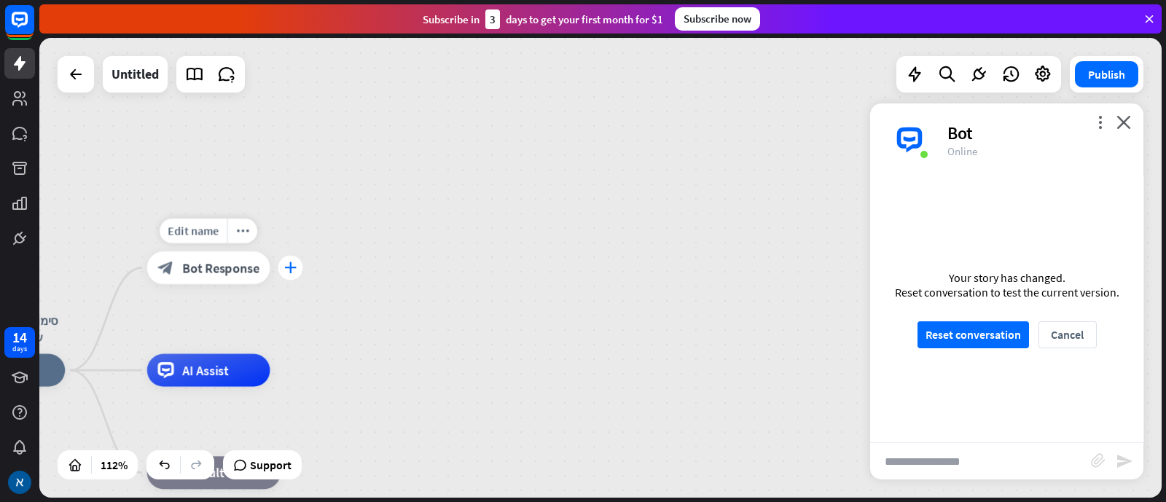
click at [292, 275] on div "plus" at bounding box center [290, 268] width 25 height 25
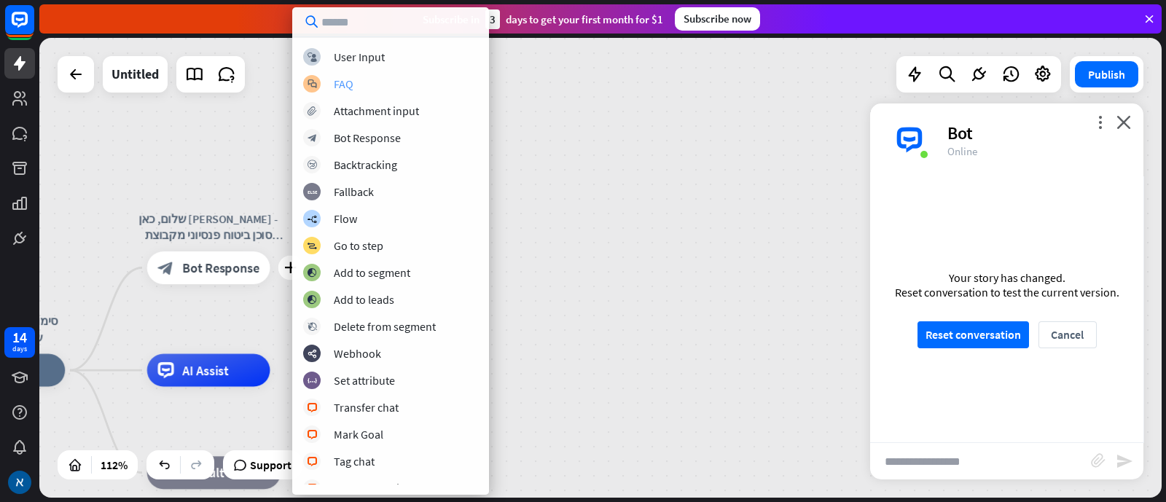
click at [355, 82] on div "block_faq FAQ" at bounding box center [390, 83] width 175 height 17
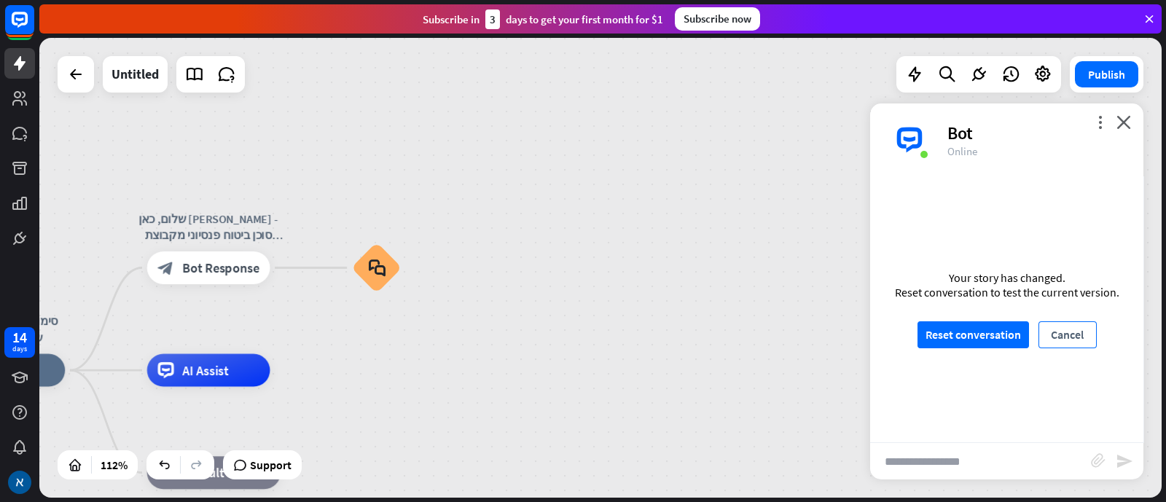
click at [932, 336] on button "Cancel" at bounding box center [1068, 334] width 58 height 27
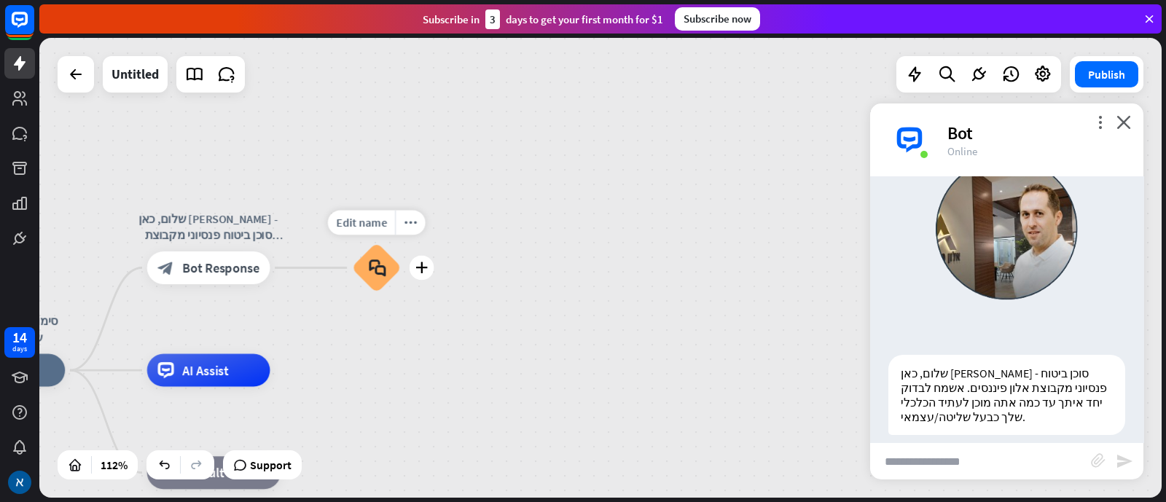
click at [384, 266] on icon "block_faq" at bounding box center [376, 268] width 17 height 18
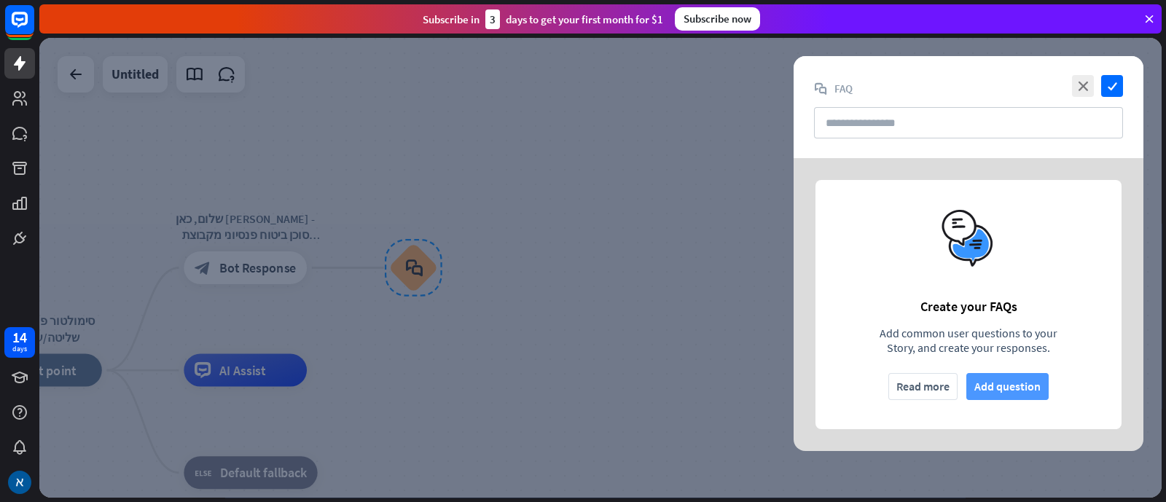
click at [932, 386] on button "Add question" at bounding box center [1008, 386] width 82 height 27
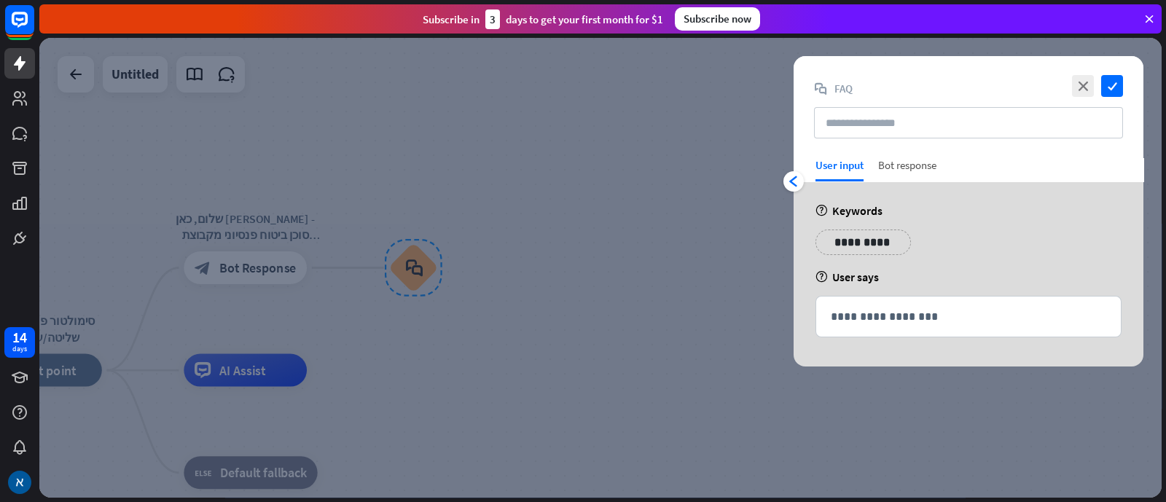
click at [906, 170] on div "Bot response" at bounding box center [907, 169] width 58 height 23
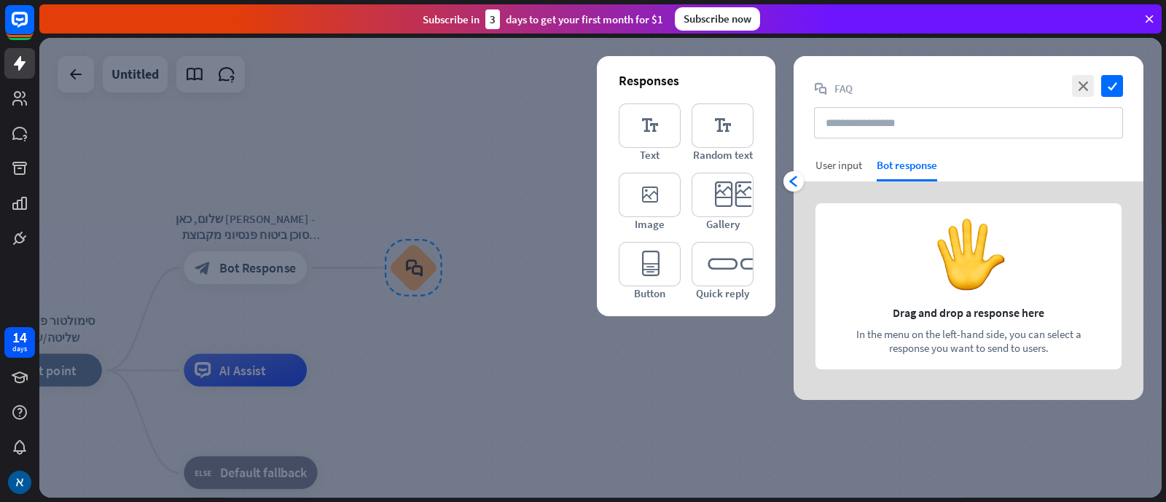
click at [835, 169] on div "User input" at bounding box center [839, 165] width 47 height 14
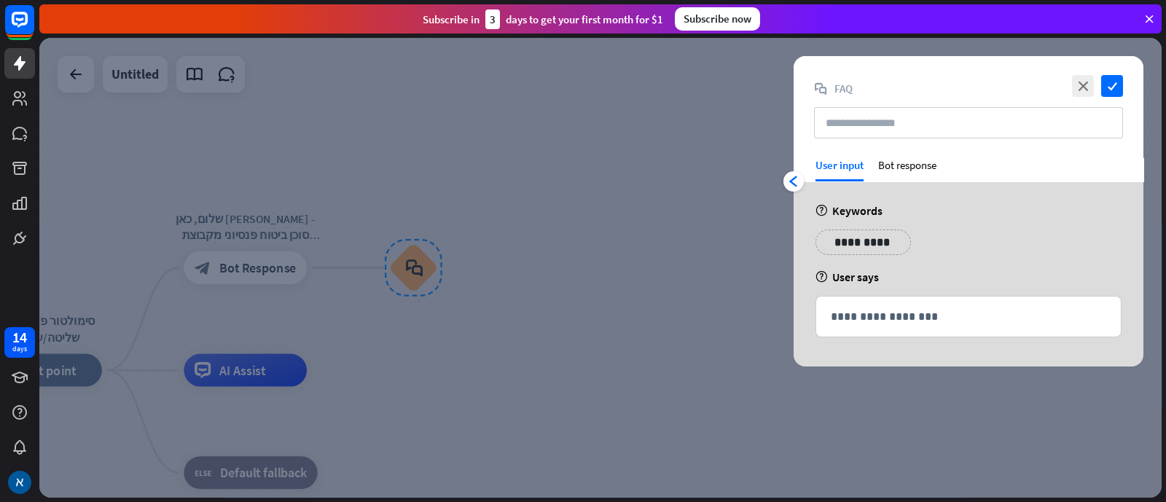
click at [932, 80] on div "close check" at bounding box center [1096, 86] width 55 height 22
click at [932, 85] on icon "close" at bounding box center [1083, 86] width 22 height 22
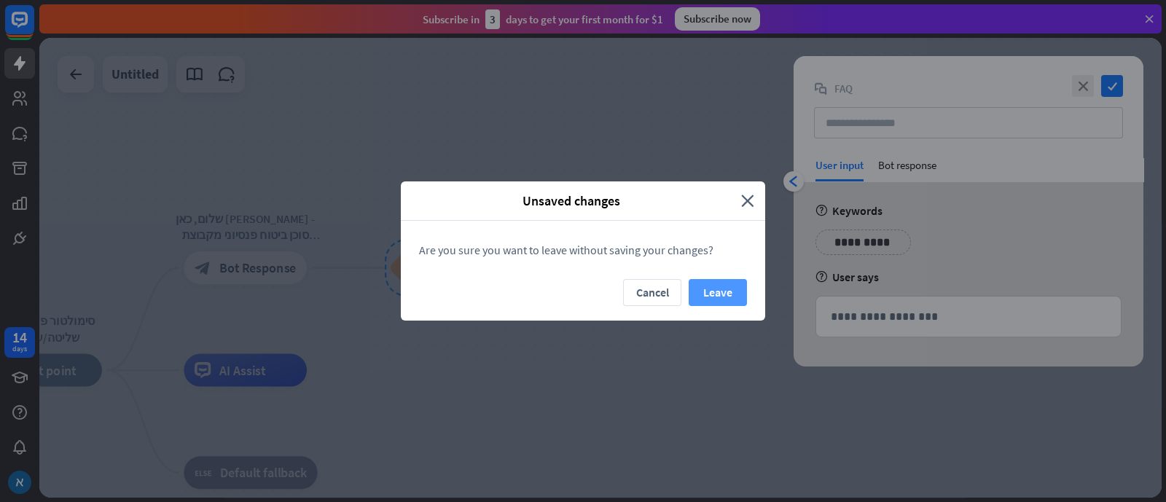
click at [723, 282] on button "Leave" at bounding box center [718, 292] width 58 height 27
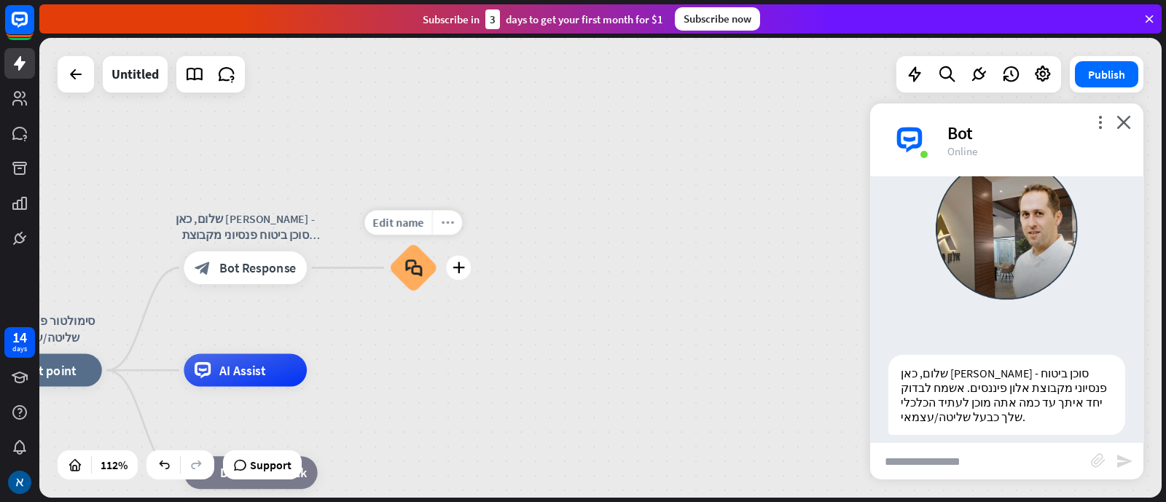
click at [449, 221] on icon "more_horiz" at bounding box center [447, 222] width 13 height 12
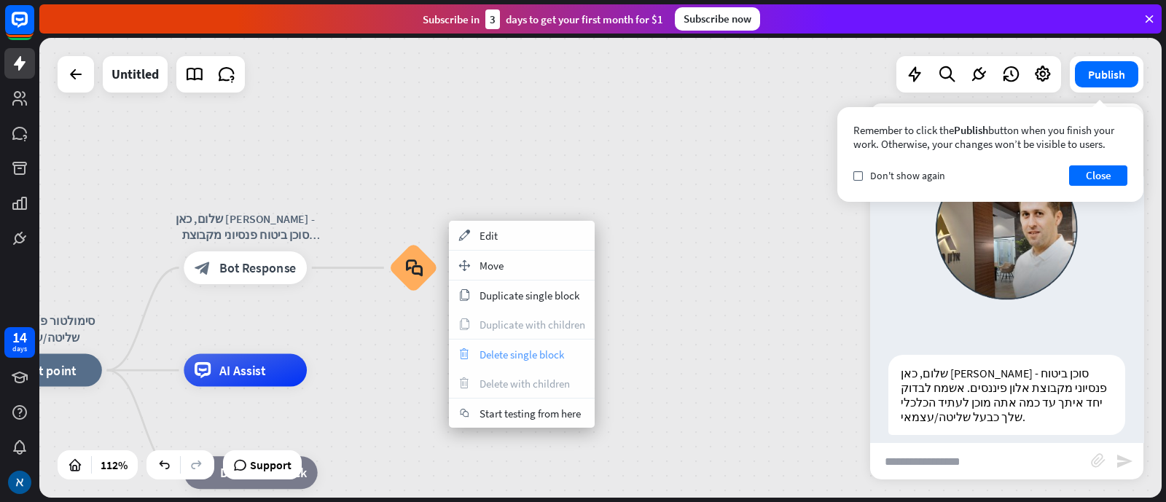
click at [521, 359] on span "Delete single block" at bounding box center [522, 355] width 85 height 14
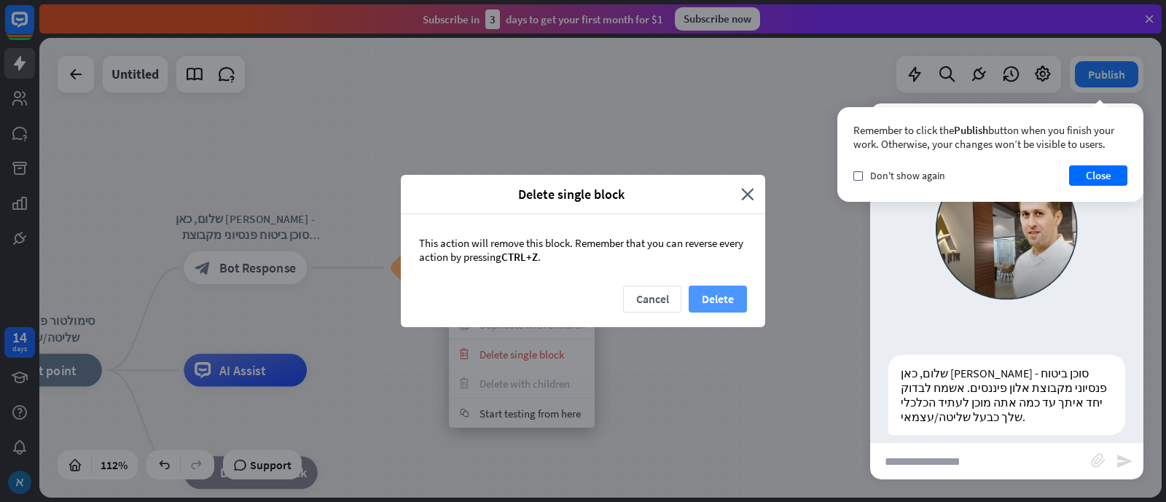
click at [718, 294] on button "Delete" at bounding box center [718, 299] width 58 height 27
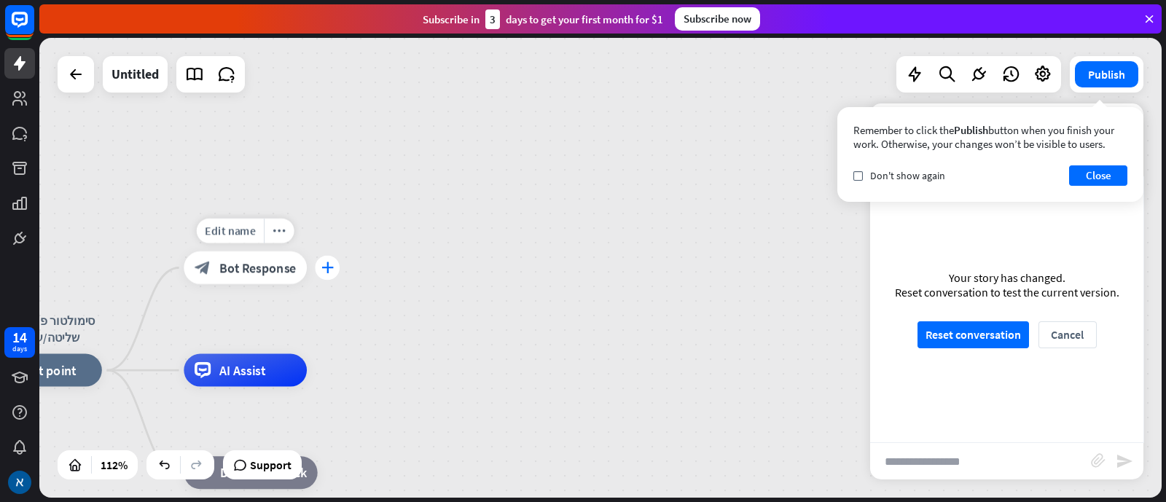
click at [328, 270] on icon "plus" at bounding box center [327, 268] width 12 height 12
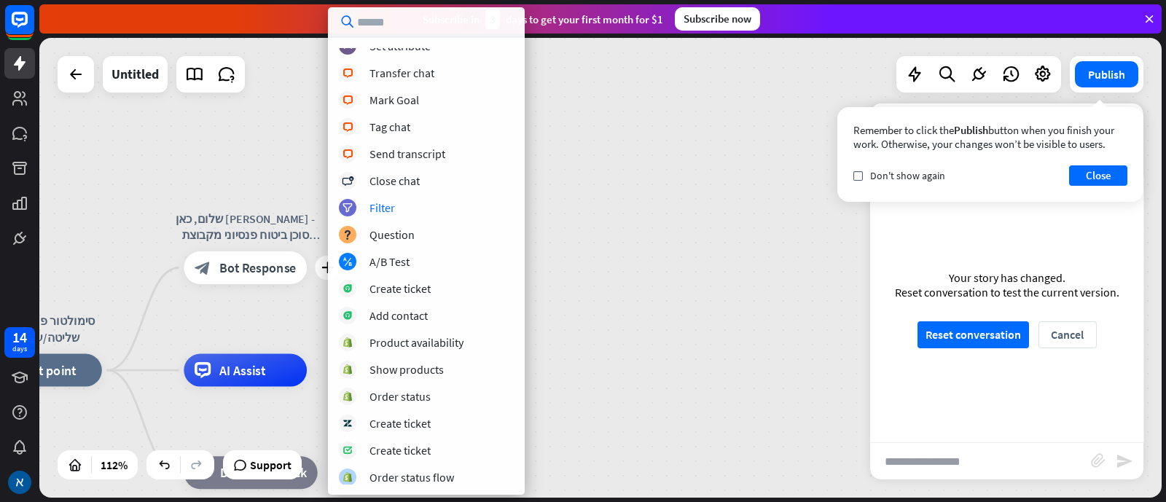
scroll to position [363, 0]
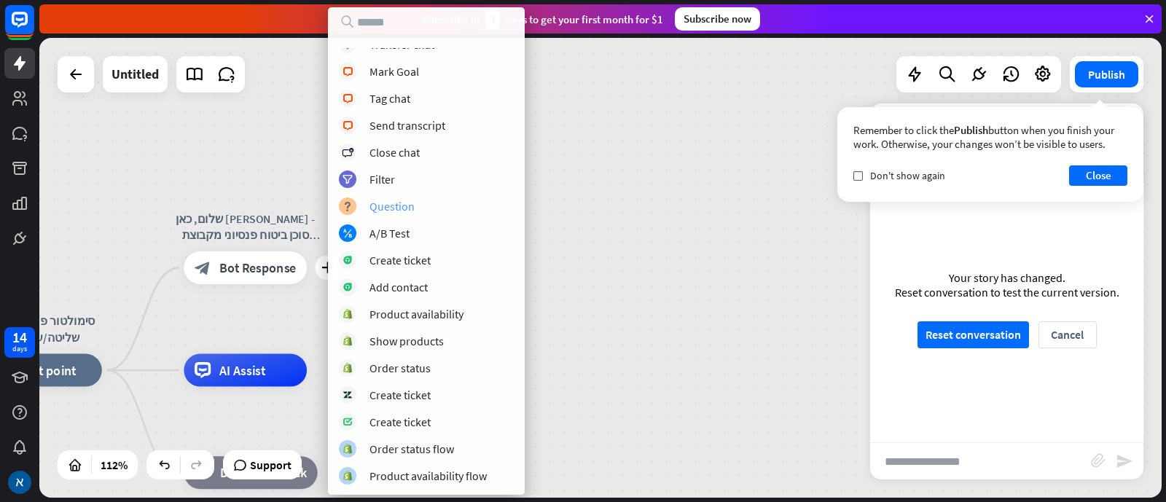
click at [386, 202] on div "Question" at bounding box center [392, 206] width 45 height 15
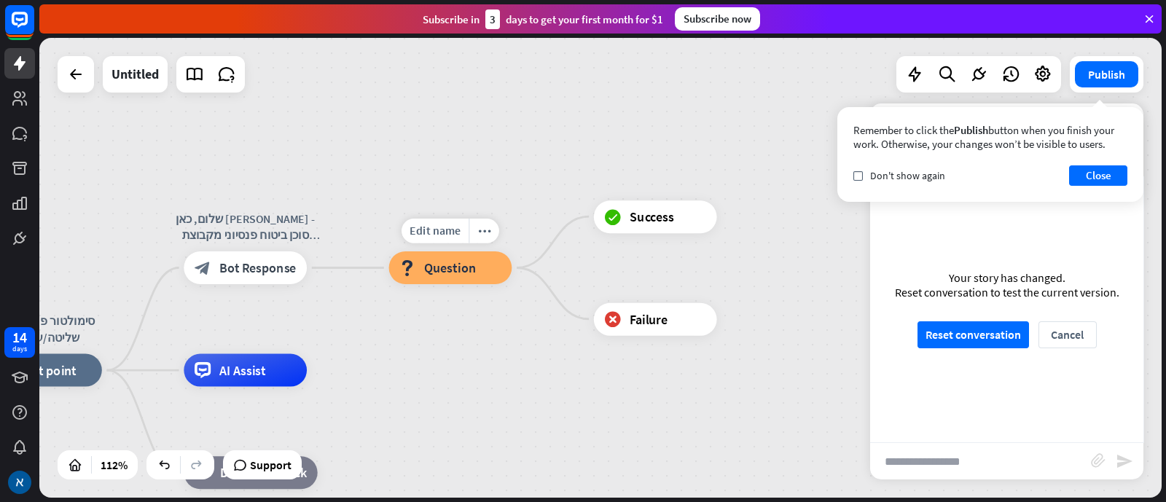
click at [459, 279] on div "block_question Question" at bounding box center [450, 267] width 123 height 33
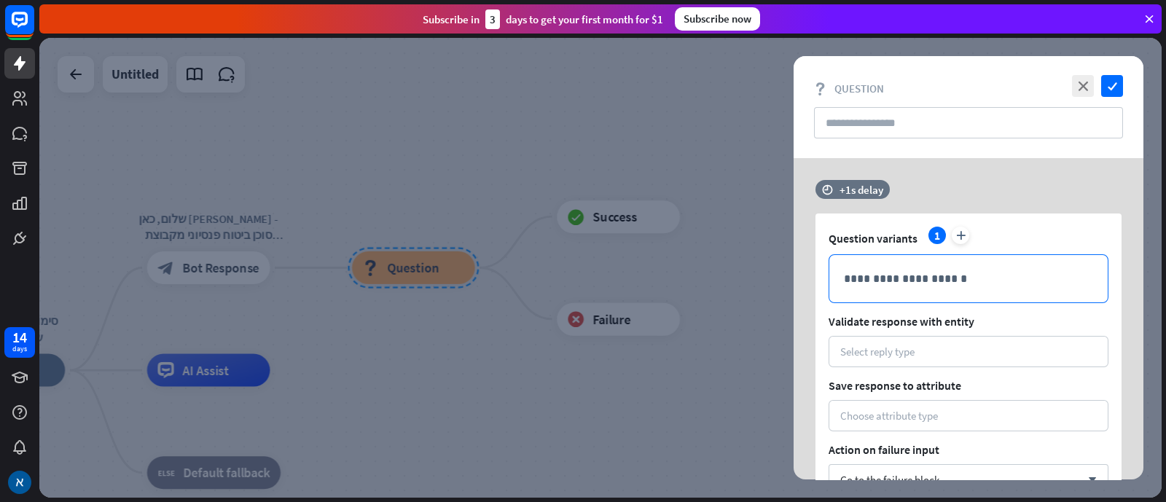
click at [932, 270] on p "**********" at bounding box center [968, 279] width 249 height 18
drag, startPoint x: 915, startPoint y: 234, endPoint x: 827, endPoint y: 238, distance: 88.3
click at [827, 238] on div "**********" at bounding box center [969, 378] width 306 height 329
copy span "Question variants"
click at [876, 345] on div "Select reply type" at bounding box center [877, 352] width 74 height 14
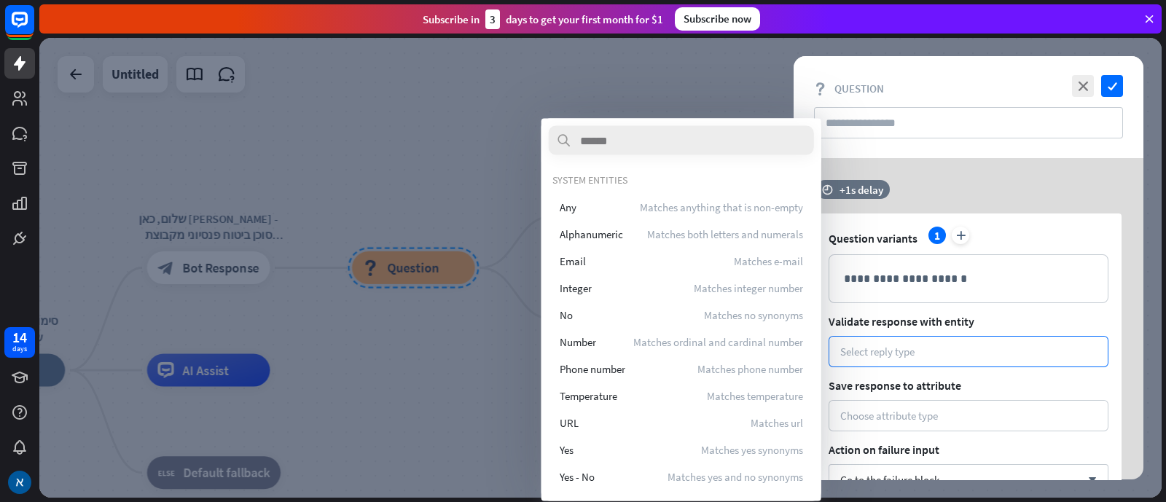
click at [932, 318] on span "Validate response with entity" at bounding box center [969, 321] width 280 height 15
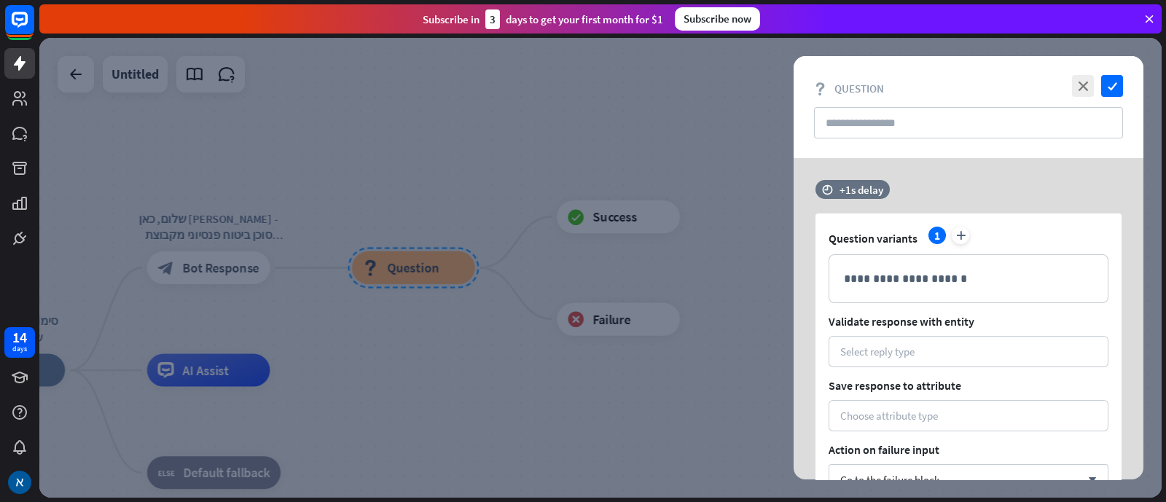
drag, startPoint x: 970, startPoint y: 321, endPoint x: 813, endPoint y: 322, distance: 157.5
click at [813, 326] on div "**********" at bounding box center [969, 361] width 350 height 363
click at [831, 319] on span "Validate response with entity" at bounding box center [969, 321] width 280 height 15
drag, startPoint x: 831, startPoint y: 319, endPoint x: 996, endPoint y: 313, distance: 164.8
click at [932, 313] on div "**********" at bounding box center [969, 378] width 306 height 329
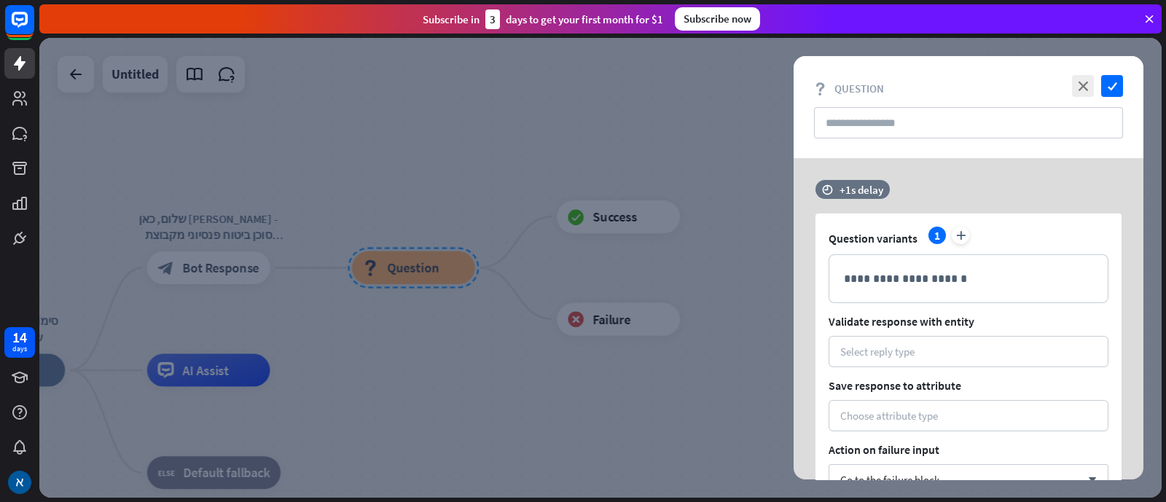
copy span "Validate response with entity"
click at [882, 352] on div "Select reply type" at bounding box center [877, 352] width 74 height 14
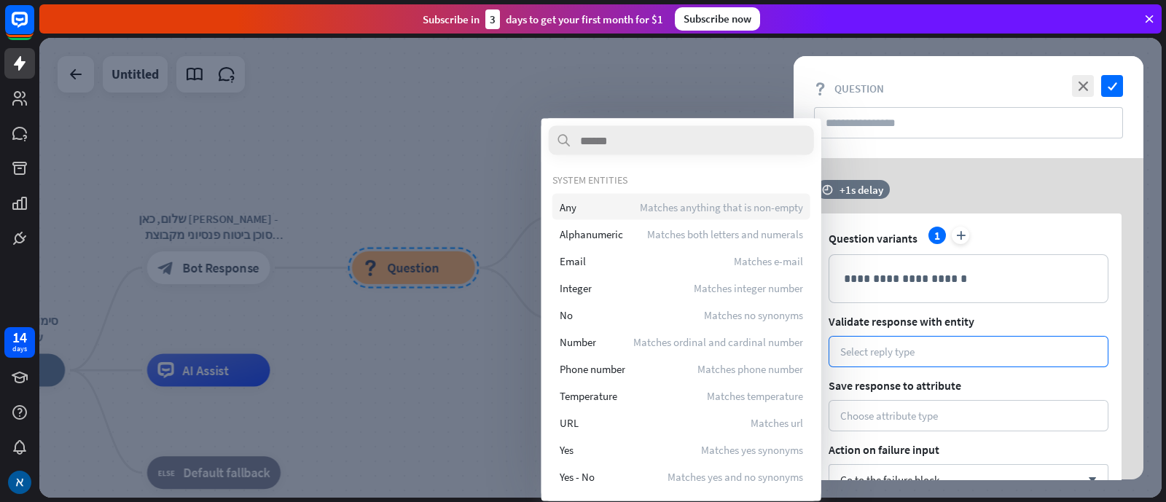
click at [591, 204] on div "Any Matches anything that is non-empty" at bounding box center [682, 207] width 258 height 26
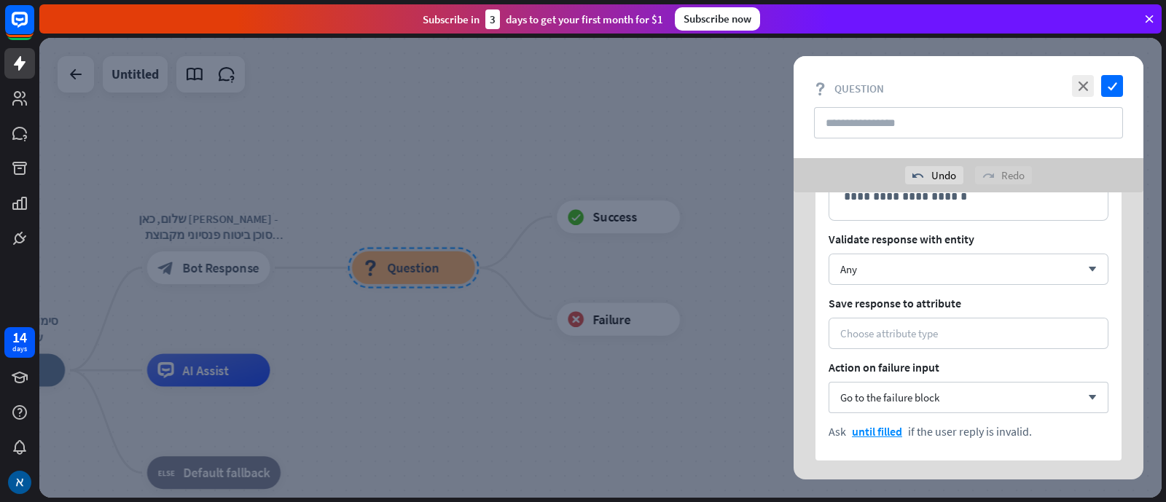
scroll to position [182, 0]
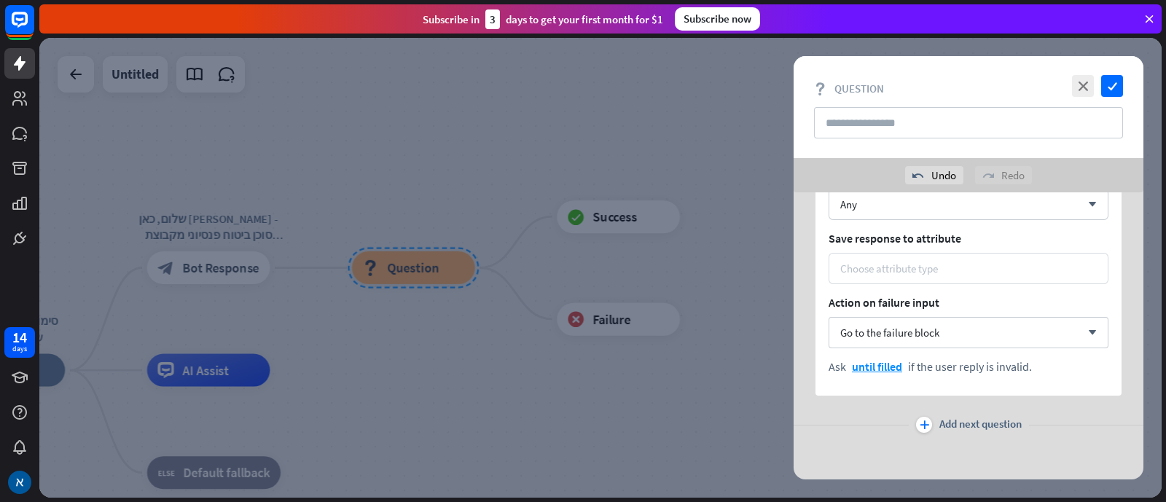
click at [908, 268] on div "Choose attribute type" at bounding box center [889, 269] width 98 height 14
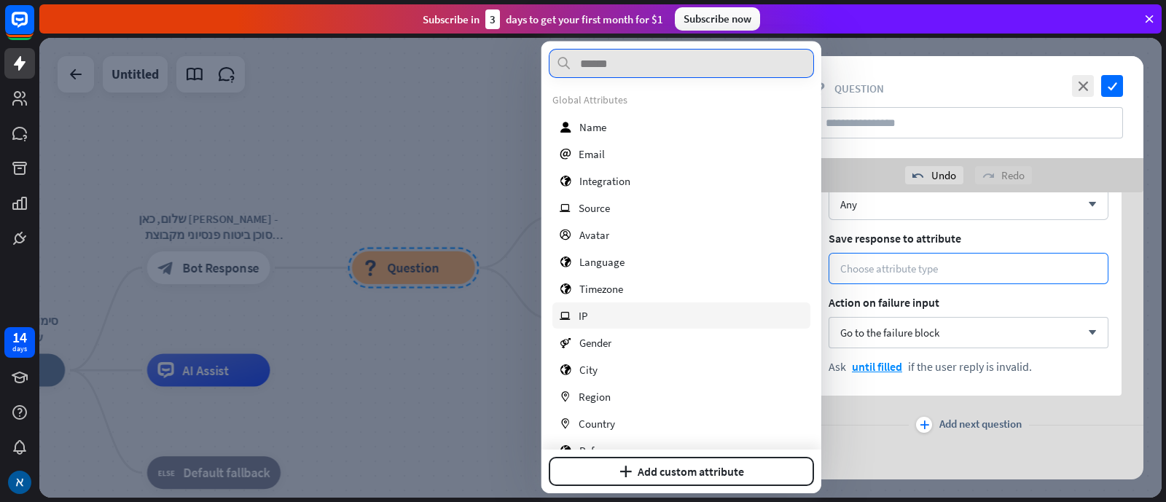
scroll to position [0, 0]
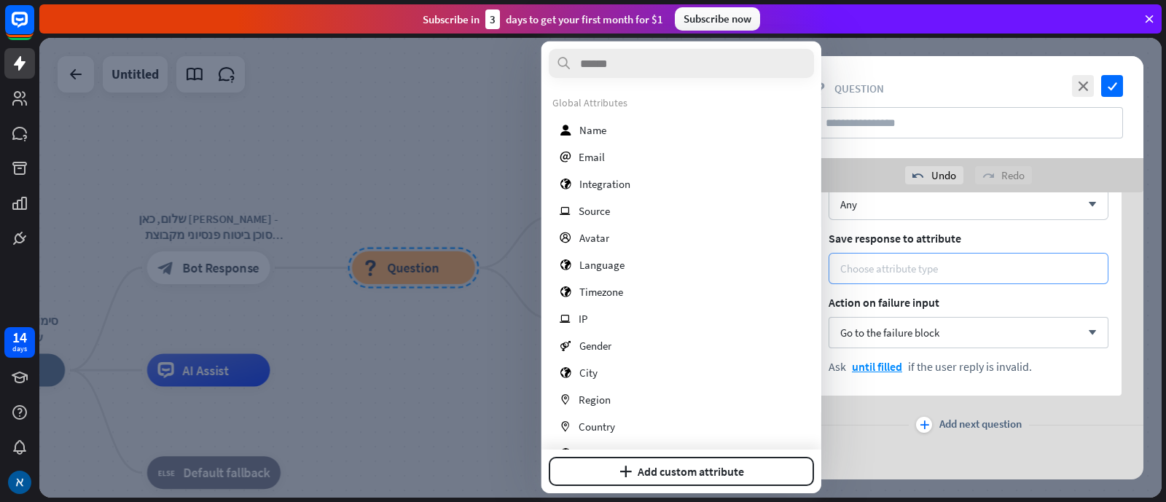
click at [927, 263] on div "Choose attribute type" at bounding box center [889, 269] width 98 height 14
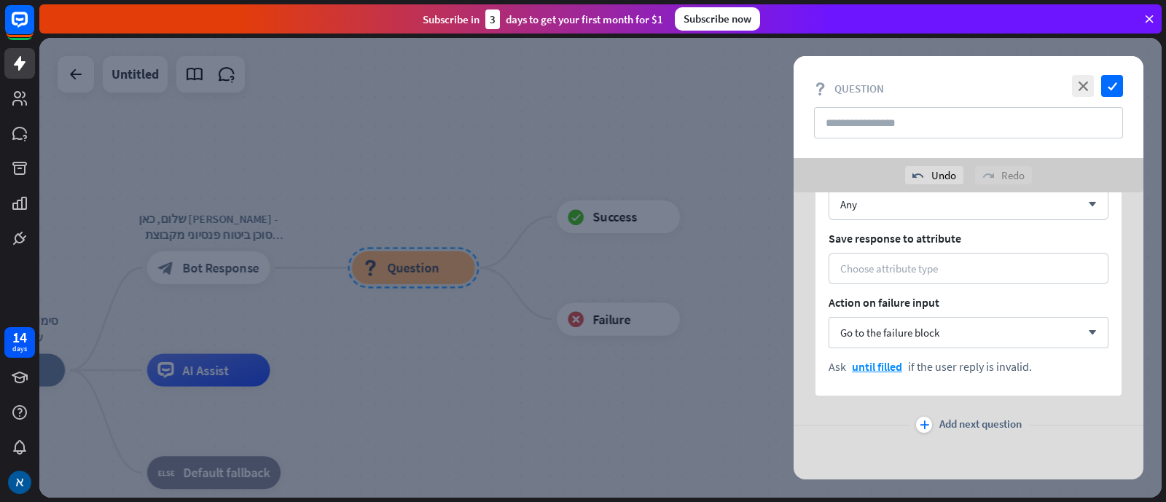
drag, startPoint x: 958, startPoint y: 238, endPoint x: 819, endPoint y: 246, distance: 138.7
click at [819, 246] on div "**********" at bounding box center [969, 230] width 306 height 329
copy span "Save response to attribute"
click at [932, 264] on div "Choose attribute type" at bounding box center [968, 269] width 257 height 14
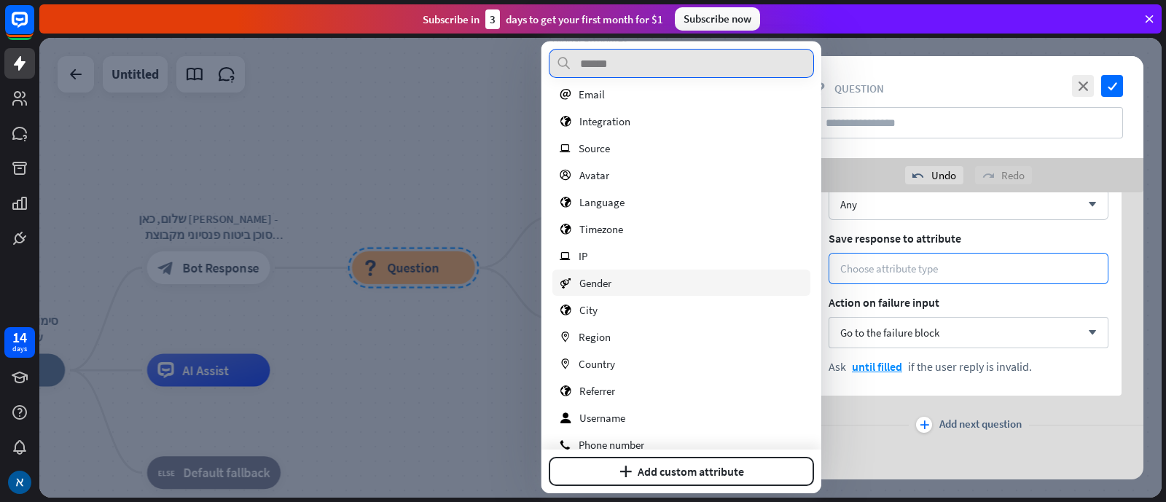
scroll to position [90, 0]
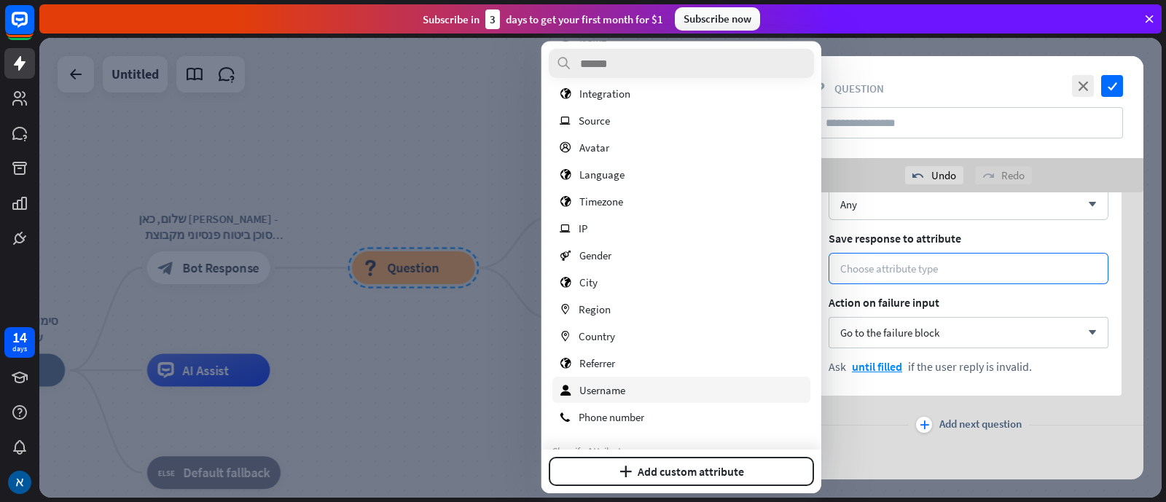
click at [616, 386] on span "Username" at bounding box center [603, 390] width 46 height 14
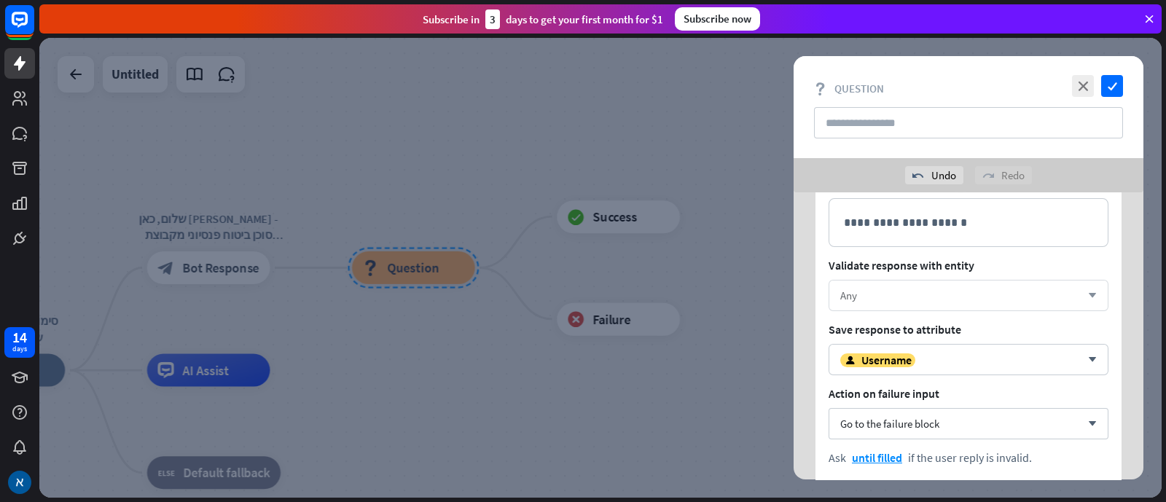
click at [889, 292] on div "Any" at bounding box center [960, 296] width 241 height 14
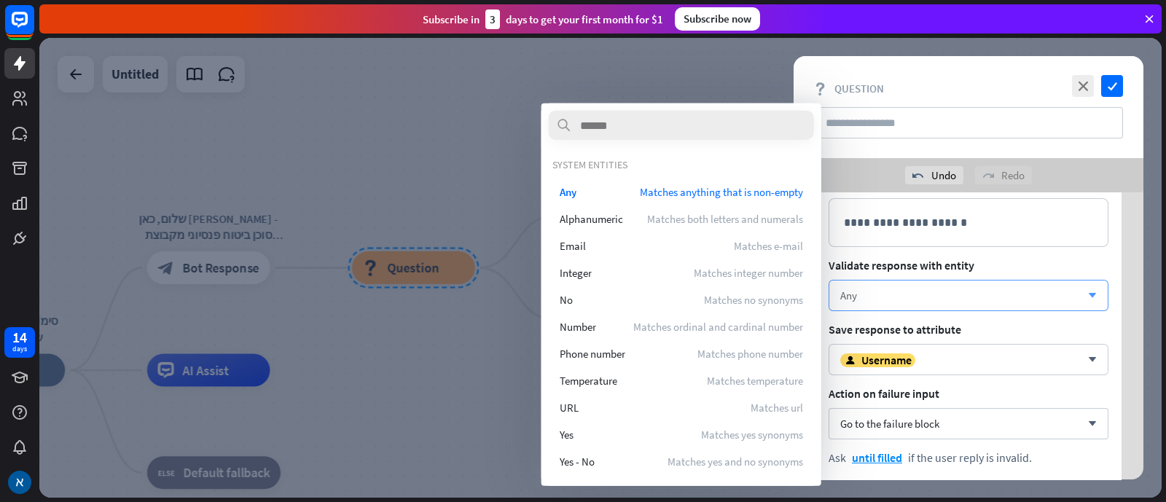
click at [932, 296] on div "Any" at bounding box center [960, 296] width 241 height 14
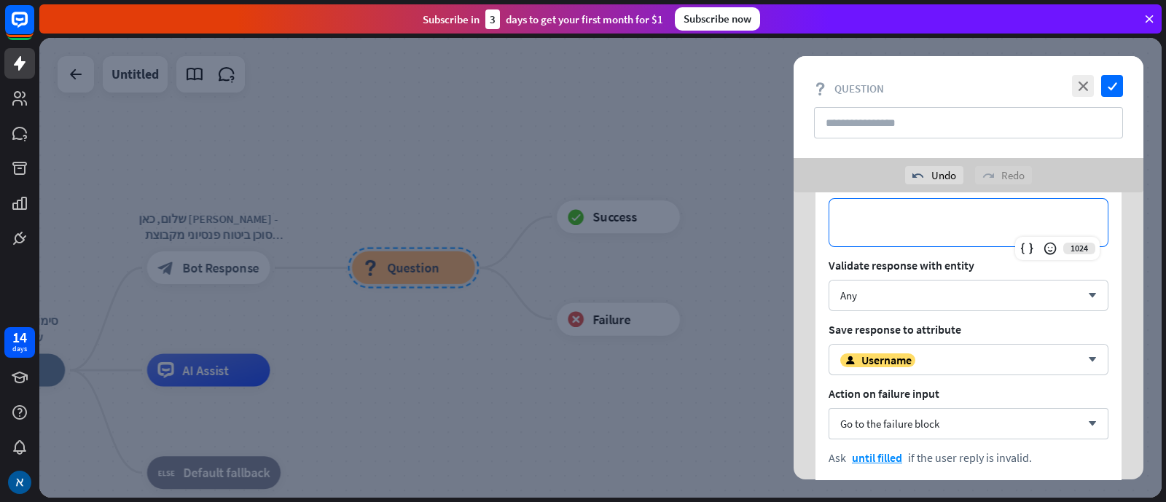
click at [932, 215] on p "**********" at bounding box center [968, 223] width 249 height 18
click at [932, 78] on icon "check" at bounding box center [1112, 86] width 22 height 22
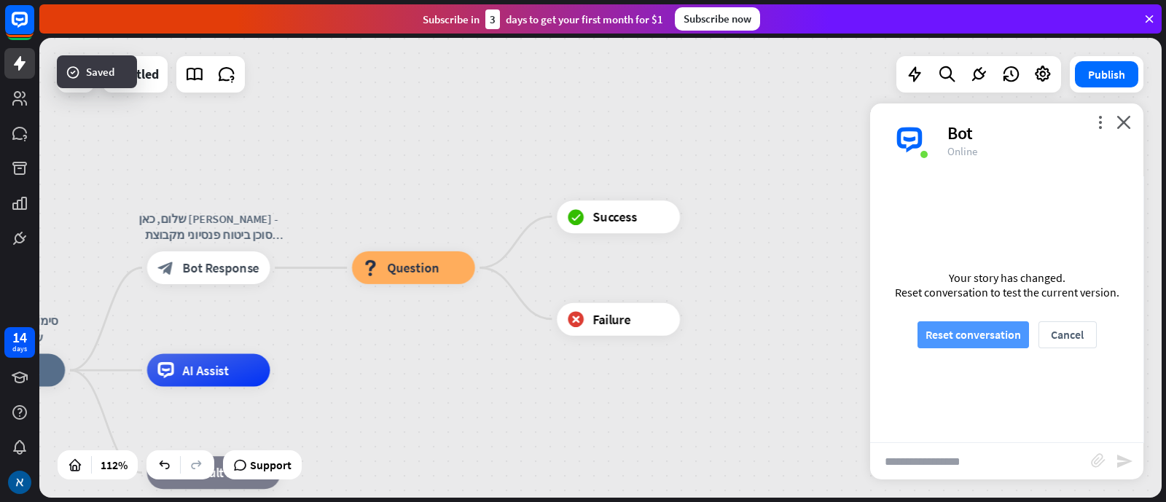
click at [932, 333] on button "Reset conversation" at bounding box center [974, 334] width 112 height 27
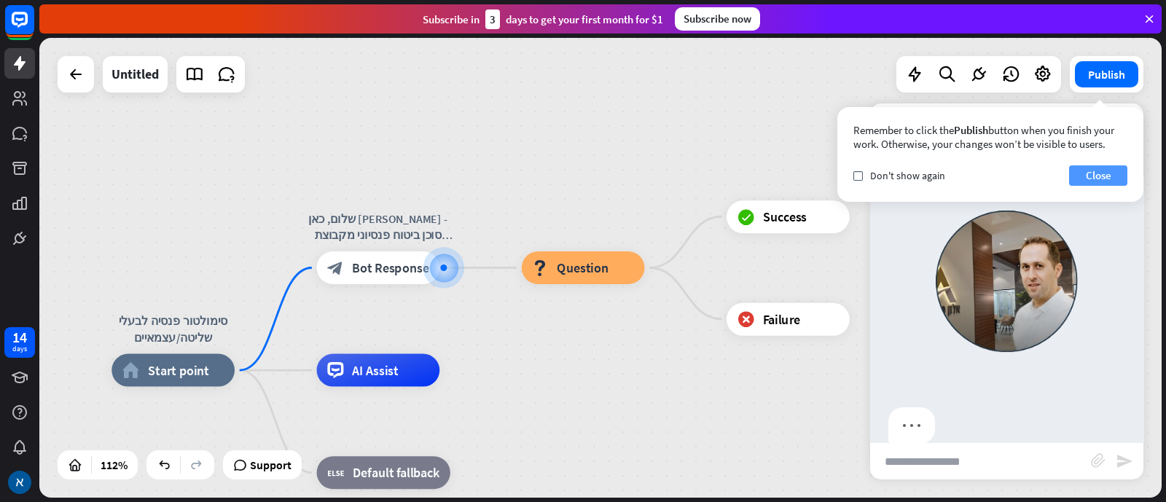
click at [932, 176] on button "Close" at bounding box center [1098, 175] width 58 height 20
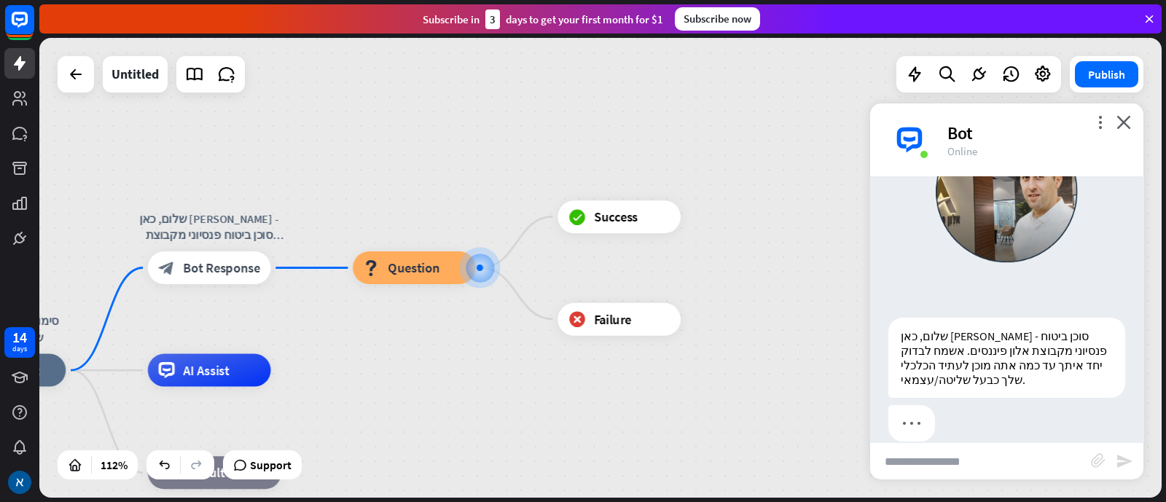
scroll to position [152, 0]
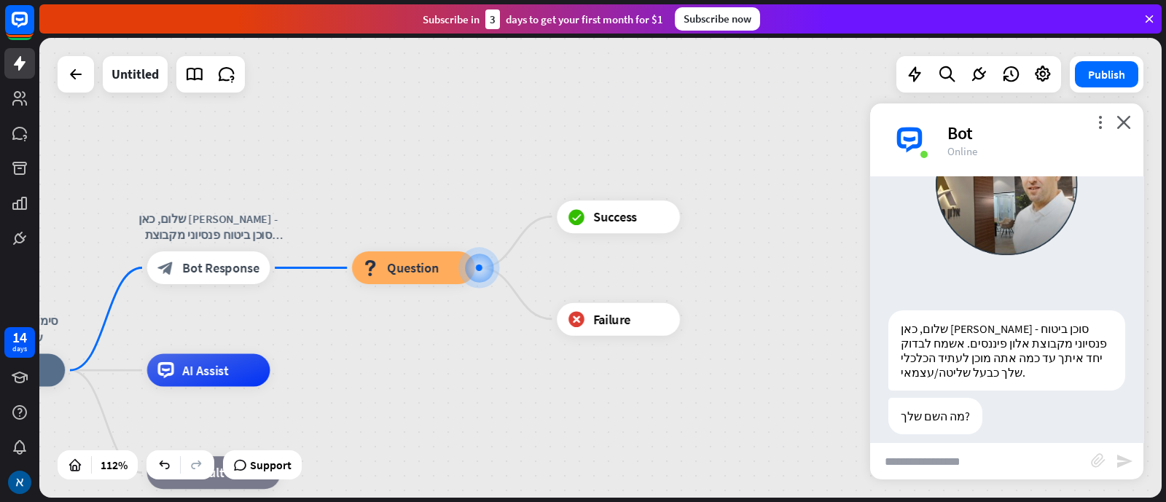
click at [932, 401] on input "text" at bounding box center [980, 461] width 221 height 36
type input "******"
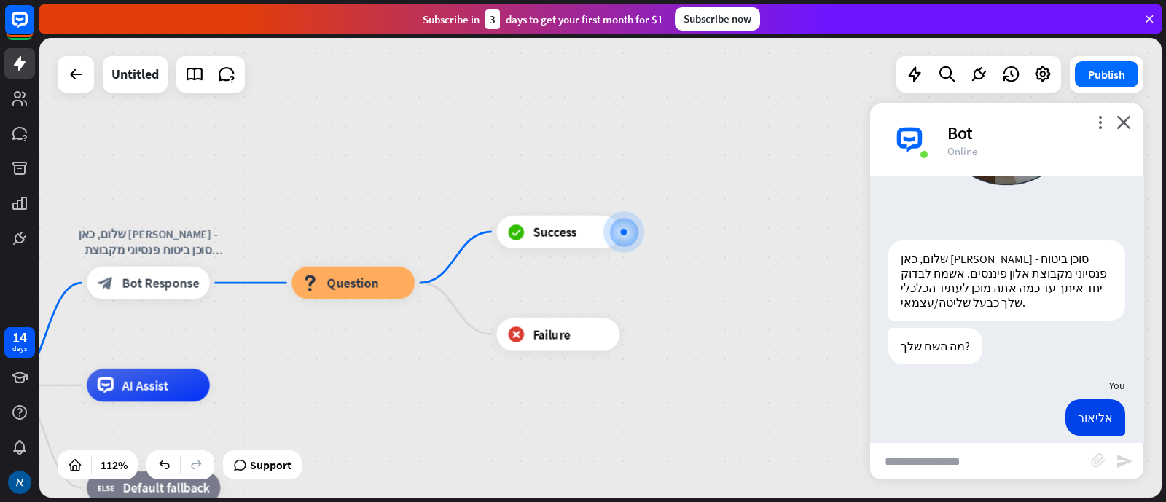
scroll to position [223, 0]
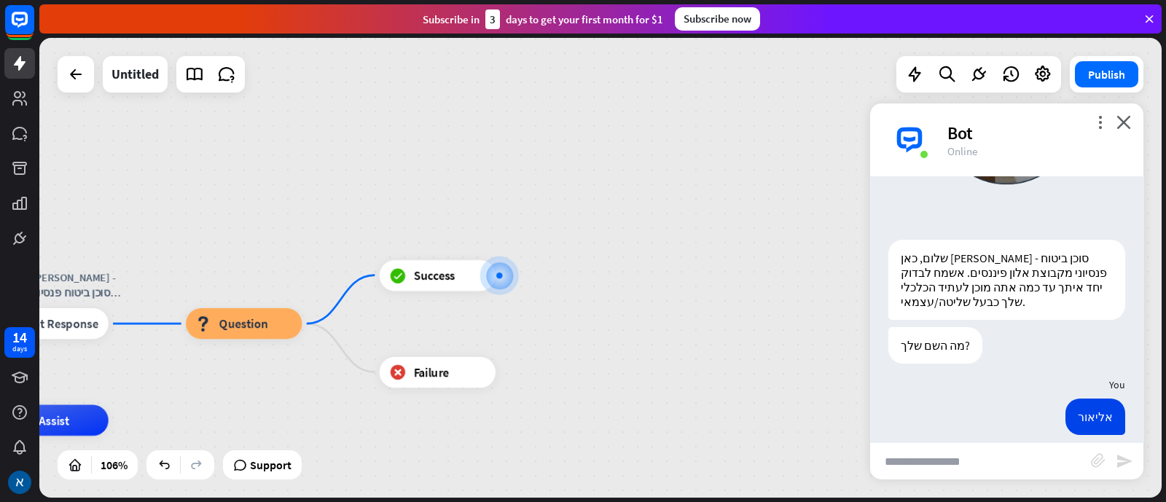
click at [932, 401] on input "text" at bounding box center [980, 461] width 221 height 36
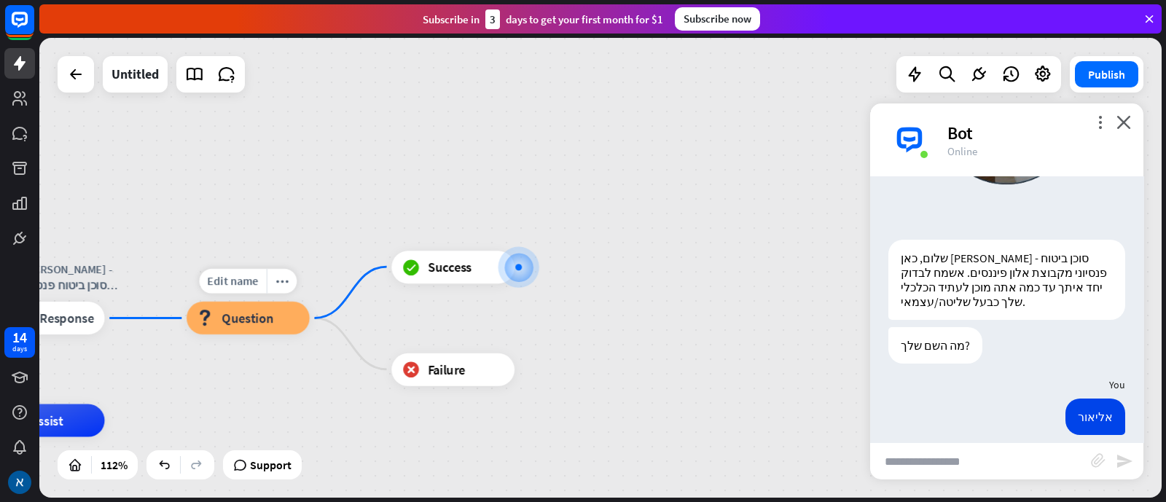
click at [241, 321] on span "Question" at bounding box center [248, 318] width 52 height 17
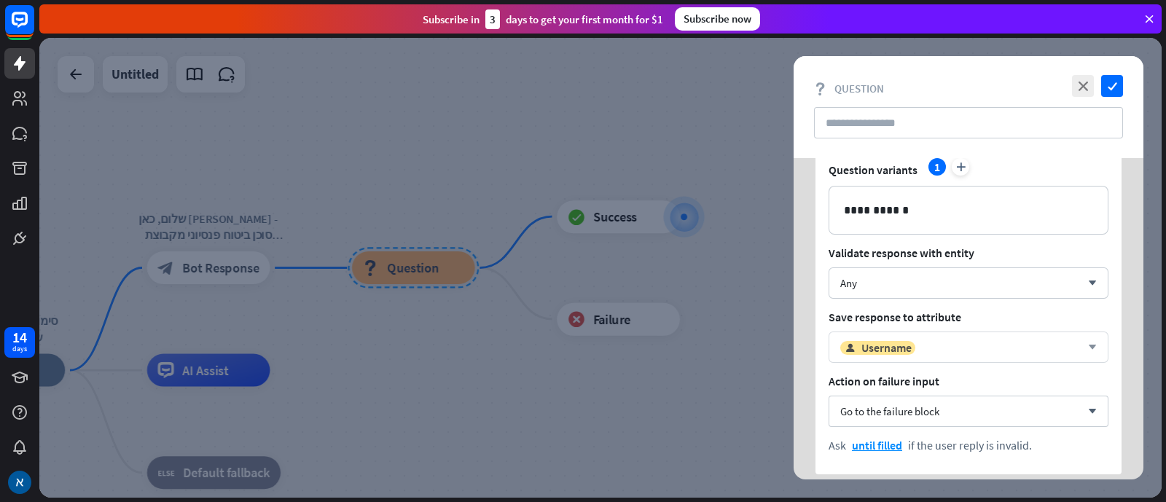
scroll to position [90, 0]
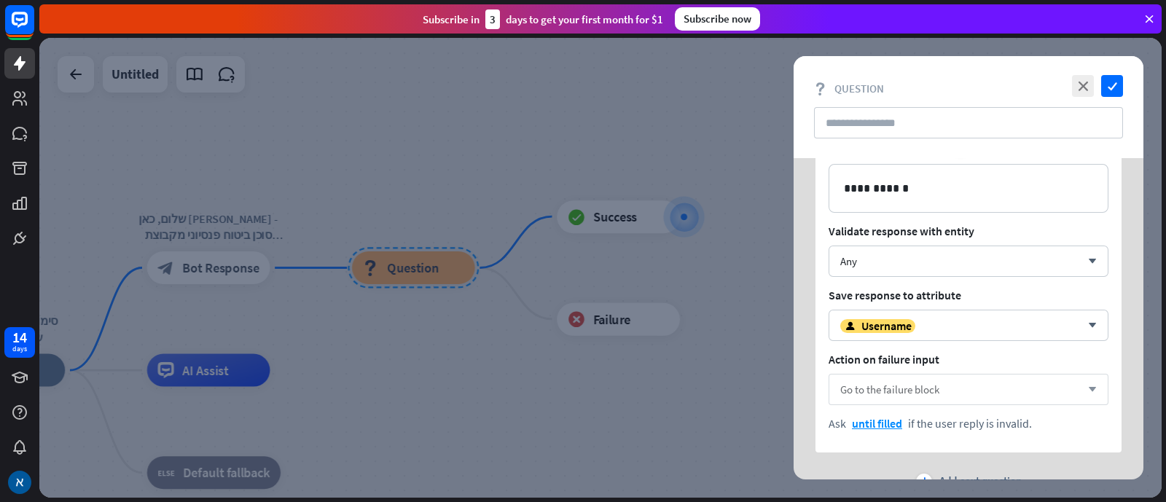
click at [932, 388] on div "Go to the failure block arrow_down" at bounding box center [969, 389] width 280 height 31
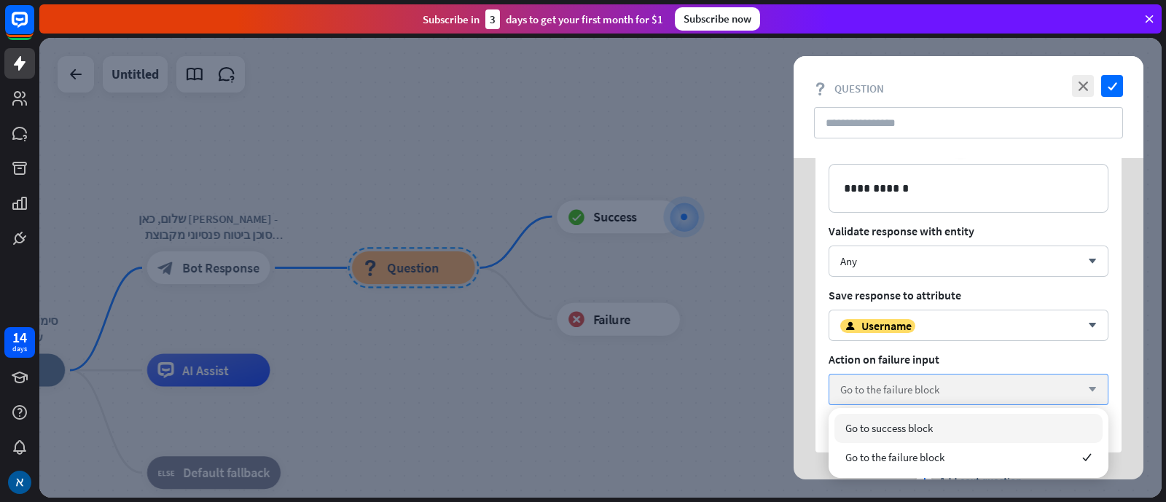
click at [932, 381] on div "Go to the failure block arrow_down" at bounding box center [969, 389] width 280 height 31
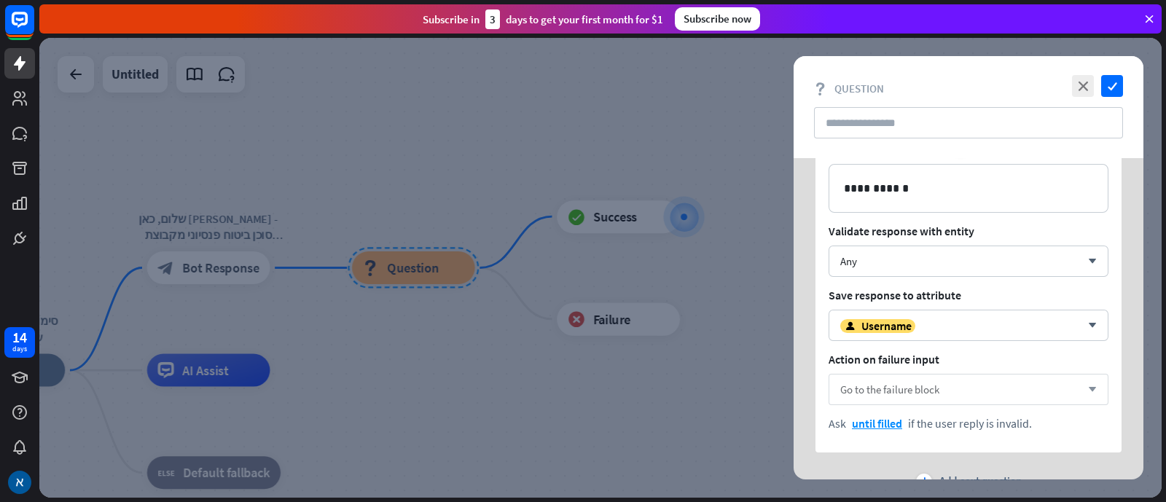
click at [932, 381] on div "Go to the failure block arrow_down" at bounding box center [969, 389] width 280 height 31
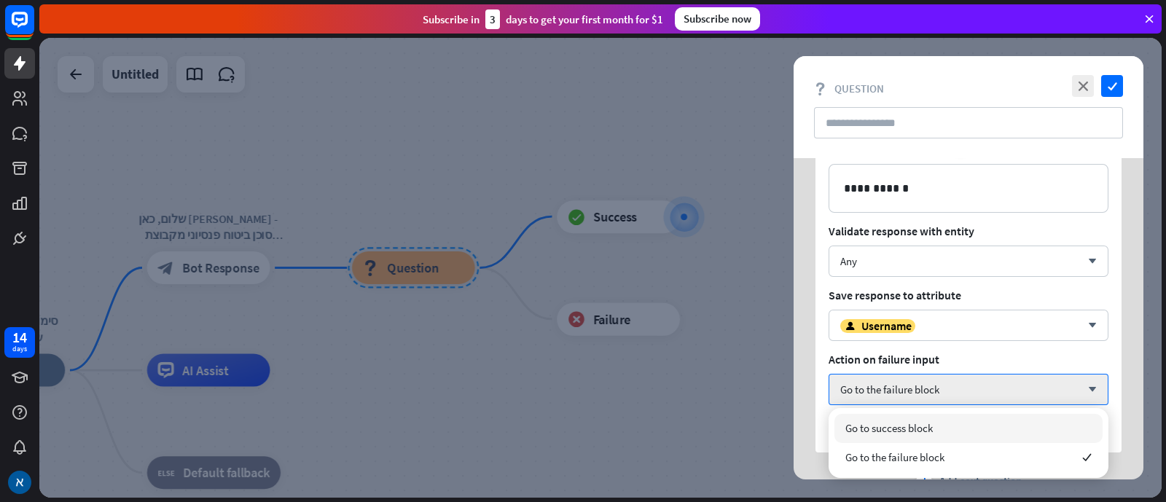
click at [932, 401] on div "Go to success block" at bounding box center [969, 428] width 268 height 29
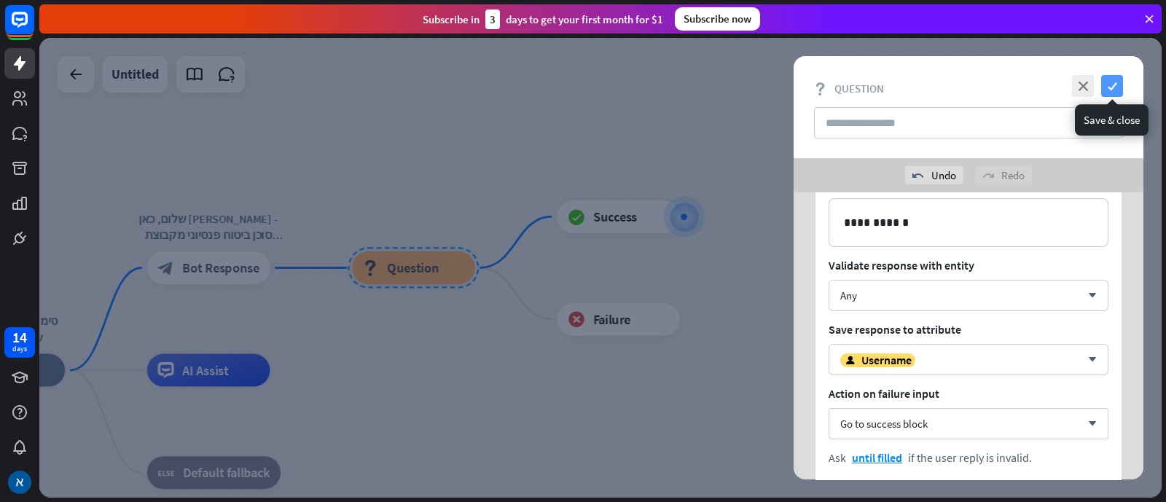
click at [932, 82] on icon "check" at bounding box center [1112, 86] width 22 height 22
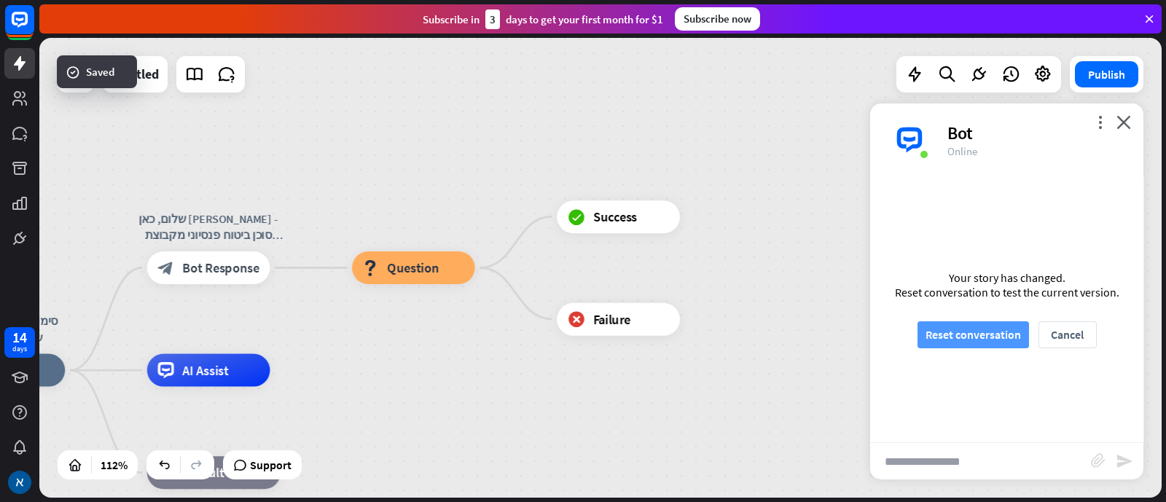
click at [932, 324] on button "Reset conversation" at bounding box center [974, 334] width 112 height 27
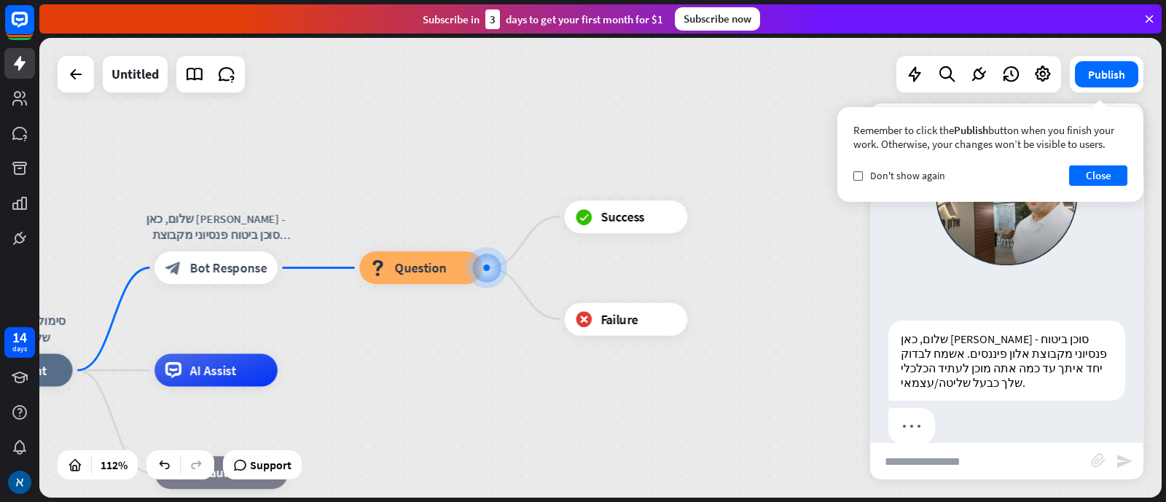
scroll to position [152, 0]
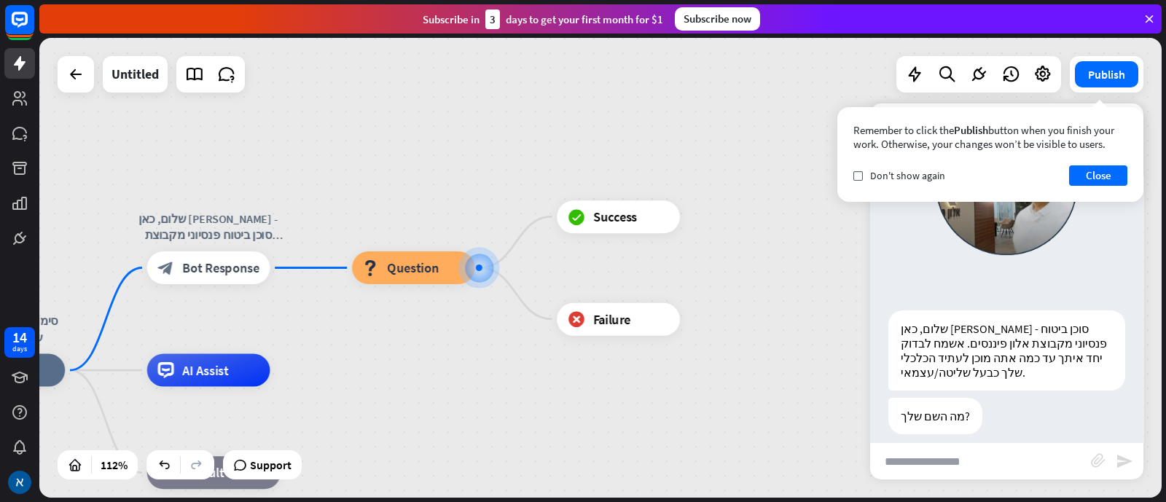
click at [932, 401] on input "text" at bounding box center [980, 461] width 221 height 36
type input "*"
type input "******"
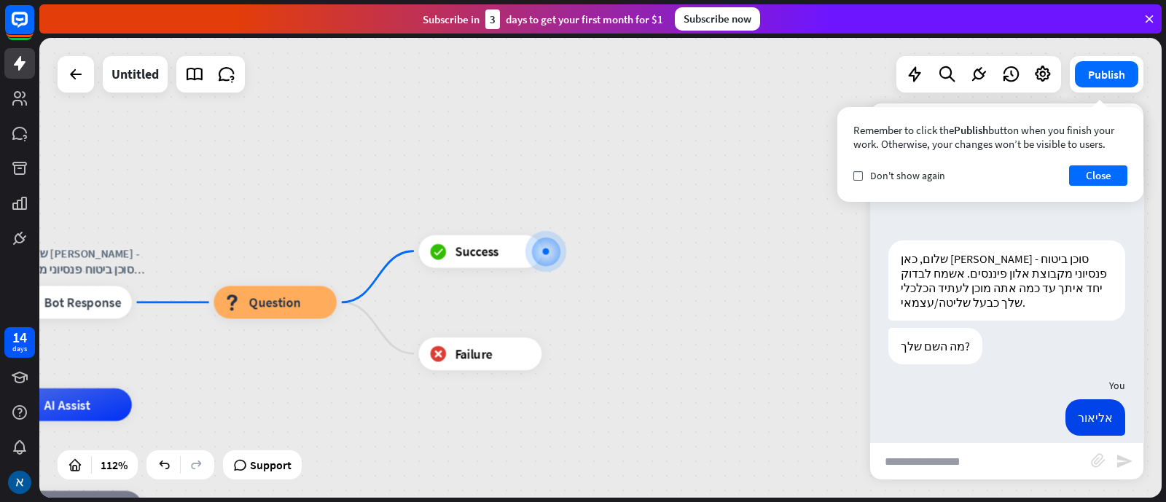
scroll to position [223, 0]
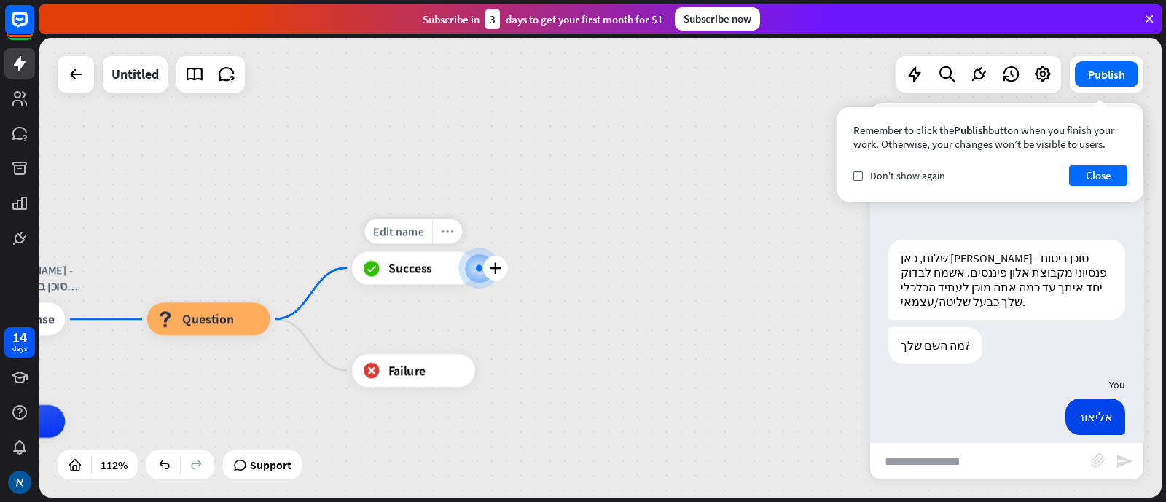
click at [445, 231] on icon "more_horiz" at bounding box center [447, 231] width 13 height 12
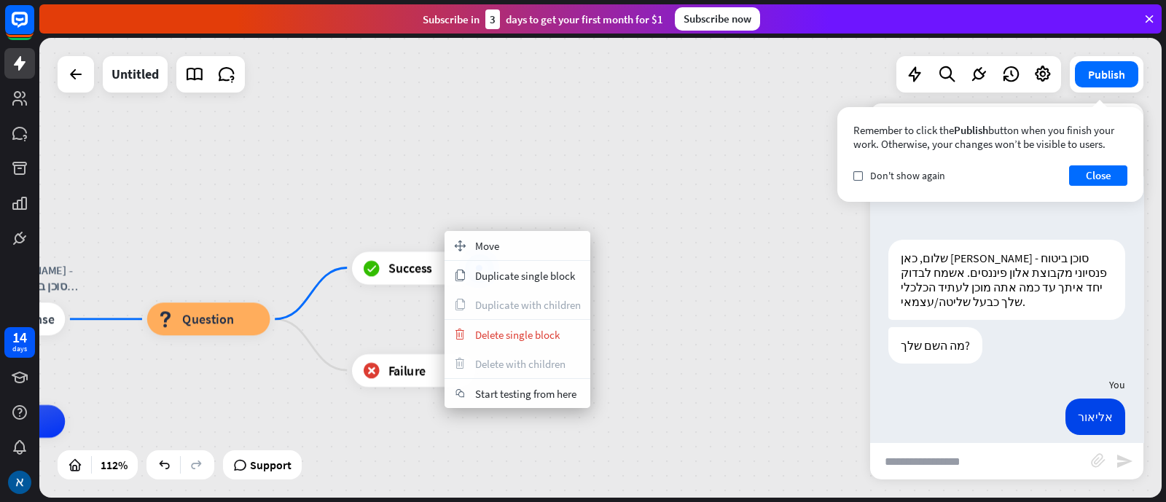
click at [450, 202] on div "סימולטור פנסיה לבעלי שליטה/עצמאיים home_2 Start point שלום, כאן [PERSON_NAME] -…" at bounding box center [600, 268] width 1123 height 460
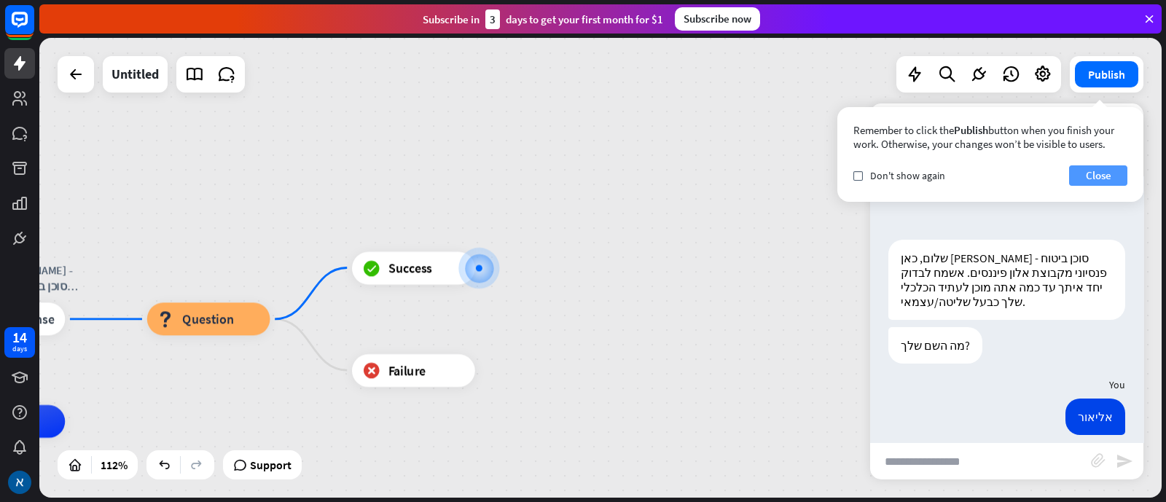
click at [932, 173] on button "Close" at bounding box center [1098, 175] width 58 height 20
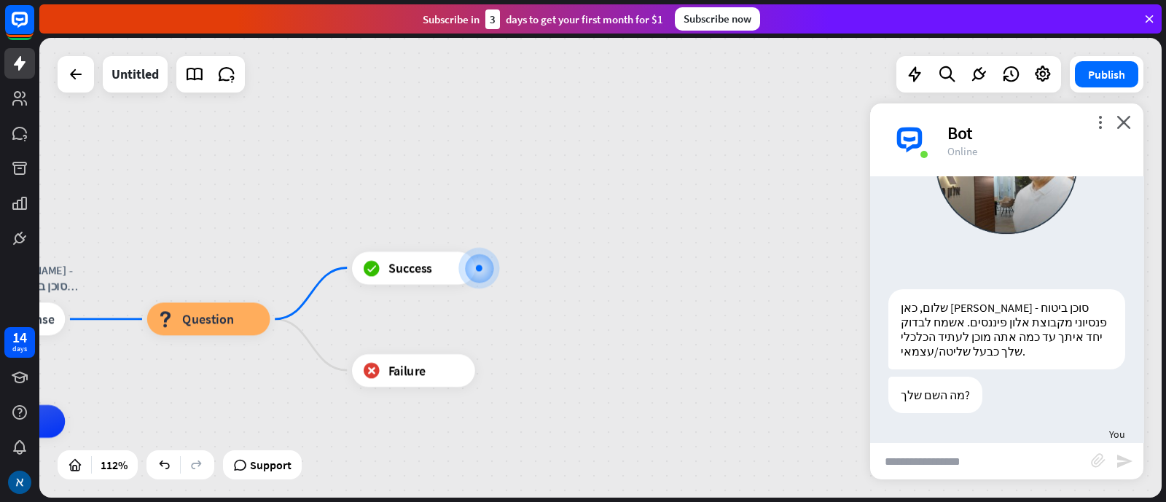
scroll to position [41, 0]
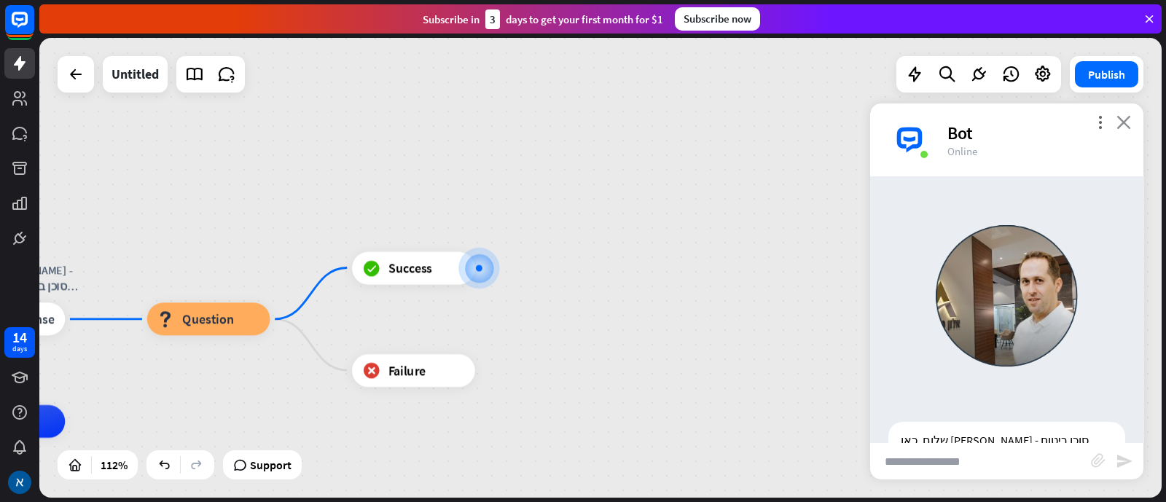
click at [932, 123] on icon "close" at bounding box center [1124, 122] width 15 height 14
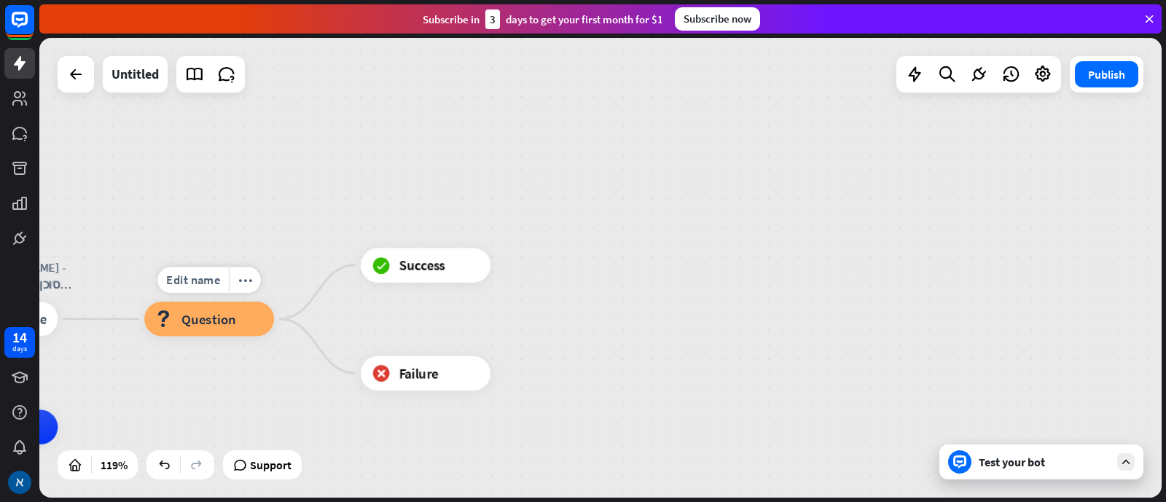
click at [200, 330] on div "block_question Question" at bounding box center [209, 319] width 130 height 35
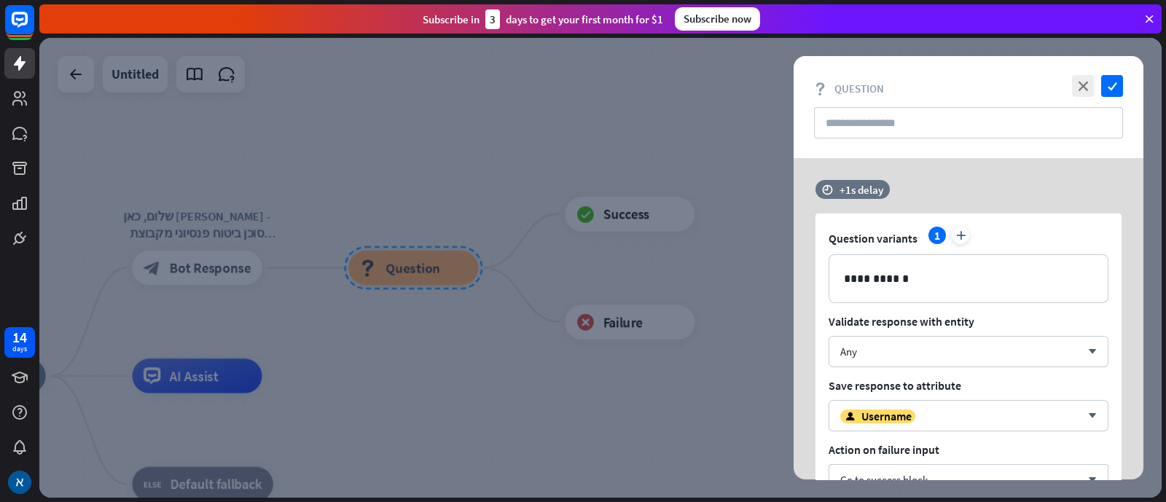
scroll to position [90, 0]
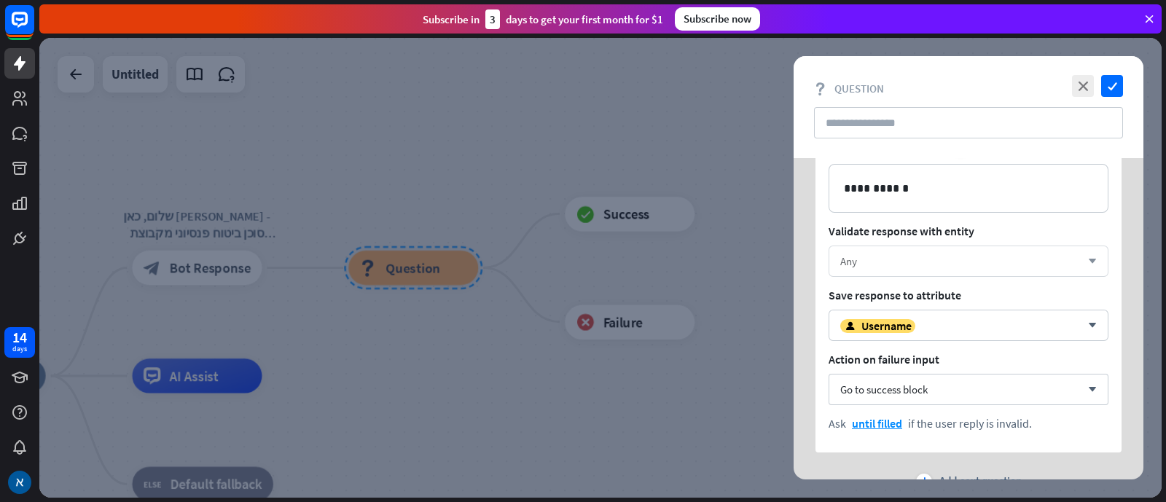
click at [926, 257] on div "Any" at bounding box center [960, 261] width 241 height 14
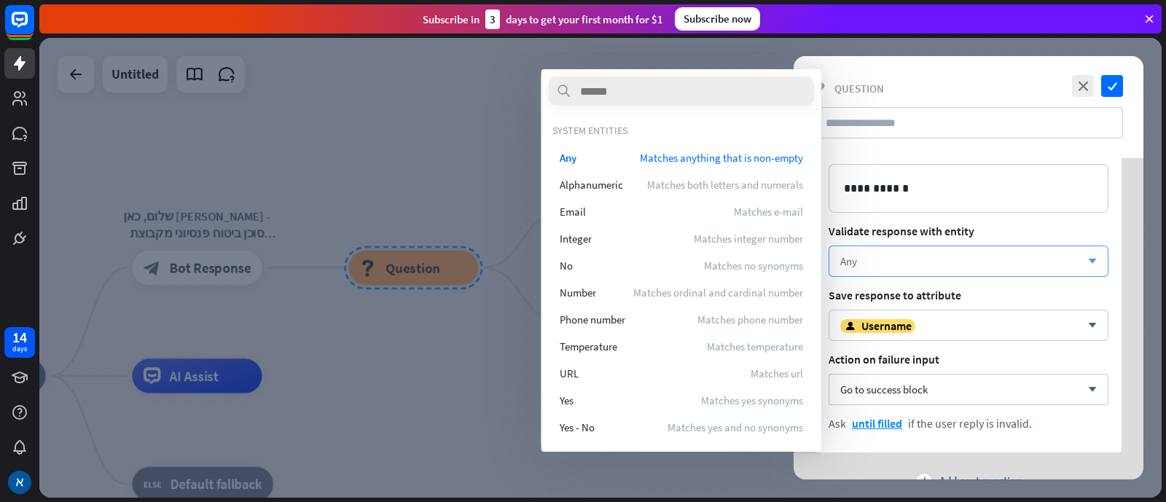
click at [926, 257] on div "Any" at bounding box center [960, 261] width 241 height 14
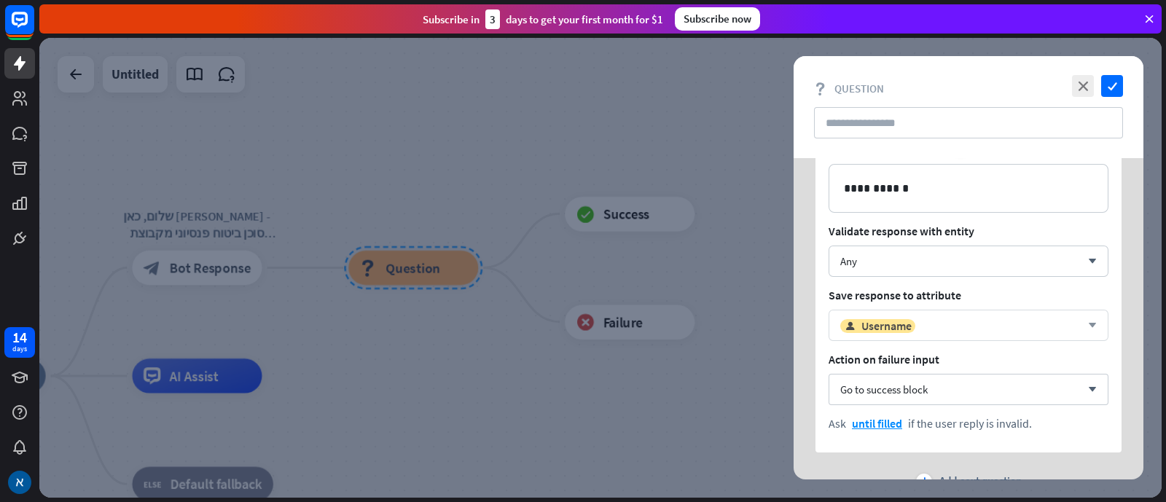
click at [932, 319] on div "user Username" at bounding box center [960, 326] width 241 height 15
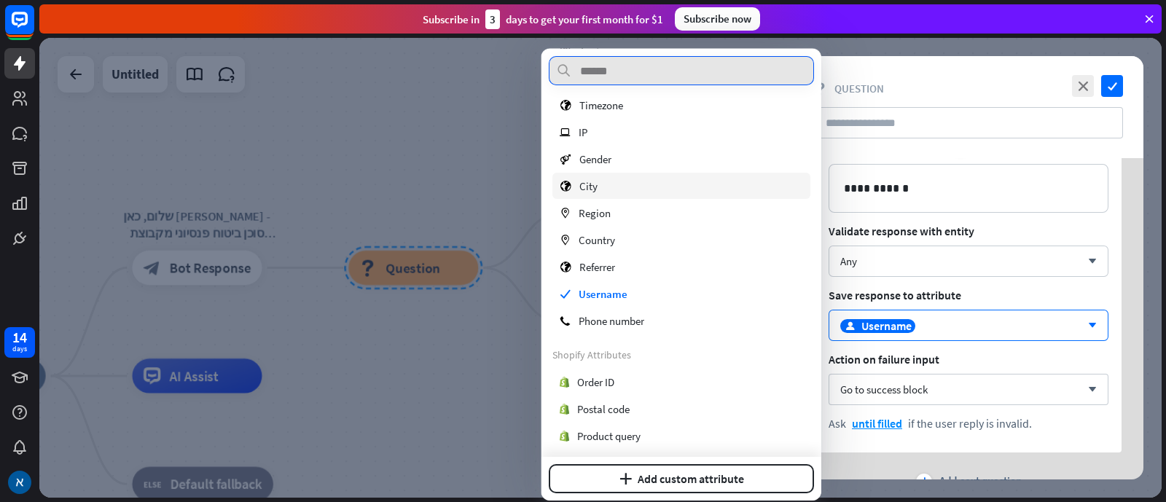
scroll to position [197, 0]
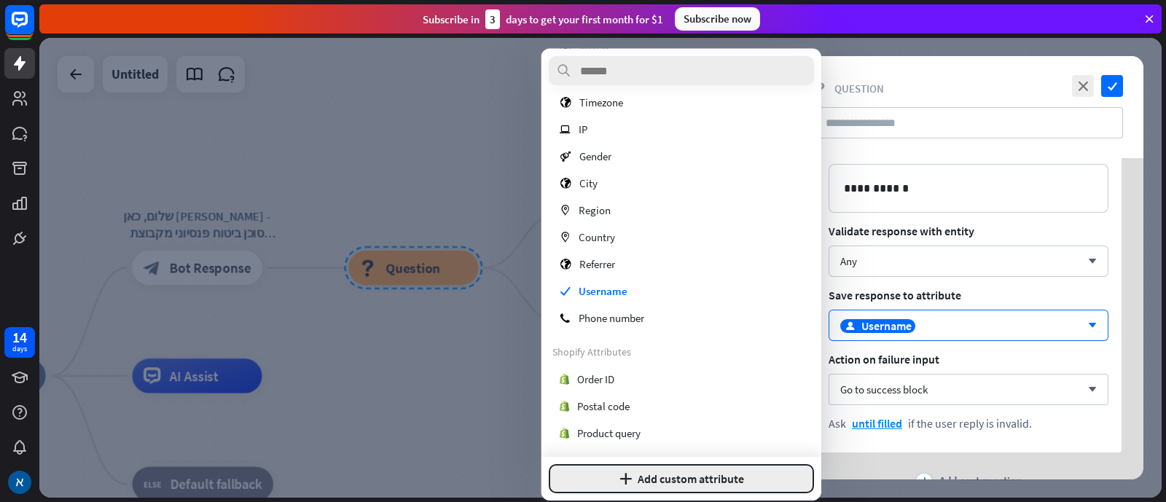
click at [663, 401] on button "plus Add custom attribute" at bounding box center [681, 478] width 265 height 29
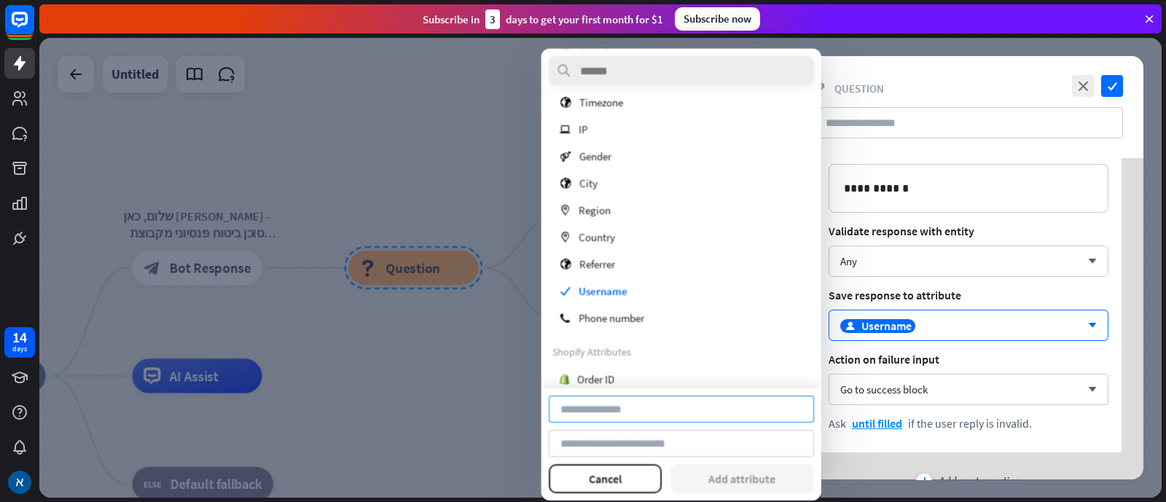
click at [607, 401] on input at bounding box center [681, 409] width 265 height 27
click at [617, 401] on button "Cancel" at bounding box center [605, 478] width 113 height 29
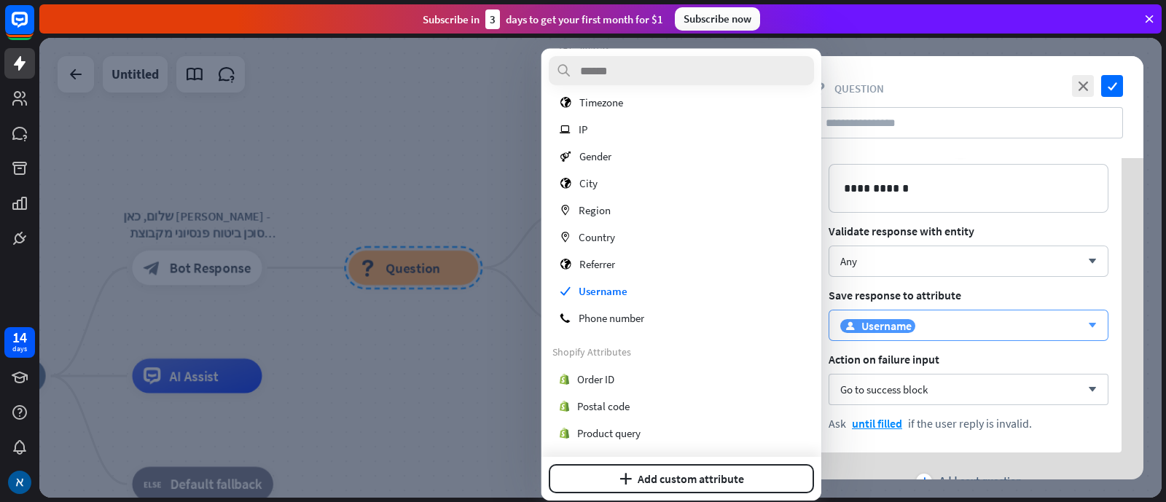
click at [892, 322] on span "Username" at bounding box center [887, 326] width 50 height 15
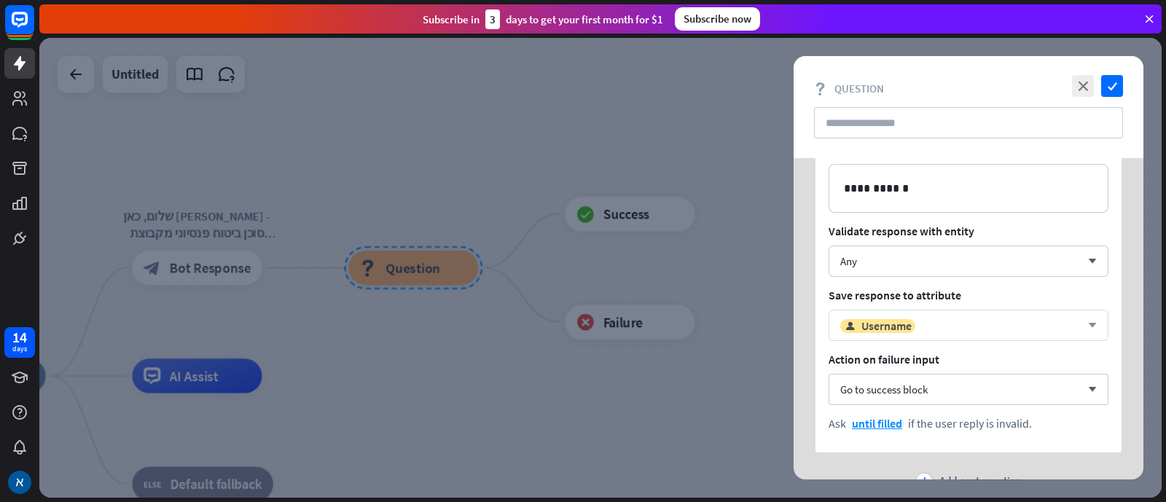
click at [837, 321] on div "user Username arrow_down" at bounding box center [969, 325] width 280 height 31
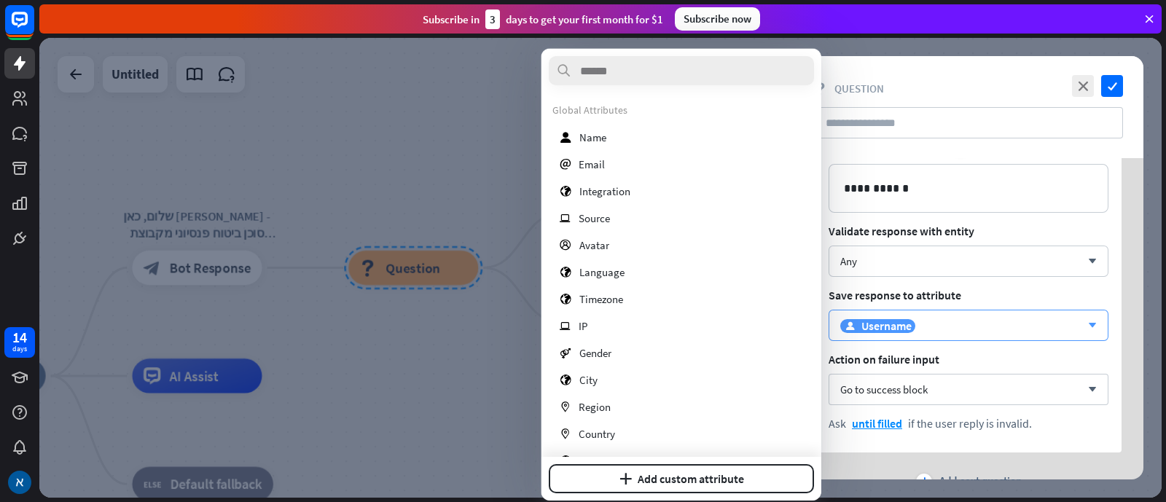
click at [932, 329] on div "user Username" at bounding box center [960, 326] width 241 height 15
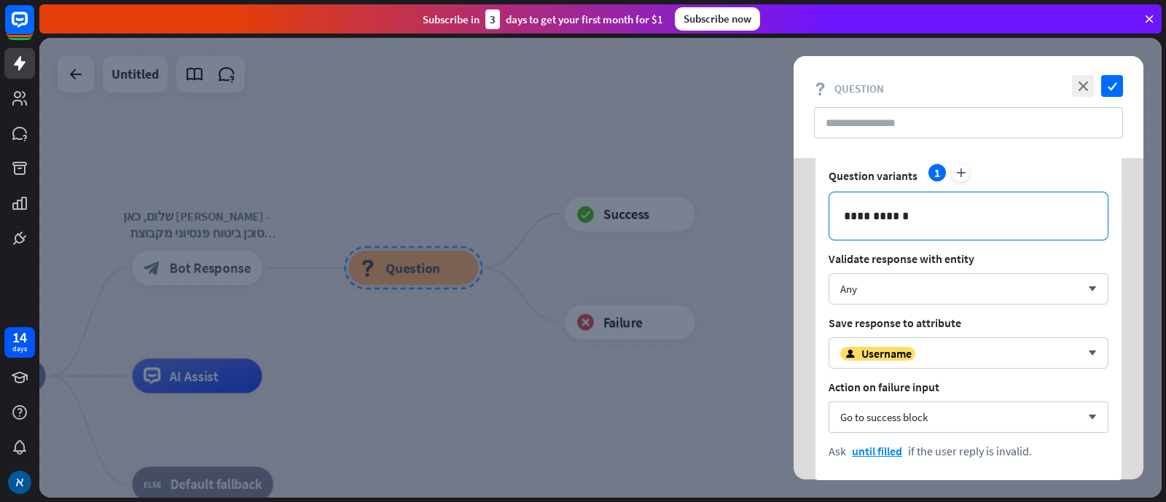
scroll to position [90, 0]
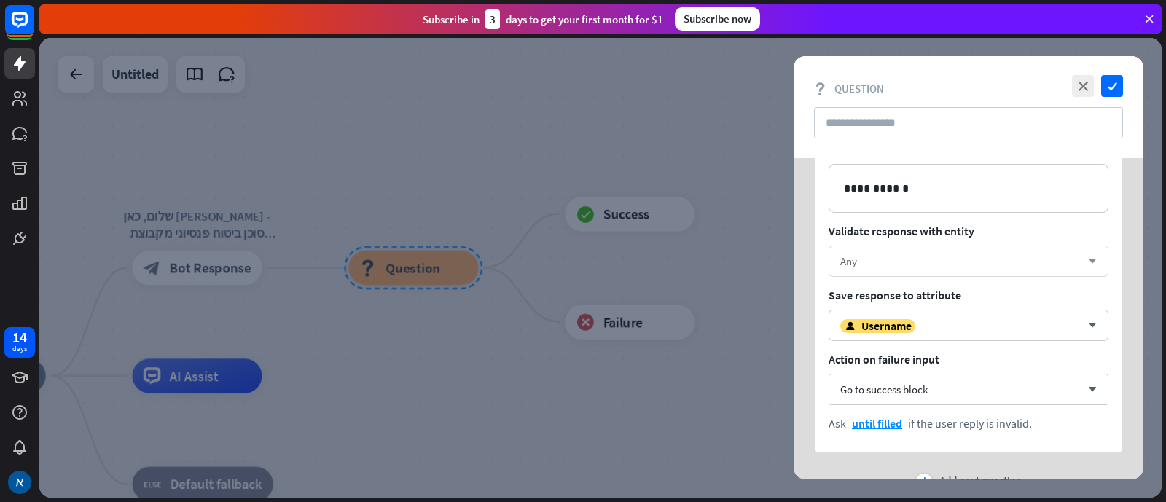
click at [916, 268] on div "Any arrow_down" at bounding box center [969, 261] width 280 height 31
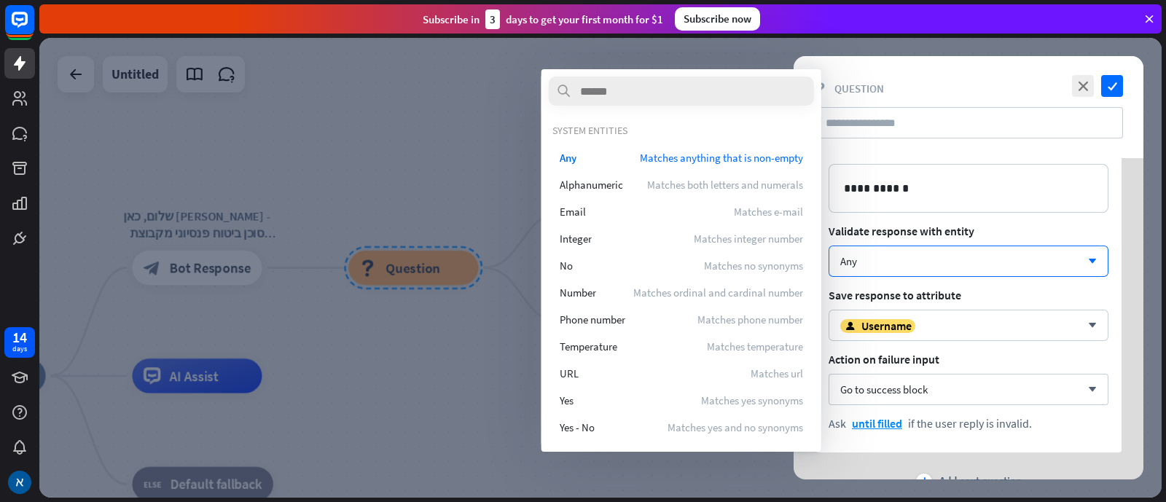
click at [477, 102] on div at bounding box center [600, 268] width 1123 height 460
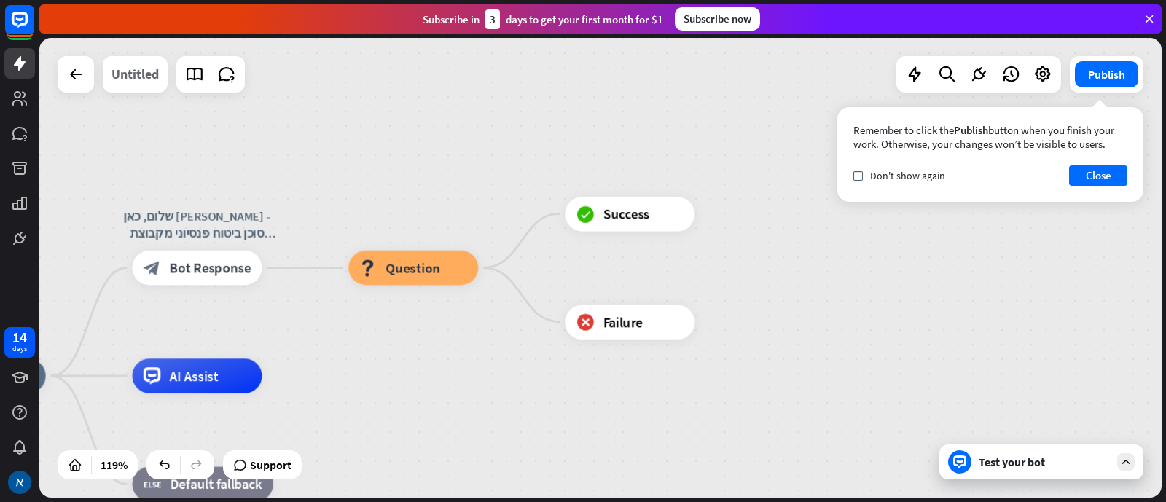
click at [136, 82] on div "Untitled" at bounding box center [135, 74] width 47 height 36
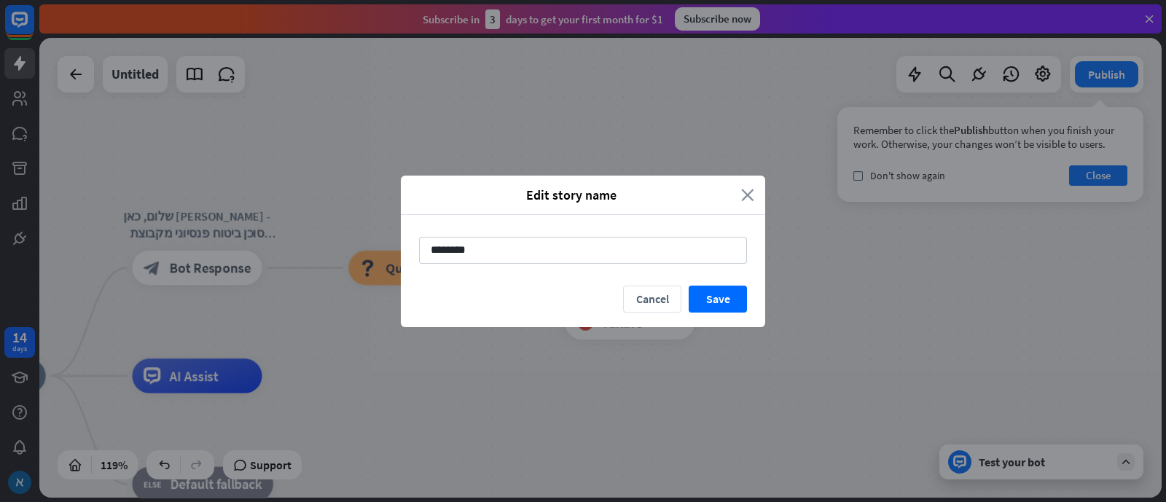
click at [749, 195] on icon "close" at bounding box center [747, 195] width 13 height 17
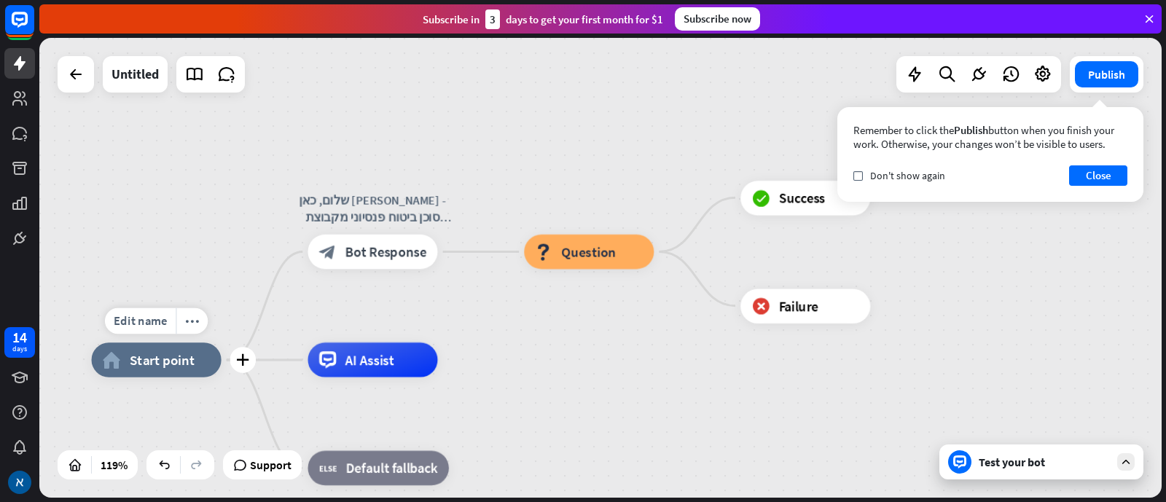
drag, startPoint x: 66, startPoint y: 338, endPoint x: 235, endPoint y: 333, distance: 169.2
click at [222, 343] on div "Edit name more_horiz plus סימולטור פנסיה לבעלי שליטה/עצמאיים home_2 Start point" at bounding box center [157, 360] width 130 height 35
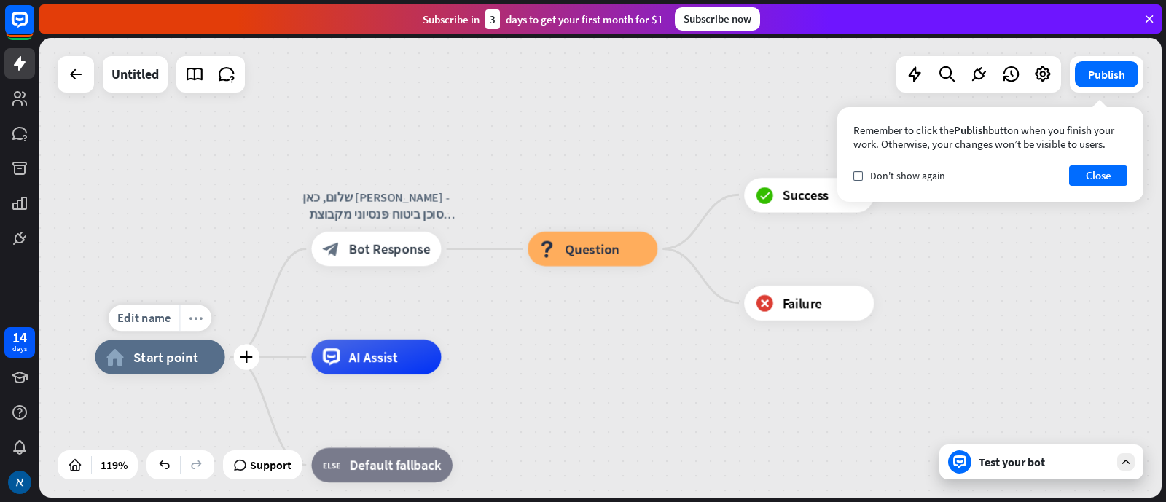
click at [190, 325] on div "more_horiz" at bounding box center [195, 318] width 32 height 26
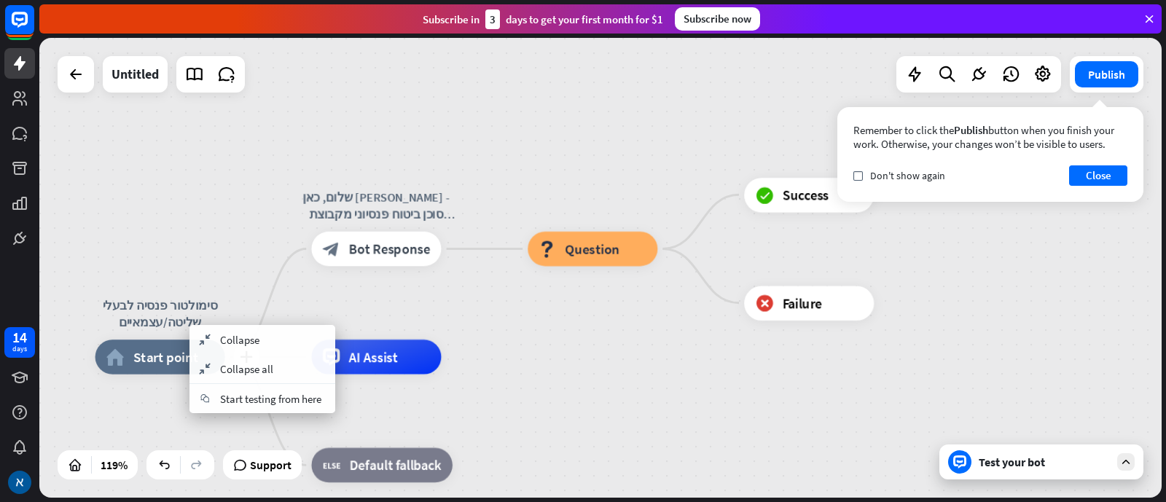
click at [190, 325] on div "סימולטור פנסיה לבעלי שליטה/עצמאיים" at bounding box center [160, 314] width 156 height 35
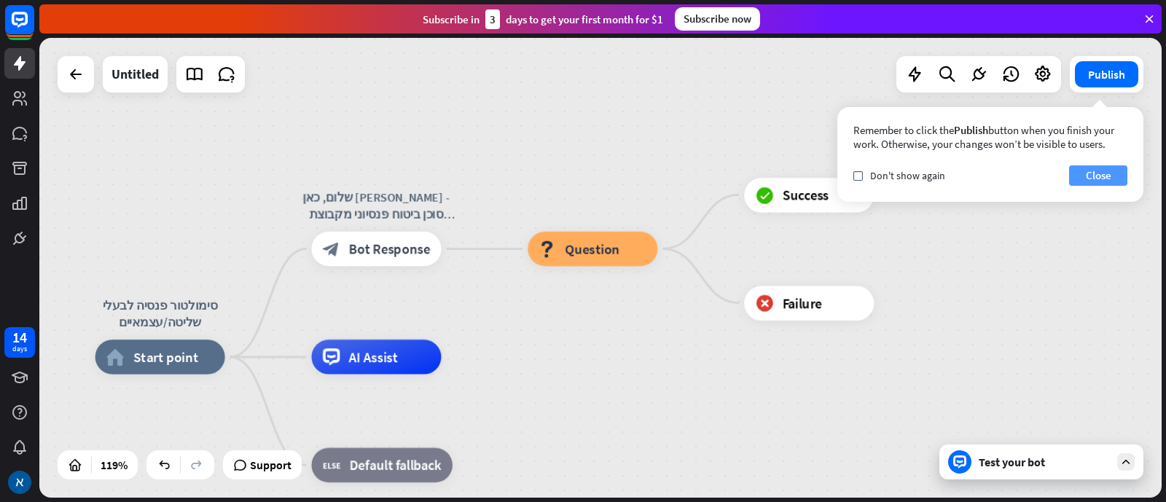
click at [932, 169] on button "Close" at bounding box center [1098, 175] width 58 height 20
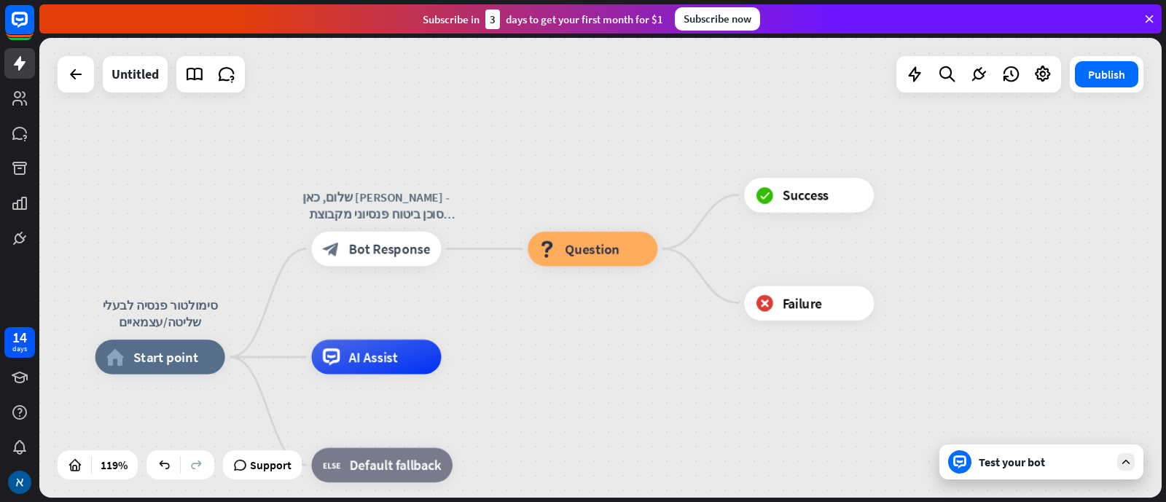
click at [932, 15] on icon at bounding box center [1149, 18] width 13 height 13
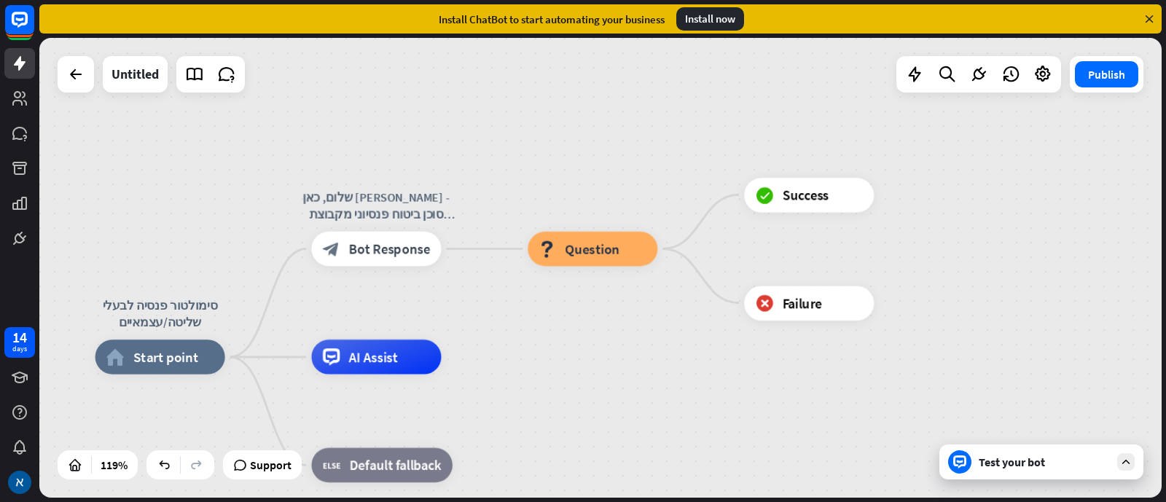
click at [932, 17] on icon at bounding box center [1149, 18] width 13 height 13
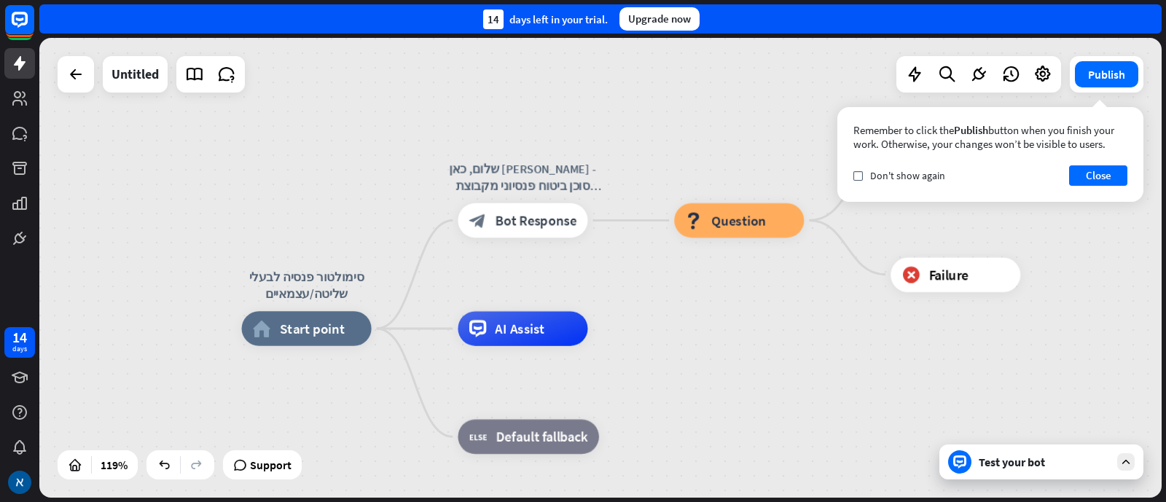
drag, startPoint x: 436, startPoint y: 413, endPoint x: 762, endPoint y: 366, distance: 329.3
click at [23, 401] on img at bounding box center [19, 482] width 23 height 23
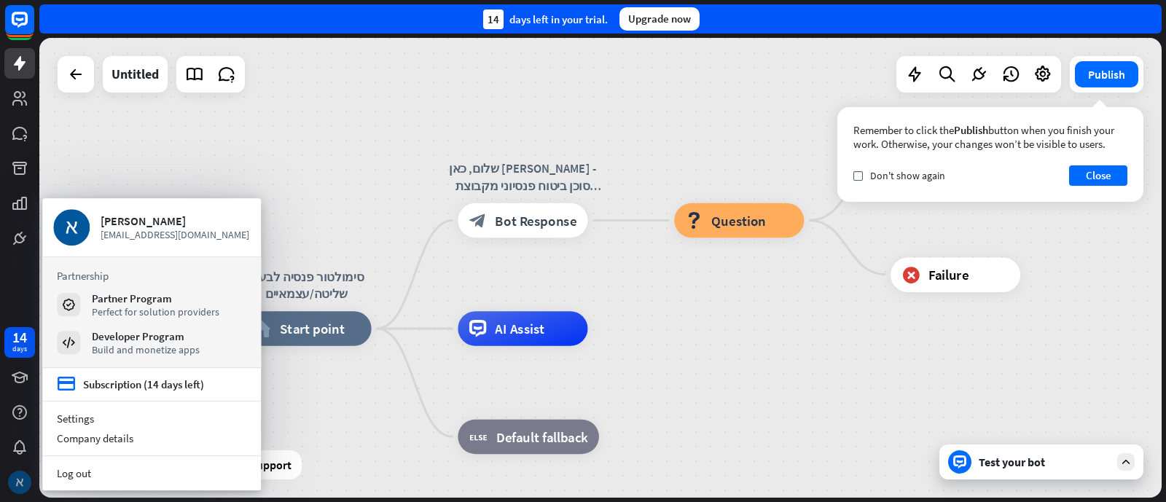
click at [23, 401] on img at bounding box center [19, 482] width 23 height 23
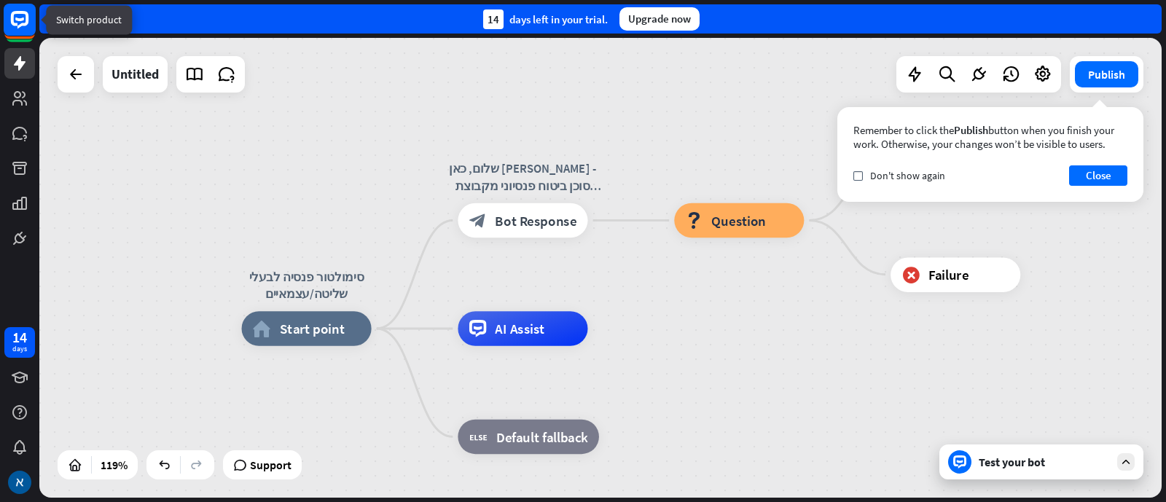
click at [19, 13] on icon at bounding box center [19, 19] width 17 height 17
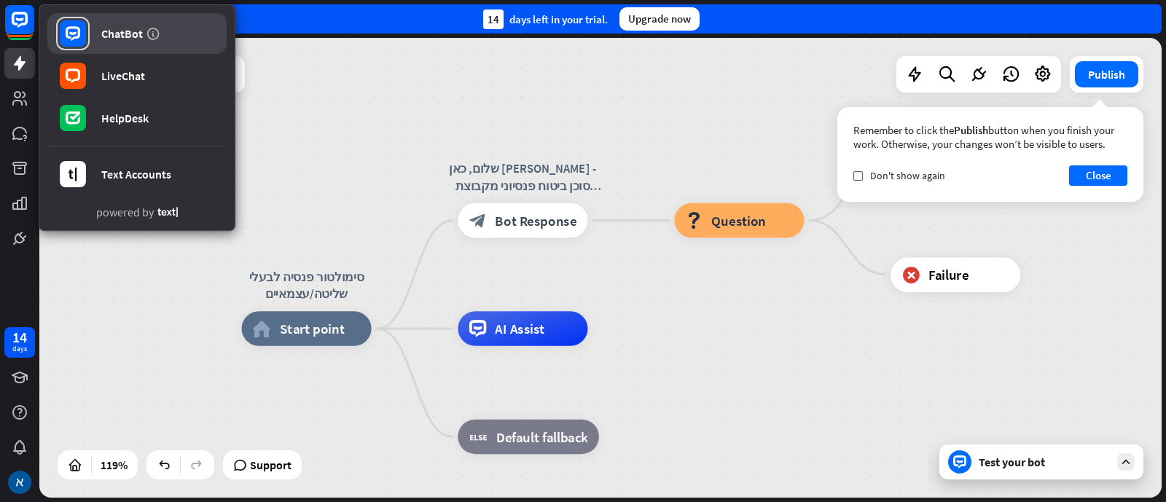
click at [119, 27] on div "ChatBot" at bounding box center [122, 33] width 42 height 15
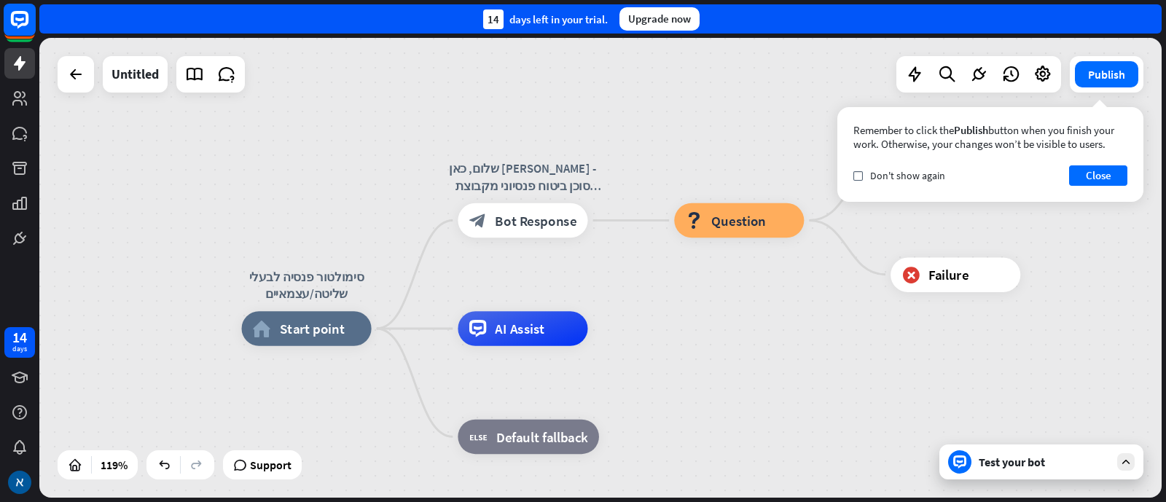
click at [12, 20] on icon at bounding box center [19, 19] width 17 height 17
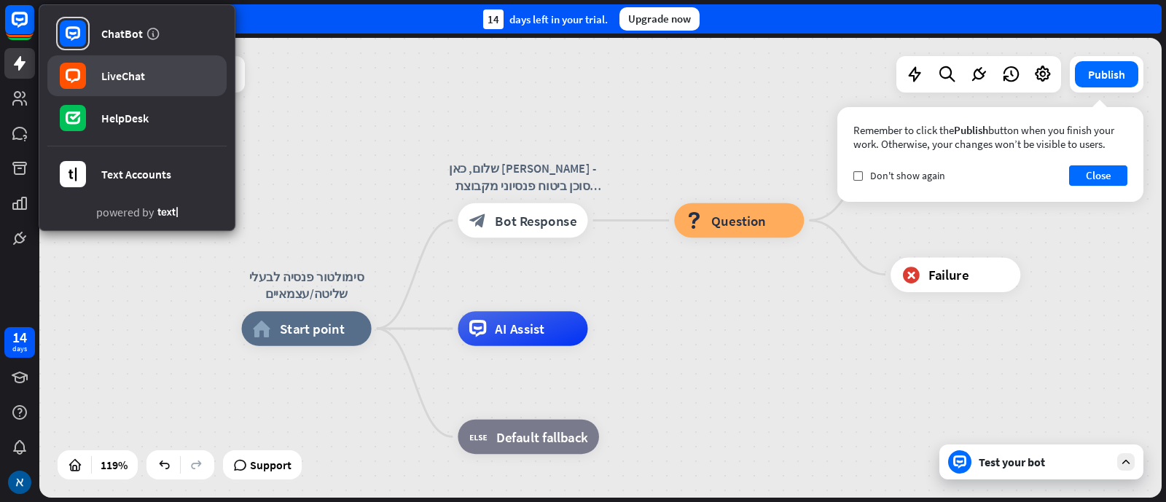
click at [109, 83] on link "LiveChat" at bounding box center [136, 75] width 179 height 41
